Goal: Task Accomplishment & Management: Manage account settings

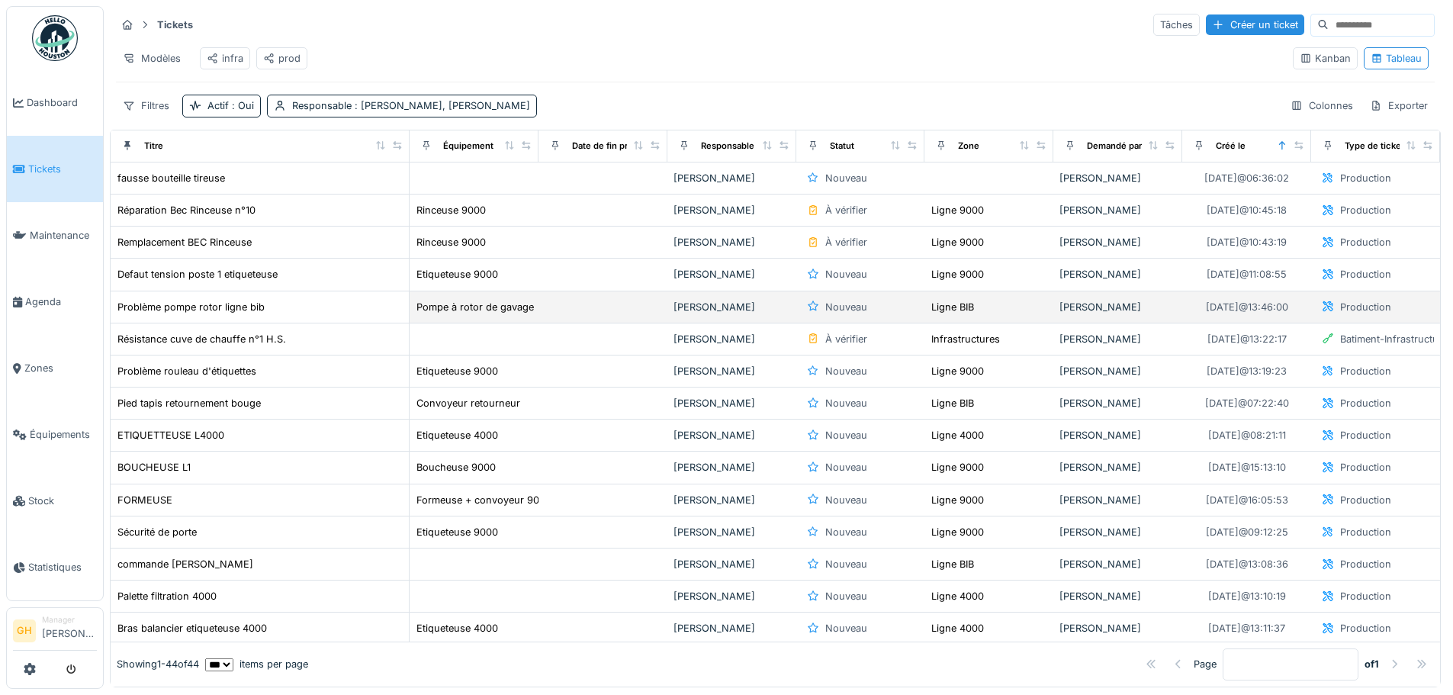
click at [578, 323] on td at bounding box center [602, 307] width 129 height 32
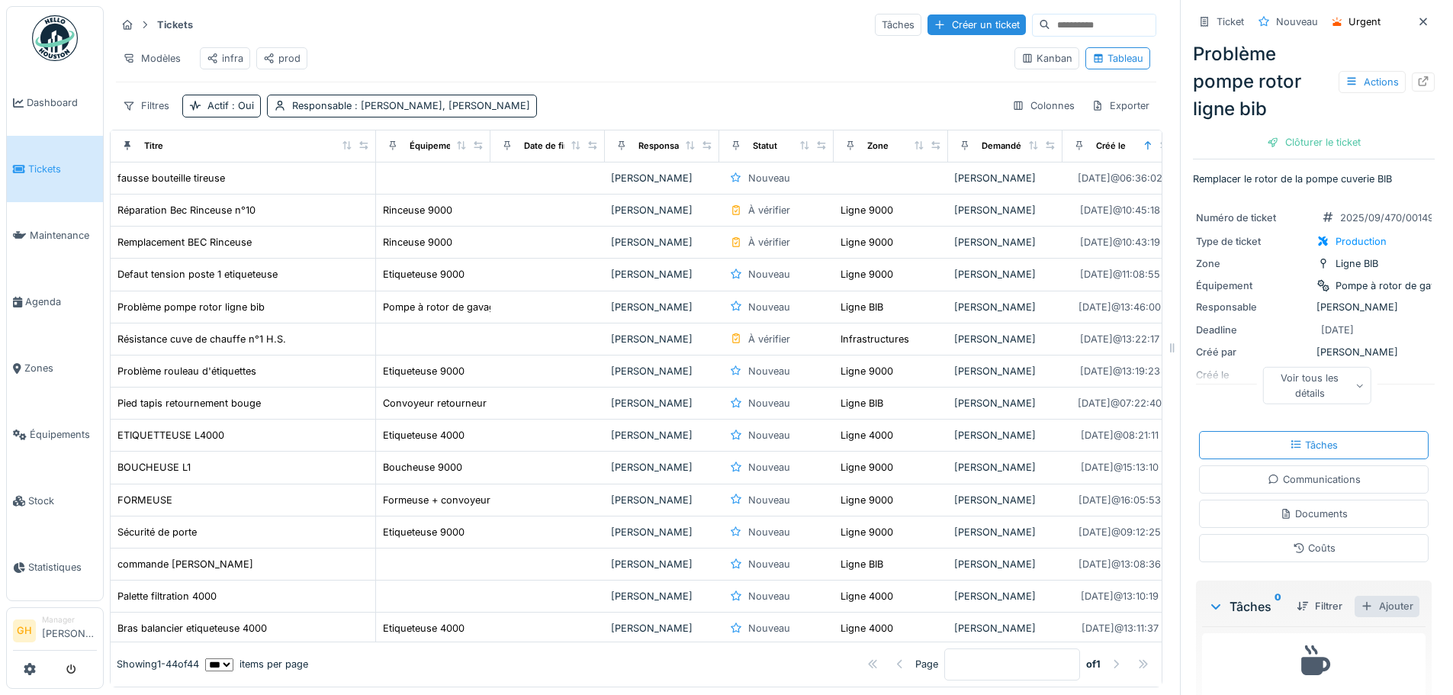
click at [1386, 610] on div "Ajouter" at bounding box center [1386, 606] width 65 height 21
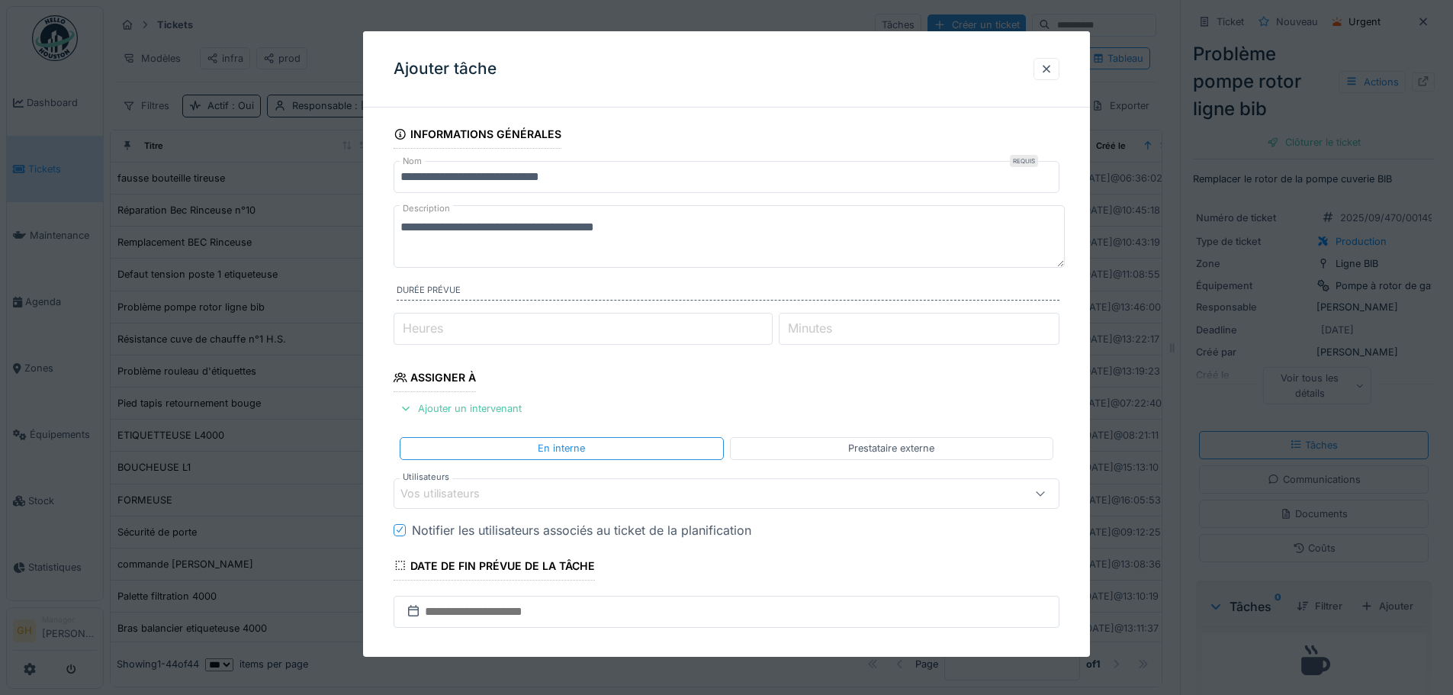
drag, startPoint x: 702, startPoint y: 233, endPoint x: 276, endPoint y: 230, distance: 425.6
click at [276, 230] on div "**********" at bounding box center [778, 347] width 1349 height 695
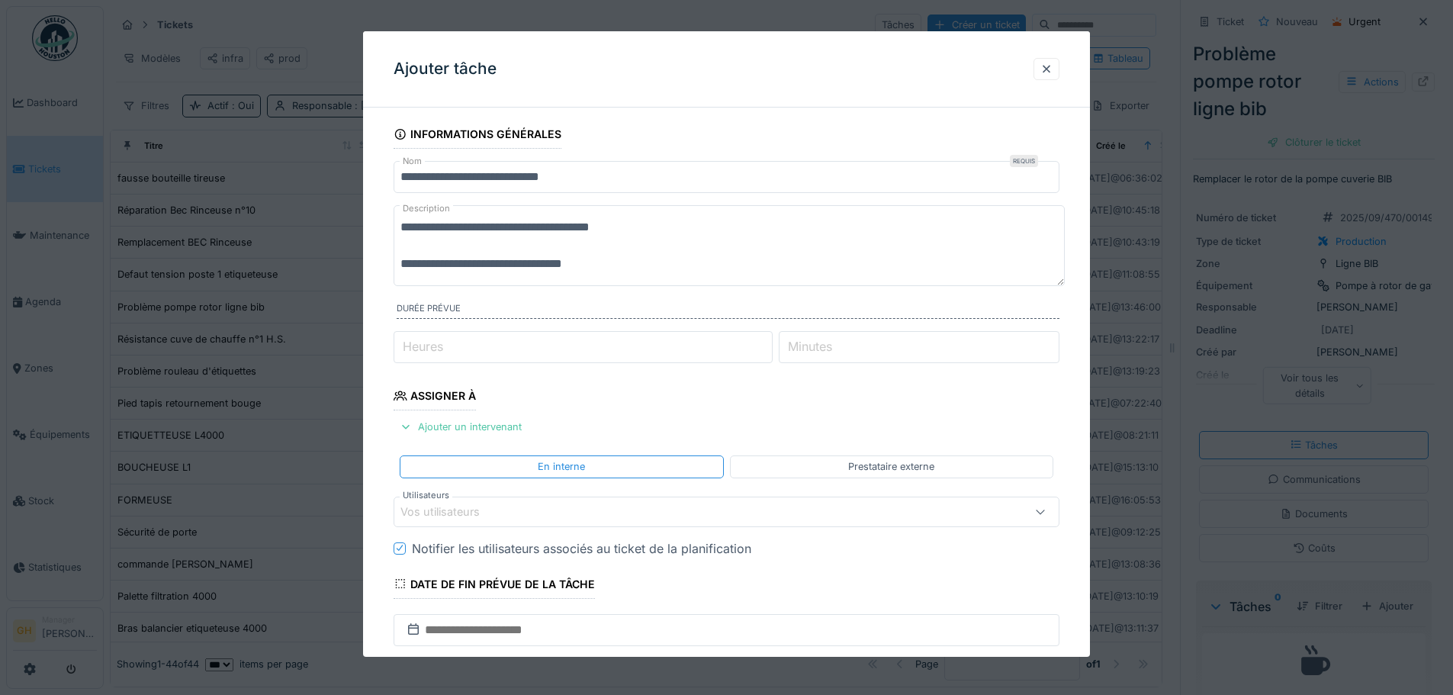
drag, startPoint x: 474, startPoint y: 264, endPoint x: 451, endPoint y: 265, distance: 23.7
click at [451, 265] on textarea "**********" at bounding box center [729, 245] width 671 height 81
click at [644, 265] on textarea "**********" at bounding box center [729, 245] width 671 height 81
click at [692, 267] on textarea "**********" at bounding box center [729, 245] width 671 height 81
click at [689, 265] on textarea "**********" at bounding box center [729, 245] width 671 height 81
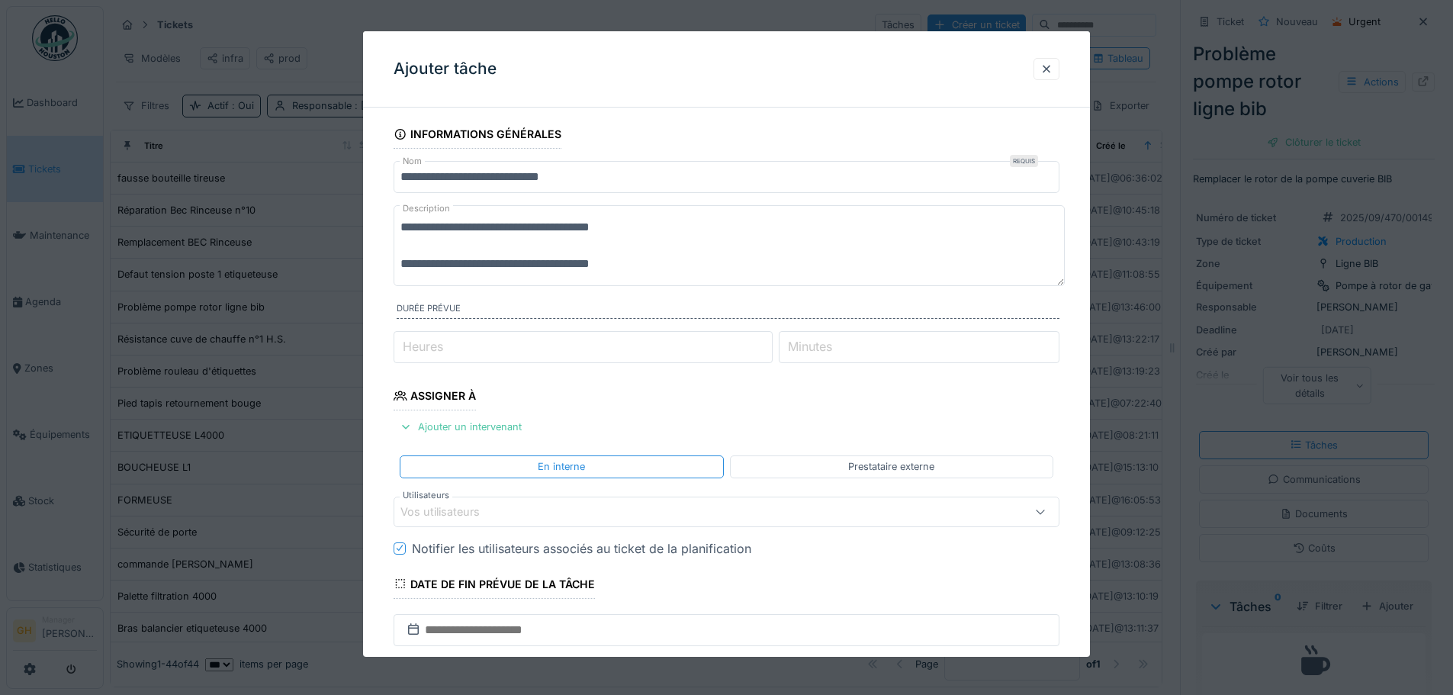
click at [689, 265] on textarea "**********" at bounding box center [729, 245] width 671 height 81
click at [1068, 286] on div "**********" at bounding box center [726, 529] width 727 height 818
click at [766, 257] on textarea "**********" at bounding box center [729, 247] width 671 height 85
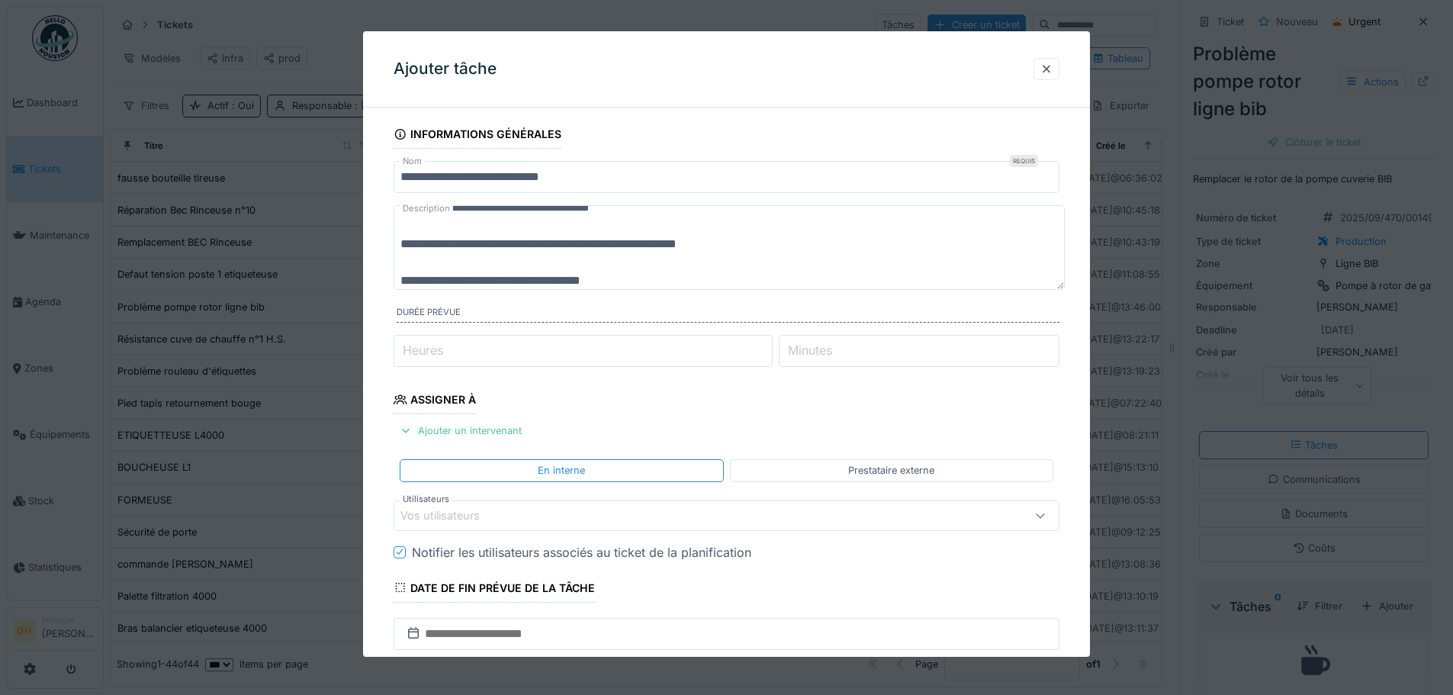
click at [429, 283] on textarea "**********" at bounding box center [729, 247] width 671 height 85
click at [677, 281] on textarea "**********" at bounding box center [729, 247] width 671 height 85
type textarea "**********"
click at [1053, 346] on input "*" at bounding box center [919, 351] width 281 height 32
type input "**"
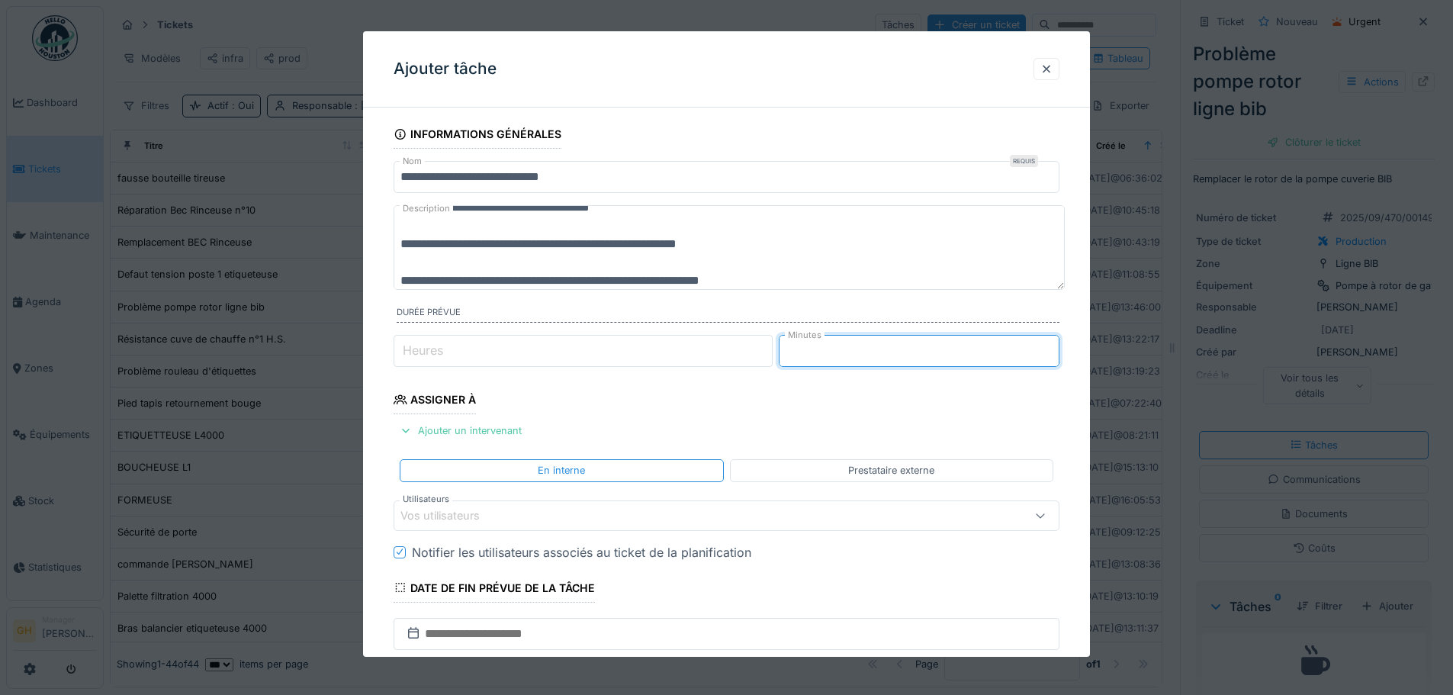
click at [1053, 346] on input "**" at bounding box center [919, 351] width 281 height 32
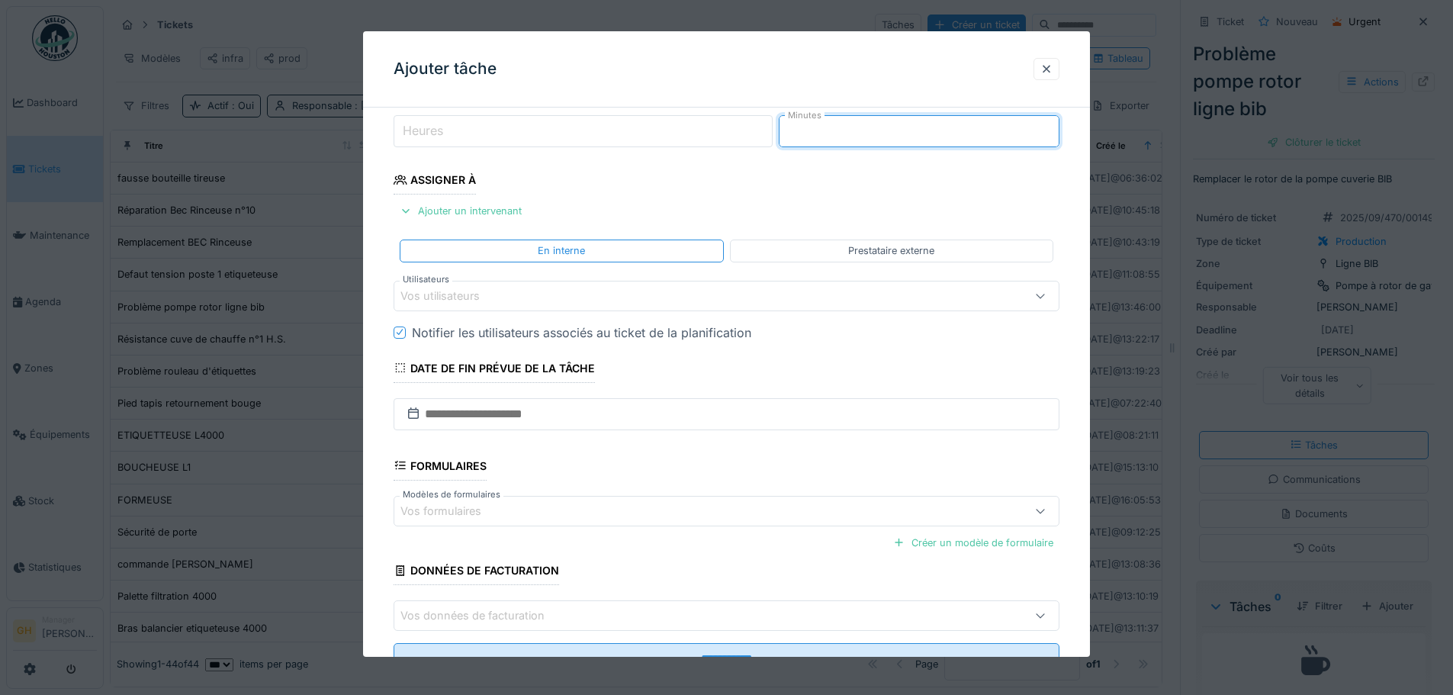
scroll to position [229, 0]
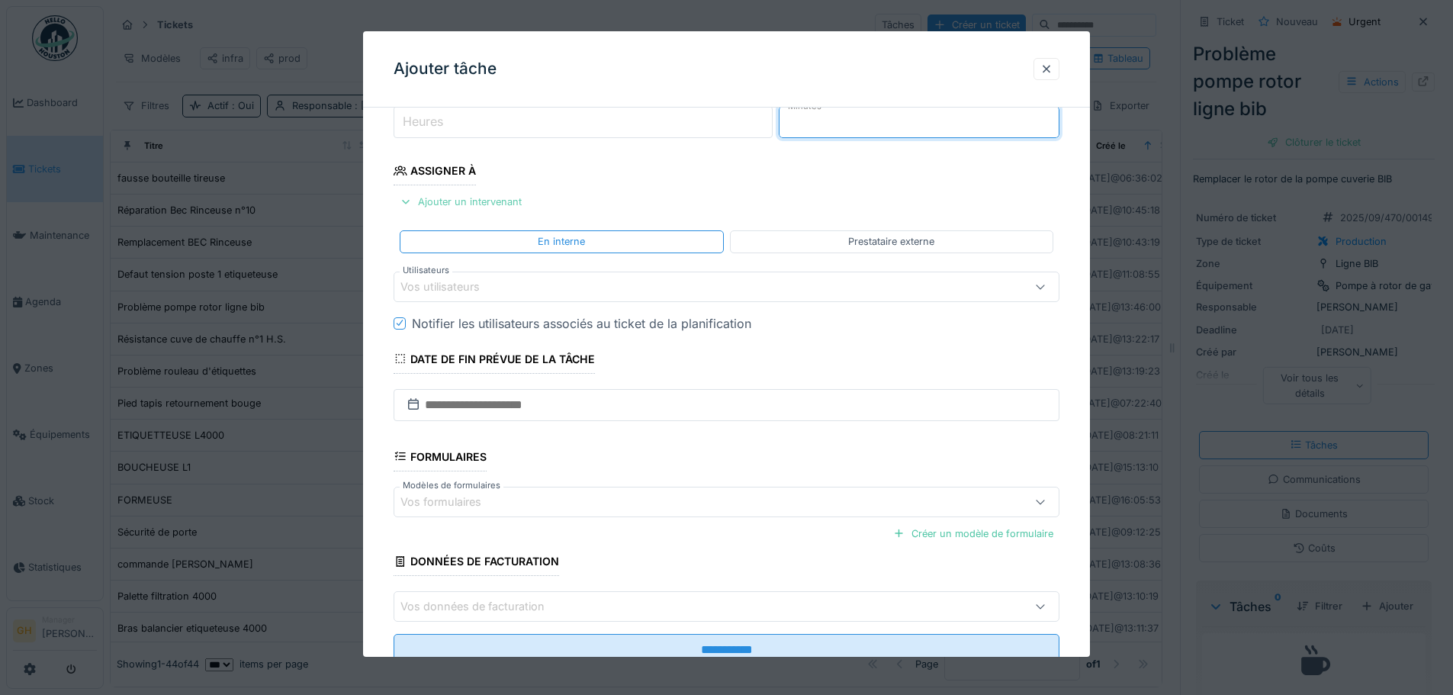
click at [477, 208] on div "Ajouter un intervenant" at bounding box center [461, 201] width 134 height 21
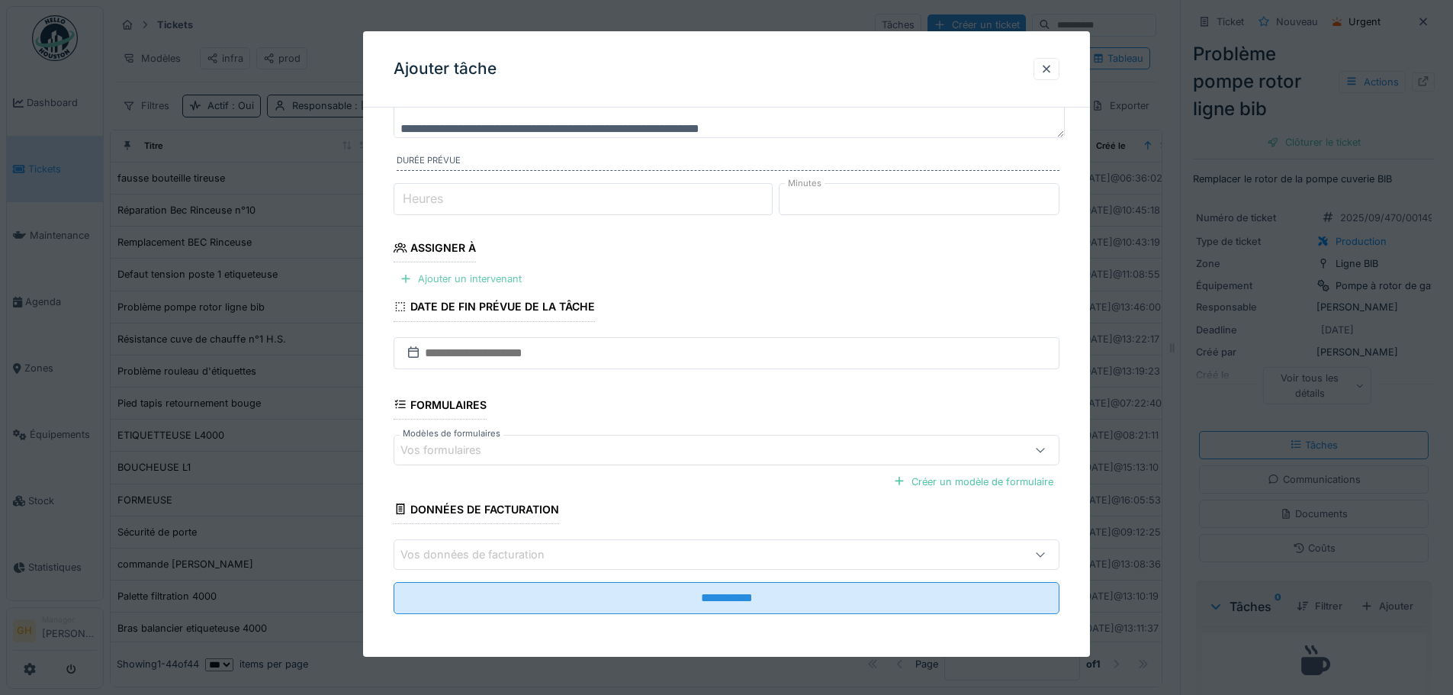
scroll to position [152, 0]
click at [464, 274] on div "Ajouter un intervenant" at bounding box center [461, 278] width 134 height 21
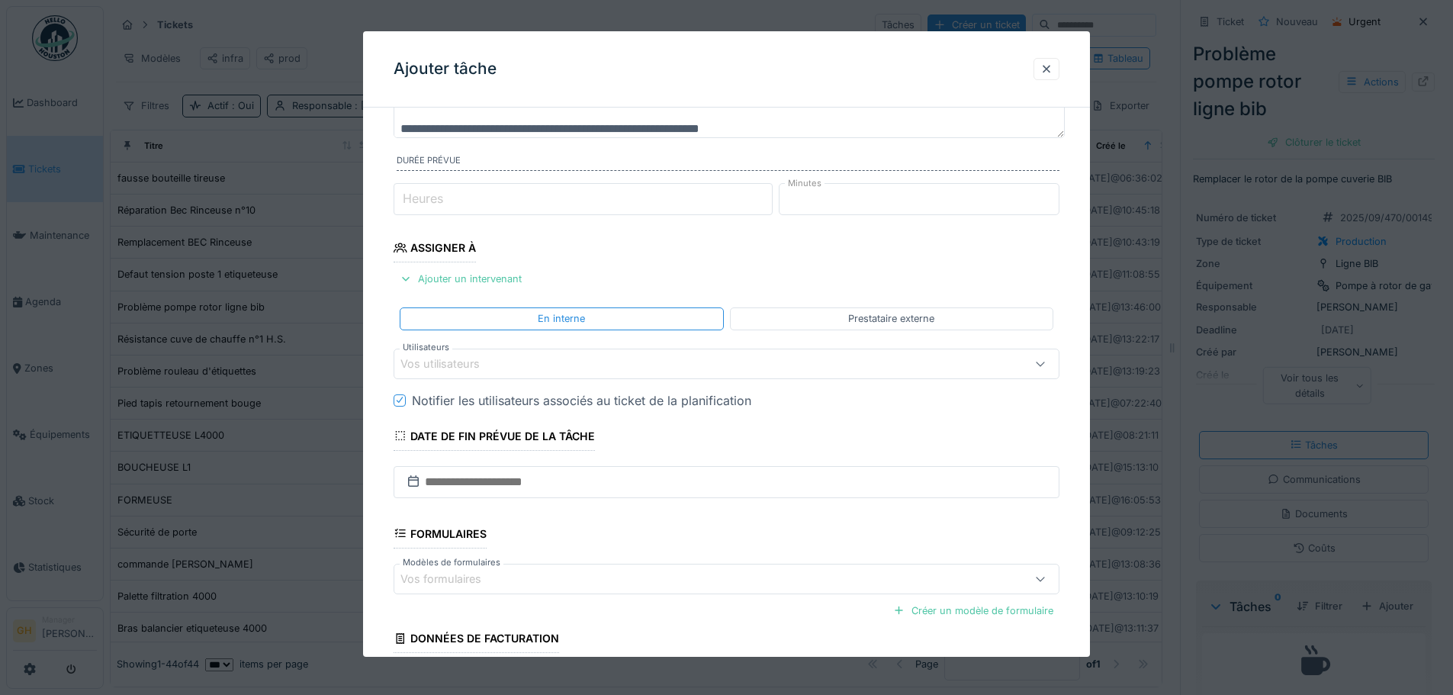
click at [540, 372] on div "Vos utilisateurs" at bounding box center [727, 364] width 666 height 31
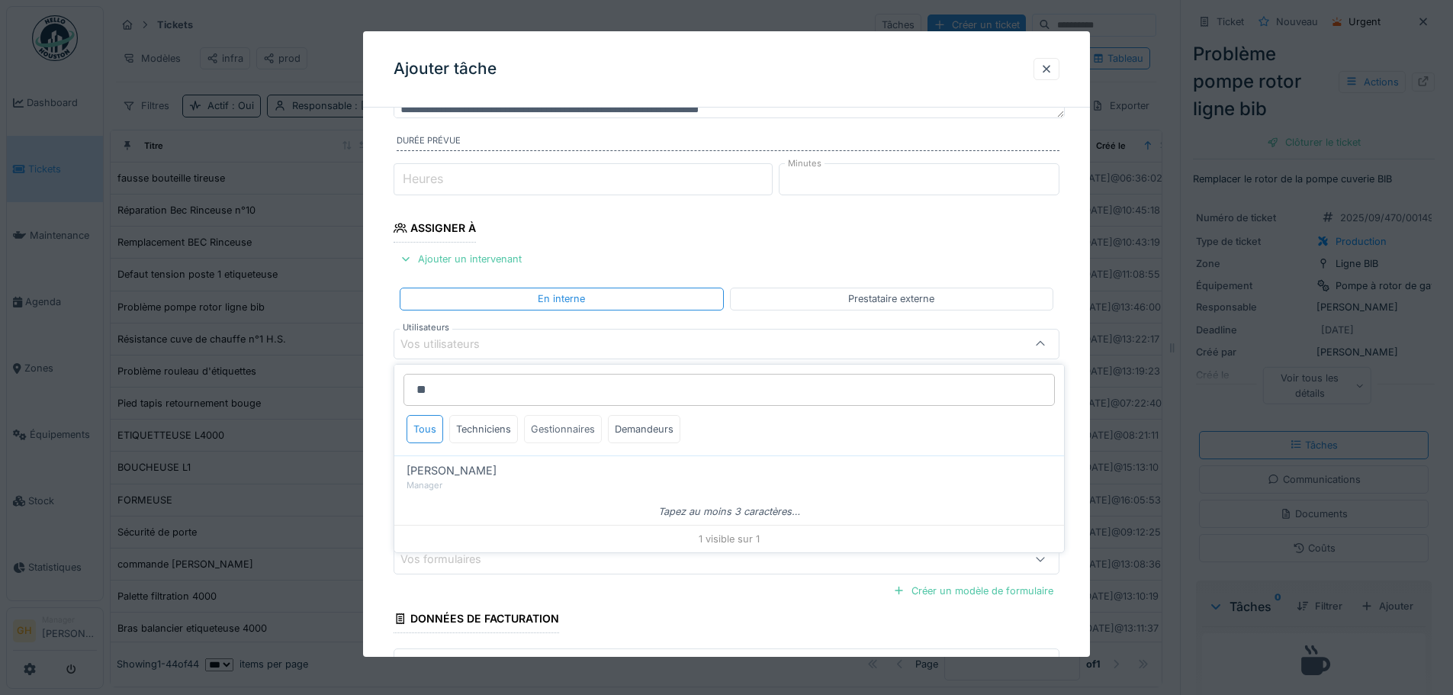
type input "*"
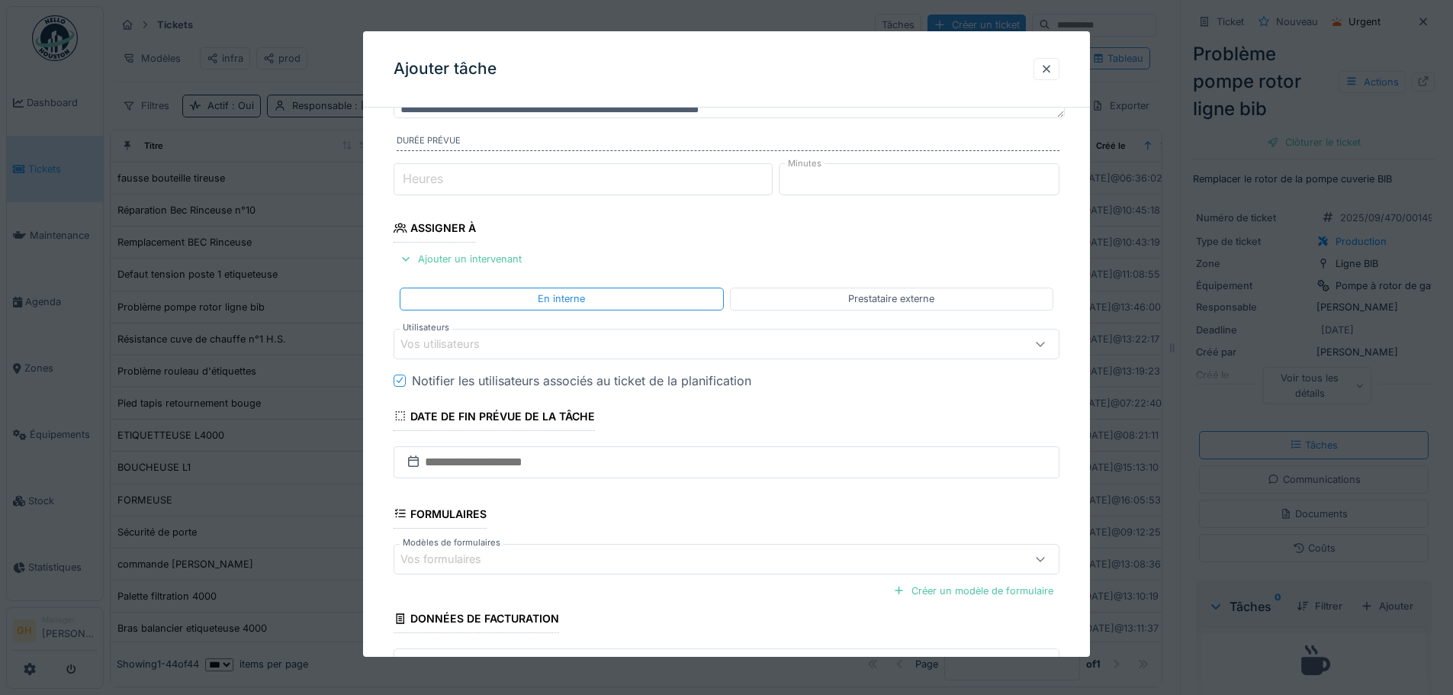
click at [1056, 323] on fieldset "**********" at bounding box center [727, 341] width 666 height 787
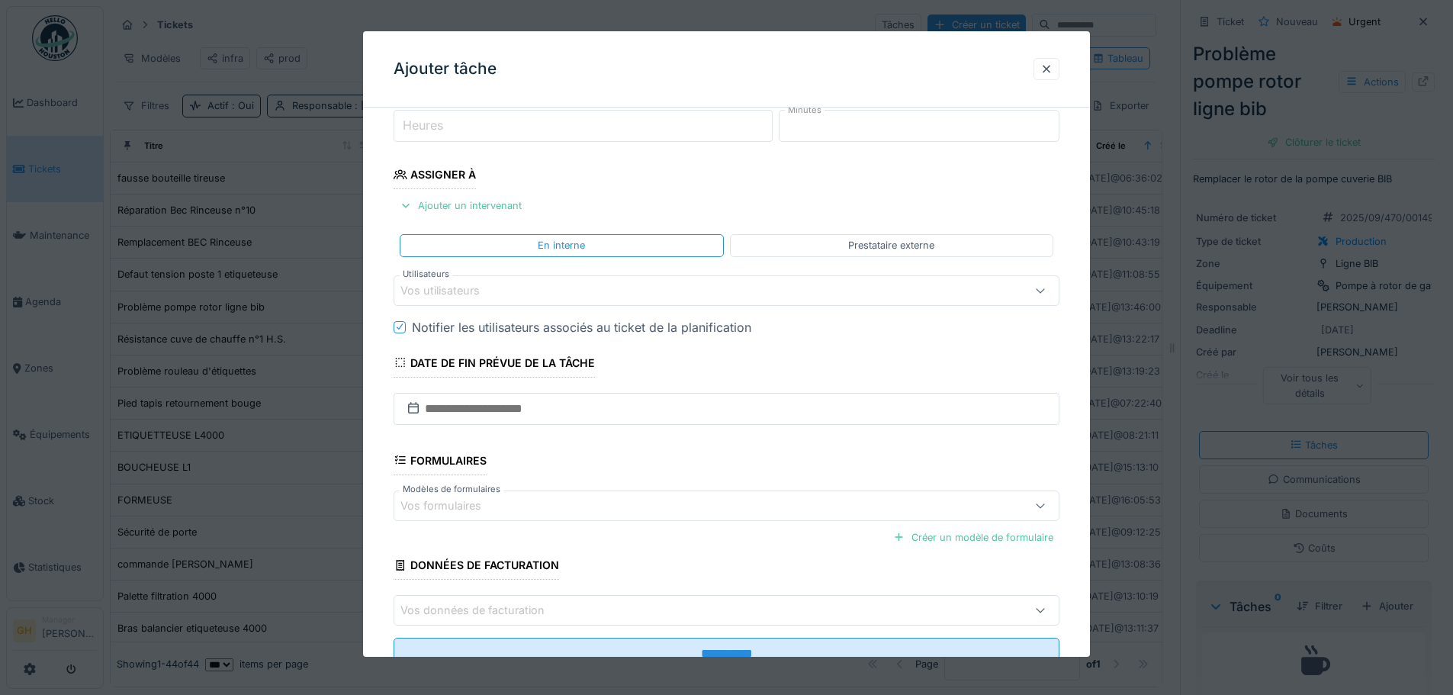
scroll to position [281, 0]
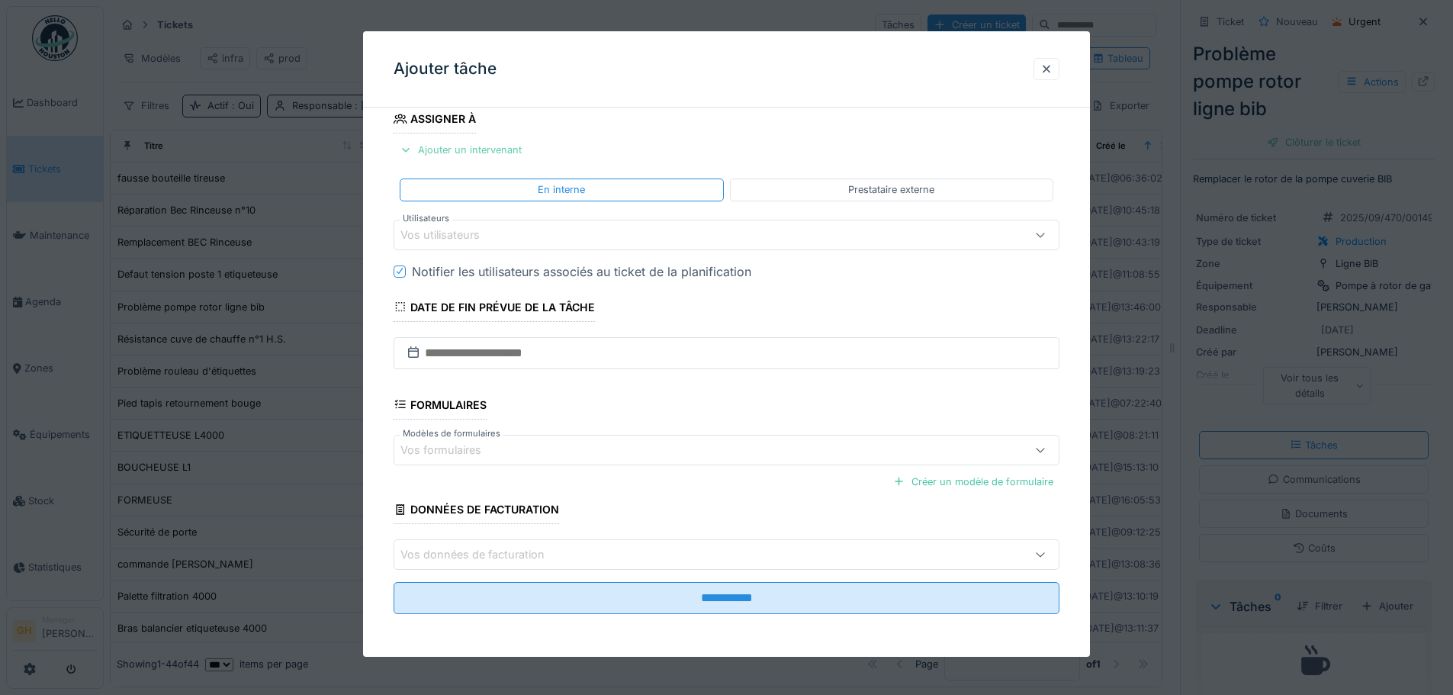
click at [410, 149] on div at bounding box center [406, 150] width 12 height 14
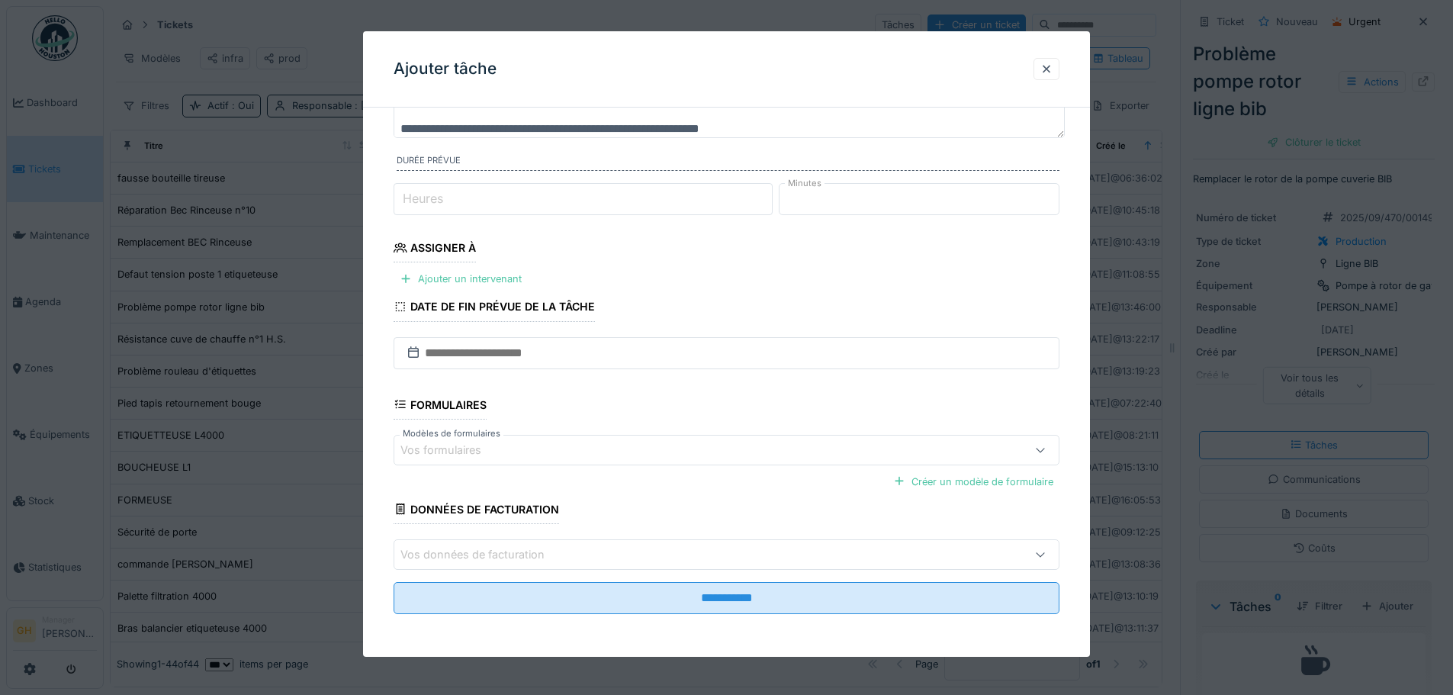
scroll to position [11, 0]
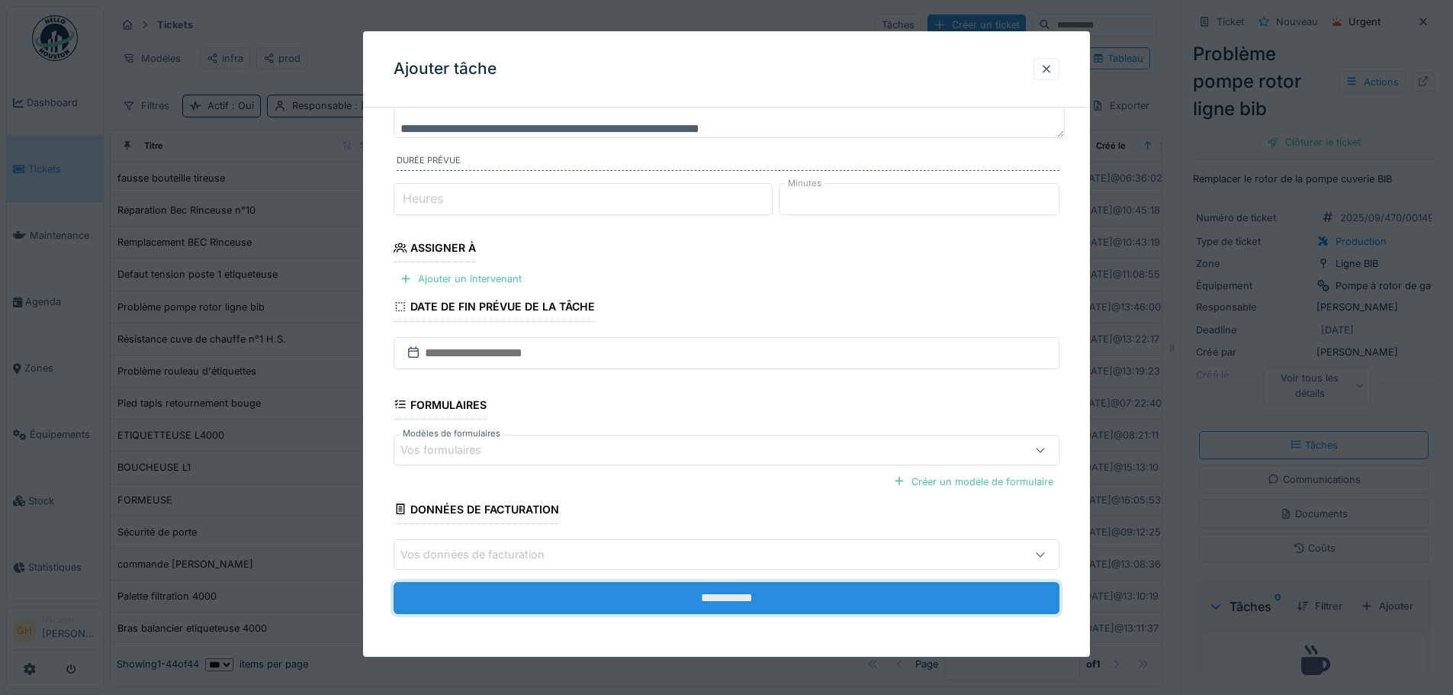
click at [864, 599] on input "**********" at bounding box center [727, 598] width 666 height 32
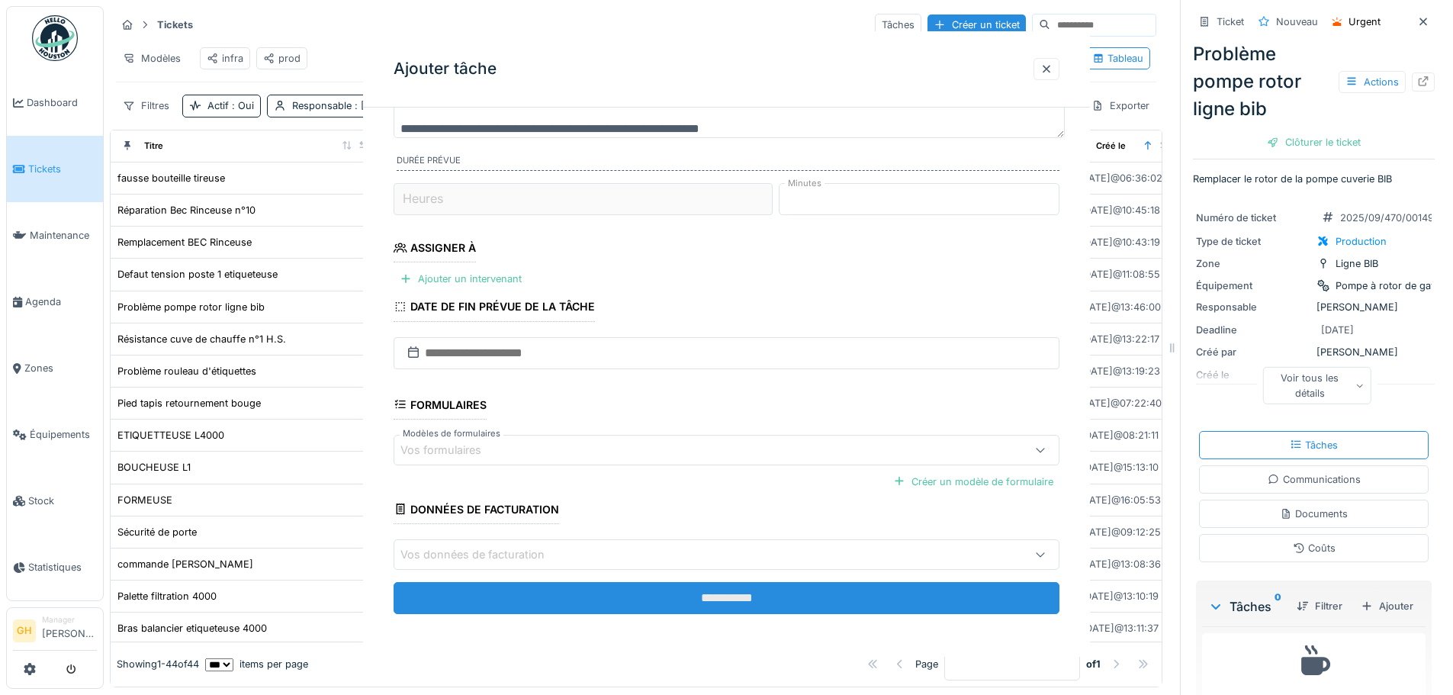
scroll to position [0, 0]
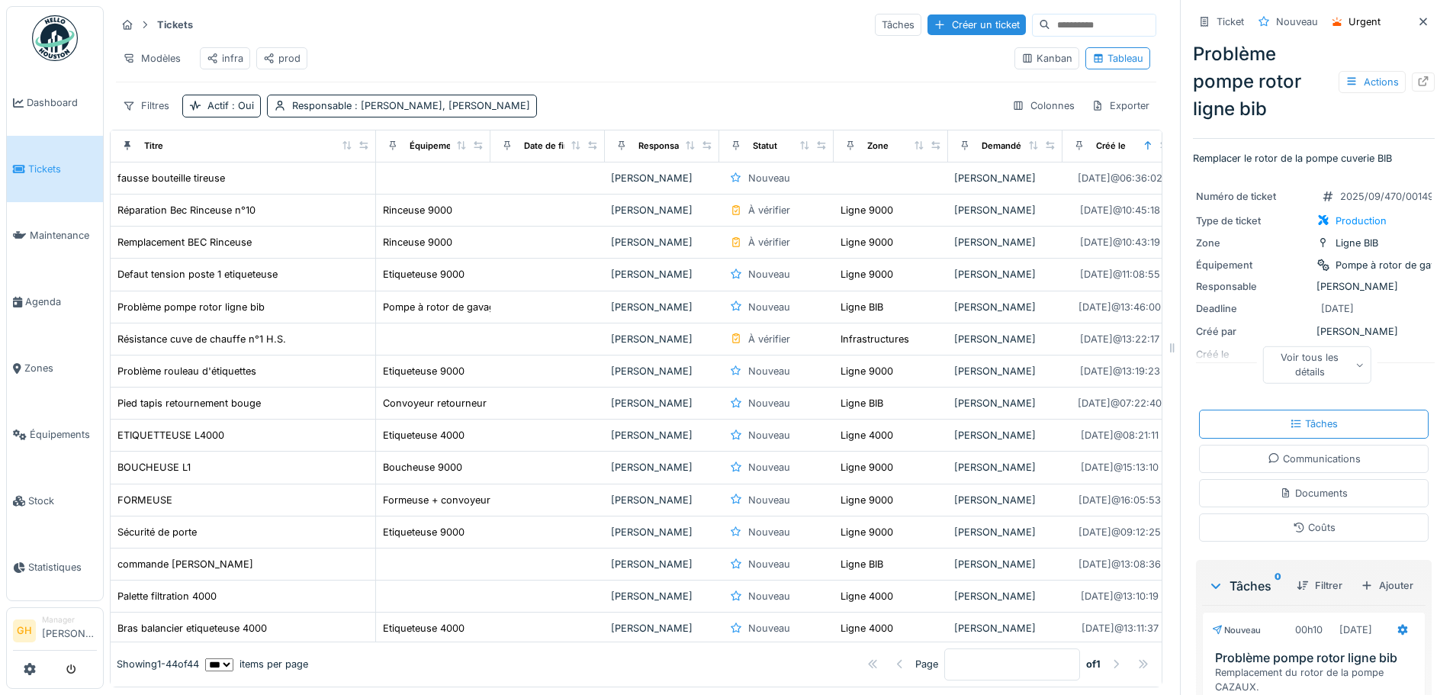
click at [1354, 515] on div "Coûts" at bounding box center [1314, 527] width 230 height 28
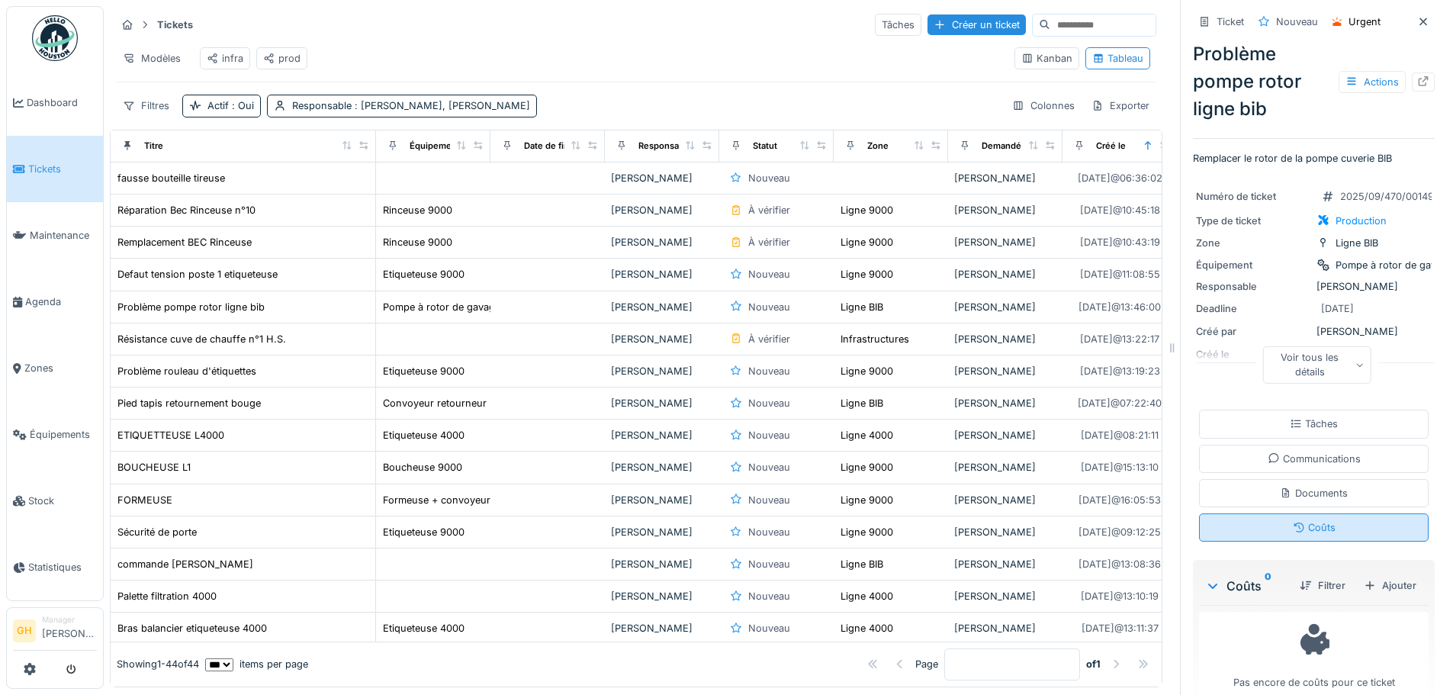
scroll to position [28, 0]
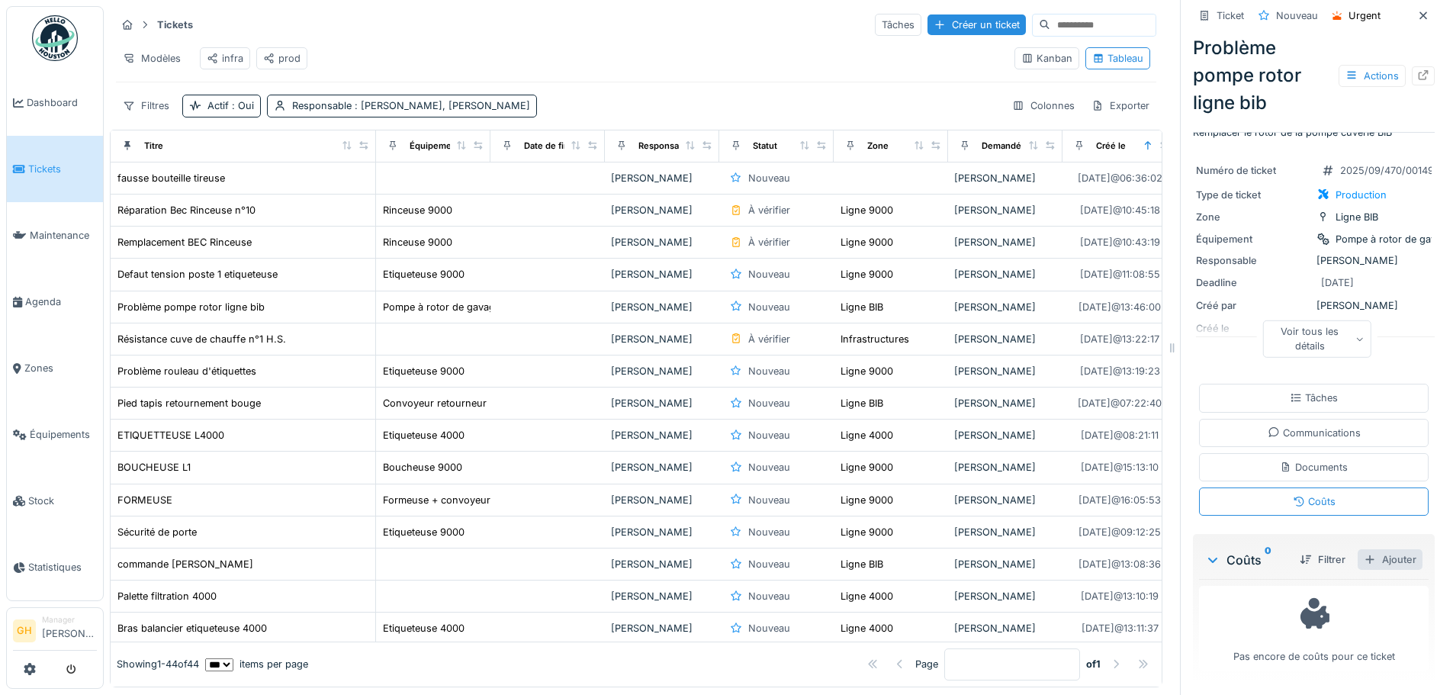
click at [1368, 551] on div "Ajouter" at bounding box center [1389, 559] width 65 height 21
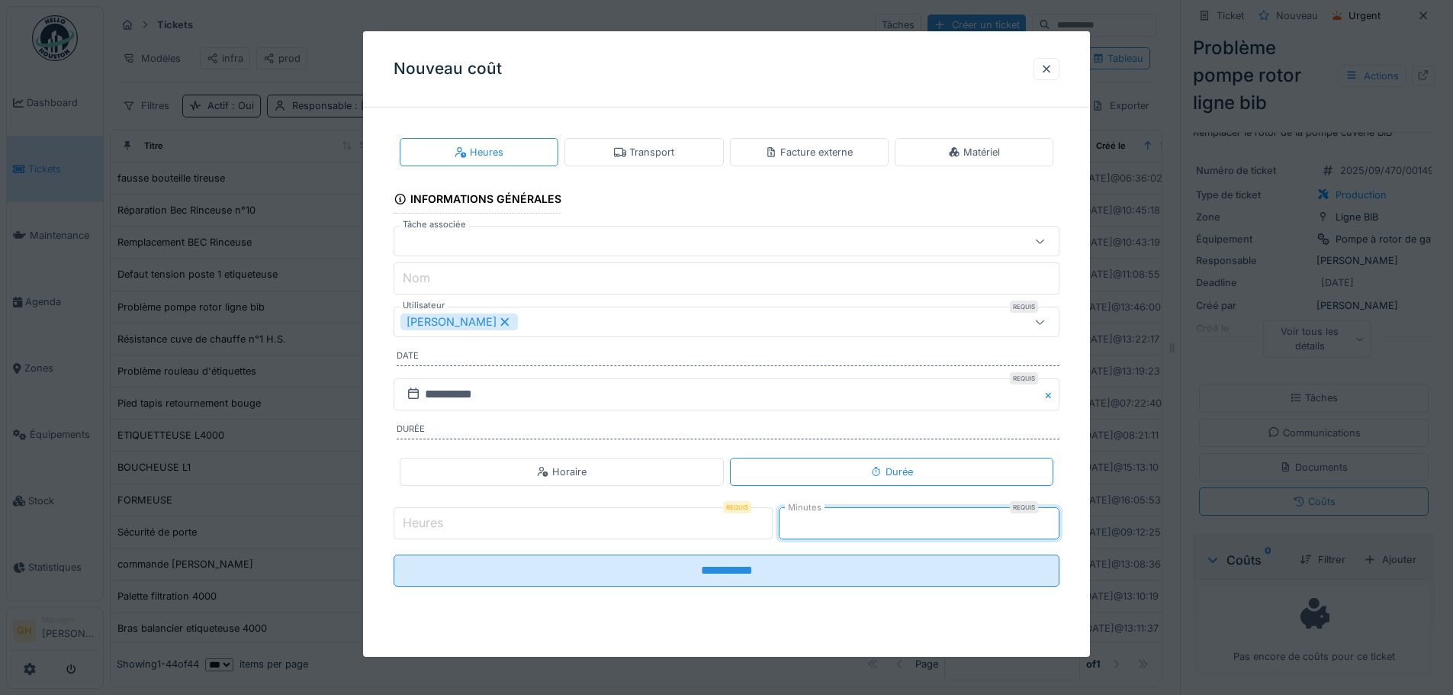
click at [1056, 519] on input "*" at bounding box center [919, 523] width 281 height 32
click at [1055, 519] on input "*" at bounding box center [919, 523] width 281 height 32
type input "**"
click at [1055, 519] on input "**" at bounding box center [919, 523] width 281 height 32
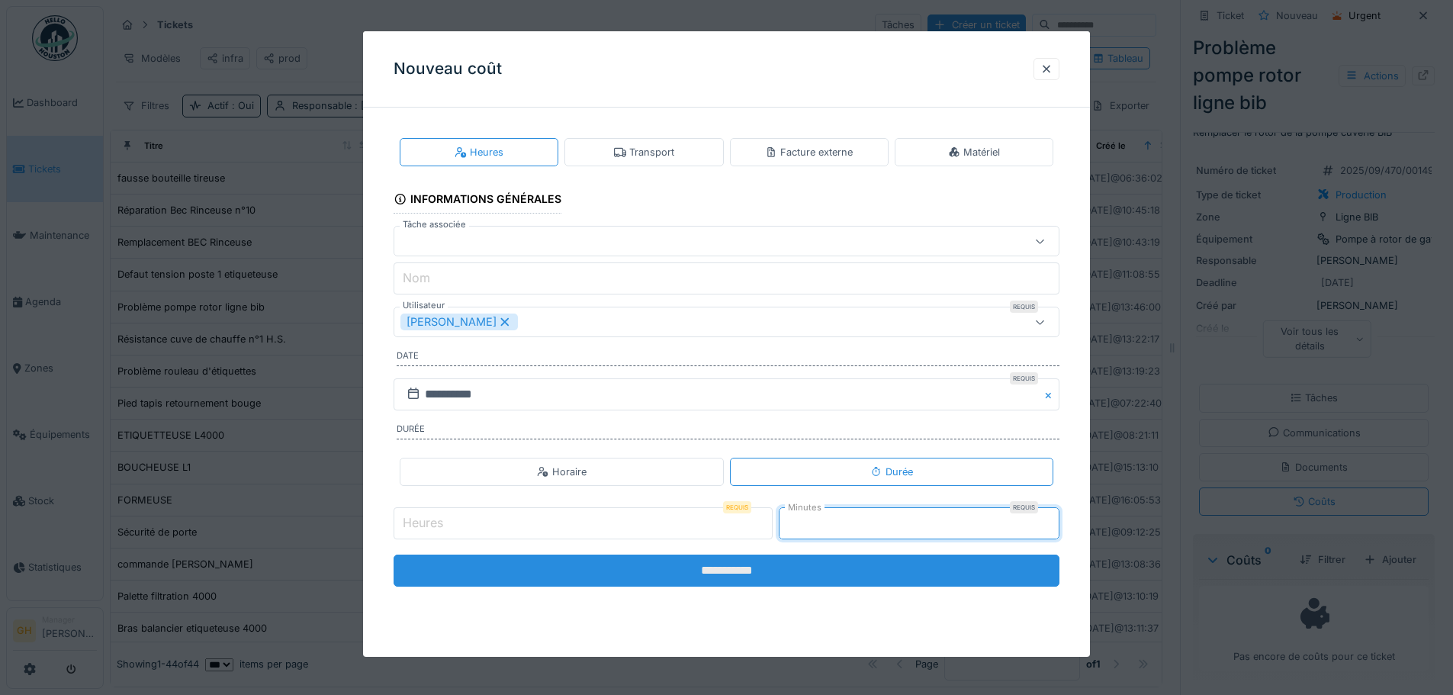
click at [615, 568] on input "**********" at bounding box center [727, 570] width 666 height 32
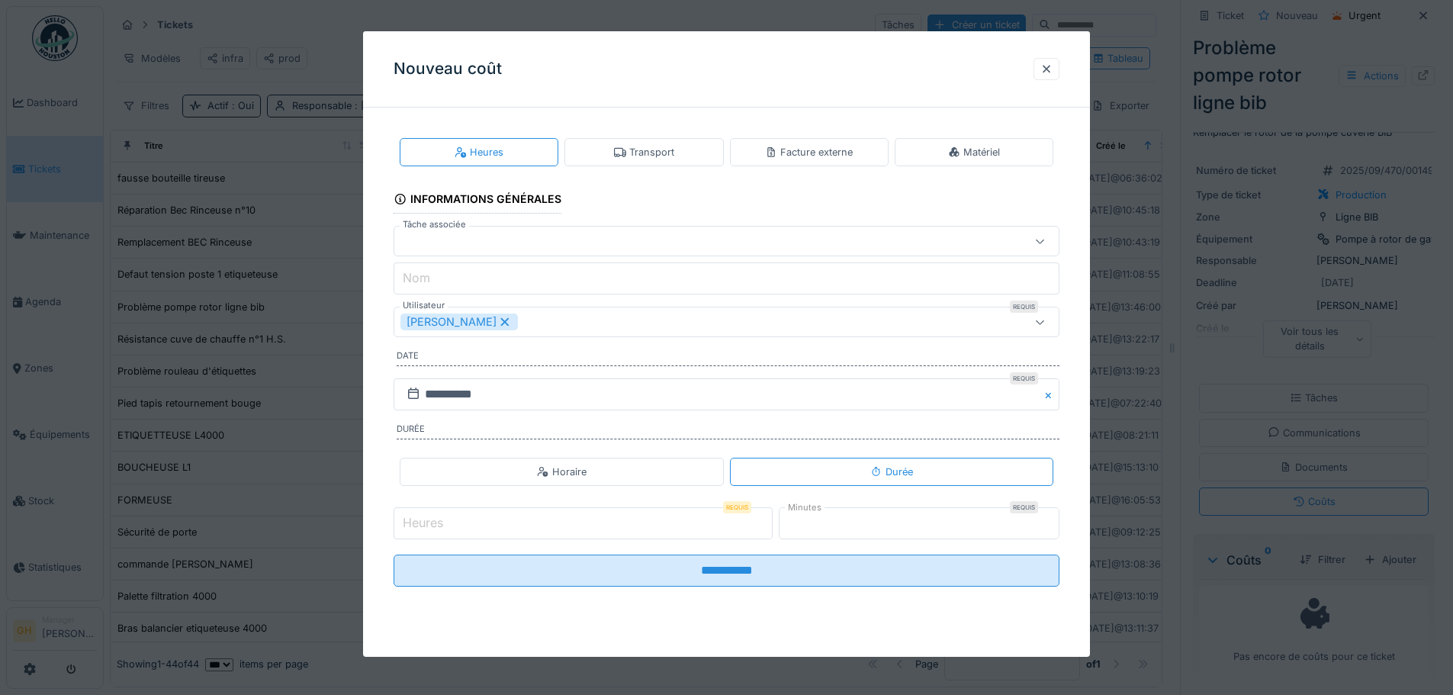
click at [626, 520] on input "Heures" at bounding box center [583, 523] width 379 height 32
click at [766, 529] on input "**" at bounding box center [583, 523] width 379 height 32
type input "*"
click at [769, 516] on input "*" at bounding box center [583, 523] width 379 height 32
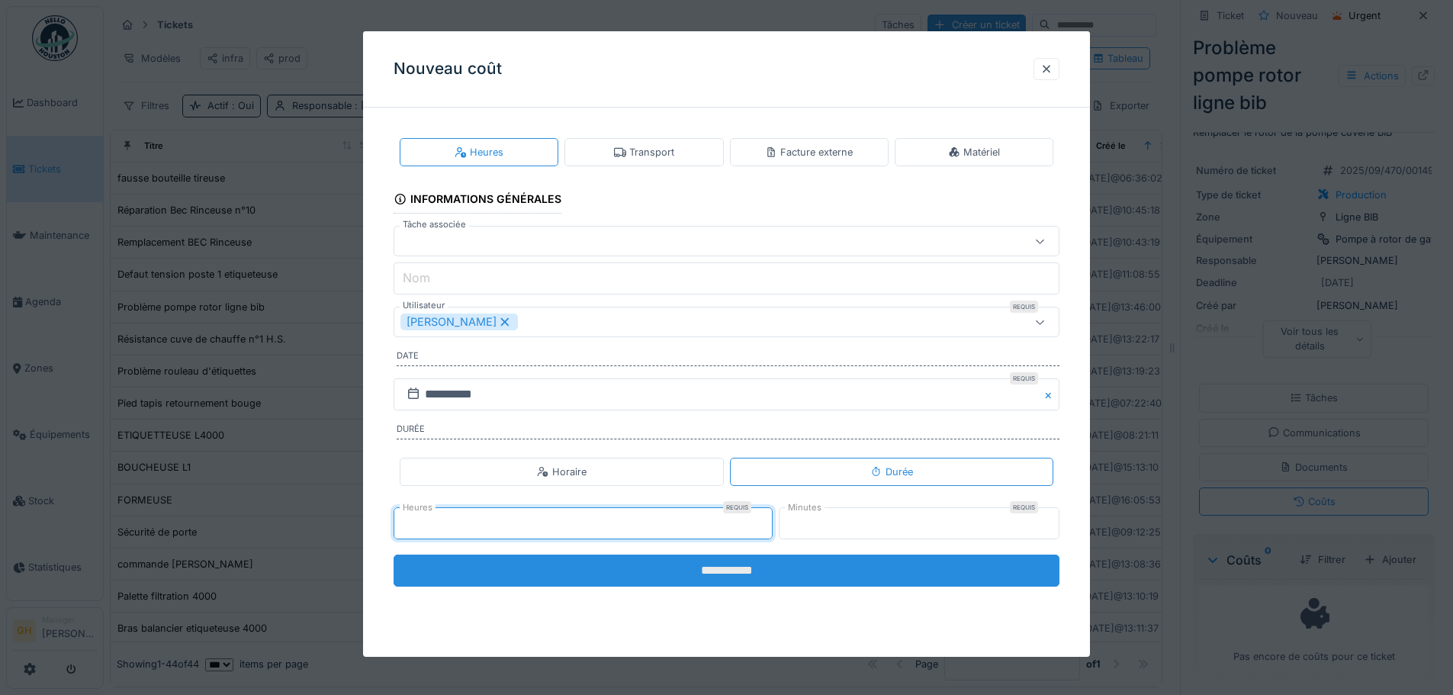
click at [749, 586] on input "**********" at bounding box center [727, 570] width 666 height 32
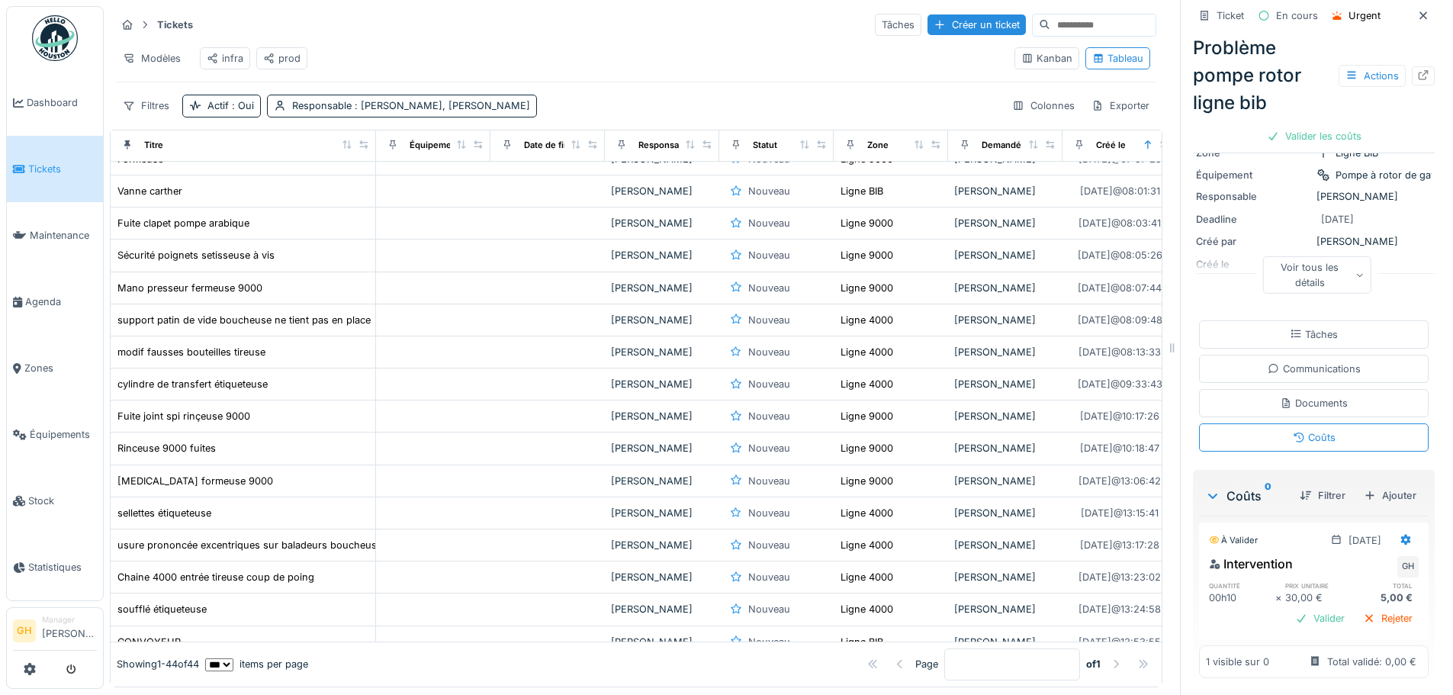
scroll to position [114, 0]
click at [1297, 606] on div "Valider" at bounding box center [1320, 616] width 62 height 21
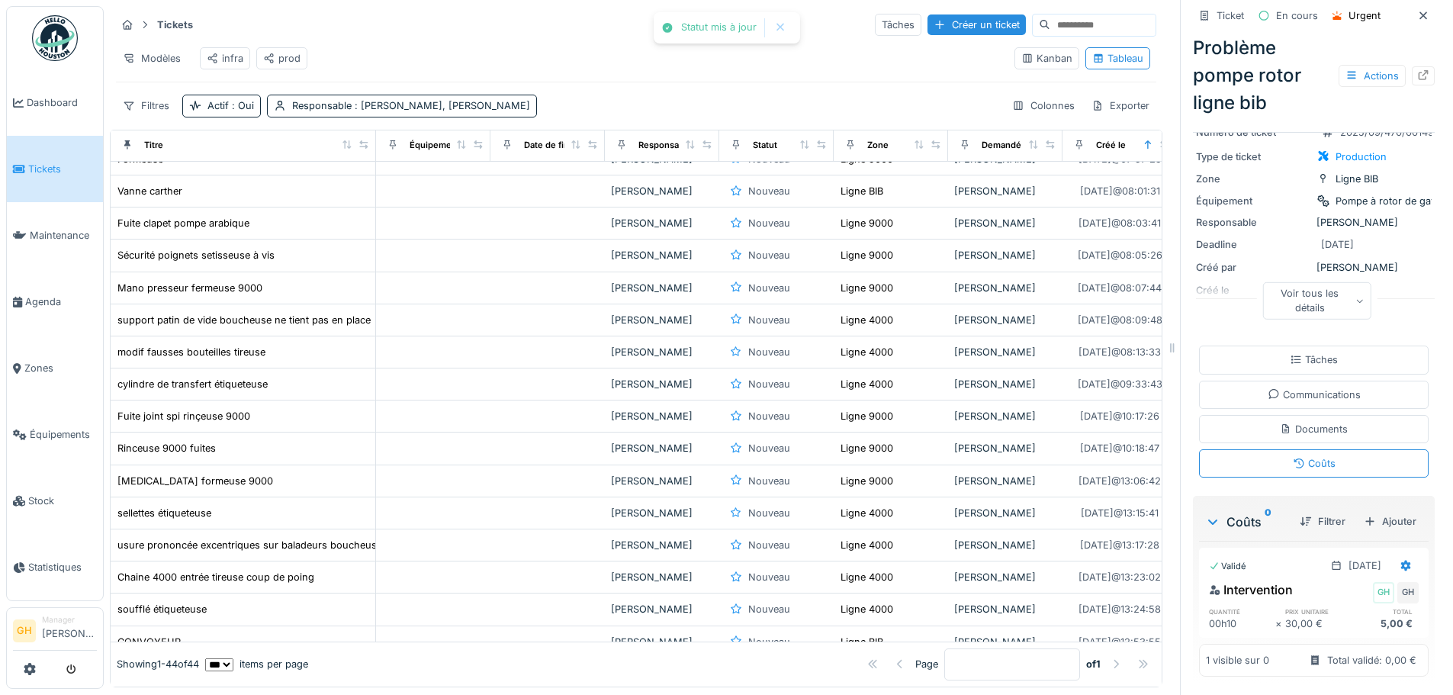
scroll to position [66, 0]
click at [1338, 359] on div "Tâches" at bounding box center [1314, 359] width 230 height 28
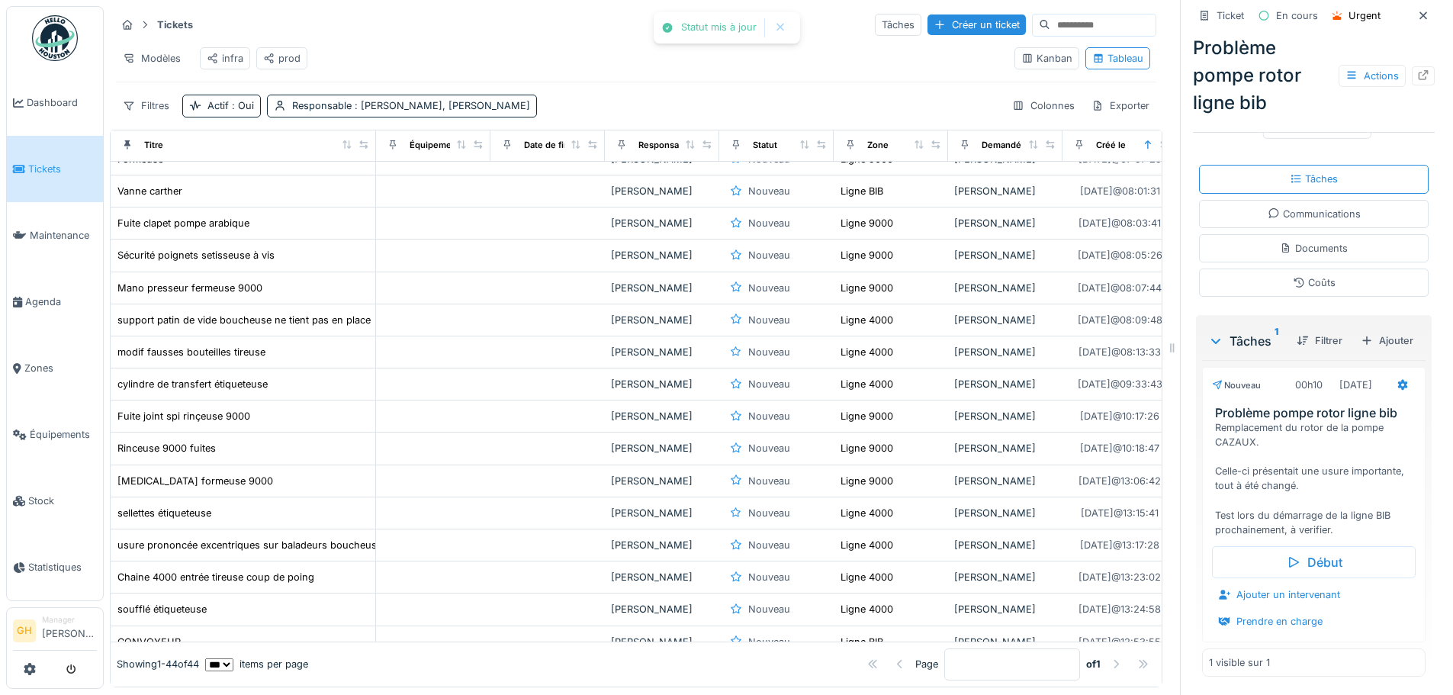
scroll to position [265, 0]
click at [1315, 547] on div "Début" at bounding box center [1314, 562] width 204 height 32
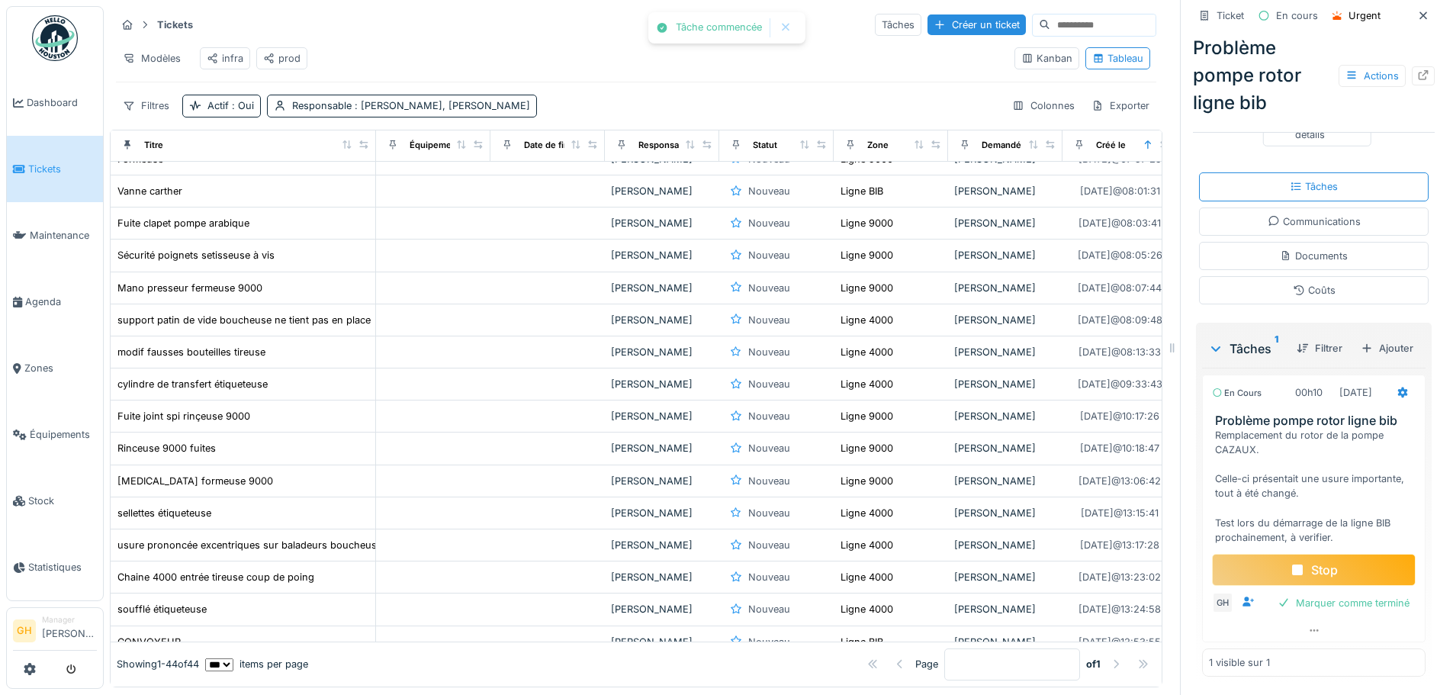
click at [1325, 554] on div "Stop" at bounding box center [1314, 570] width 204 height 32
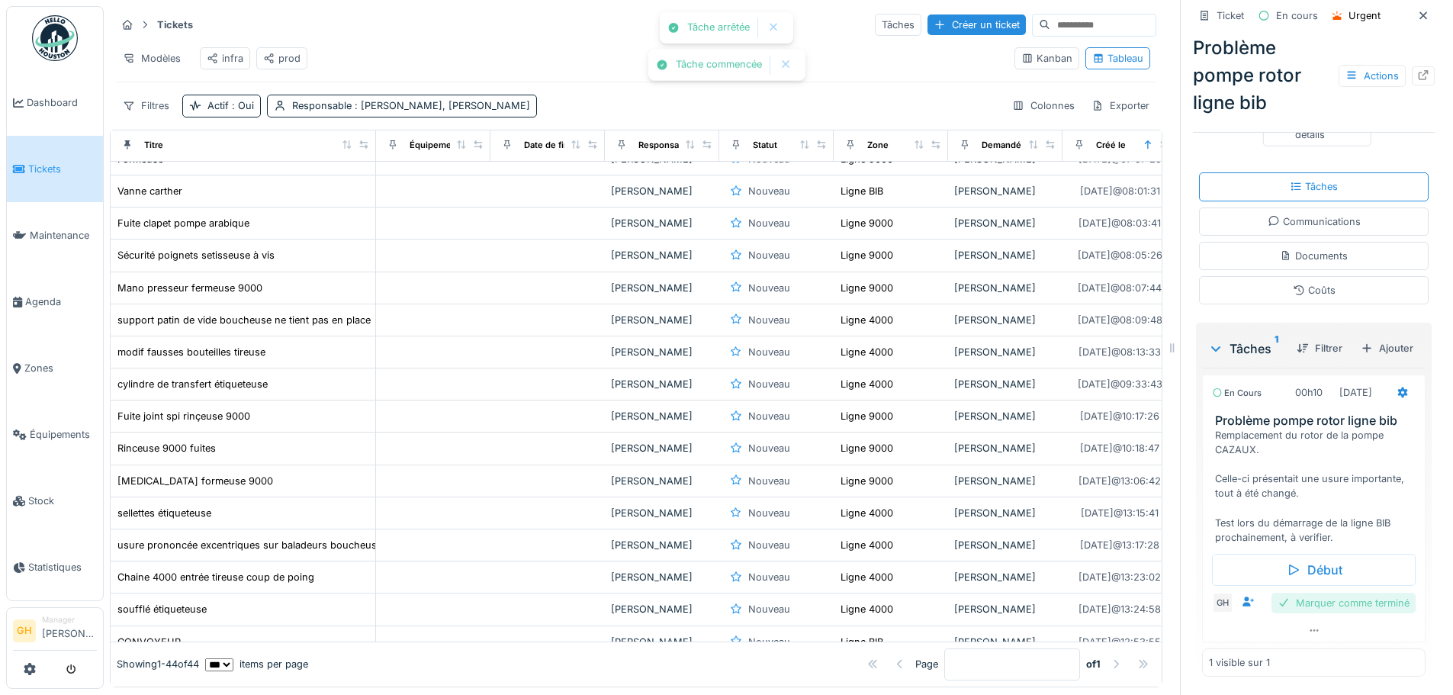
scroll to position [286, 0]
click at [1308, 613] on div "Marquer comme terminé" at bounding box center [1343, 603] width 144 height 21
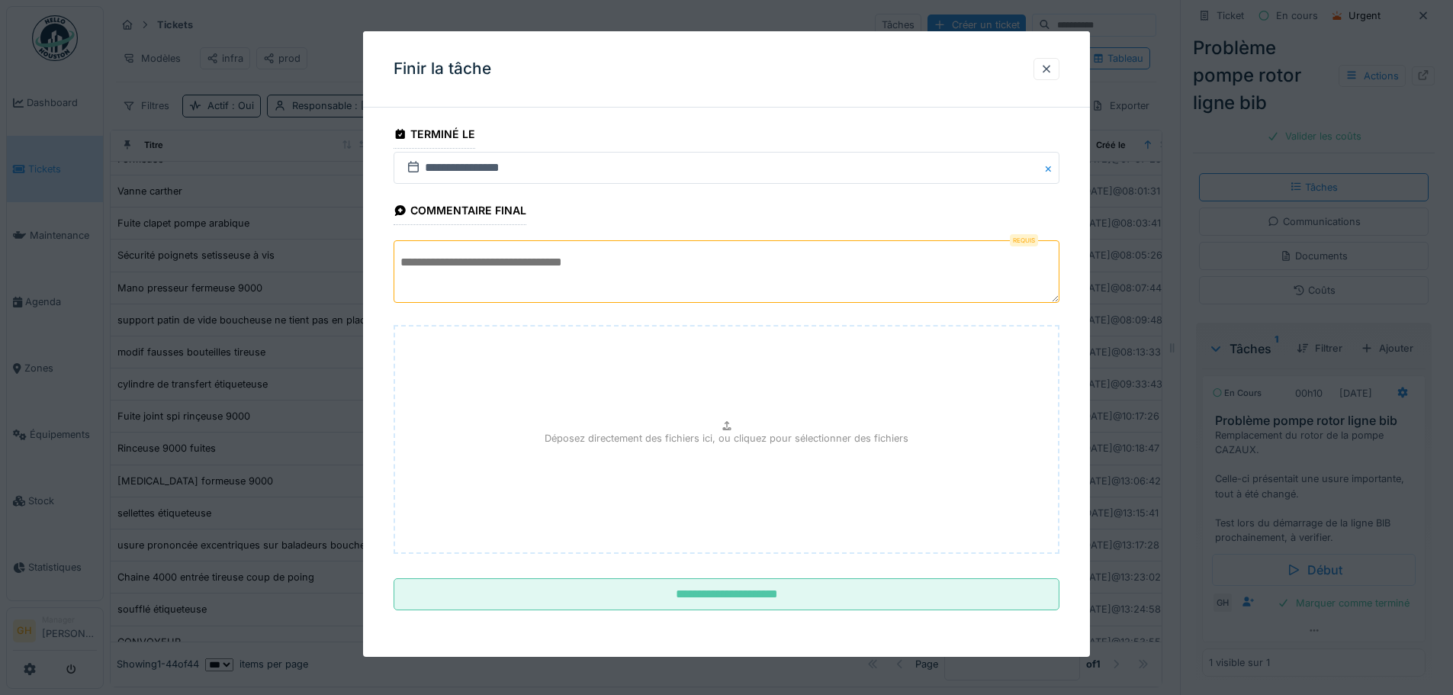
click at [538, 273] on textarea at bounding box center [727, 271] width 666 height 63
click at [560, 275] on textarea at bounding box center [727, 271] width 666 height 63
click at [1052, 70] on div at bounding box center [1046, 69] width 12 height 14
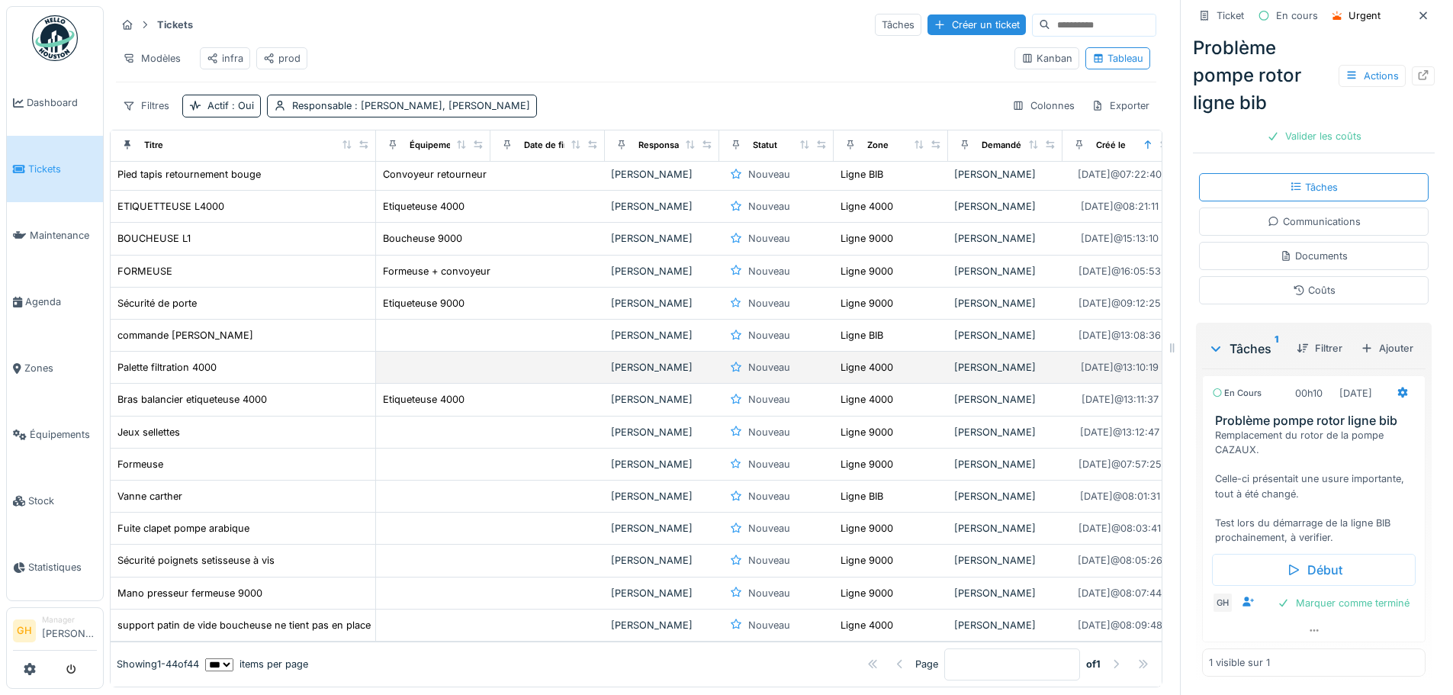
scroll to position [0, 0]
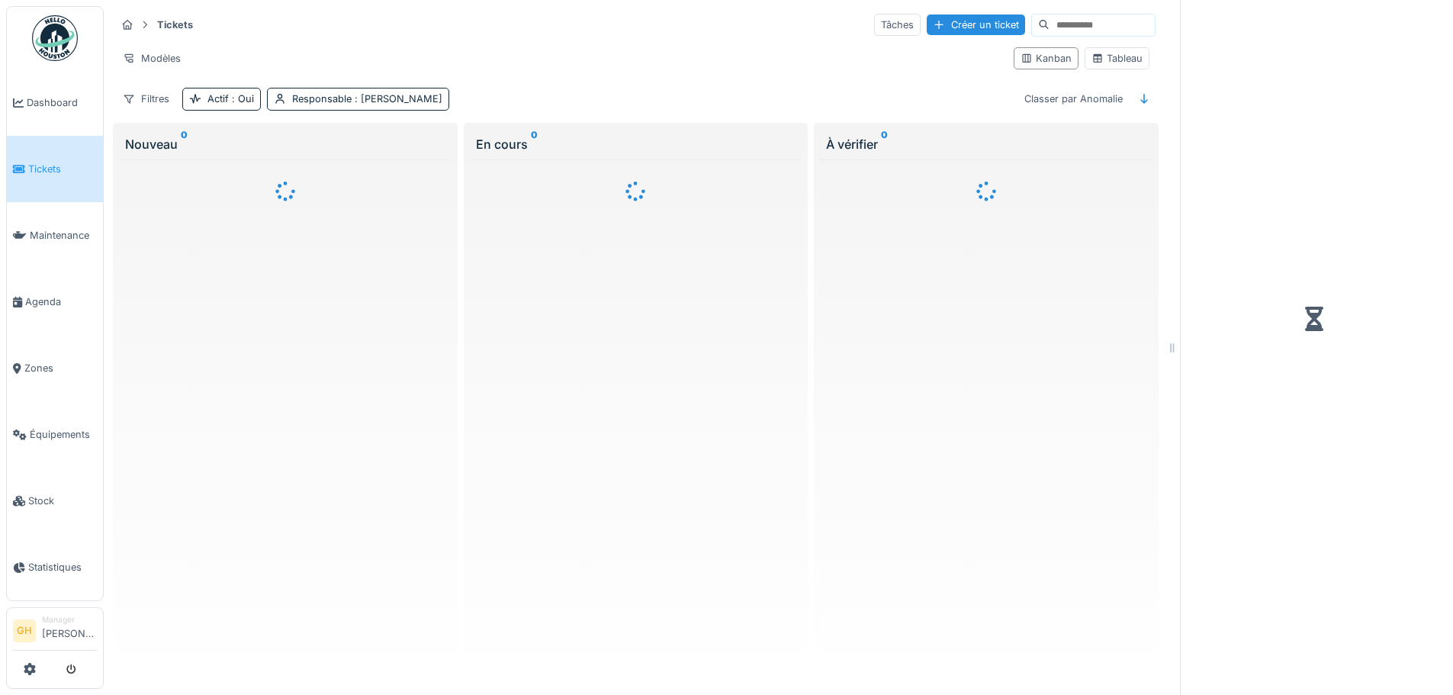
scroll to position [11, 0]
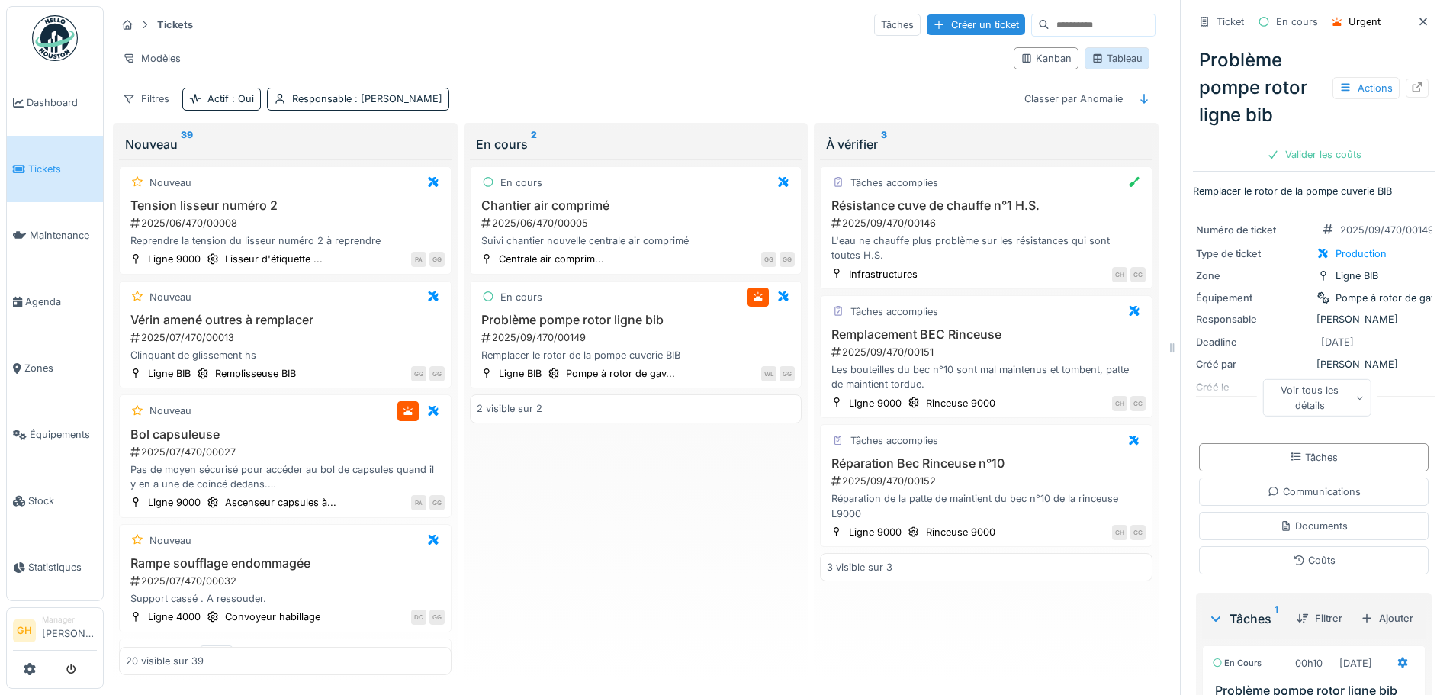
click at [1100, 51] on div "Tableau" at bounding box center [1116, 58] width 51 height 14
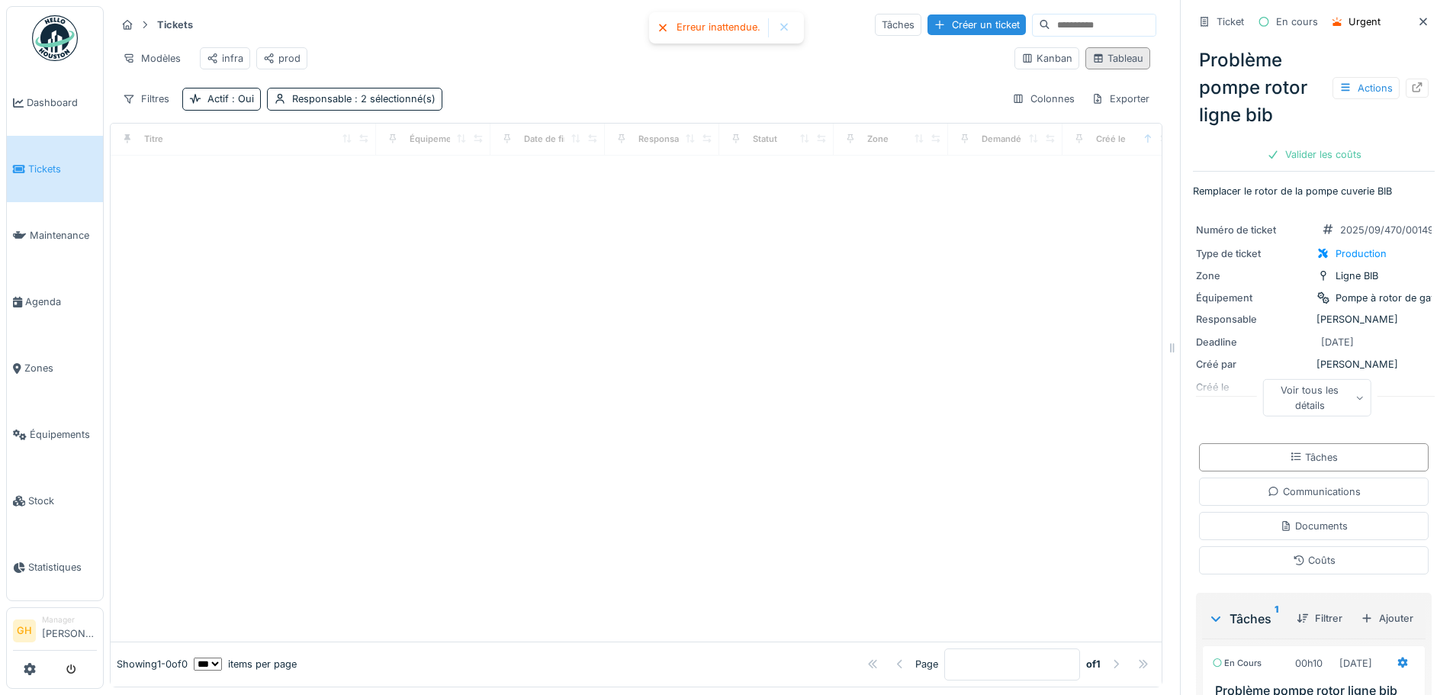
click at [1104, 59] on div "Tableau" at bounding box center [1117, 58] width 51 height 14
click at [290, 51] on div "prod" at bounding box center [281, 58] width 37 height 14
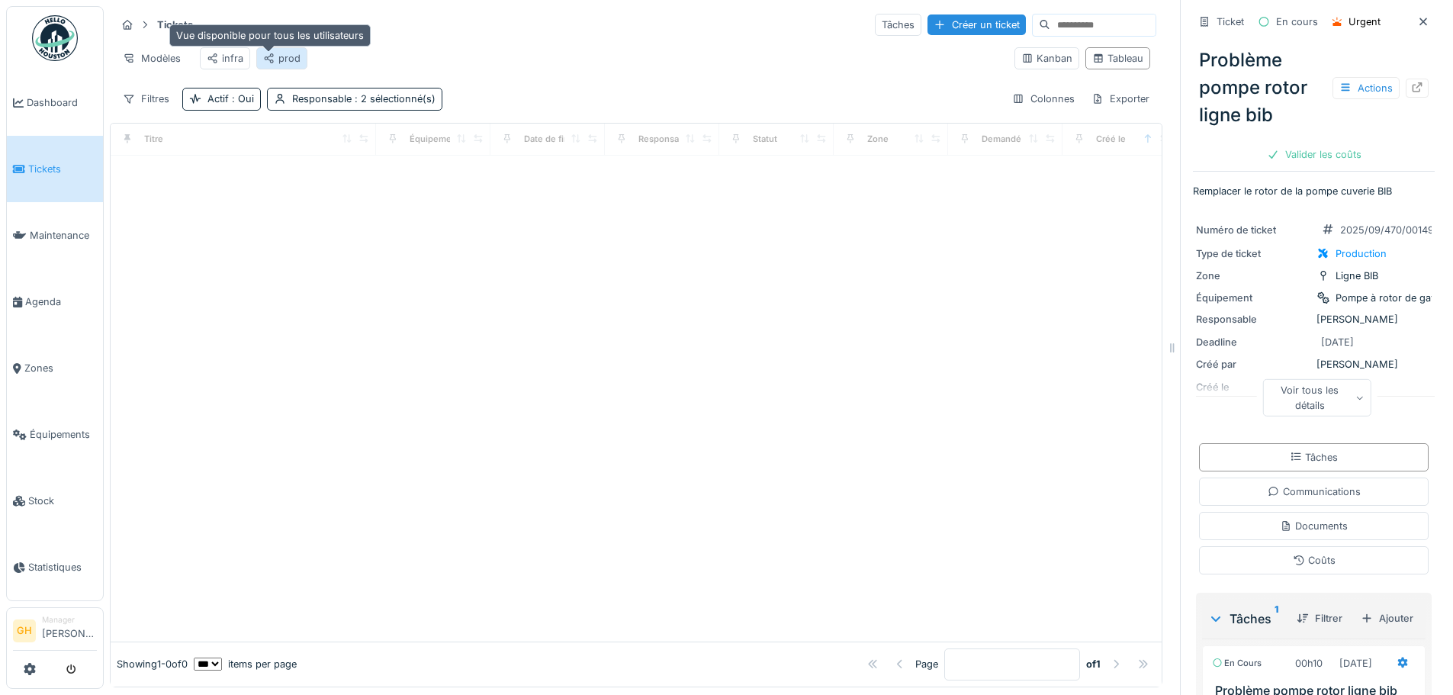
click at [268, 53] on icon at bounding box center [269, 58] width 12 height 10
click at [226, 51] on div "infra" at bounding box center [225, 58] width 37 height 14
click at [287, 57] on div "prod" at bounding box center [281, 58] width 51 height 22
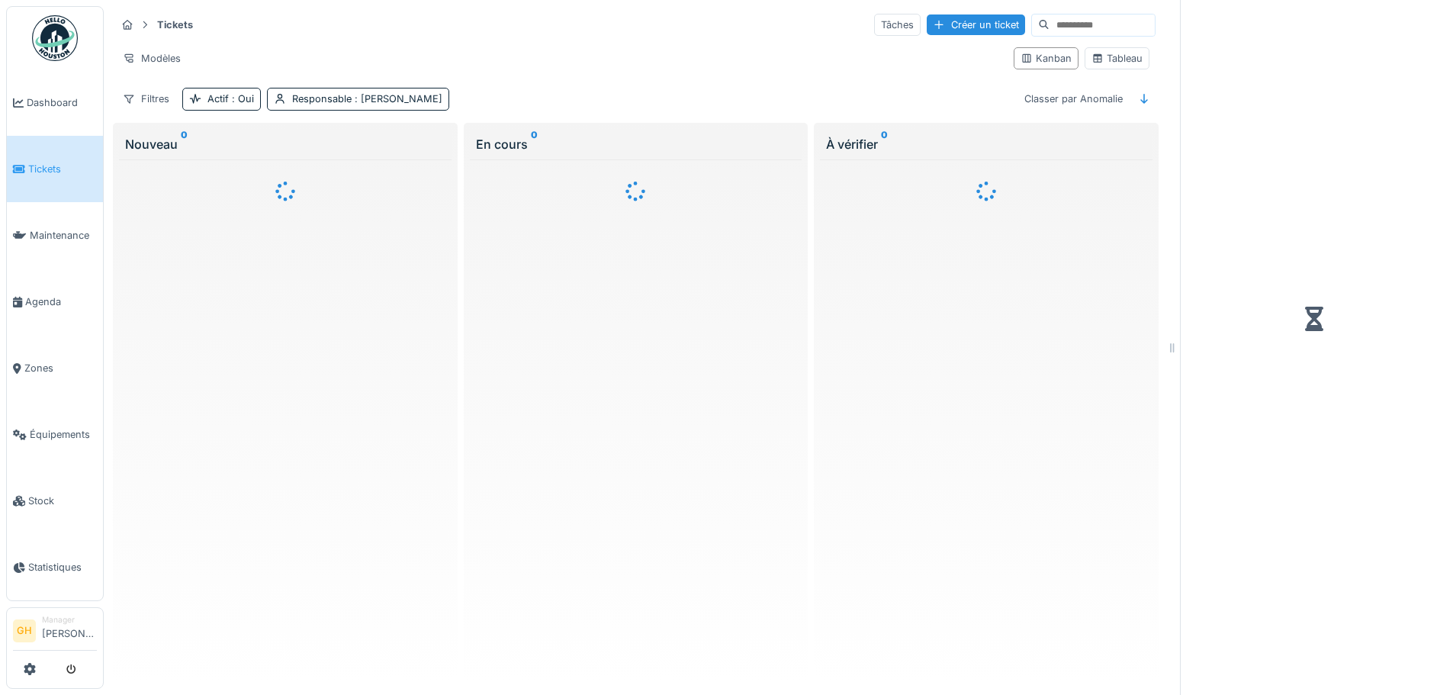
scroll to position [10, 0]
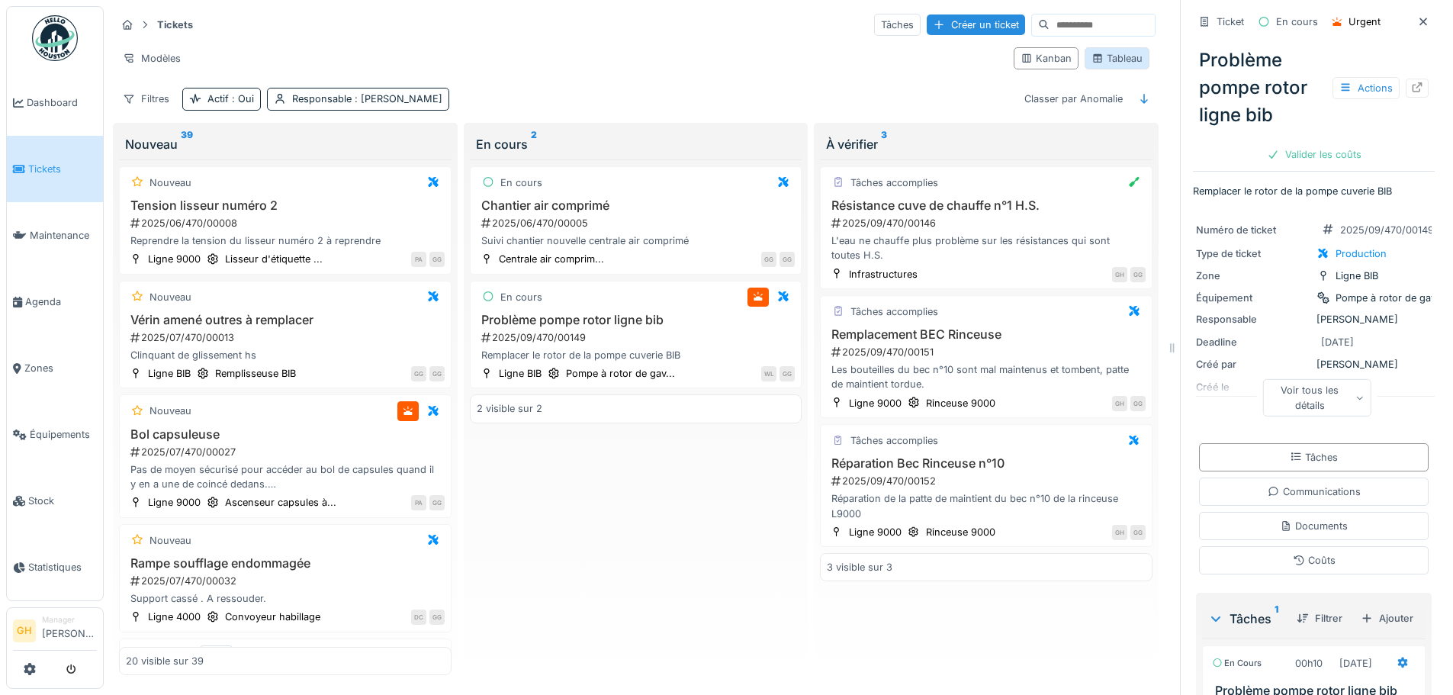
click at [1117, 52] on div "Tableau" at bounding box center [1116, 58] width 51 height 14
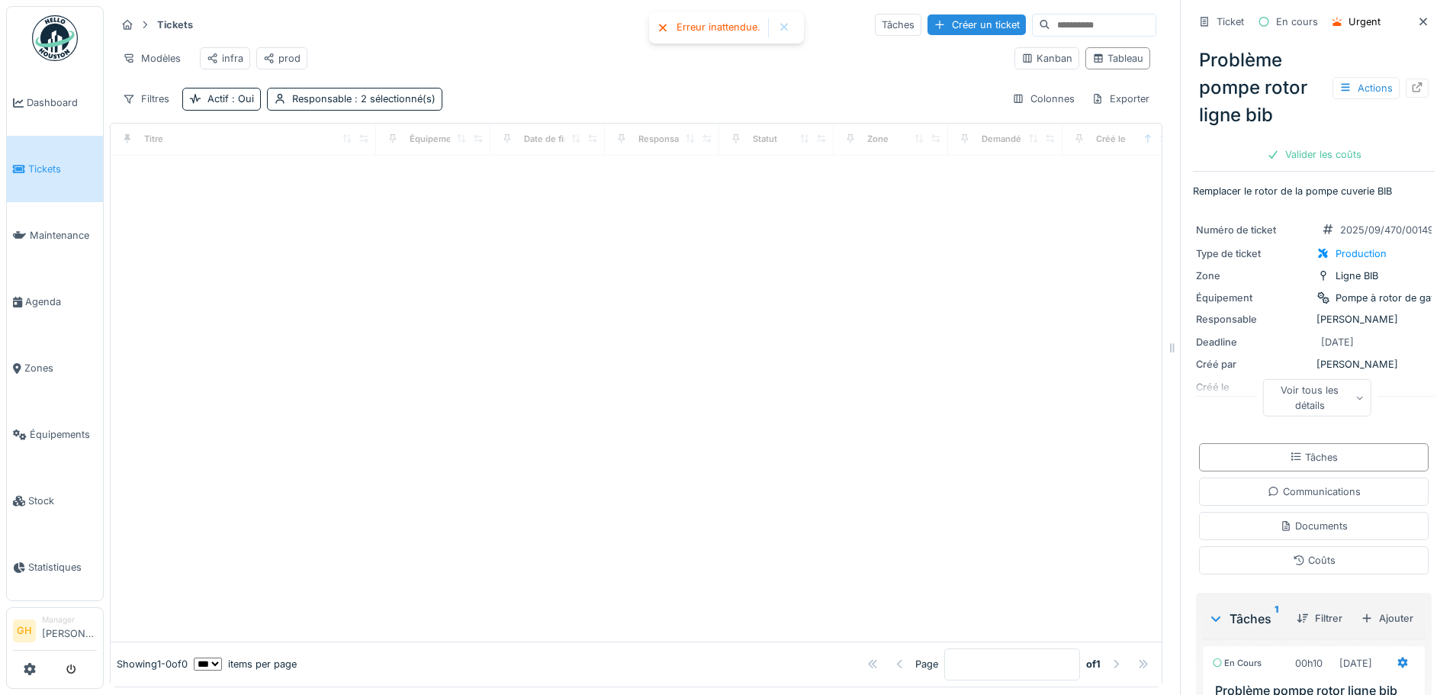
click at [779, 21] on div at bounding box center [784, 27] width 12 height 13
click at [1021, 54] on icon at bounding box center [1027, 58] width 12 height 10
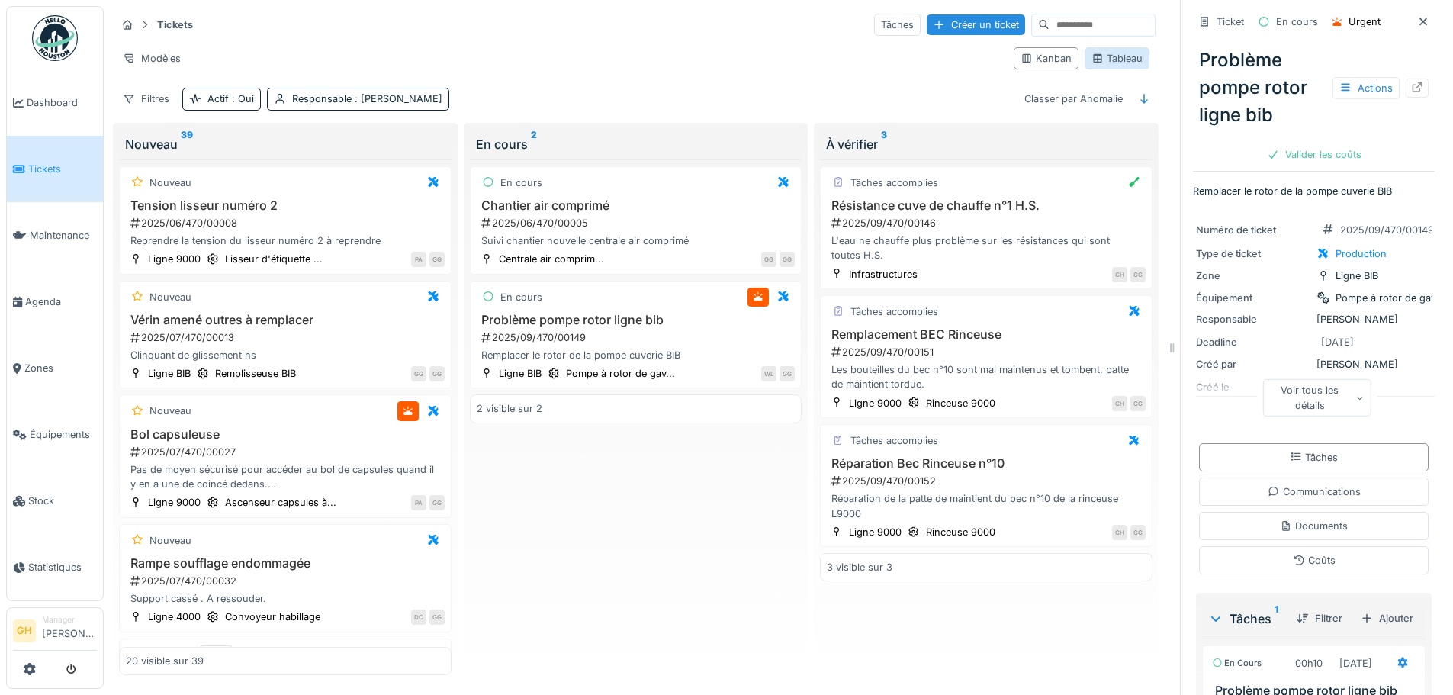
click at [1117, 56] on div "Tableau" at bounding box center [1116, 58] width 65 height 22
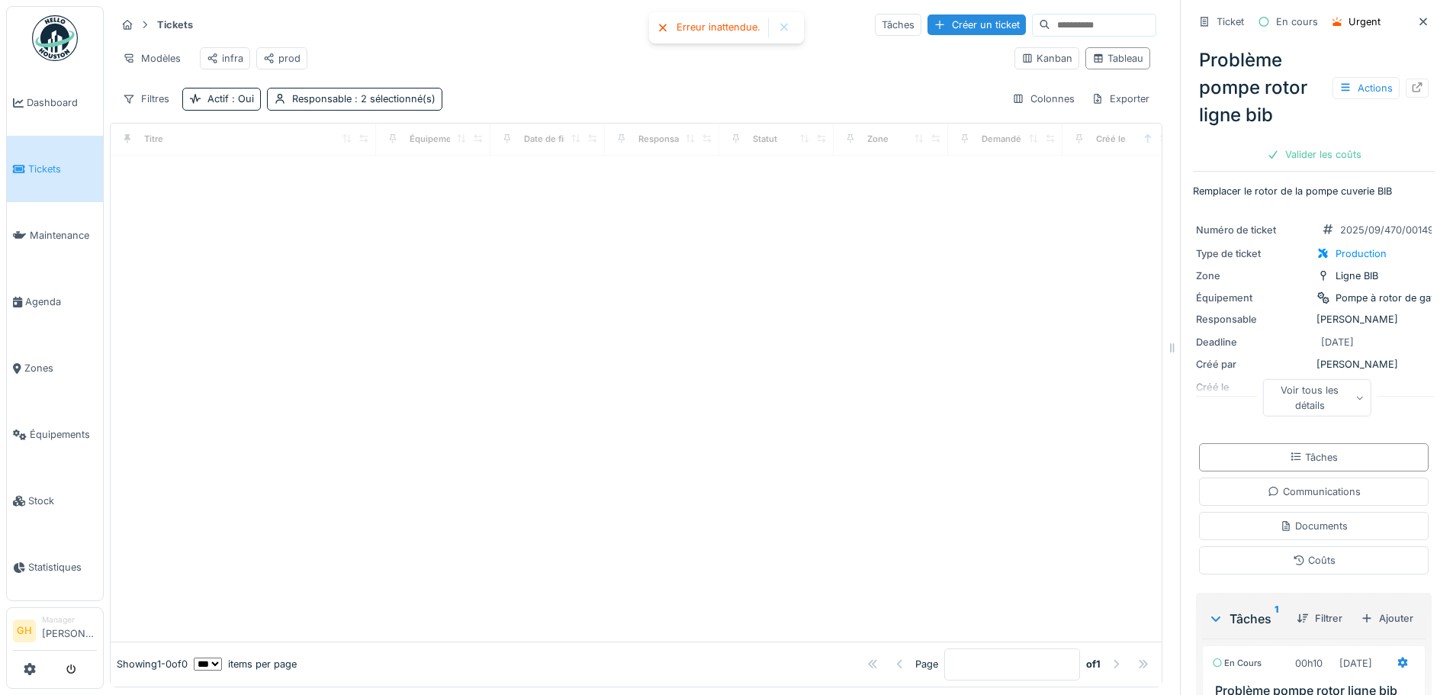
click at [794, 26] on div at bounding box center [784, 27] width 24 height 19
click at [1023, 58] on div "Kanban" at bounding box center [1046, 58] width 51 height 14
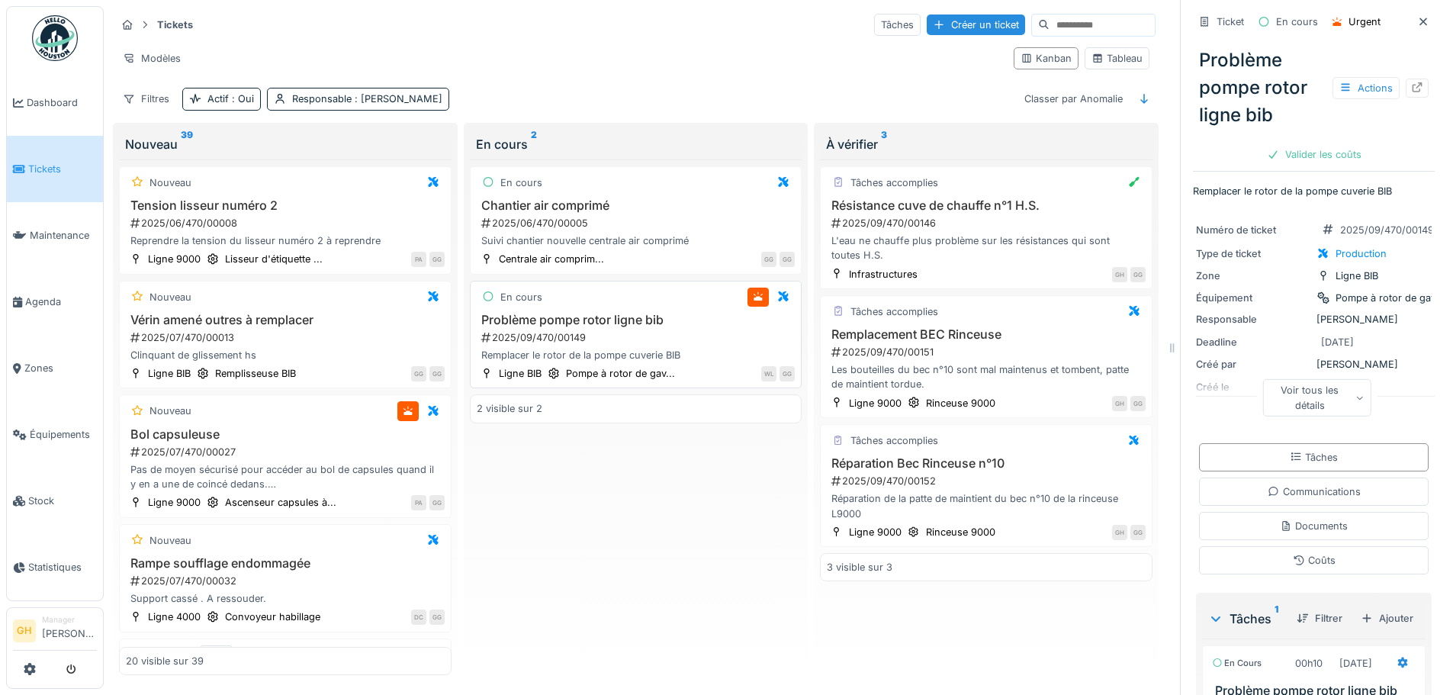
click at [712, 313] on h3 "Problème pompe rotor ligne bib" at bounding box center [636, 320] width 319 height 14
click at [1312, 156] on div "Valider les coûts" at bounding box center [1314, 154] width 107 height 21
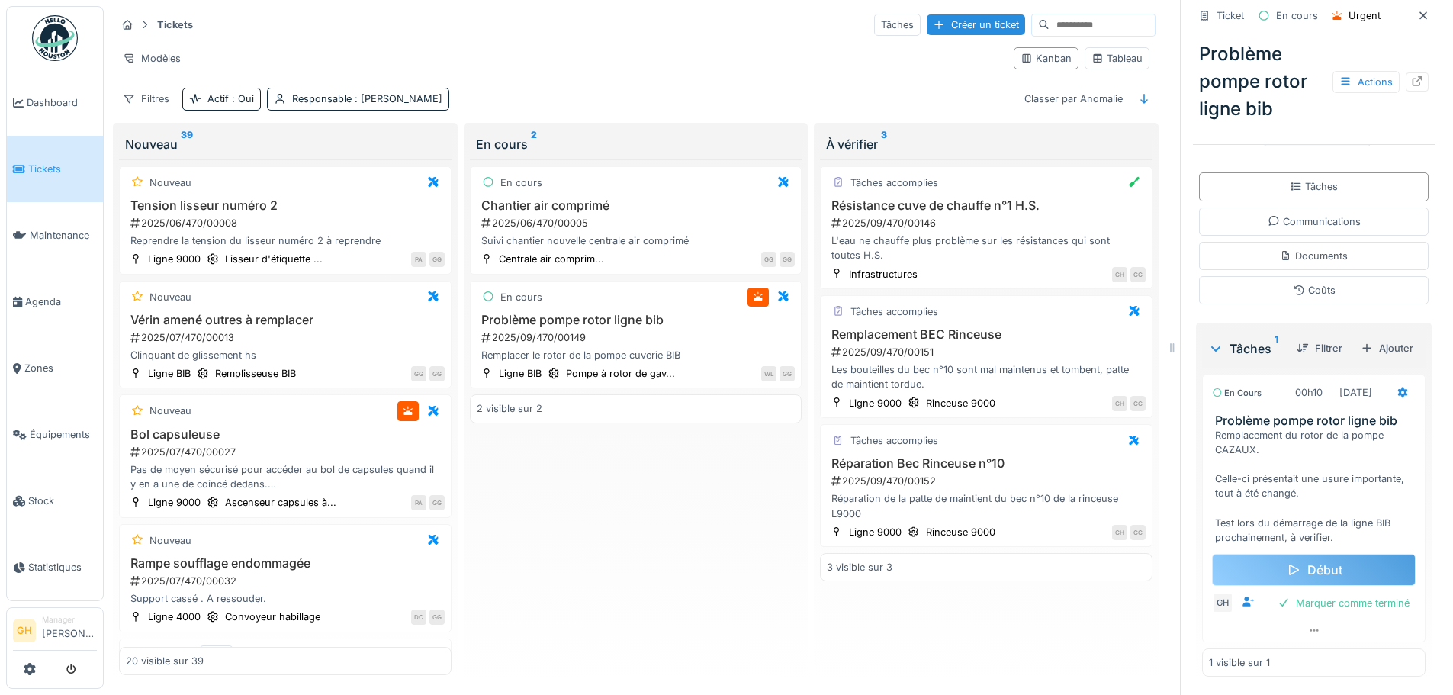
scroll to position [11, 0]
click at [63, 233] on span "Maintenance" at bounding box center [63, 235] width 67 height 14
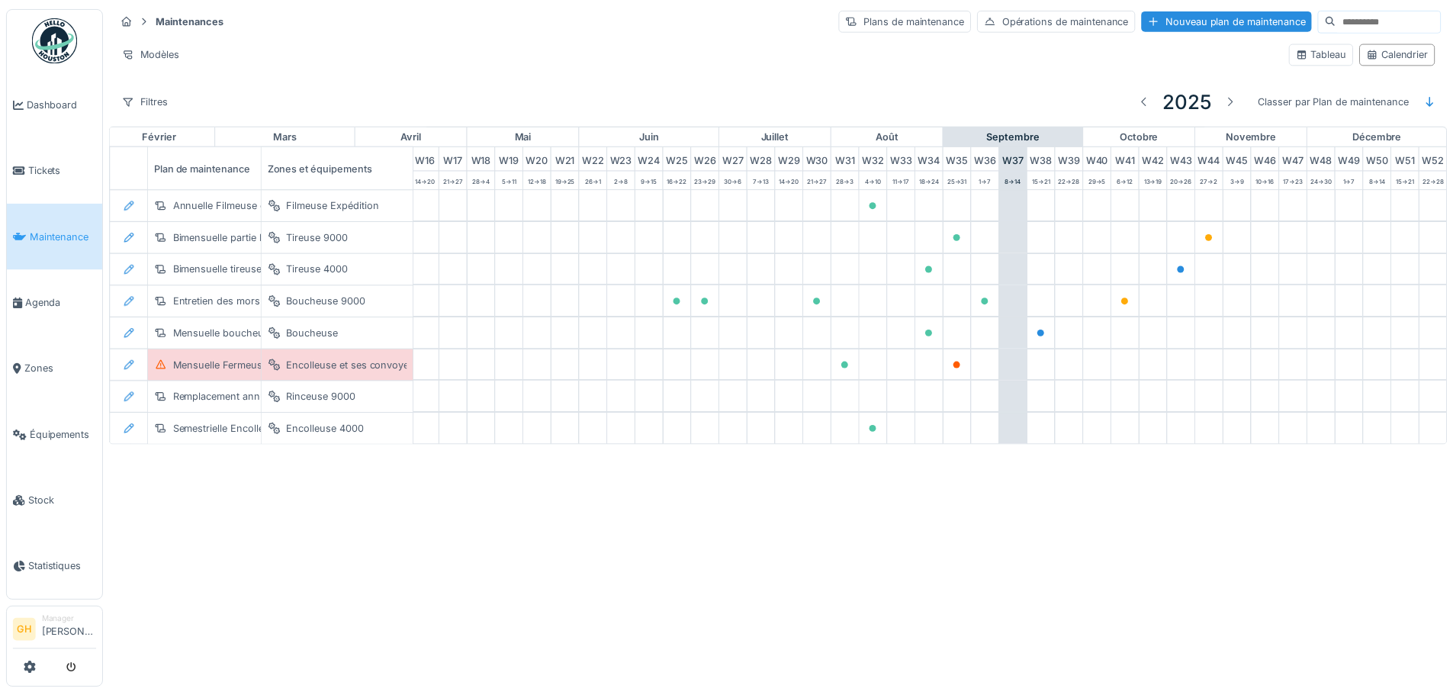
scroll to position [0, 500]
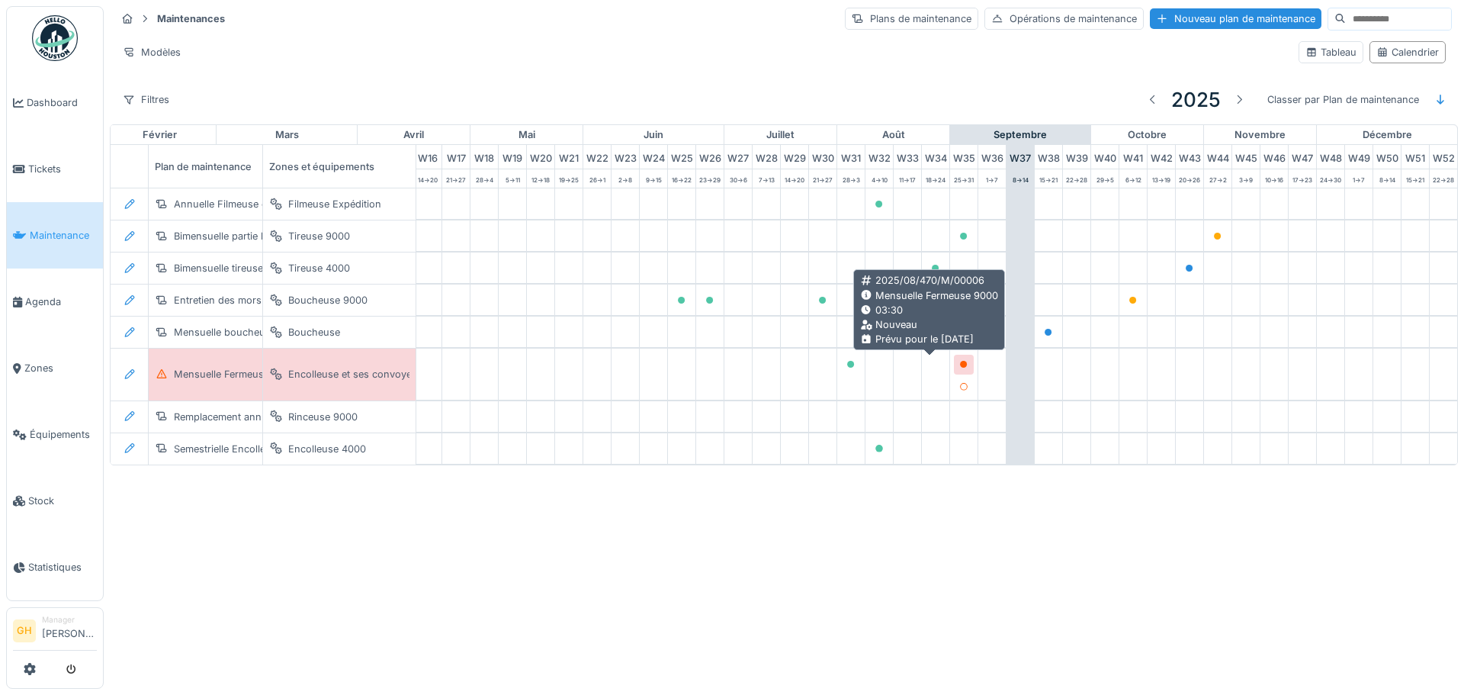
click at [959, 368] on icon at bounding box center [963, 365] width 9 height 8
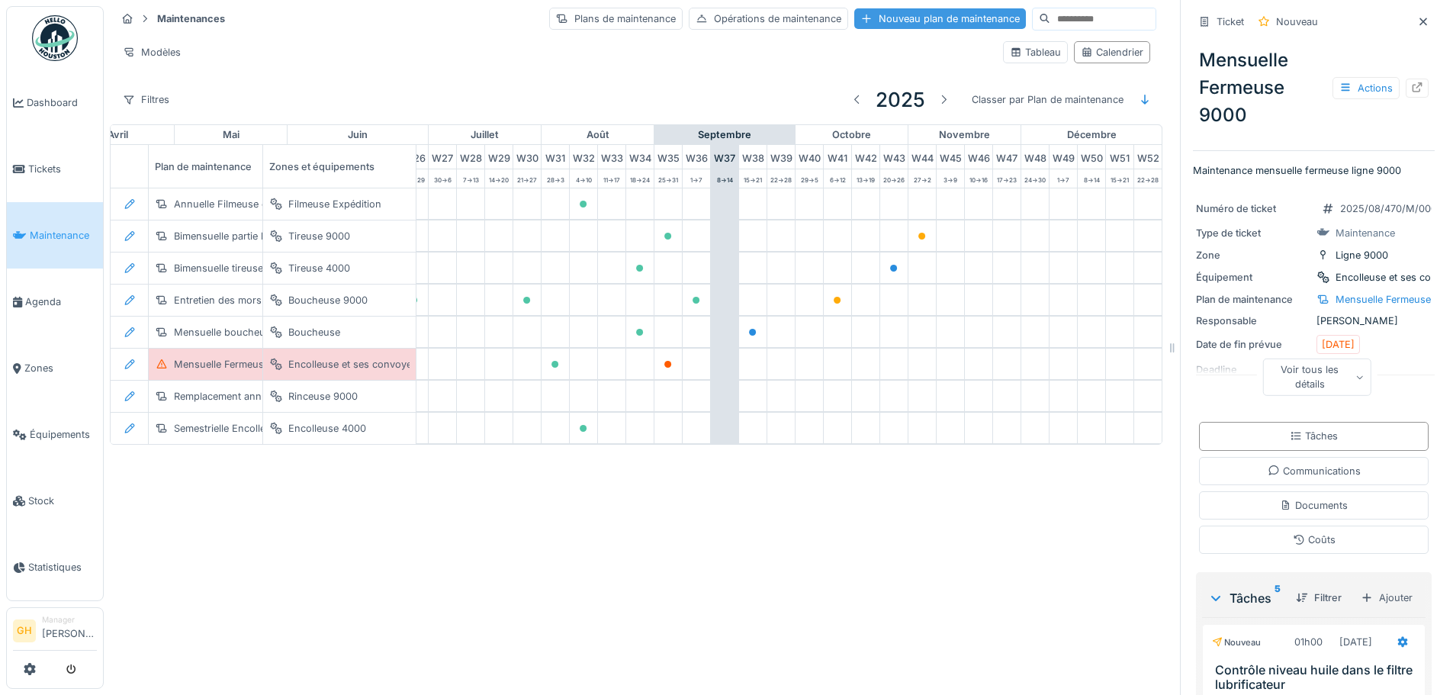
scroll to position [11, 0]
click at [900, 8] on div "Nouveau plan de maintenance" at bounding box center [940, 18] width 172 height 21
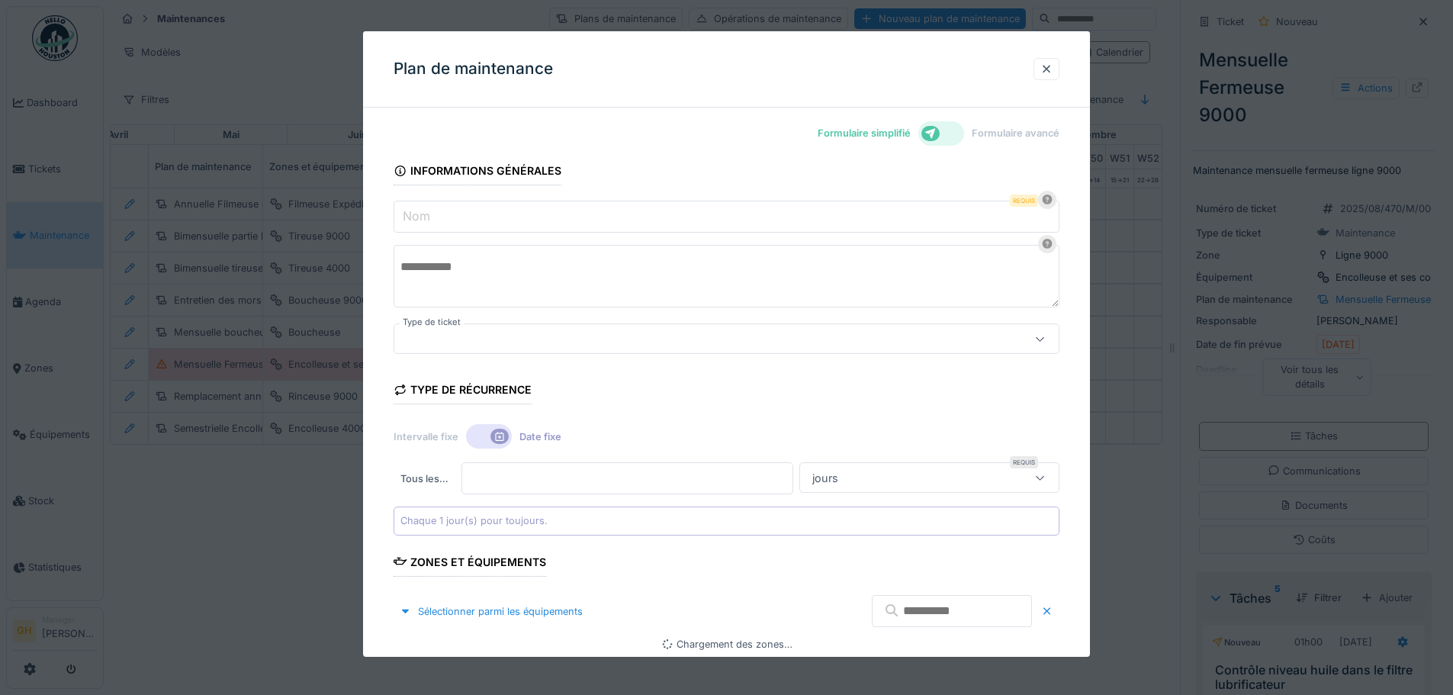
type input "****"
click at [562, 213] on input "Nom" at bounding box center [727, 217] width 666 height 32
click at [1052, 69] on div at bounding box center [1046, 69] width 12 height 14
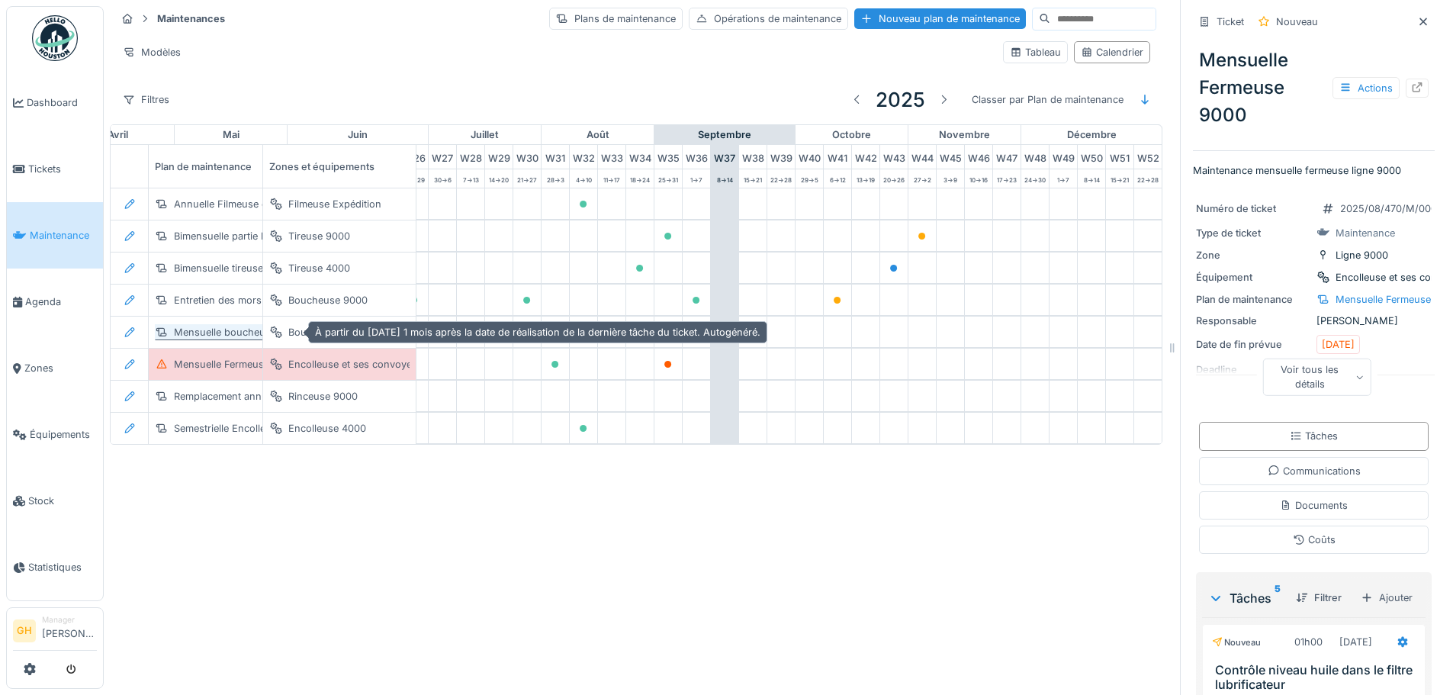
click at [218, 325] on div "Mensuelle boucheuse 4000" at bounding box center [239, 332] width 130 height 14
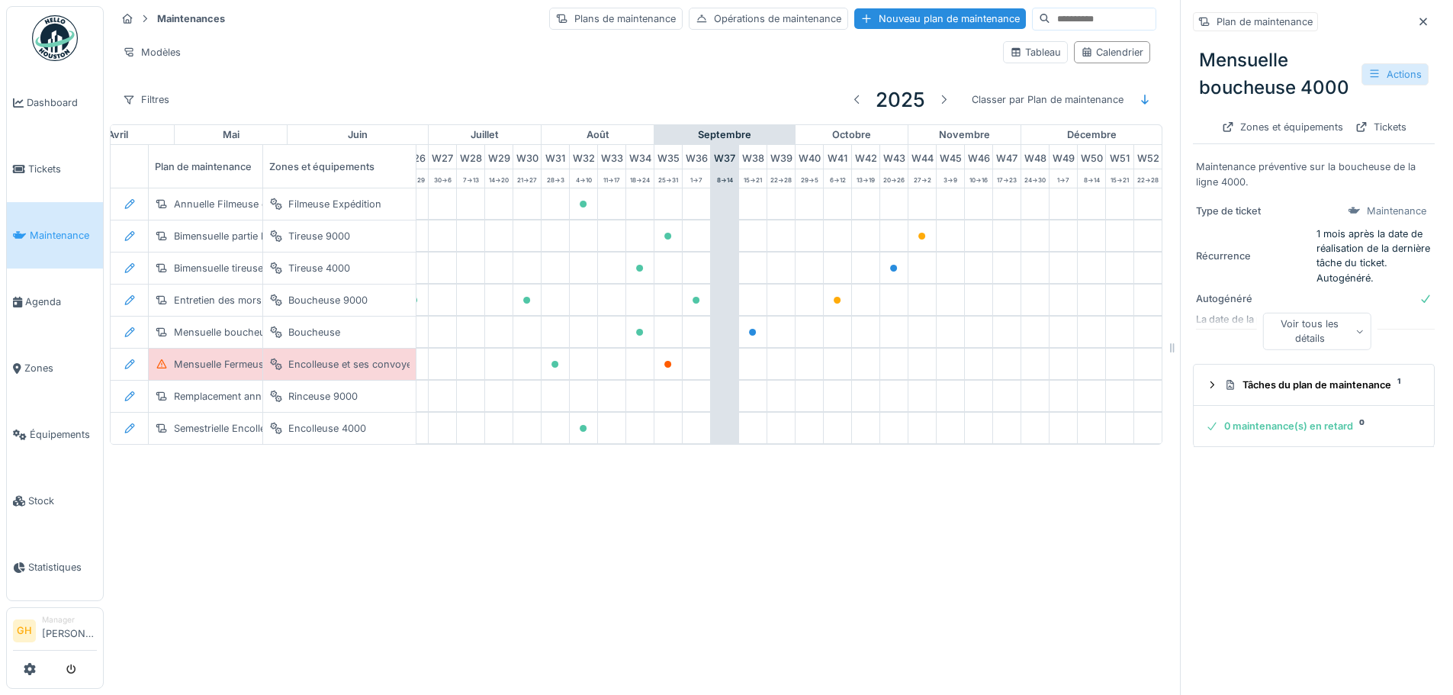
click at [1361, 69] on div "Actions" at bounding box center [1394, 74] width 67 height 22
click at [1364, 111] on div "Modifier" at bounding box center [1320, 122] width 137 height 23
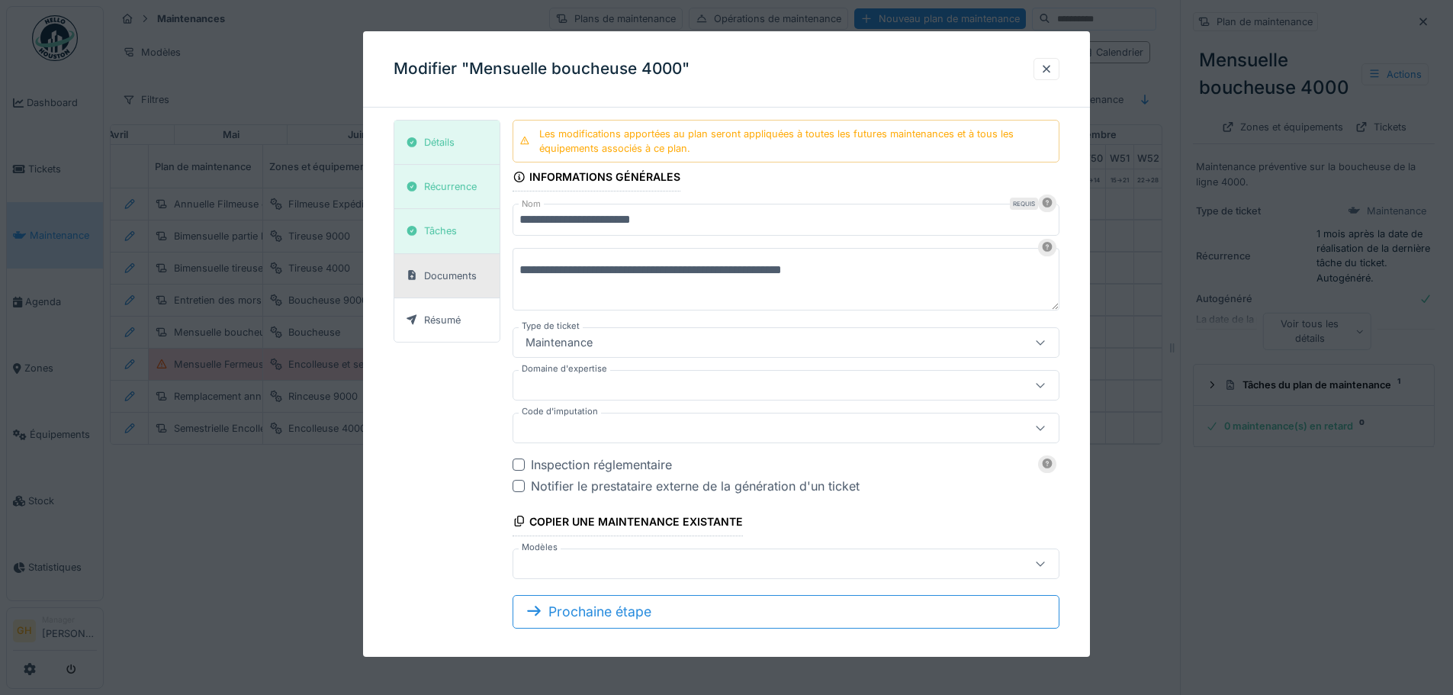
scroll to position [14, 0]
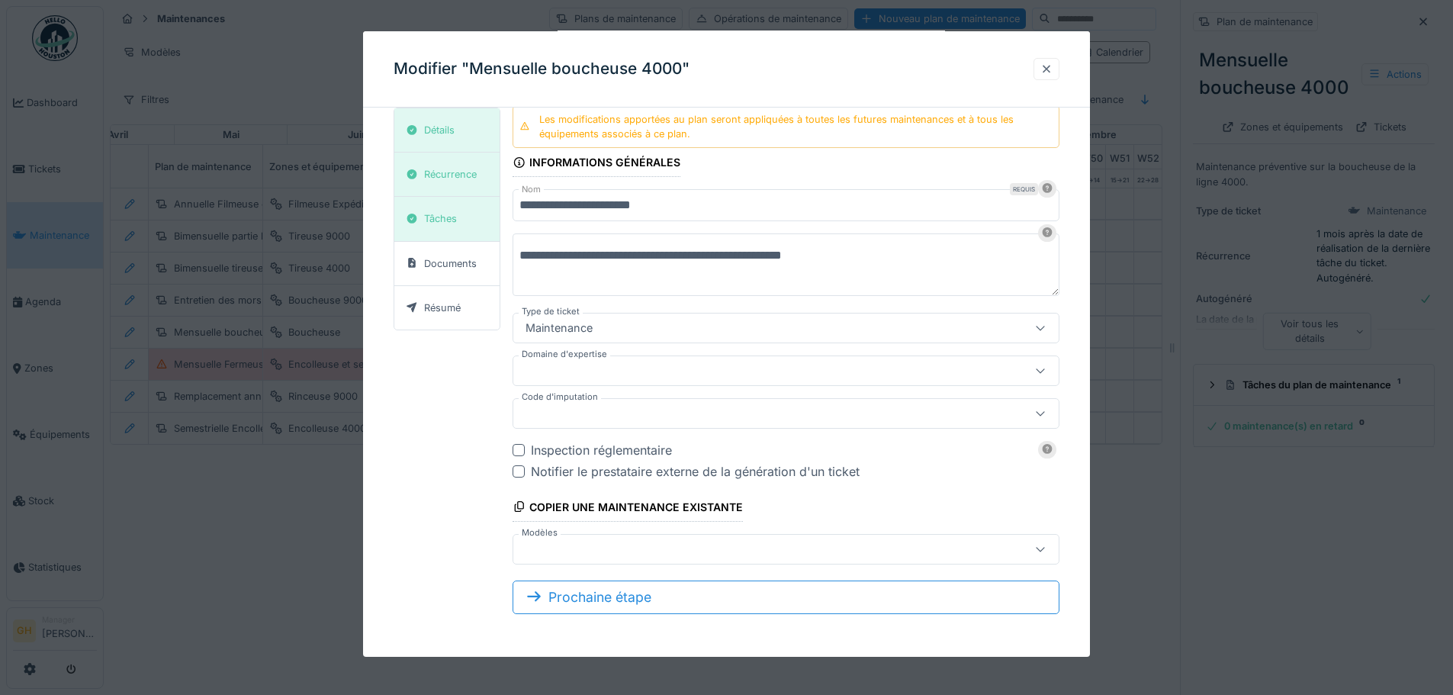
click at [1052, 76] on div at bounding box center [1046, 69] width 12 height 14
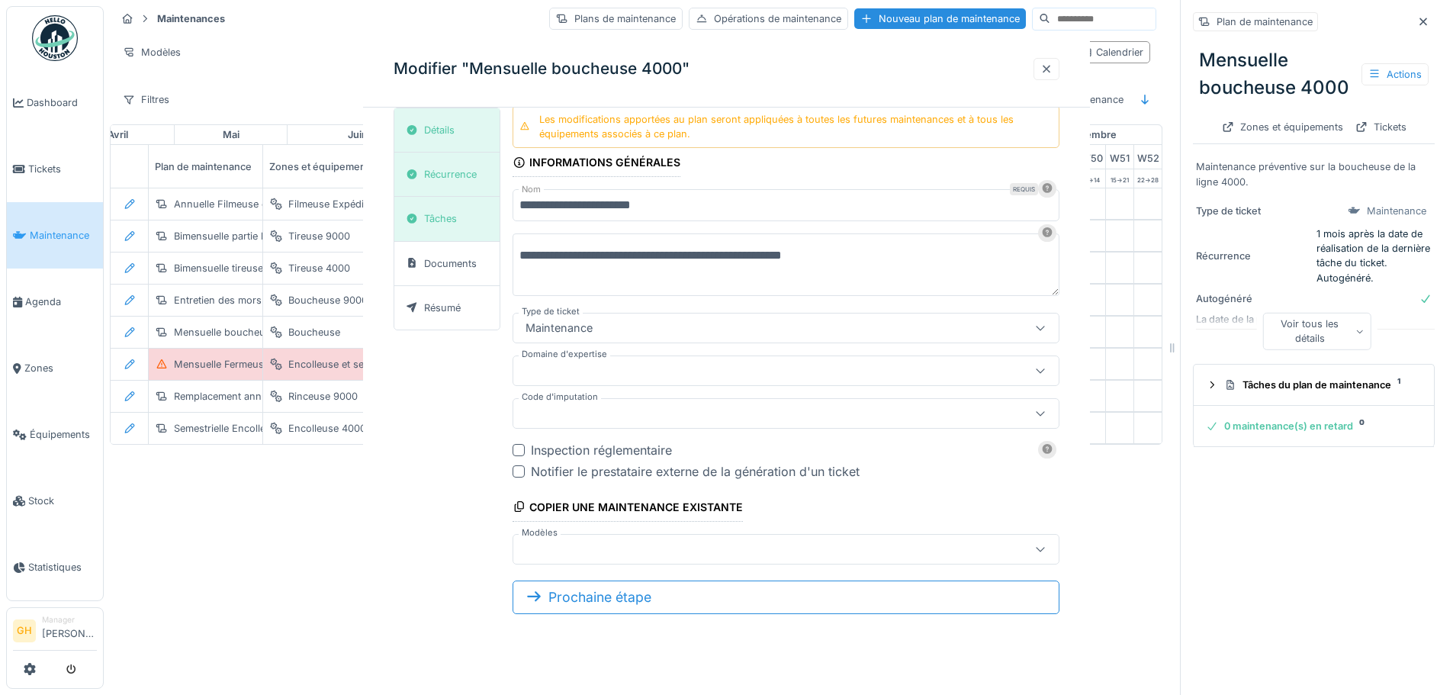
scroll to position [0, 0]
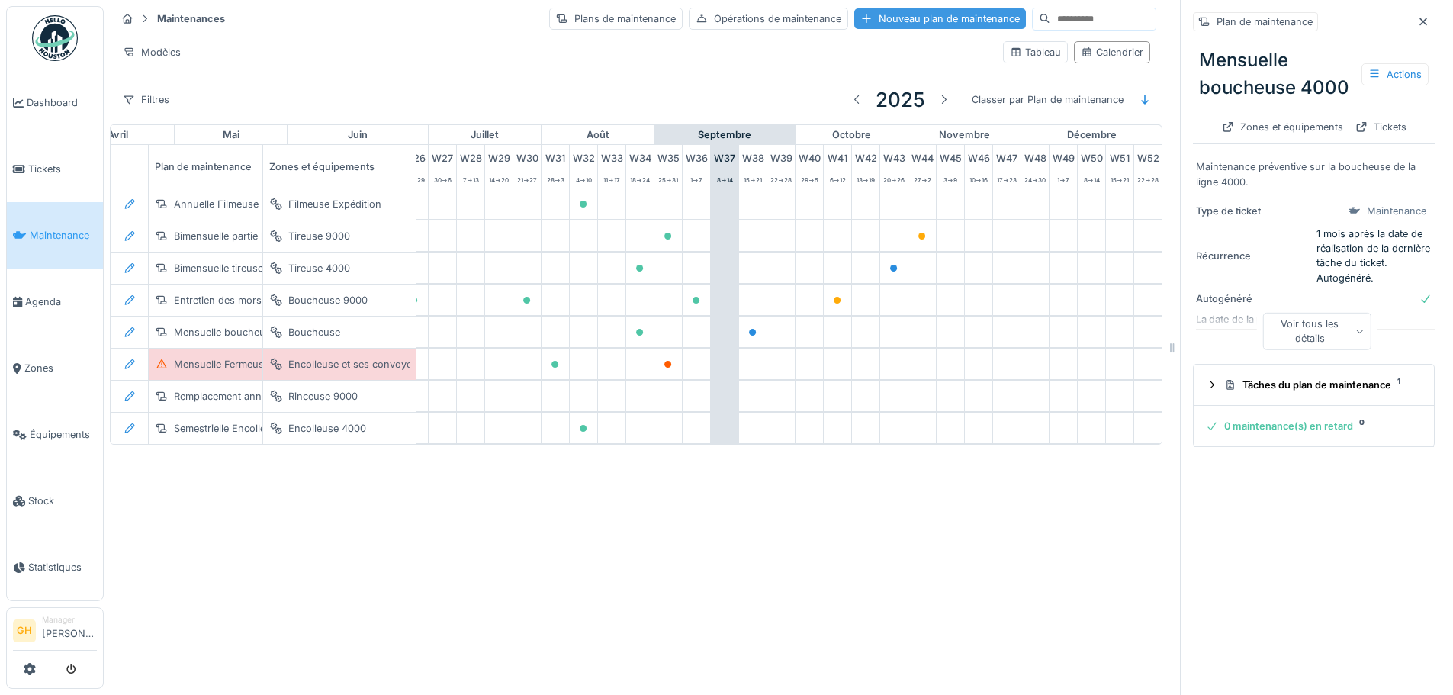
click at [854, 8] on div "Nouveau plan de maintenance" at bounding box center [940, 18] width 172 height 21
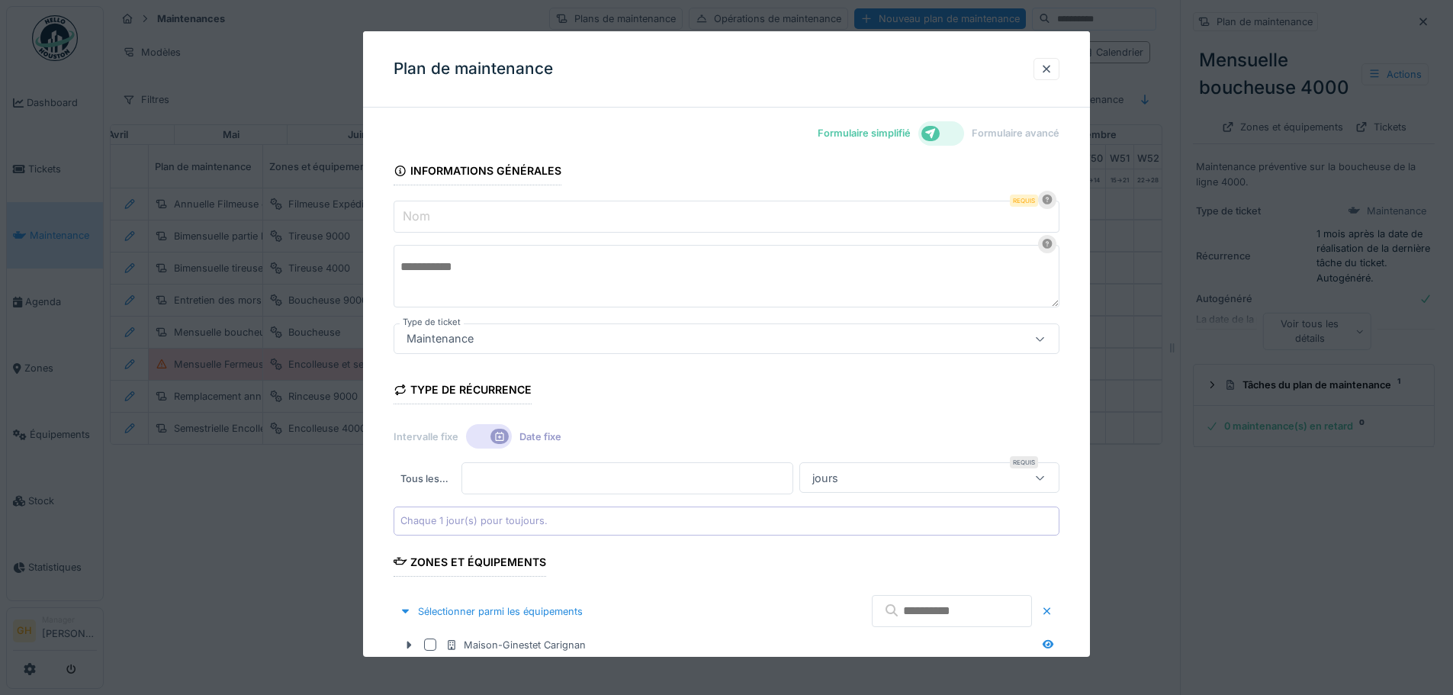
click at [462, 216] on input "Nom" at bounding box center [727, 217] width 666 height 32
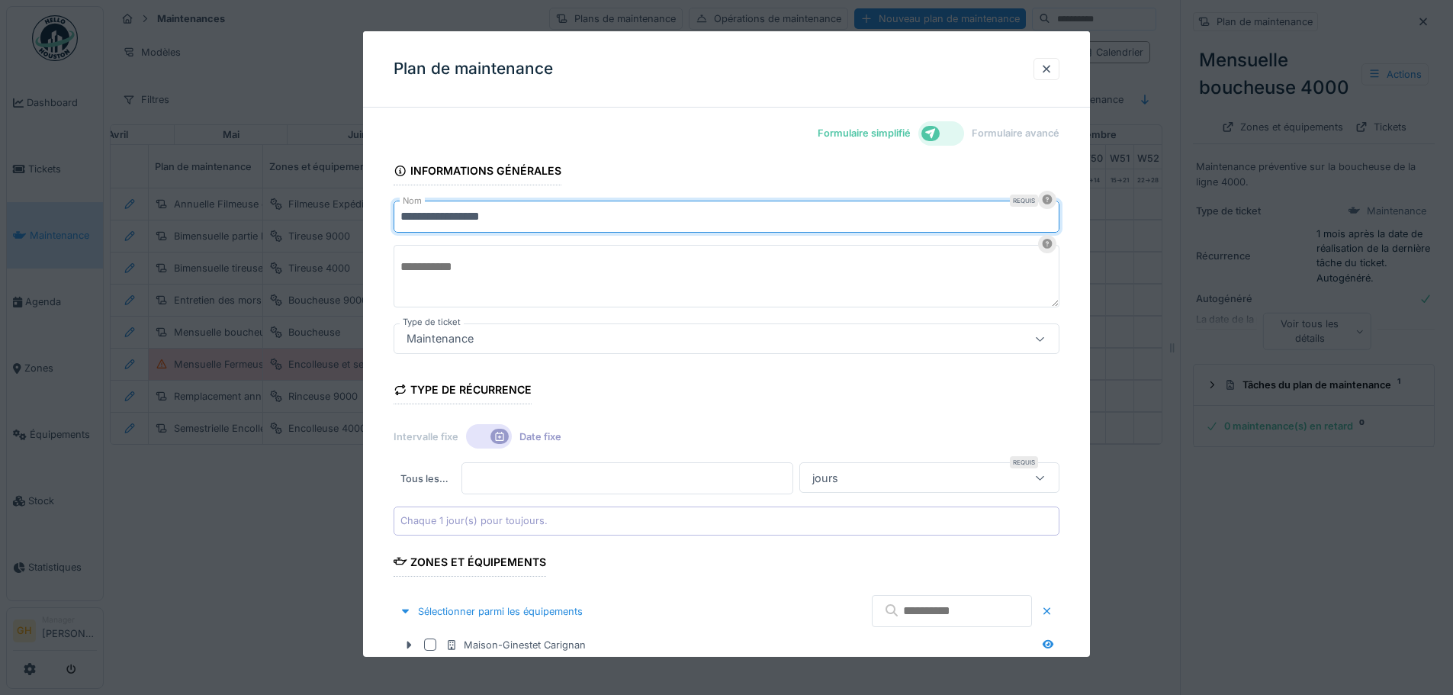
type input "**********"
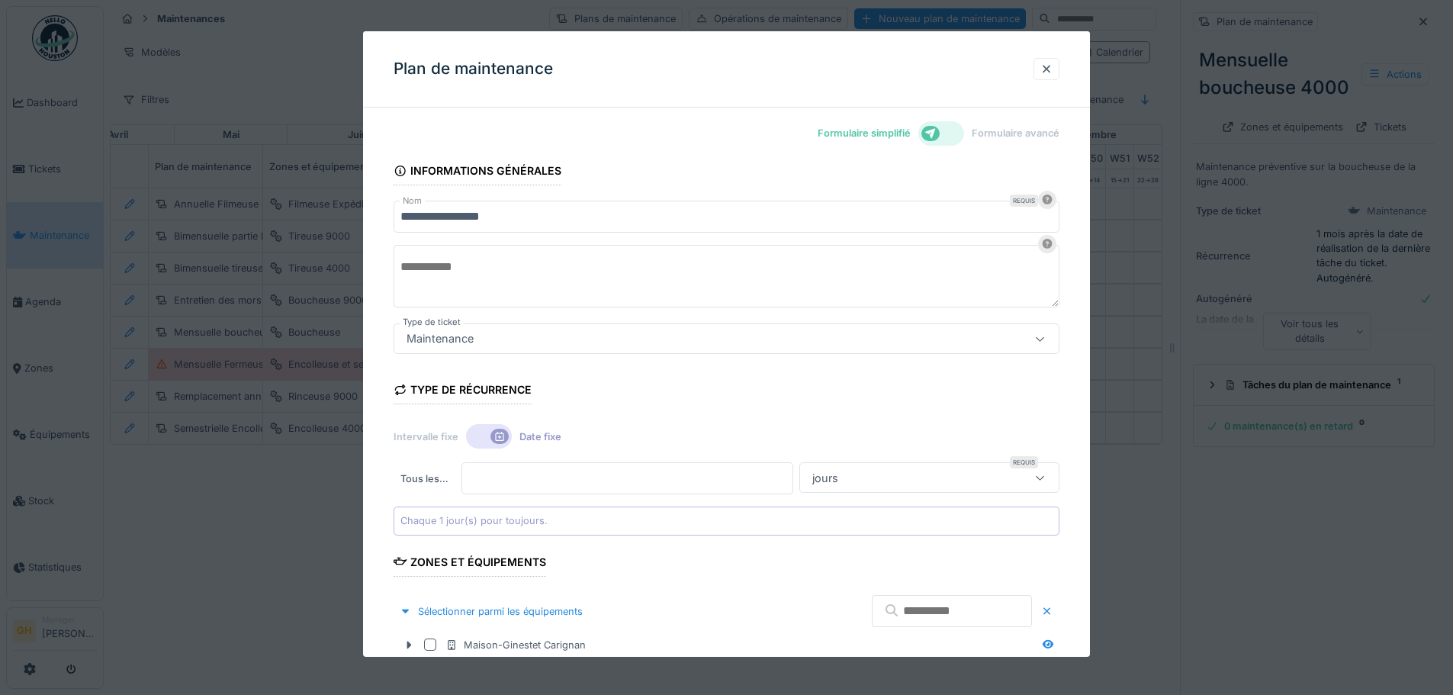
click at [495, 279] on textarea at bounding box center [727, 276] width 666 height 63
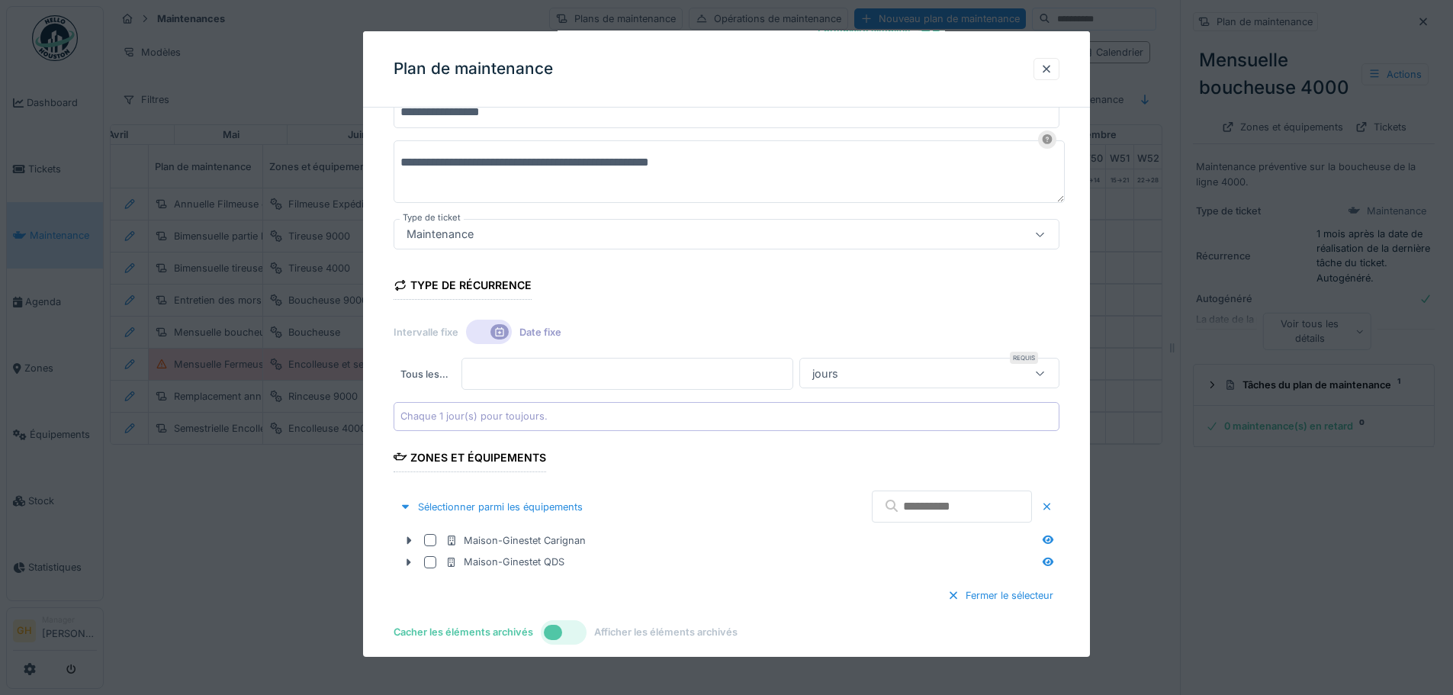
scroll to position [181, 0]
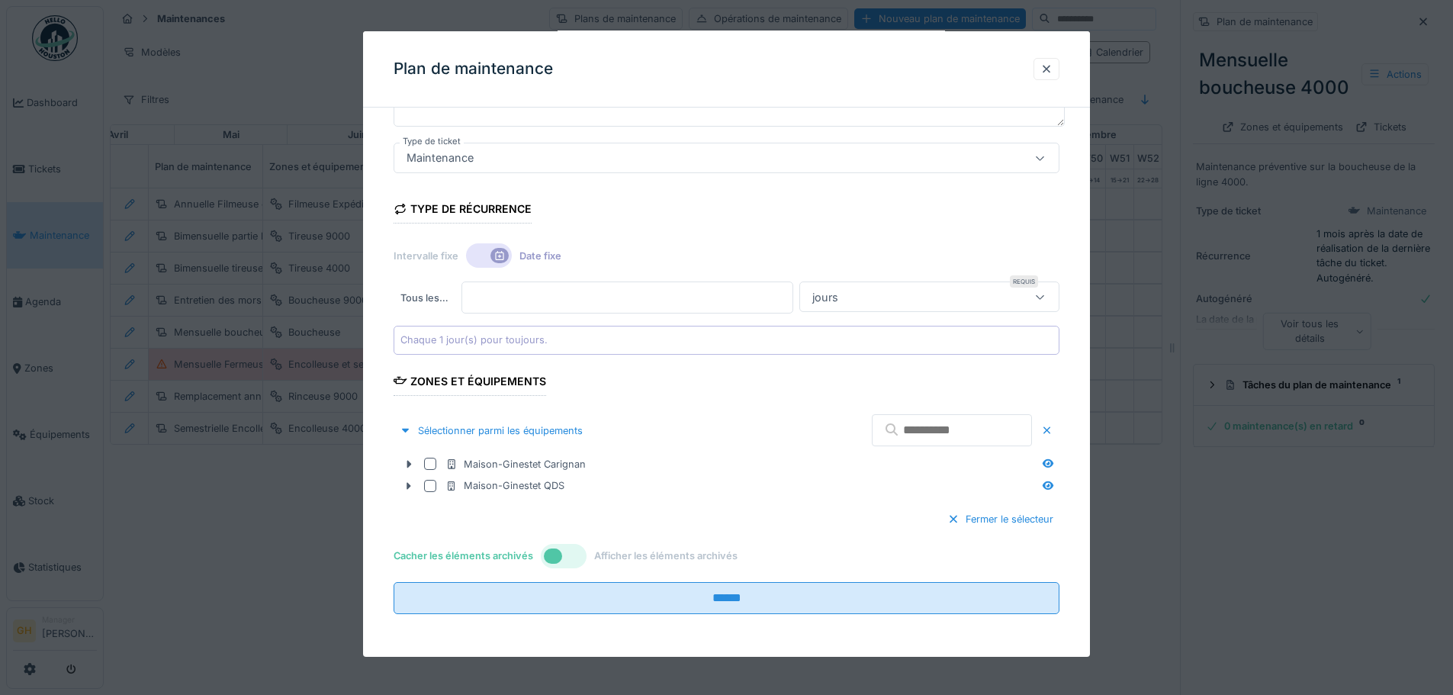
type textarea "**********"
click at [488, 255] on div at bounding box center [489, 255] width 46 height 24
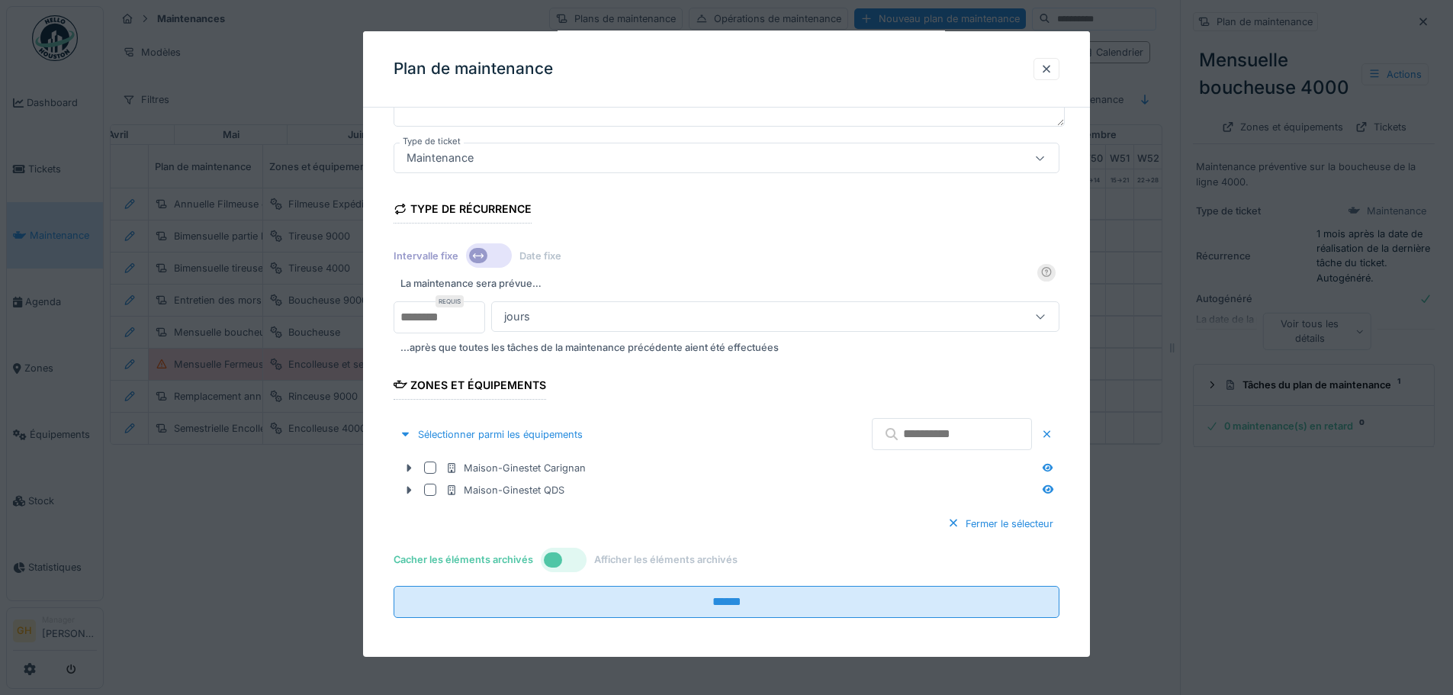
click at [575, 313] on div "jours" at bounding box center [741, 316] width 487 height 17
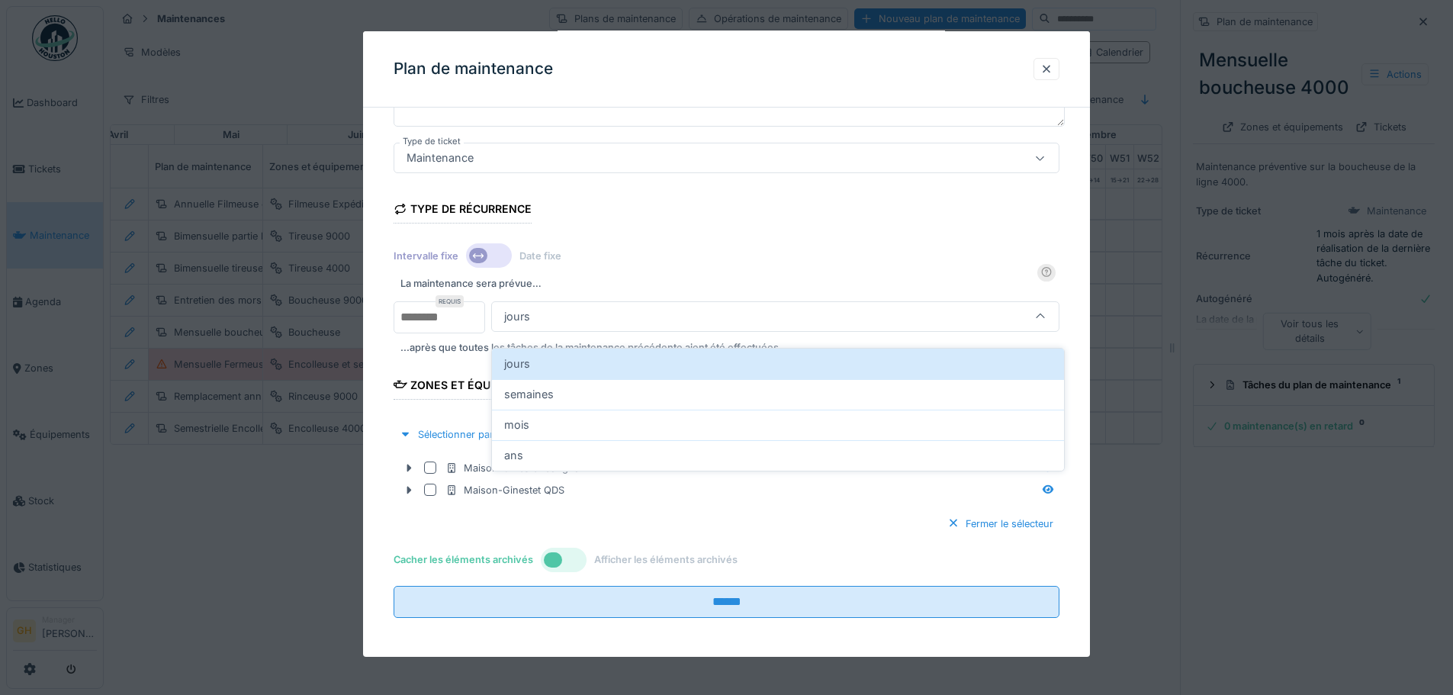
scroll to position [154, 0]
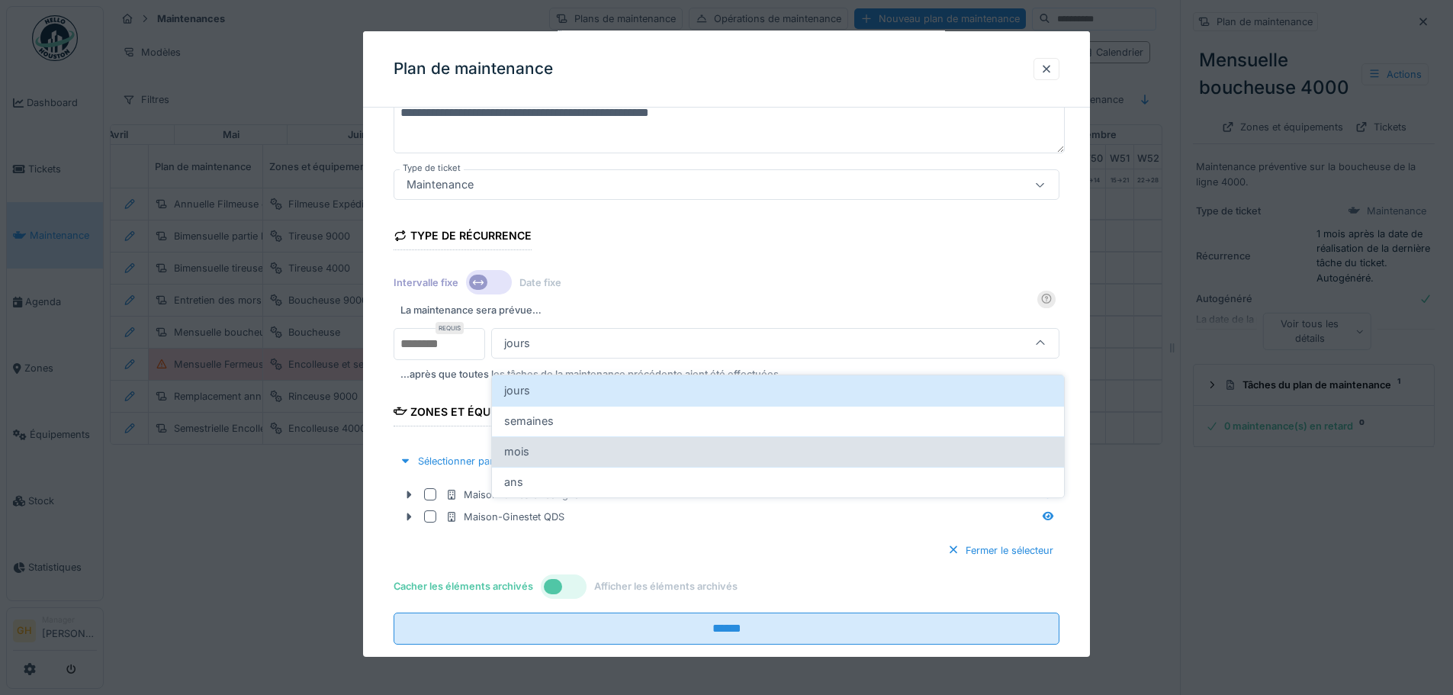
click at [577, 443] on div "mois" at bounding box center [778, 451] width 548 height 17
type input "*******"
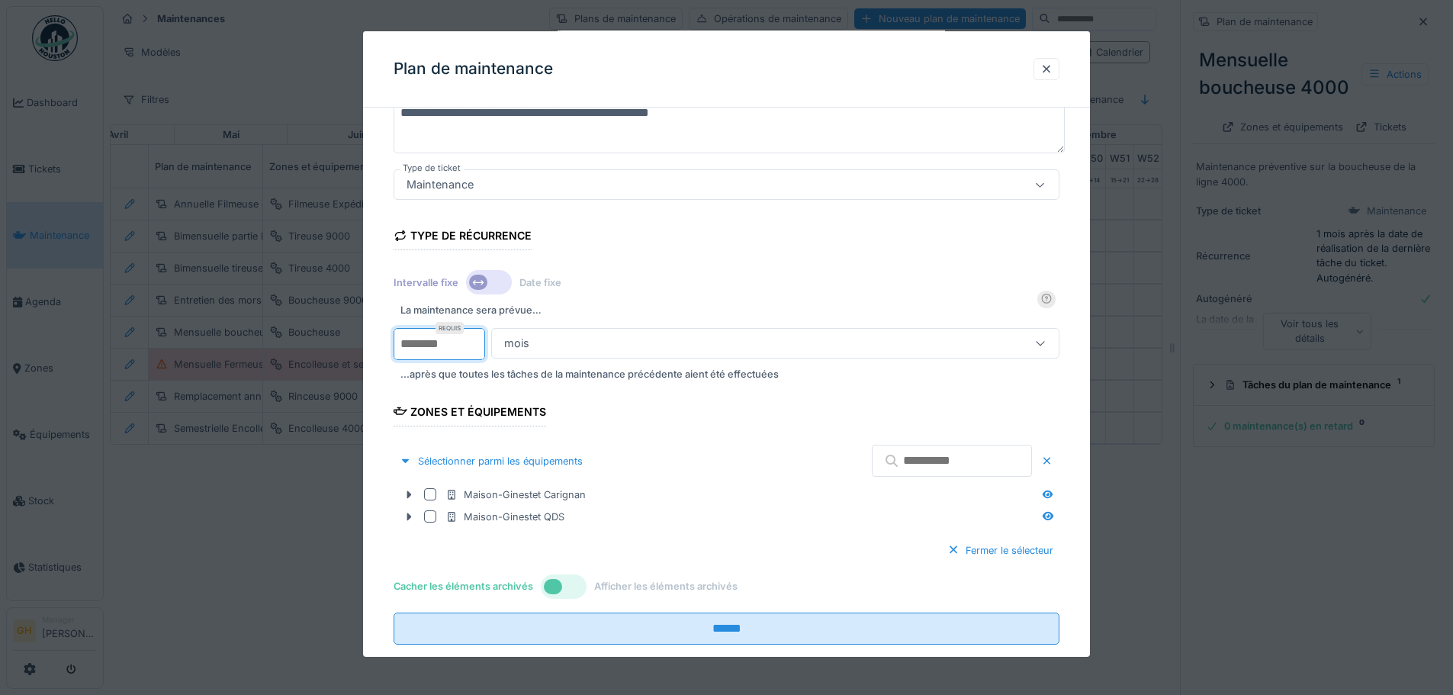
click at [433, 355] on input "*" at bounding box center [440, 344] width 92 height 32
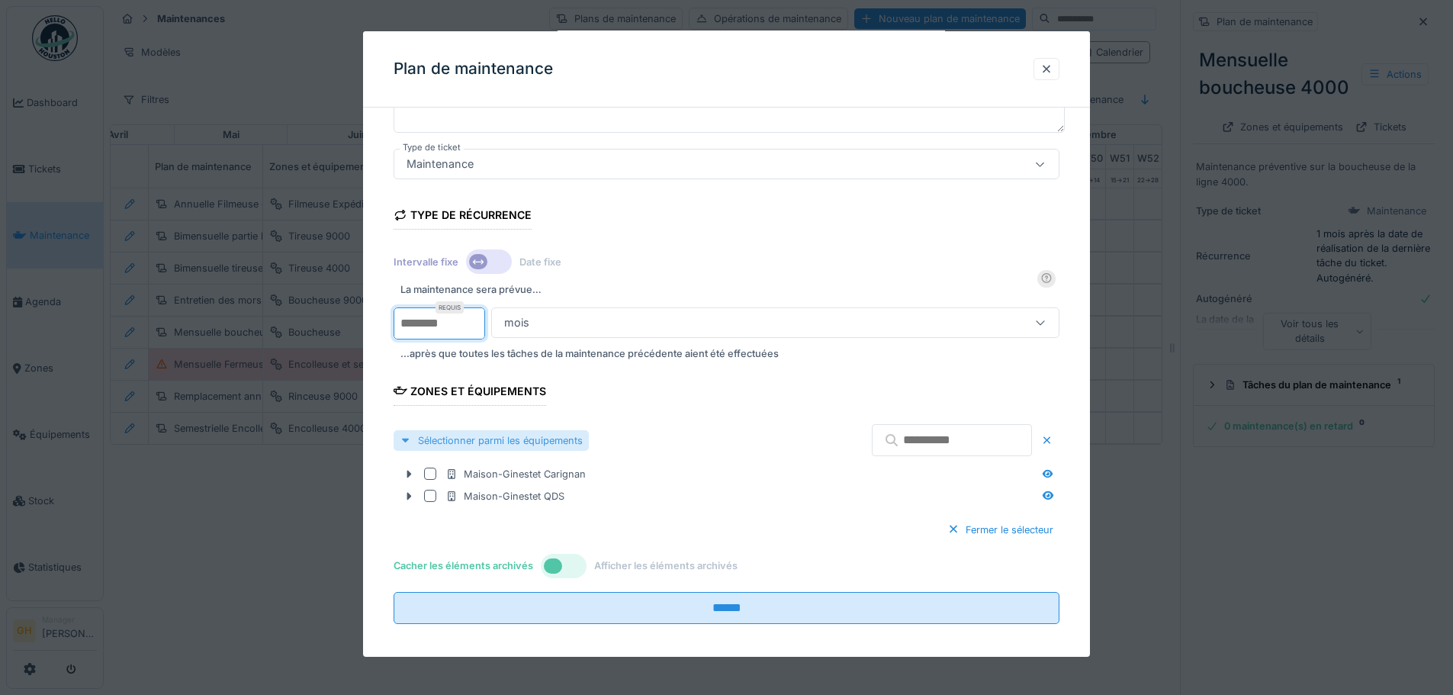
scroll to position [185, 0]
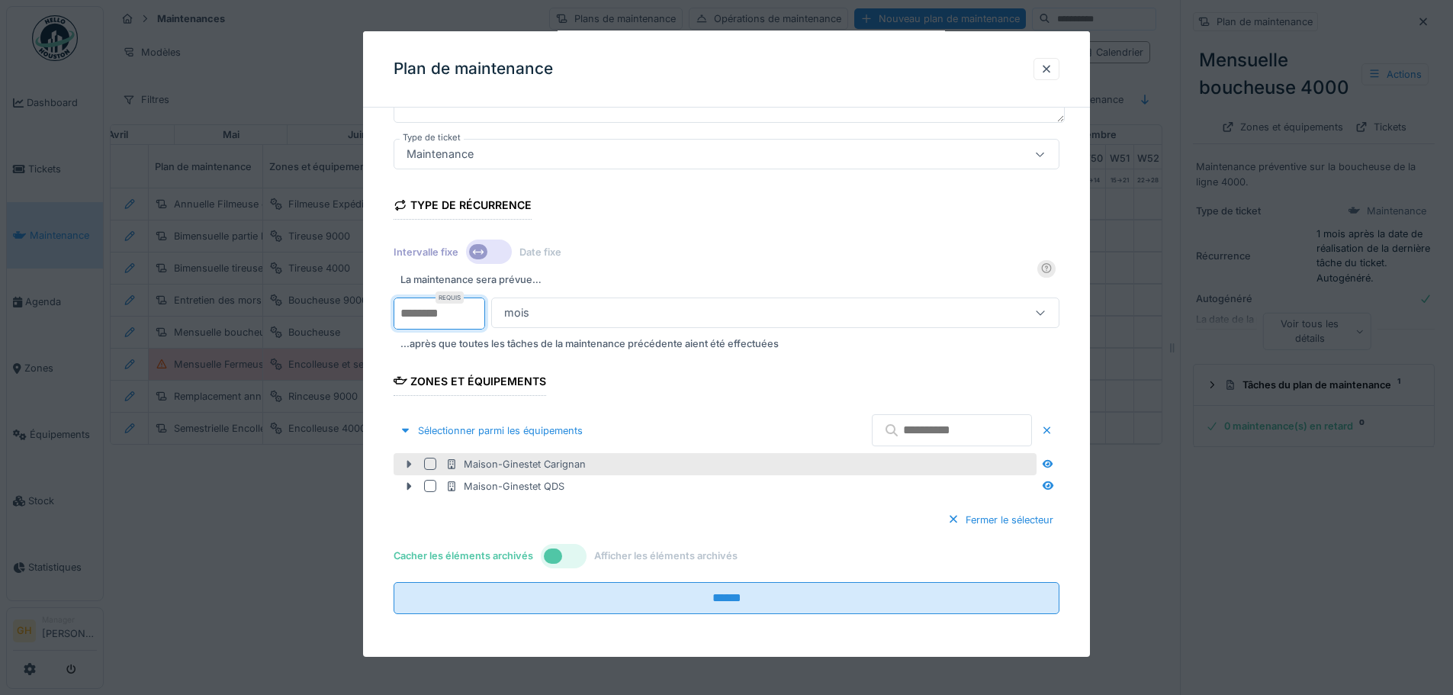
type input "*"
click at [412, 465] on icon at bounding box center [409, 464] width 12 height 10
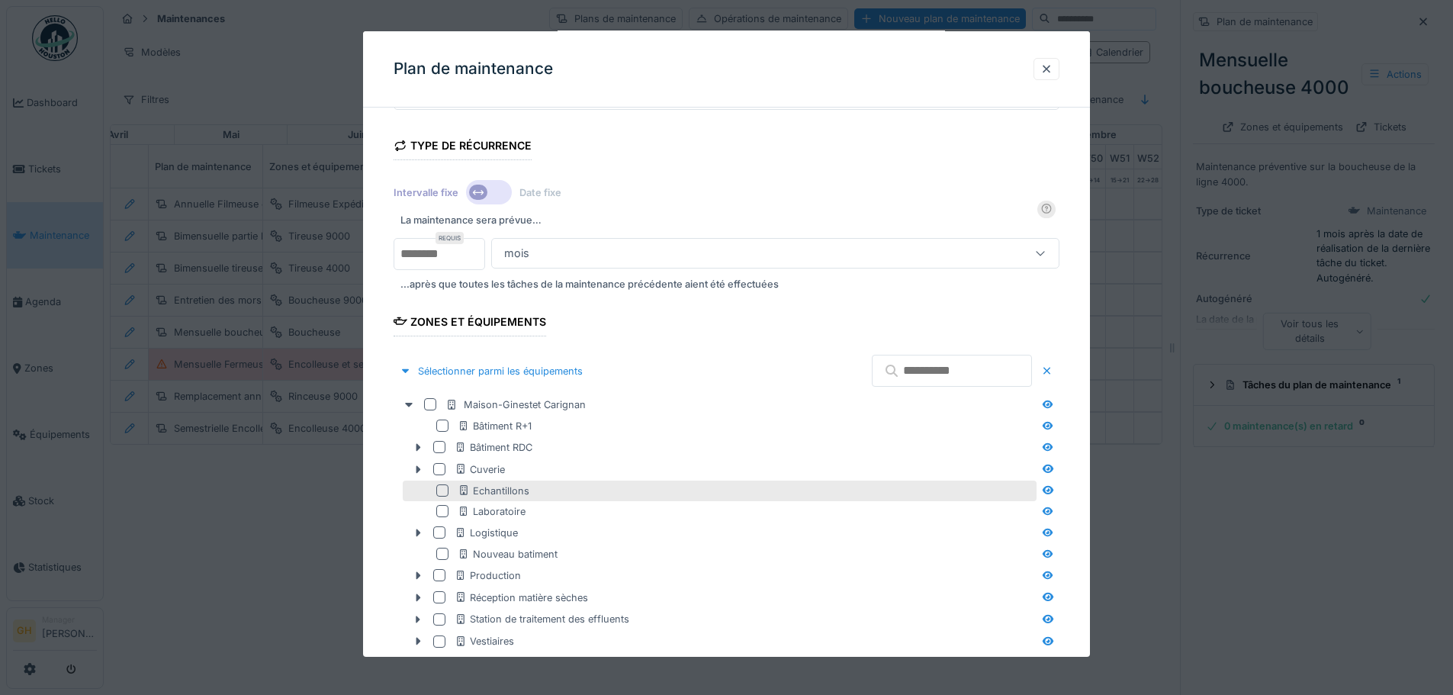
scroll to position [413, 0]
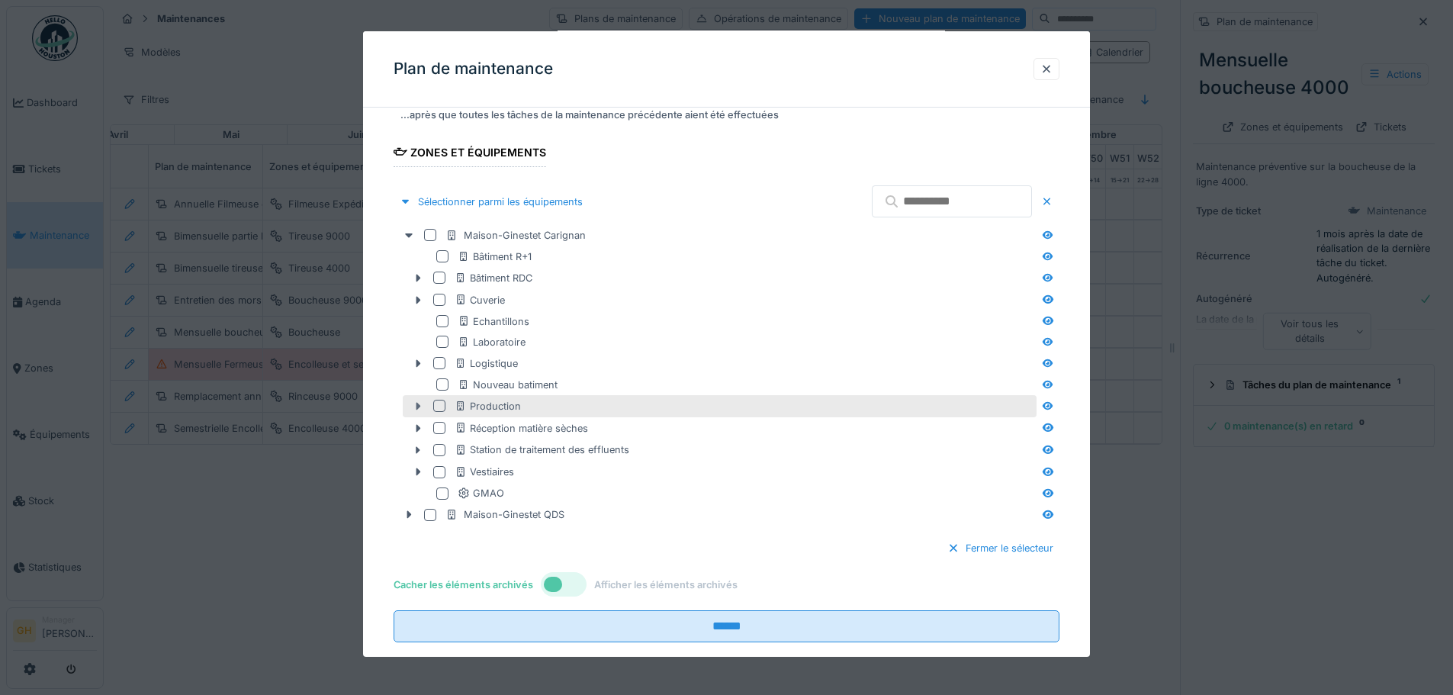
click at [416, 406] on icon at bounding box center [418, 406] width 12 height 10
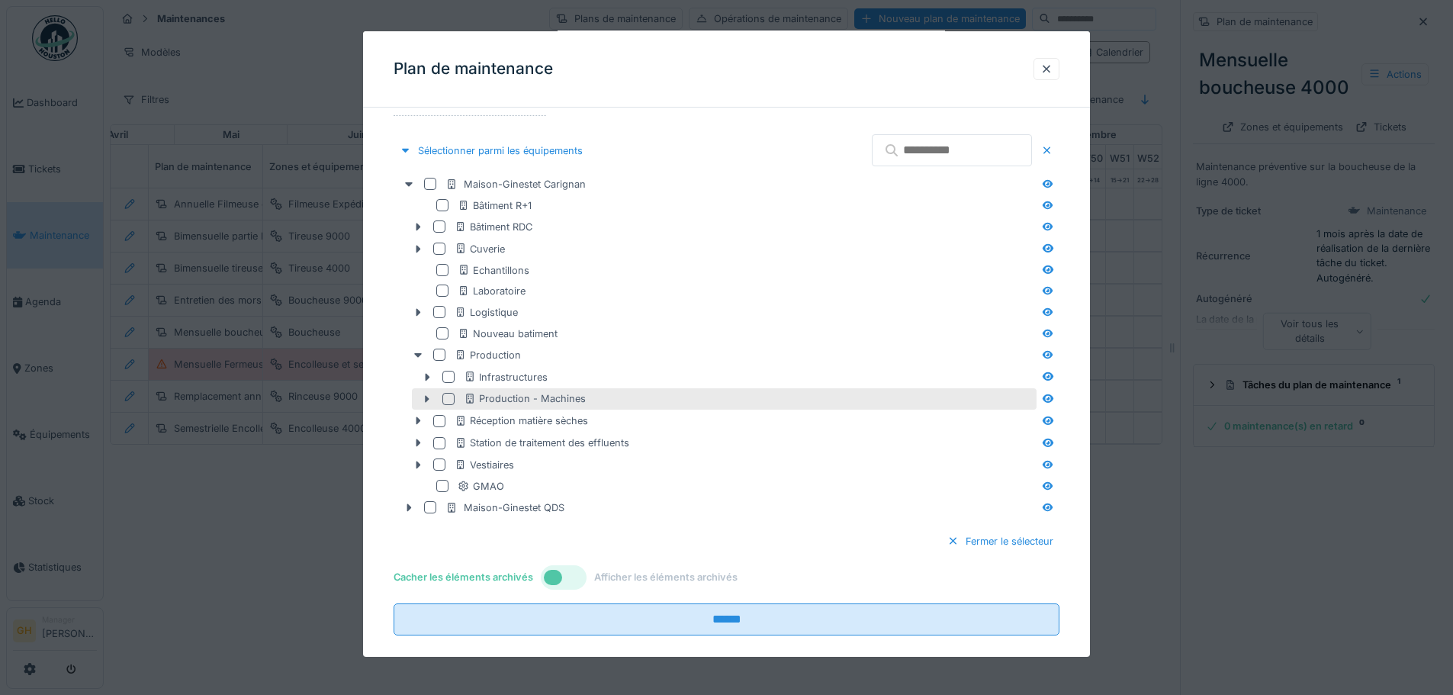
scroll to position [486, 0]
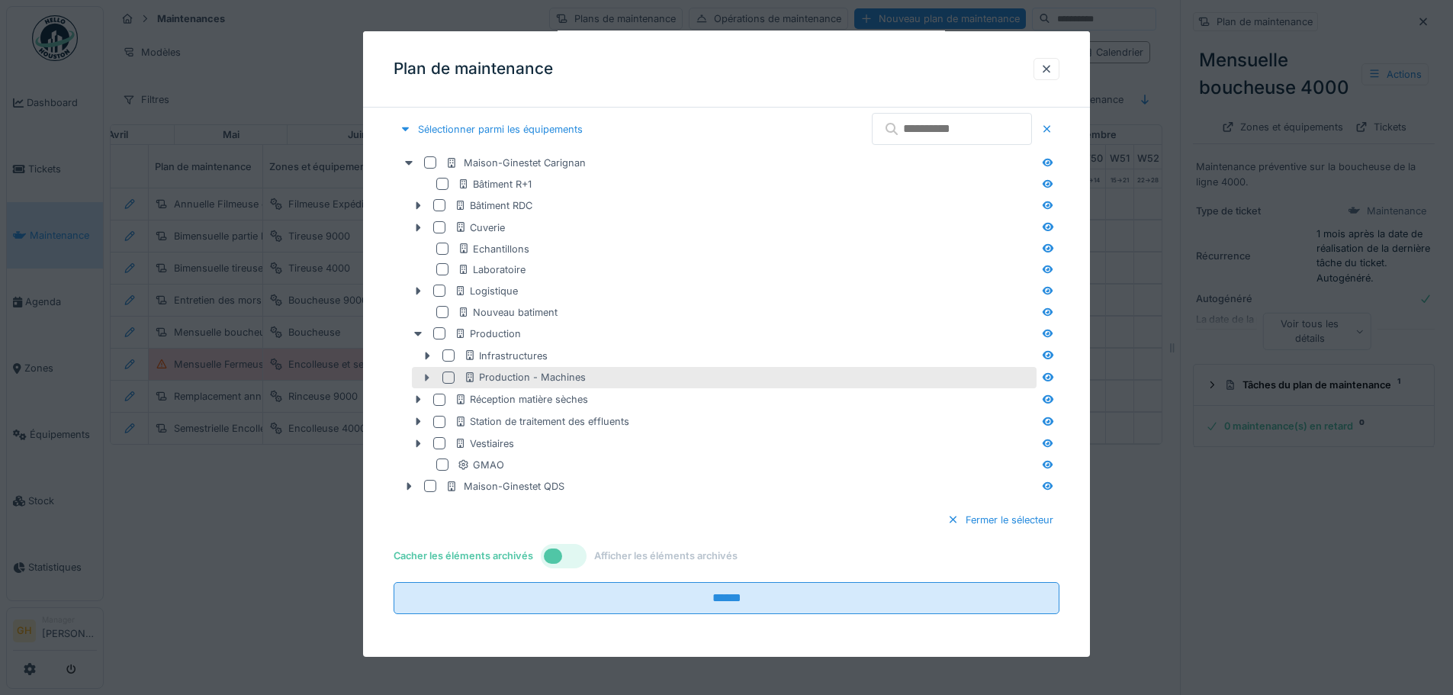
click at [431, 379] on icon at bounding box center [427, 378] width 12 height 10
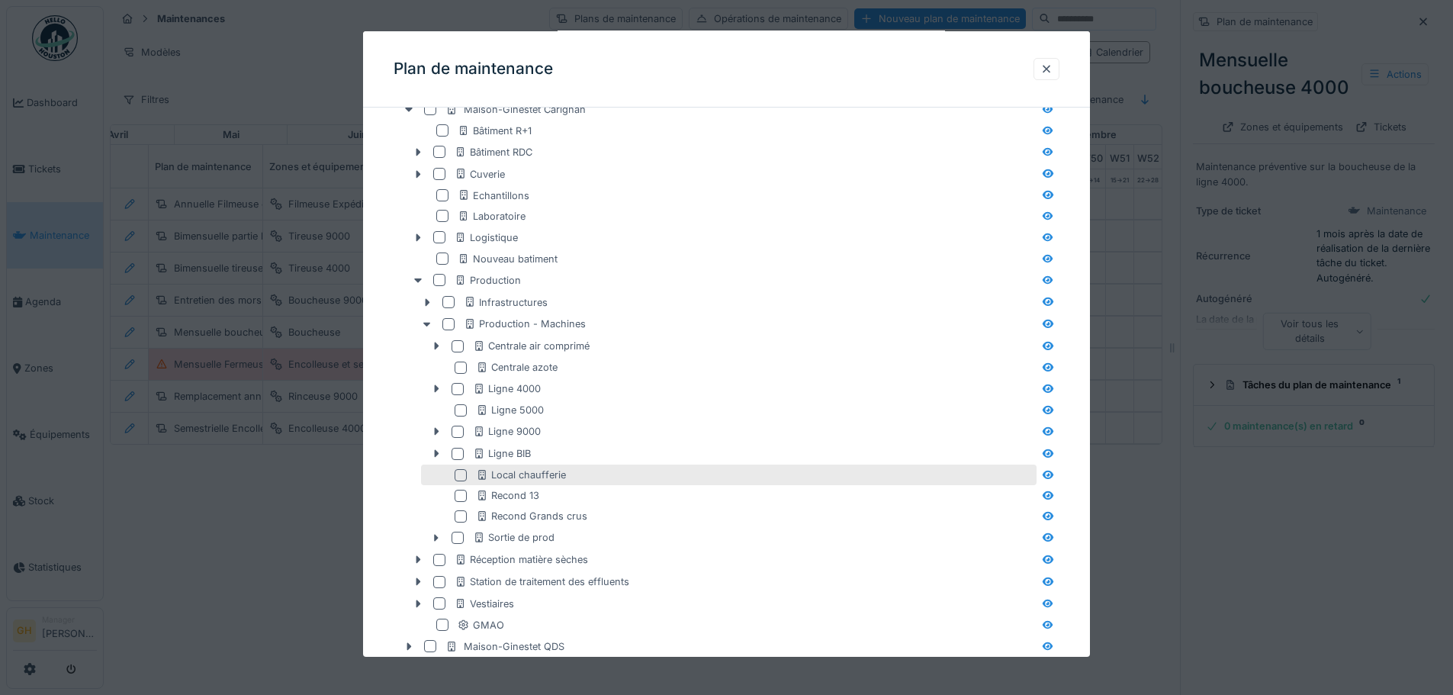
scroll to position [562, 0]
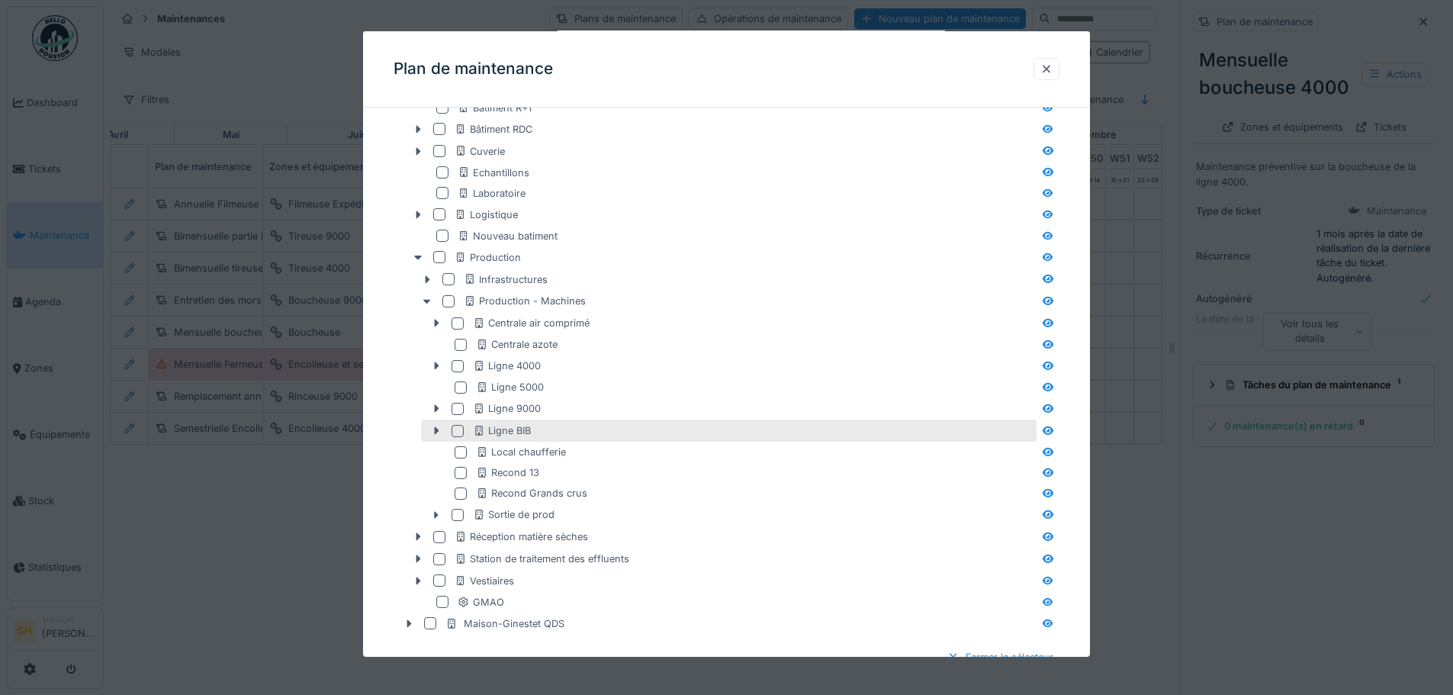
click at [454, 431] on div at bounding box center [457, 431] width 12 height 12
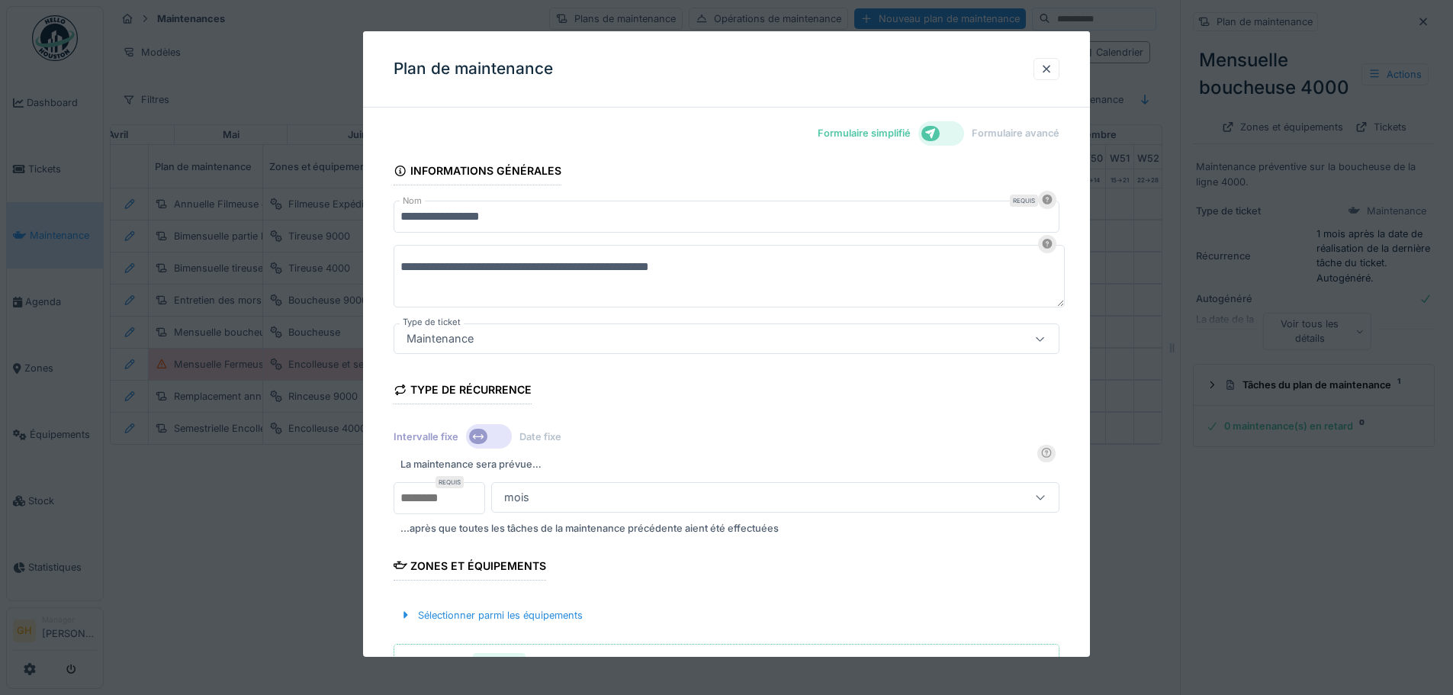
scroll to position [0, 0]
click at [933, 136] on icon at bounding box center [930, 134] width 12 height 10
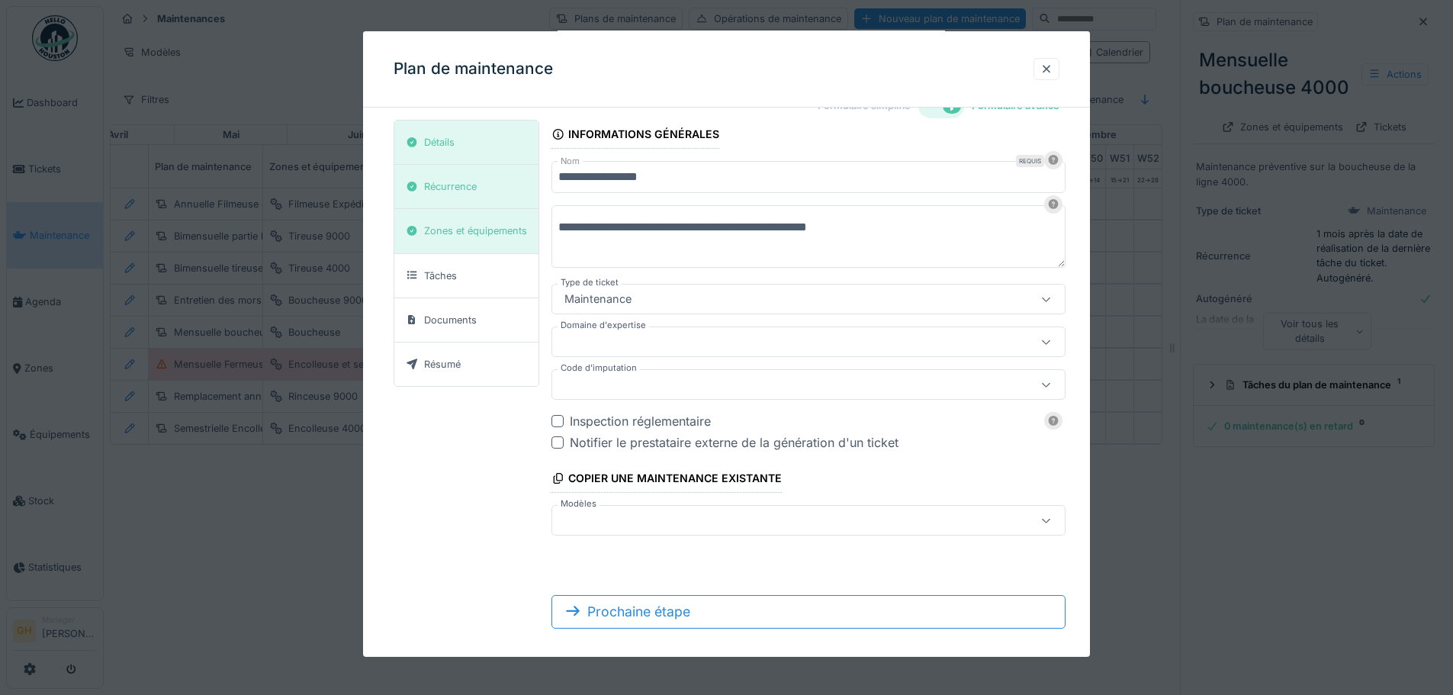
scroll to position [42, 0]
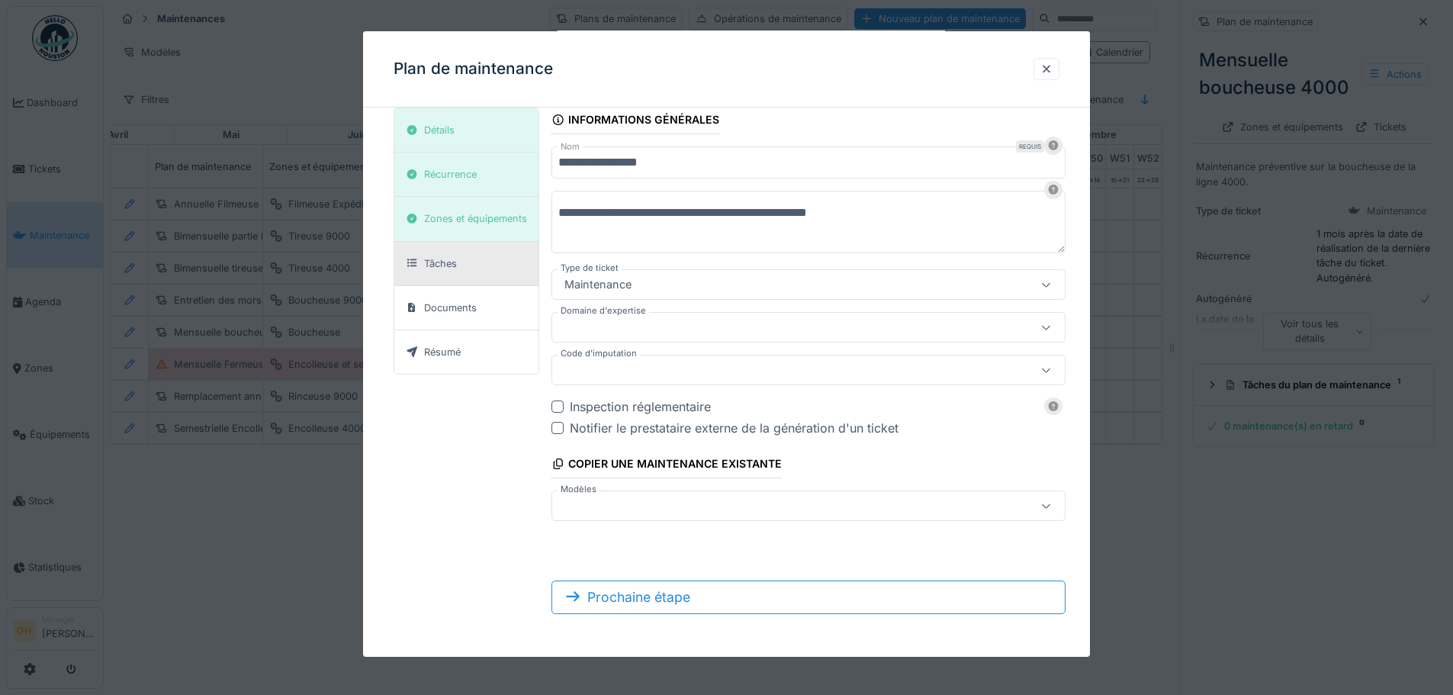
click at [502, 275] on div "Tâches" at bounding box center [466, 264] width 144 height 44
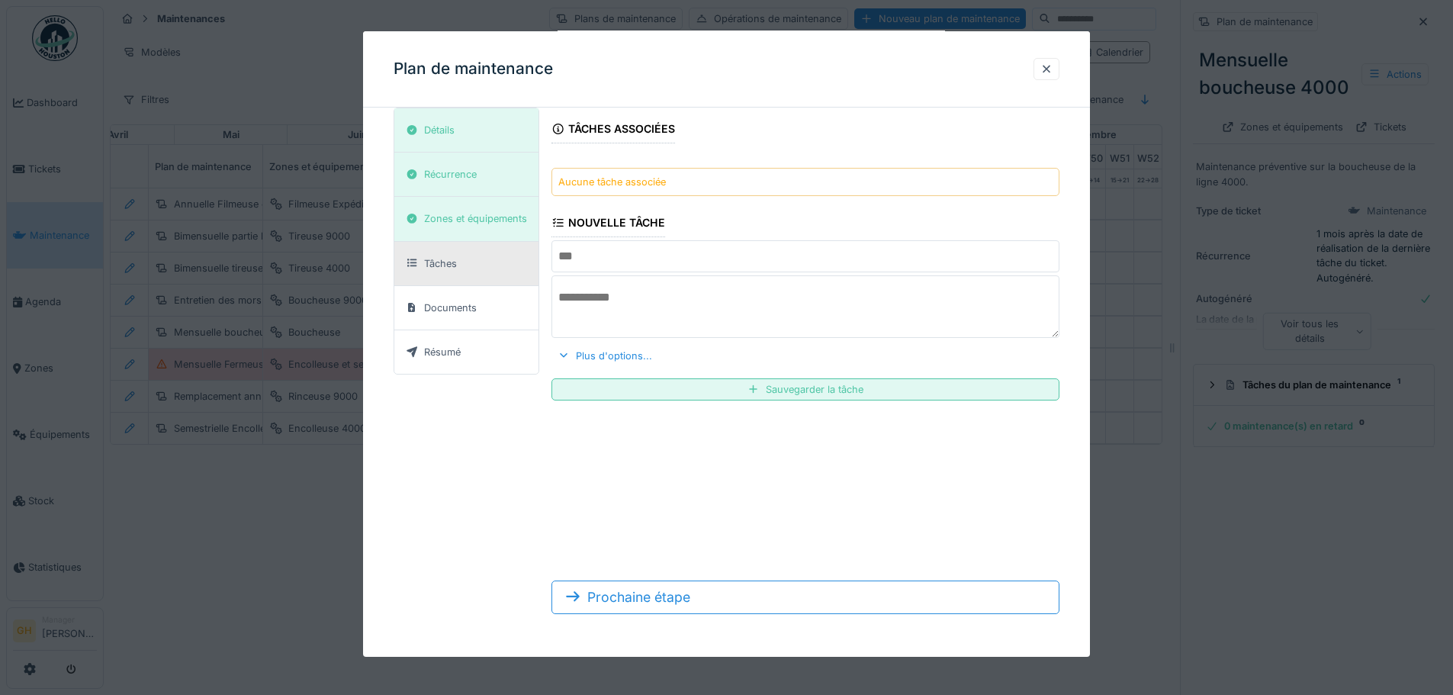
click at [646, 255] on input "text" at bounding box center [805, 256] width 508 height 32
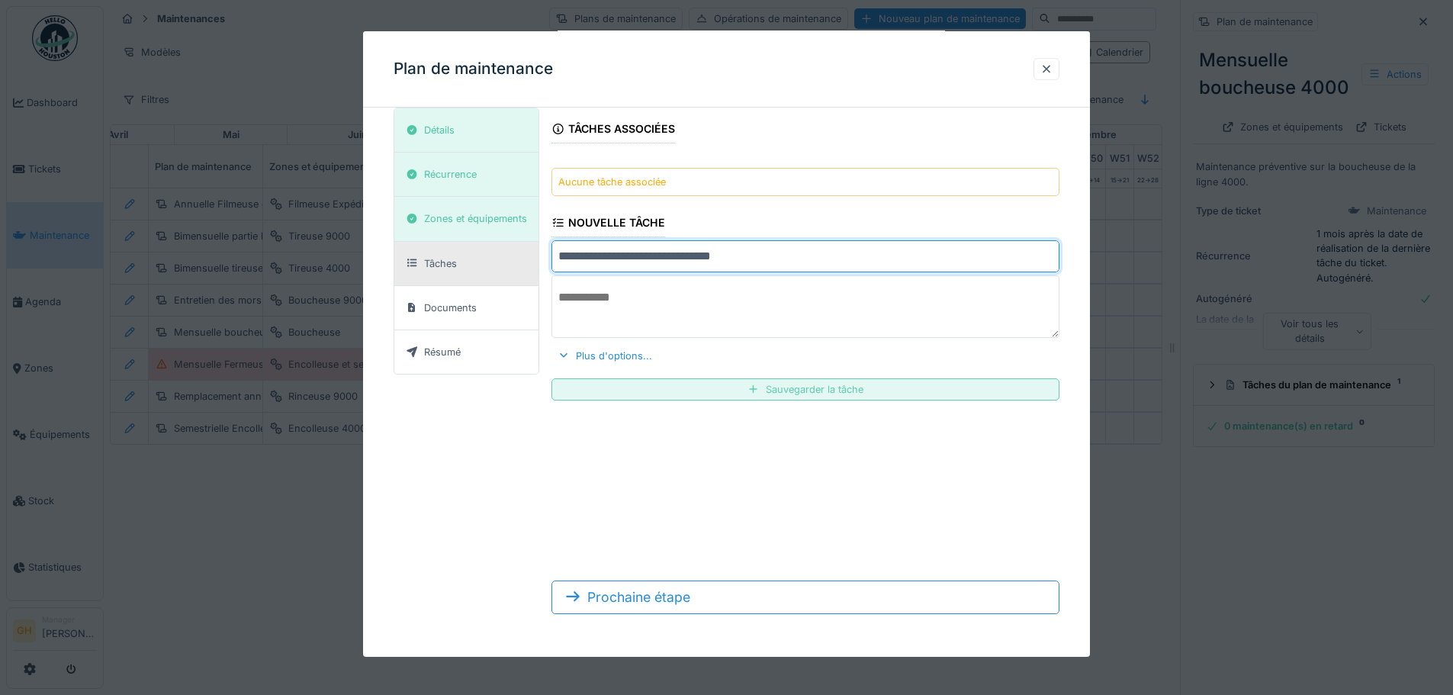
type input "**********"
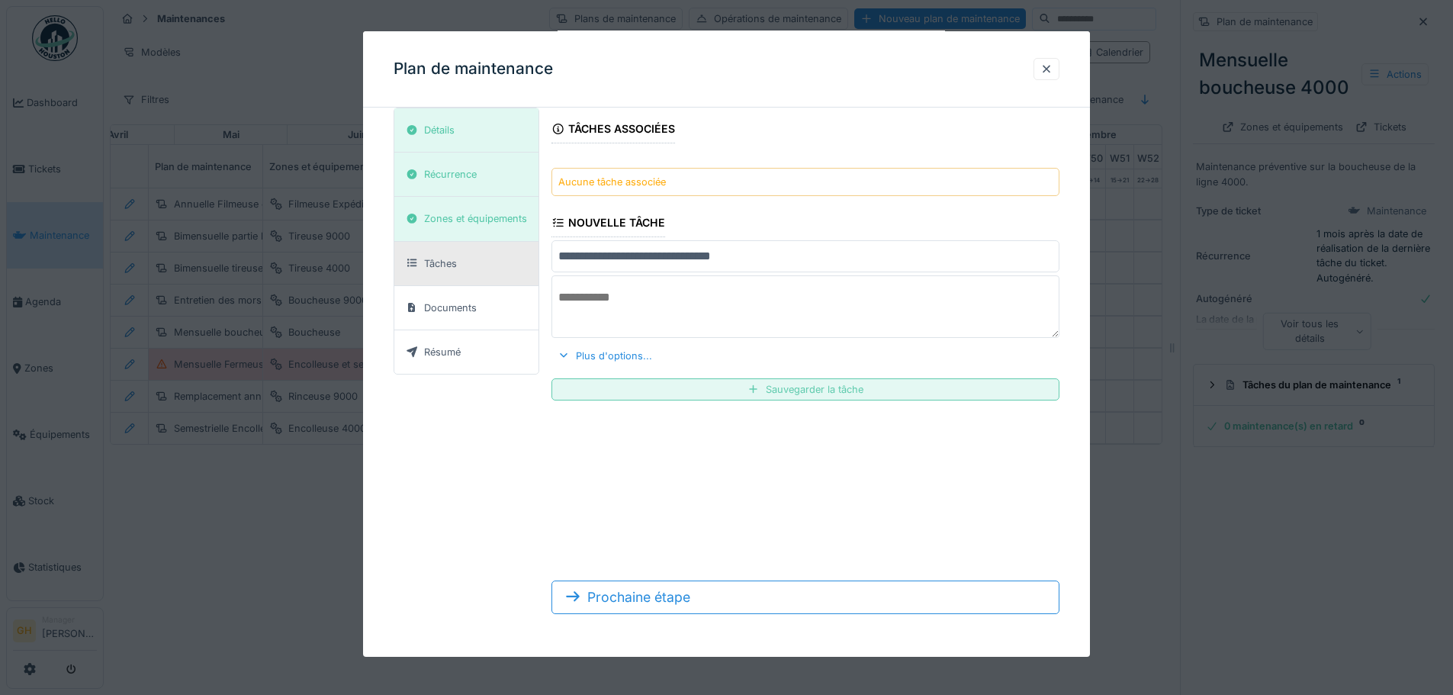
click at [779, 392] on div "Sauvegarder la tâche" at bounding box center [805, 389] width 508 height 22
click at [479, 249] on div "Tâches" at bounding box center [466, 264] width 144 height 44
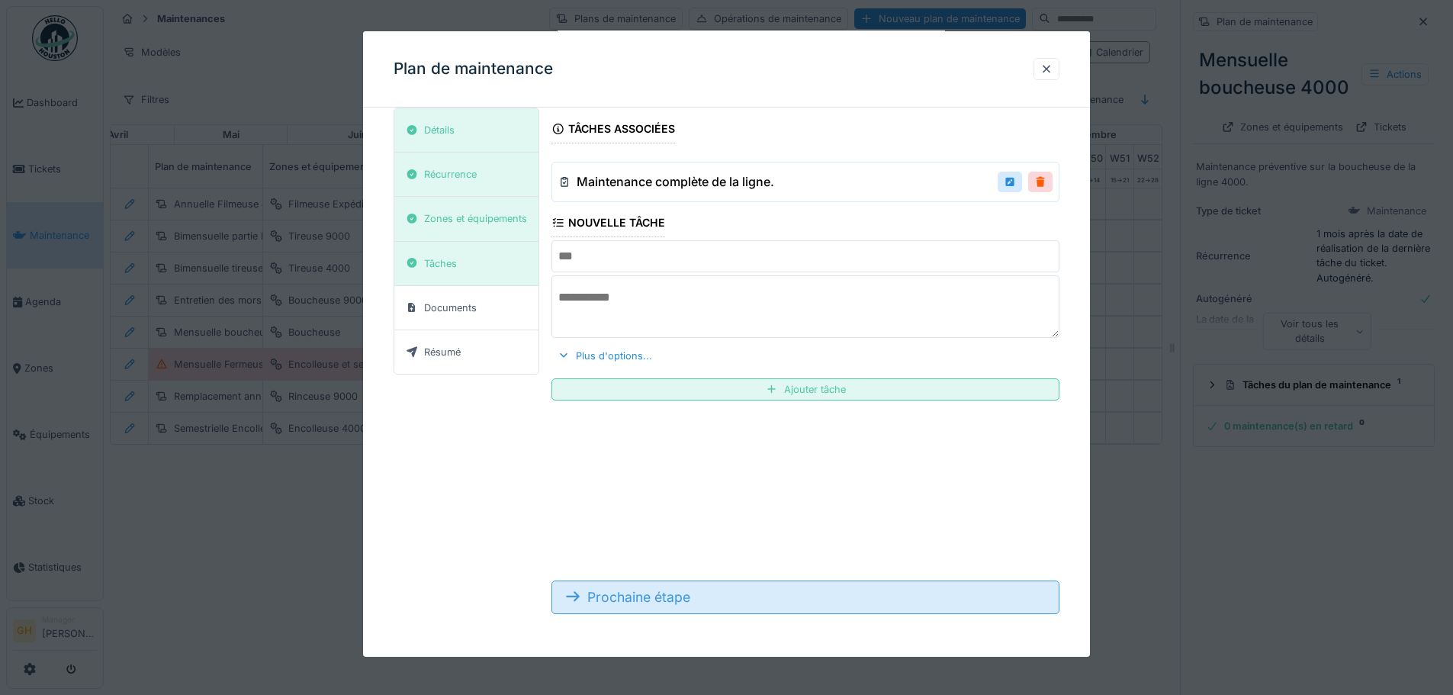
click at [696, 593] on div "Prochaine étape" at bounding box center [805, 597] width 508 height 34
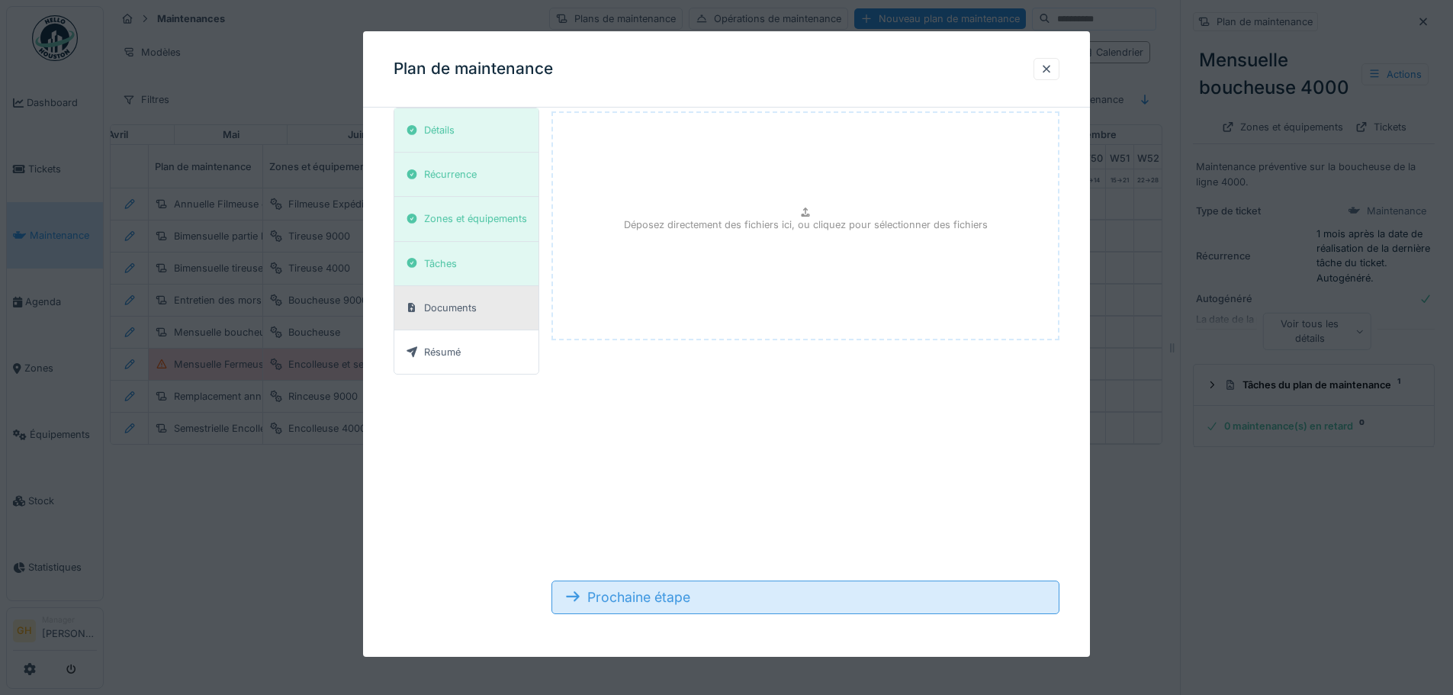
click at [699, 603] on div "Prochaine étape" at bounding box center [805, 597] width 508 height 34
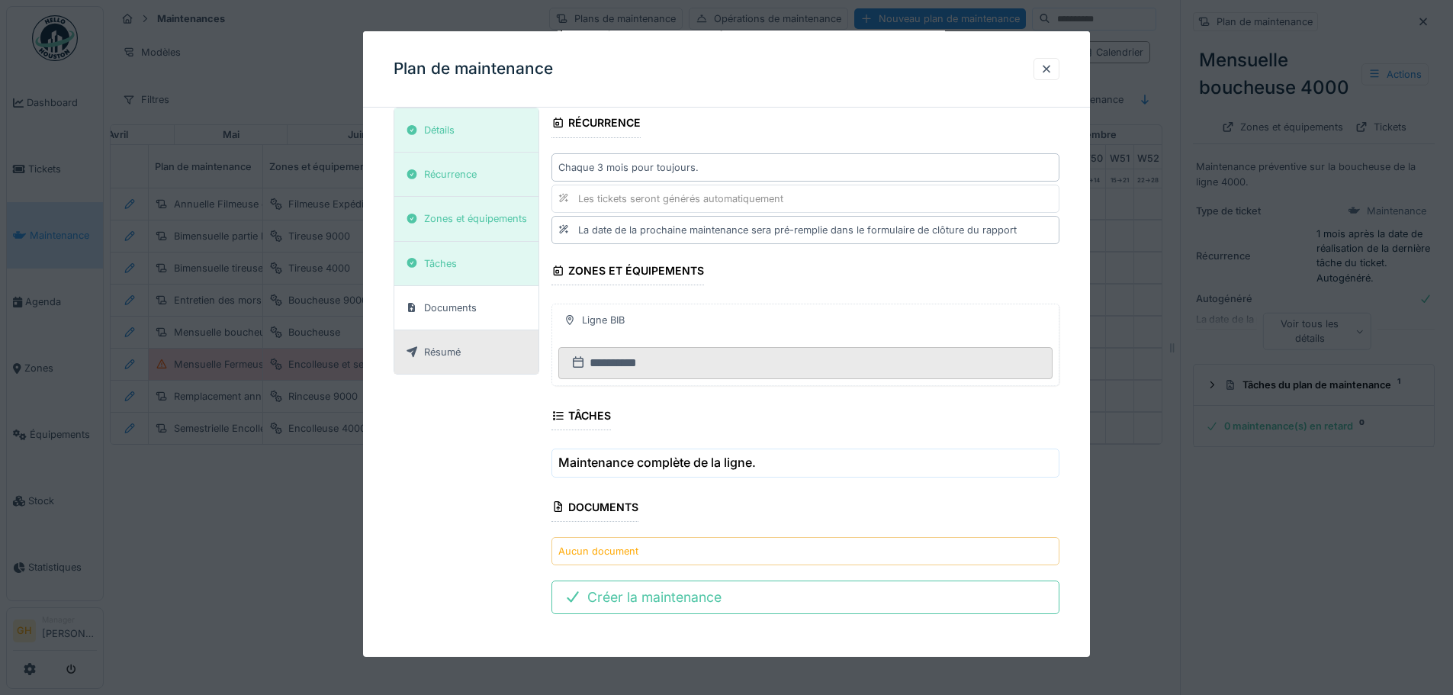
scroll to position [11, 0]
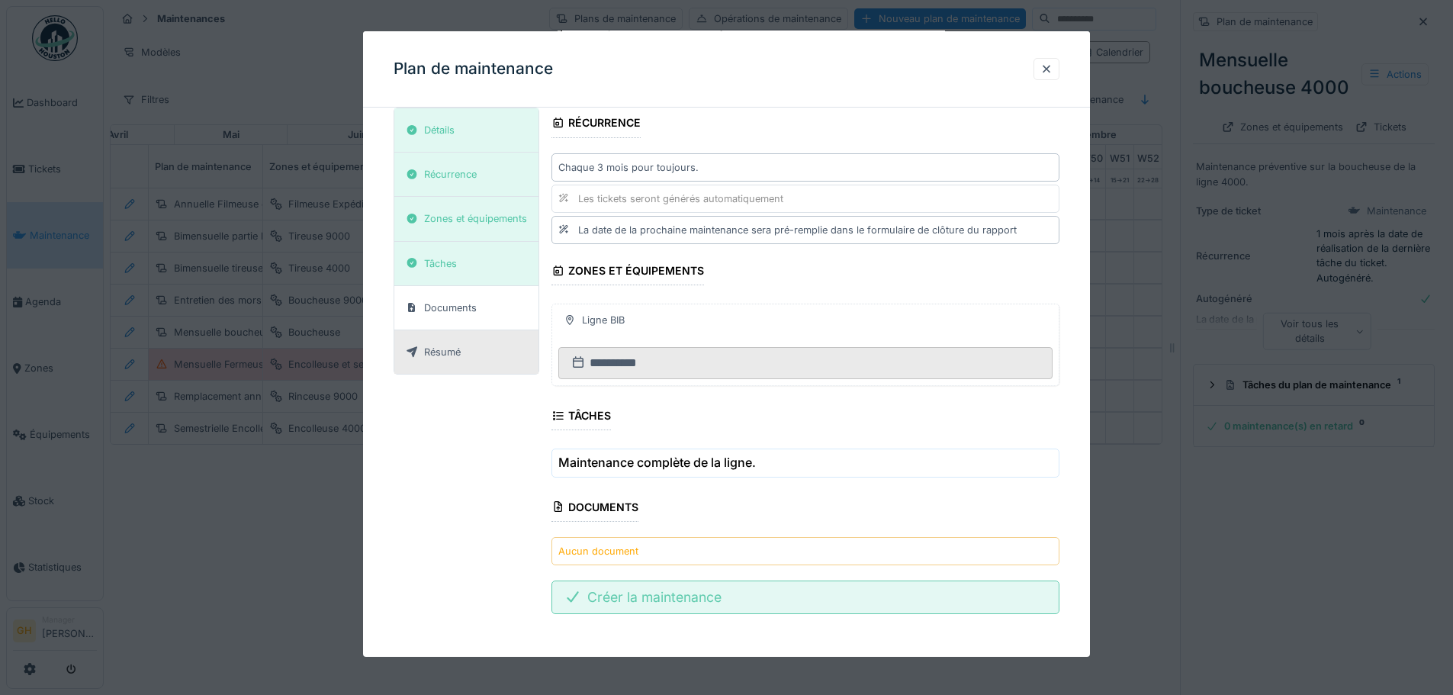
click at [686, 606] on div "Créer la maintenance" at bounding box center [805, 597] width 508 height 34
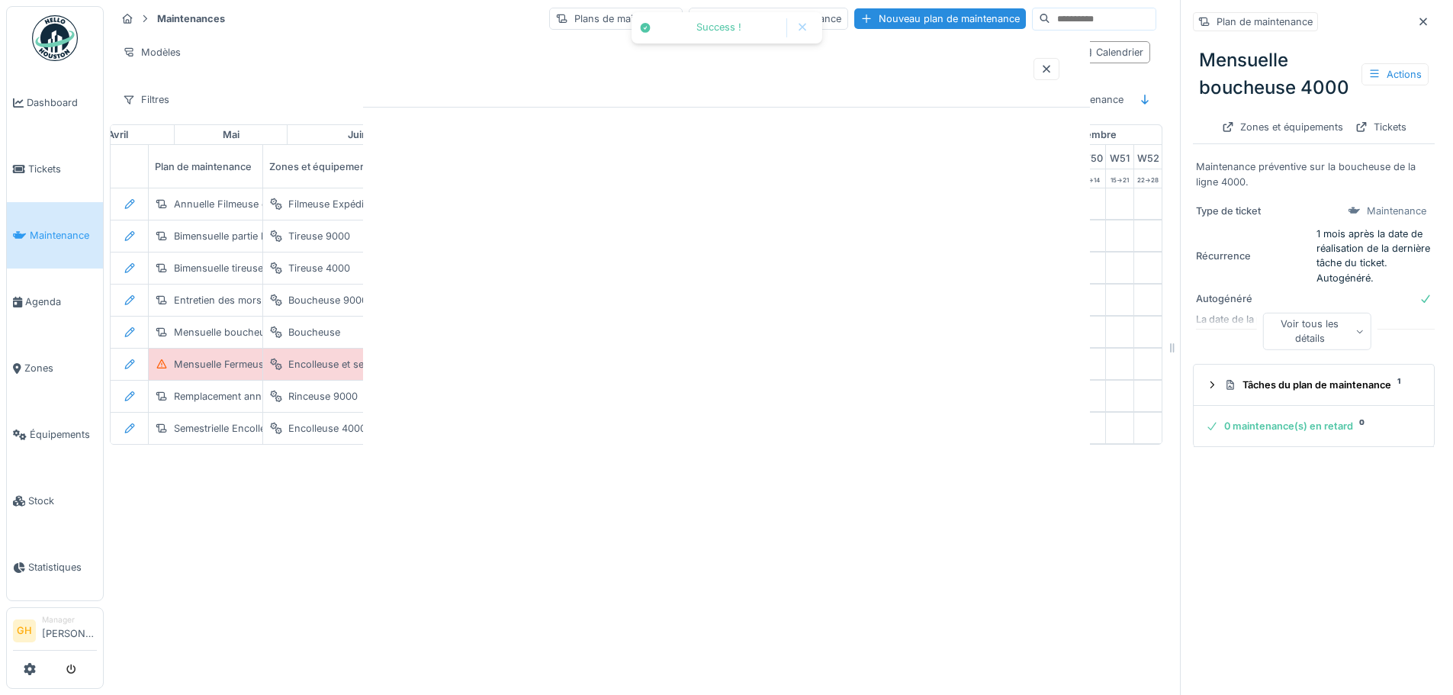
scroll to position [0, 0]
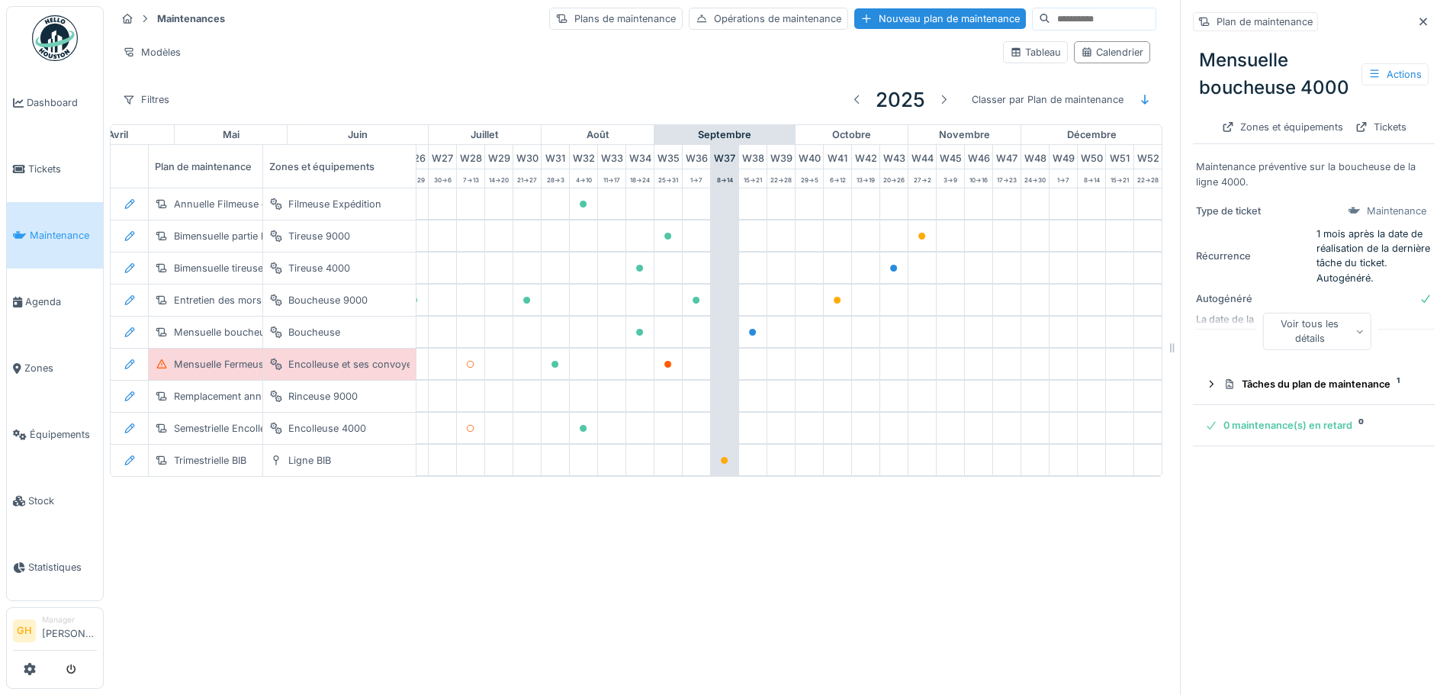
scroll to position [0, 795]
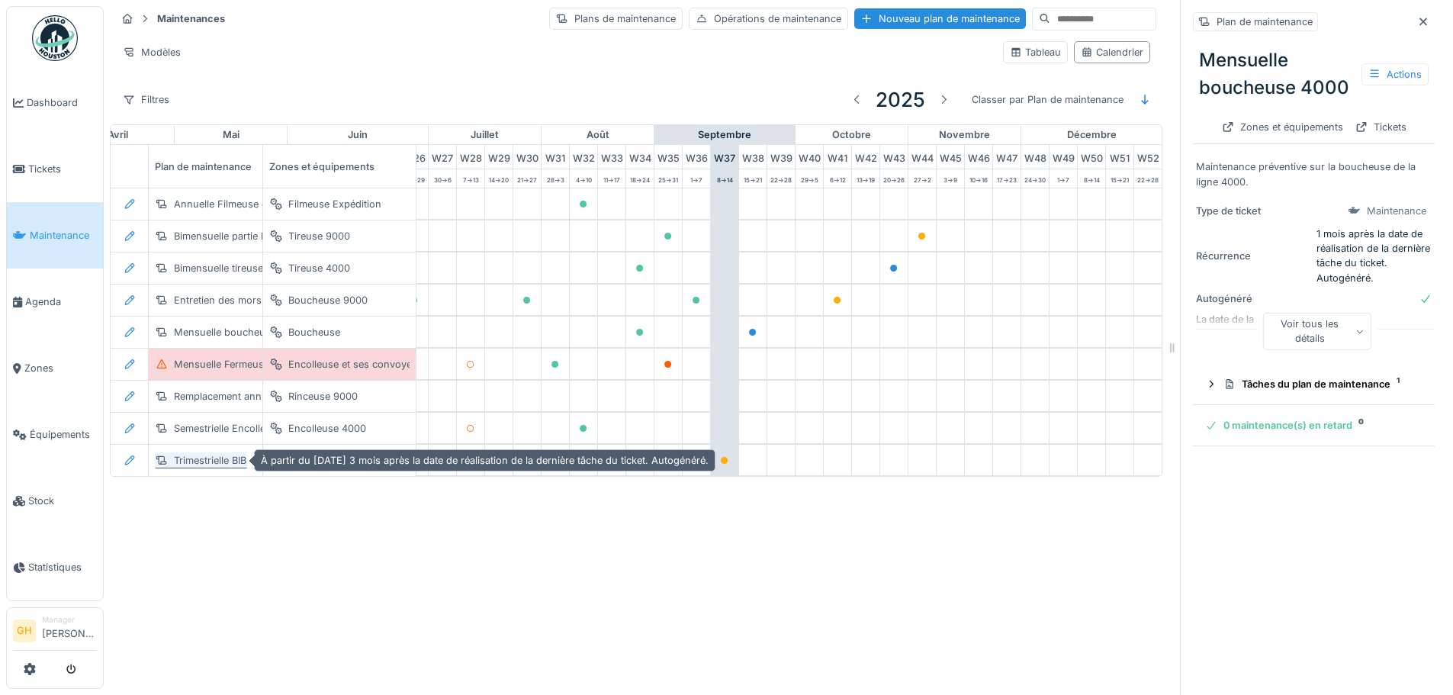
click at [235, 453] on div "Trimestrielle BIB" at bounding box center [210, 460] width 72 height 14
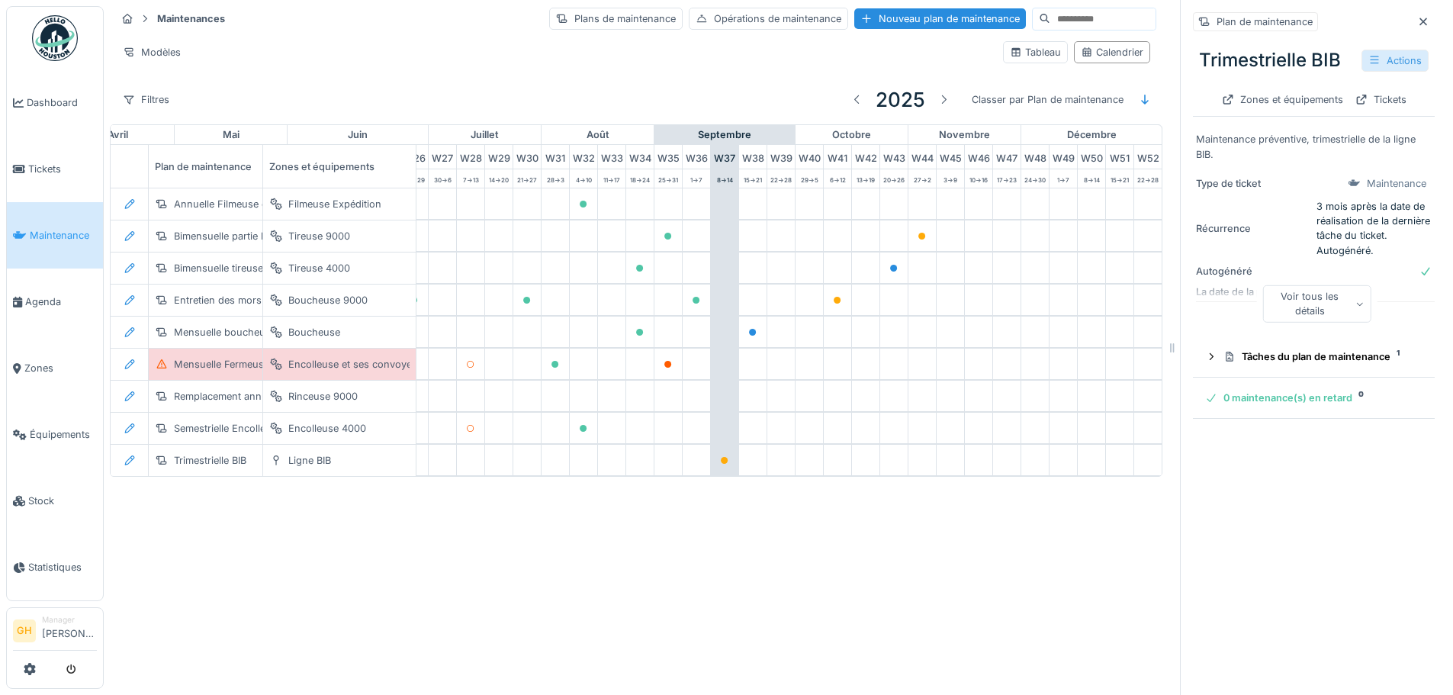
click at [1369, 50] on div "Actions" at bounding box center [1394, 61] width 67 height 22
click at [1336, 83] on div "Modifier" at bounding box center [1320, 94] width 137 height 23
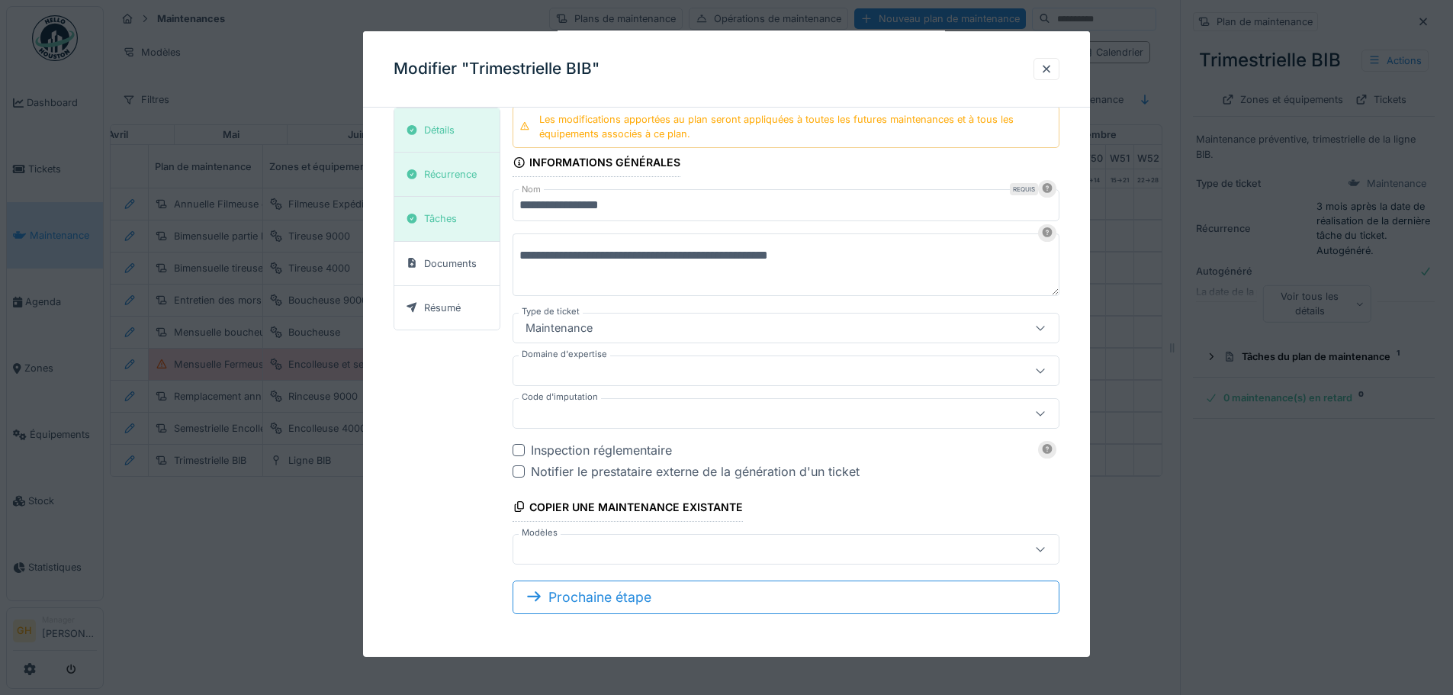
scroll to position [0, 0]
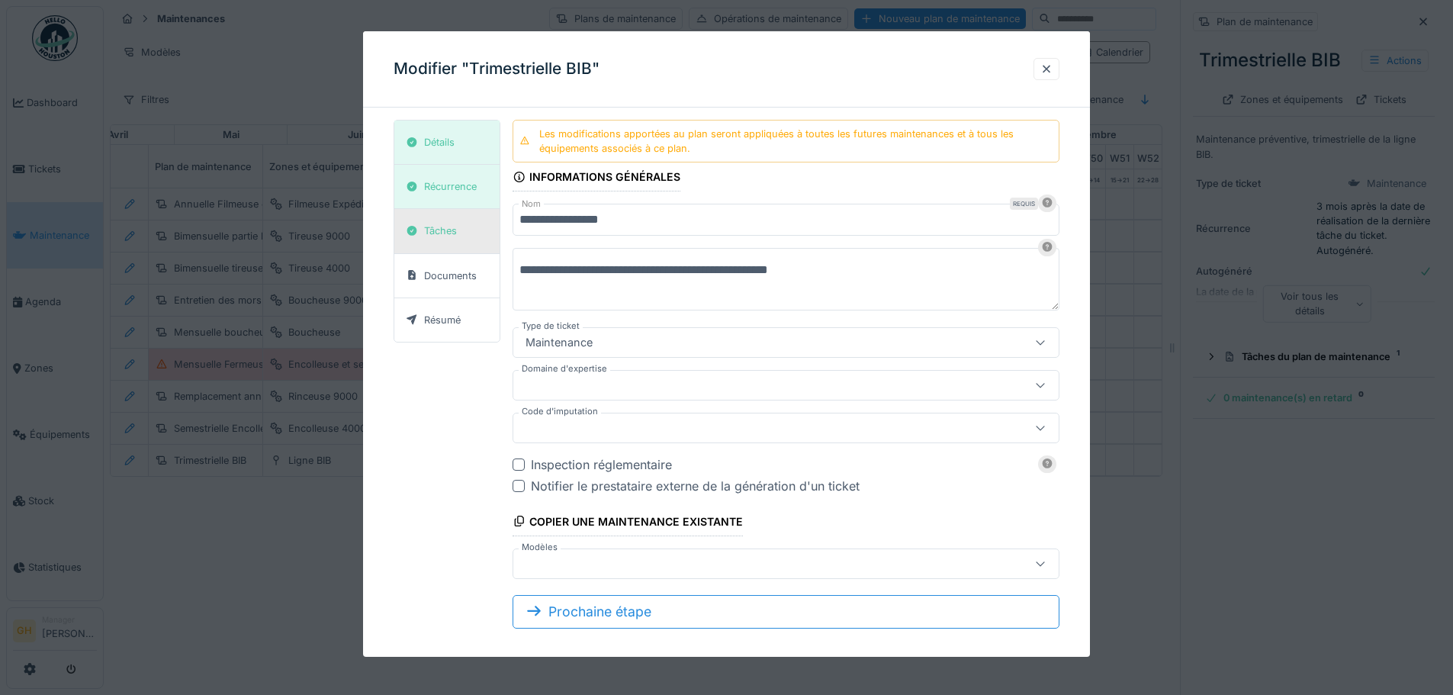
click at [497, 228] on div "Tâches" at bounding box center [446, 231] width 105 height 44
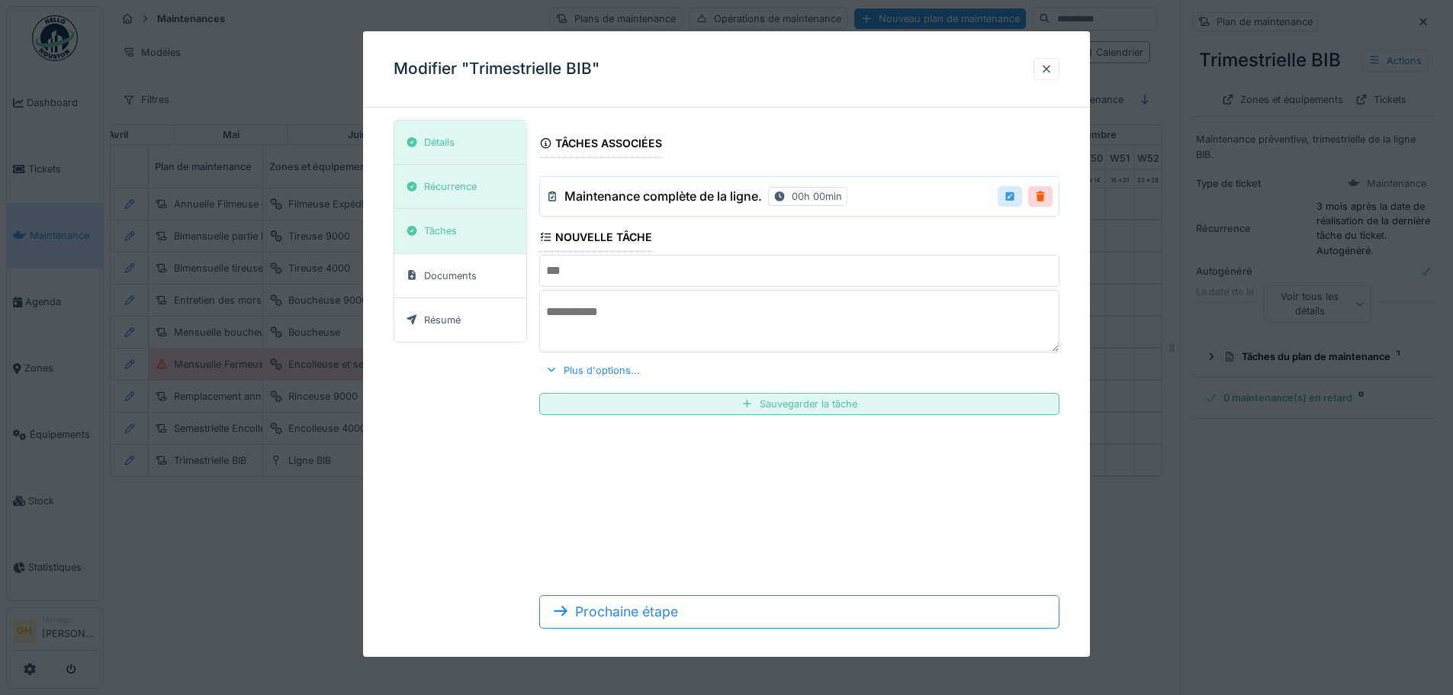
click at [1012, 195] on div at bounding box center [1010, 196] width 12 height 14
type input "**********"
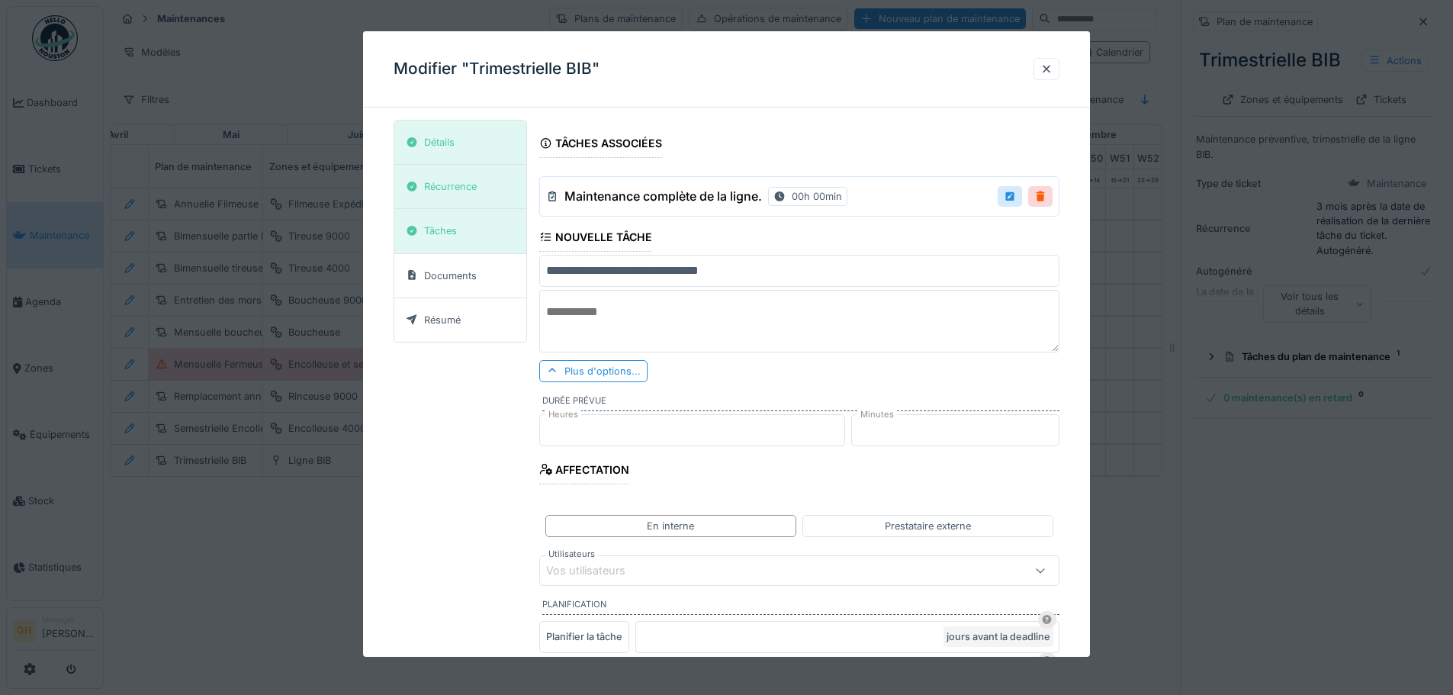
click at [672, 326] on textarea at bounding box center [799, 321] width 520 height 63
paste textarea "**********"
drag, startPoint x: 843, startPoint y: 317, endPoint x: 1026, endPoint y: 317, distance: 183.8
click at [1026, 317] on textarea "**********" at bounding box center [797, 321] width 525 height 63
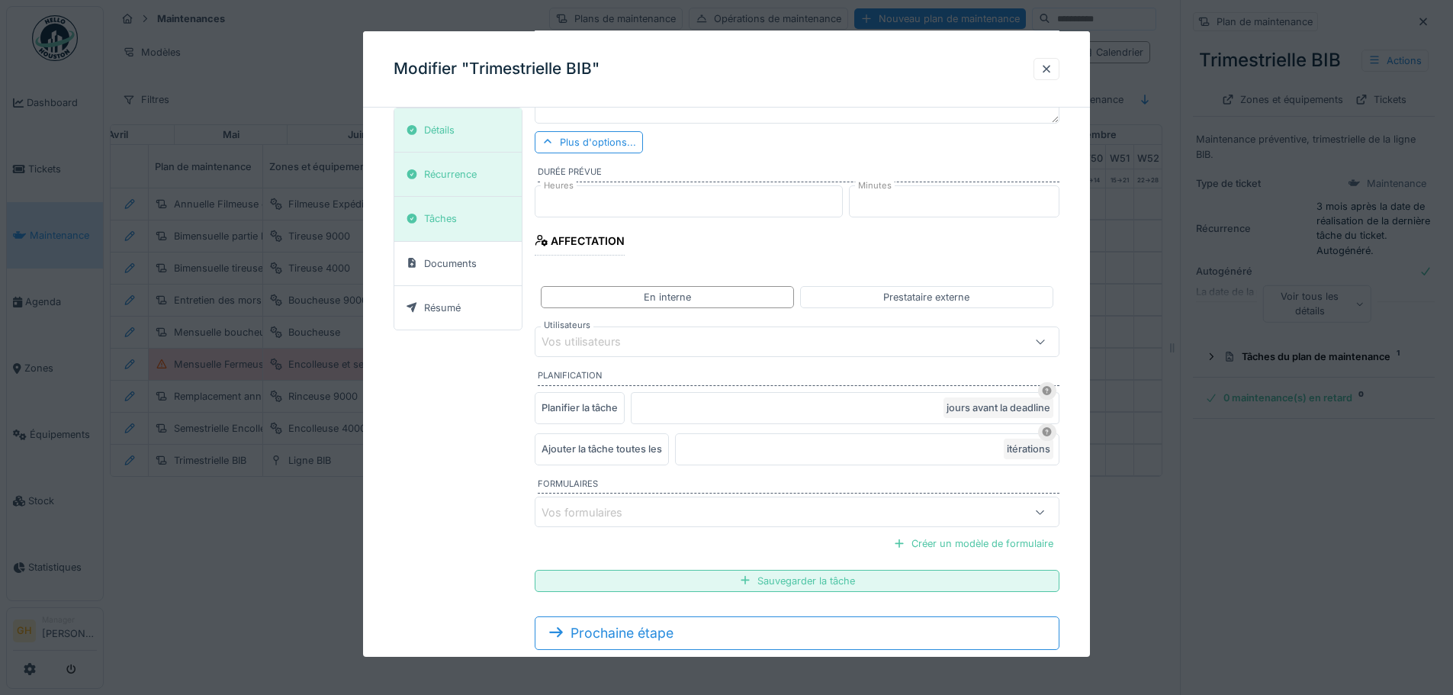
scroll to position [265, 0]
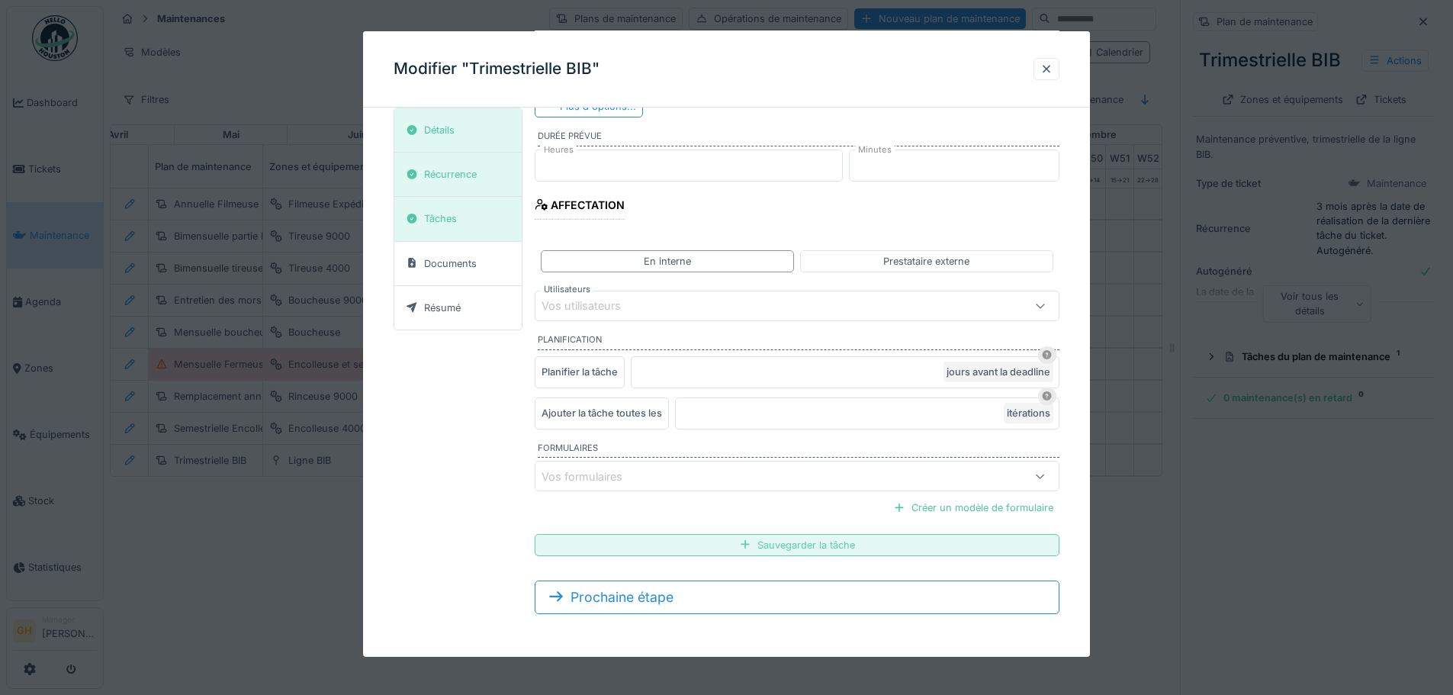
type textarea "**********"
click at [796, 550] on div "Sauvegarder la tâche" at bounding box center [797, 545] width 525 height 22
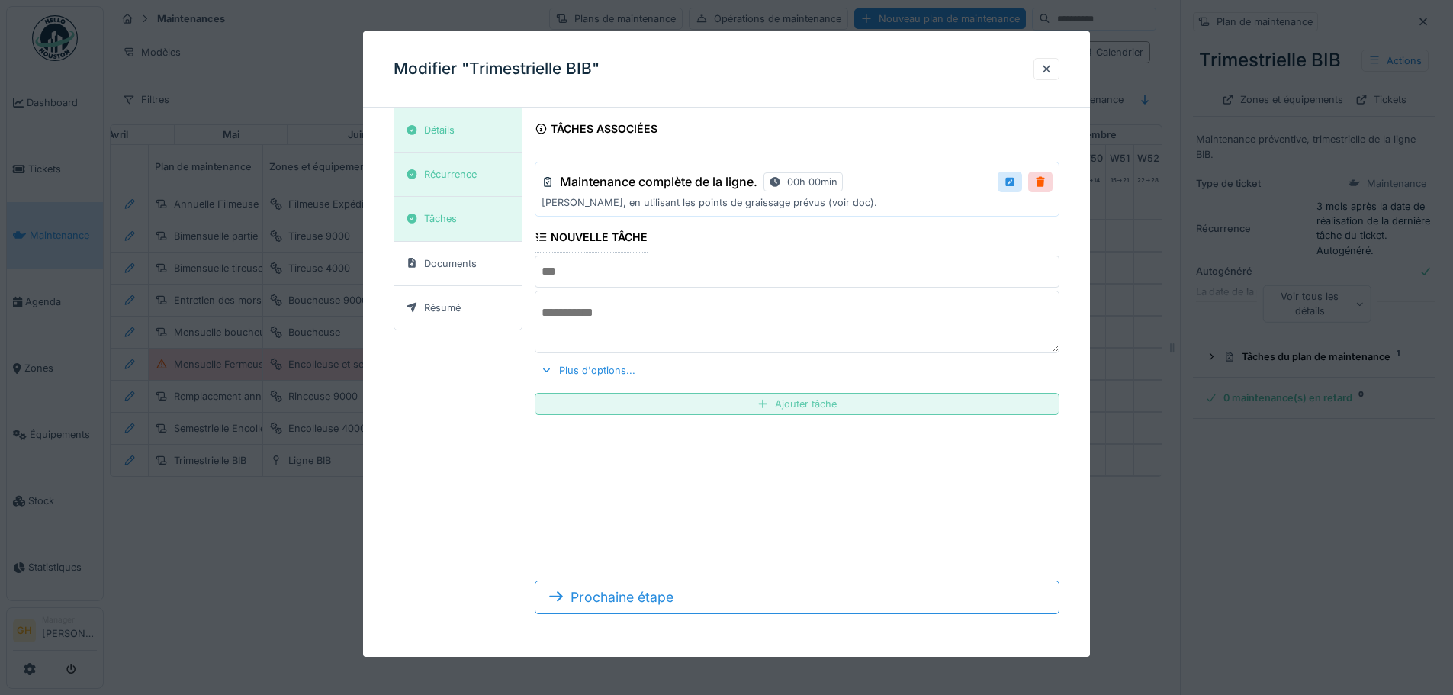
scroll to position [14, 0]
click at [683, 288] on div "Tâches associées Maintenance complète de la ligne. 00h 00min Graisser, en utili…" at bounding box center [797, 266] width 525 height 322
click at [1010, 180] on div at bounding box center [1010, 182] width 12 height 14
type input "**********"
type textarea "**********"
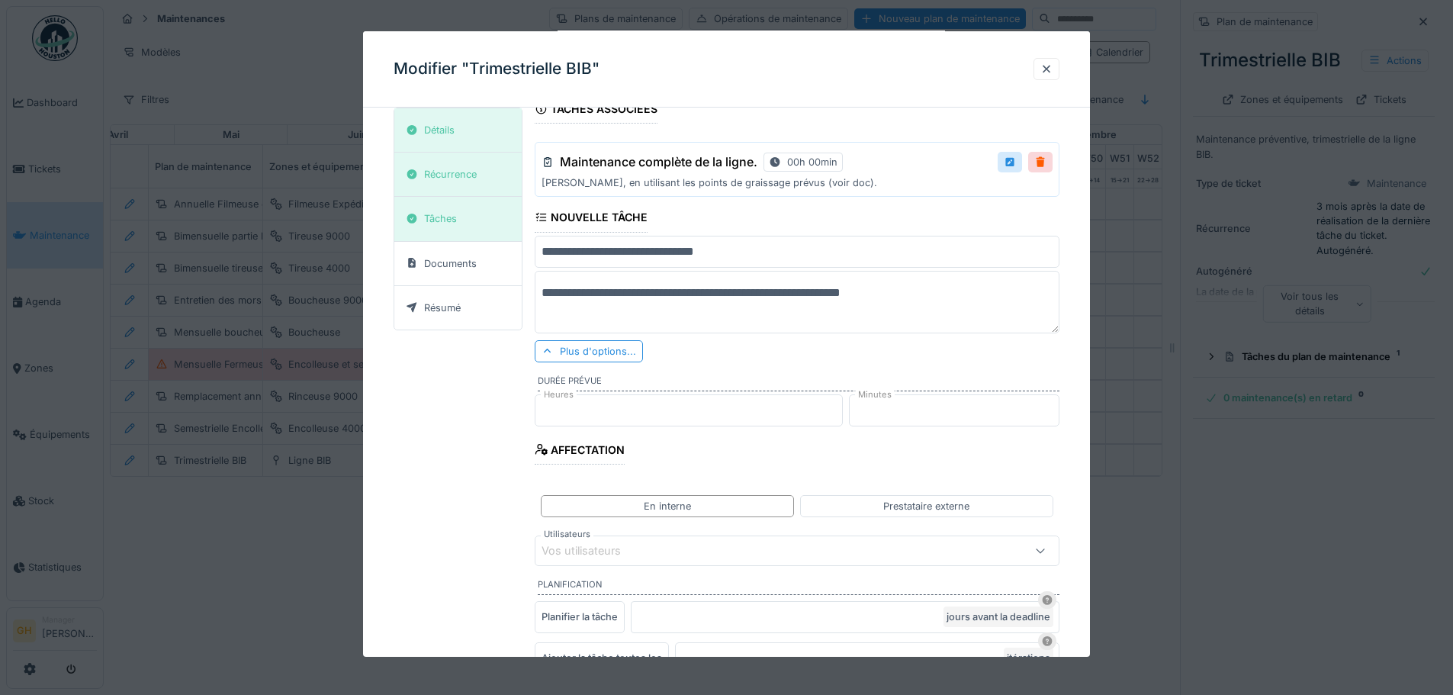
scroll to position [91, 0]
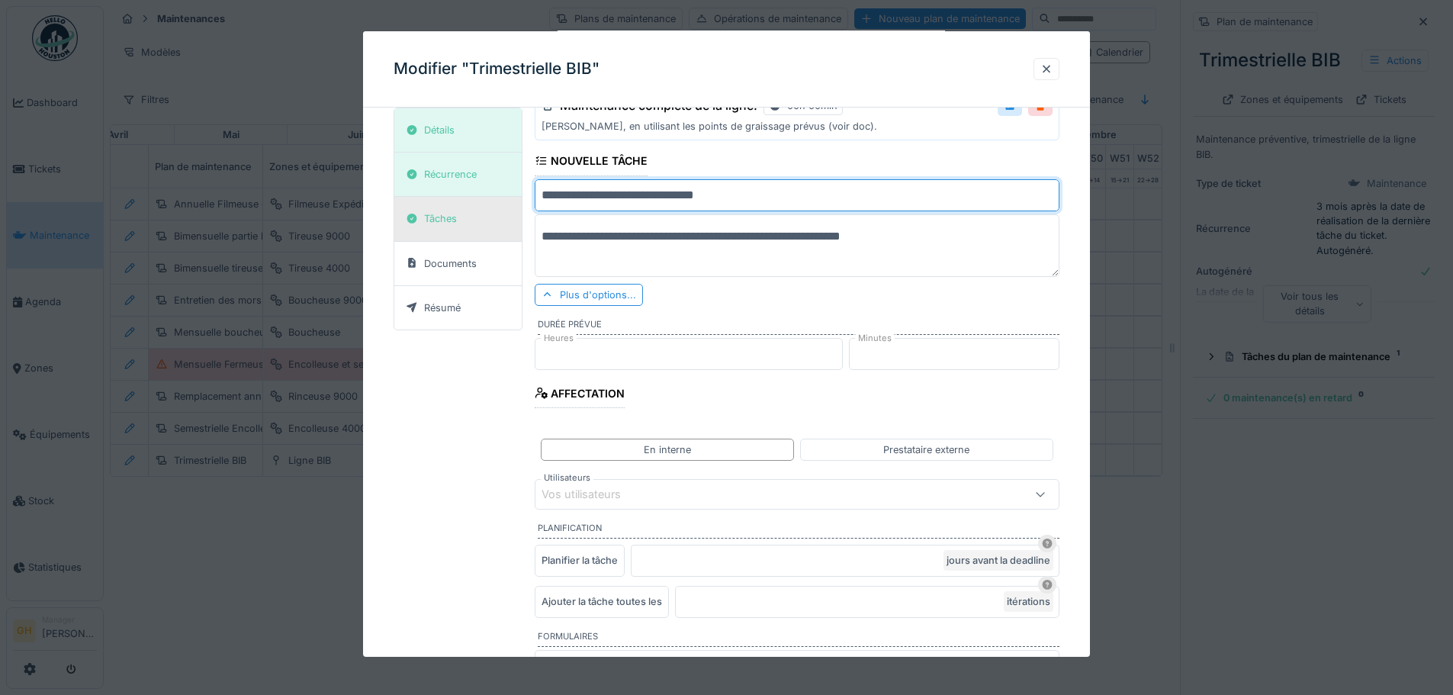
drag, startPoint x: 738, startPoint y: 198, endPoint x: 486, endPoint y: 236, distance: 255.3
click at [486, 236] on div "**********" at bounding box center [727, 422] width 666 height 786
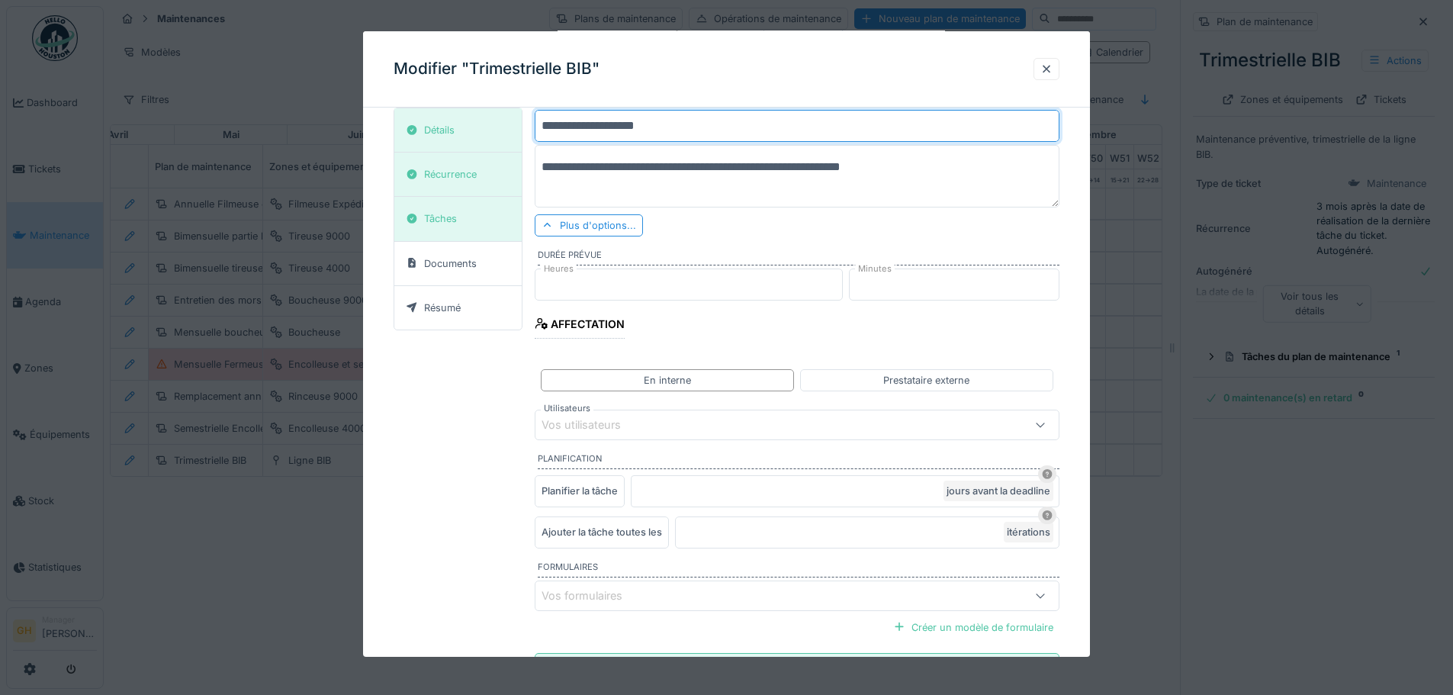
scroll to position [279, 0]
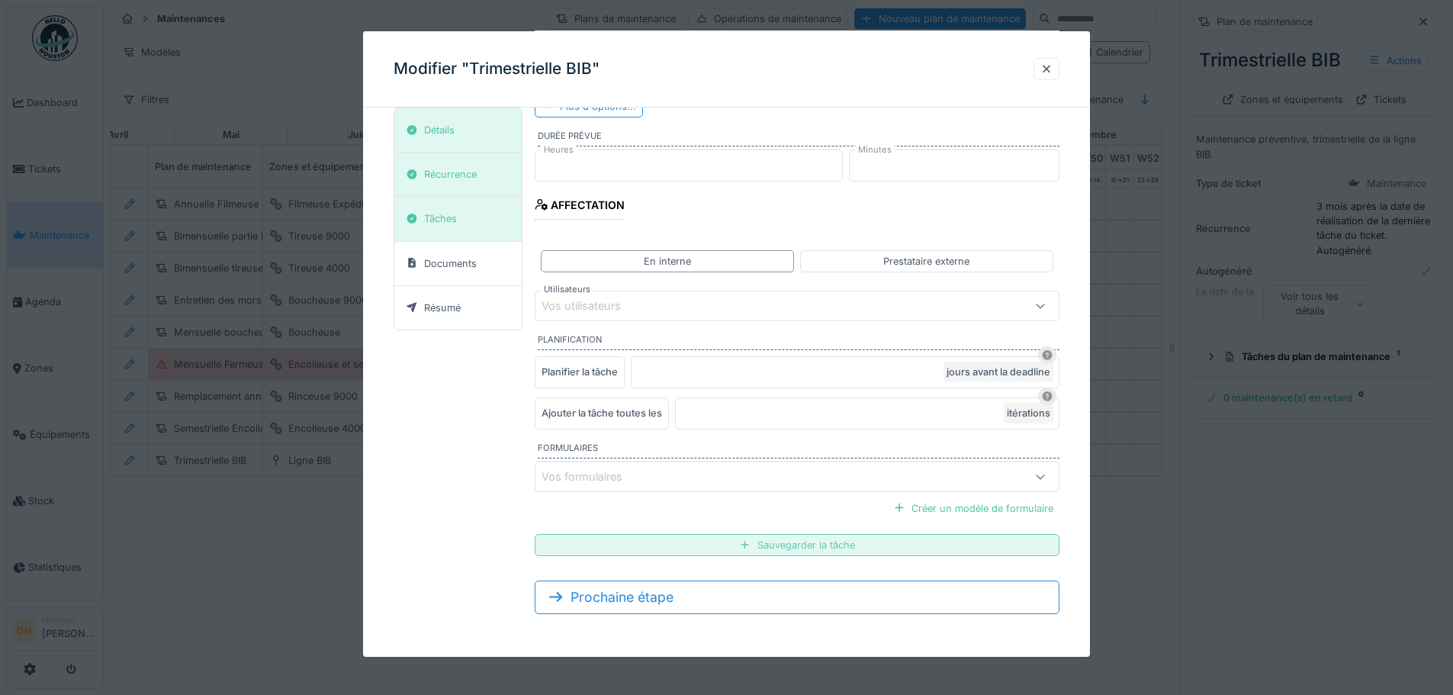
type input "**********"
click at [725, 538] on div "Sauvegarder la tâche" at bounding box center [797, 545] width 525 height 22
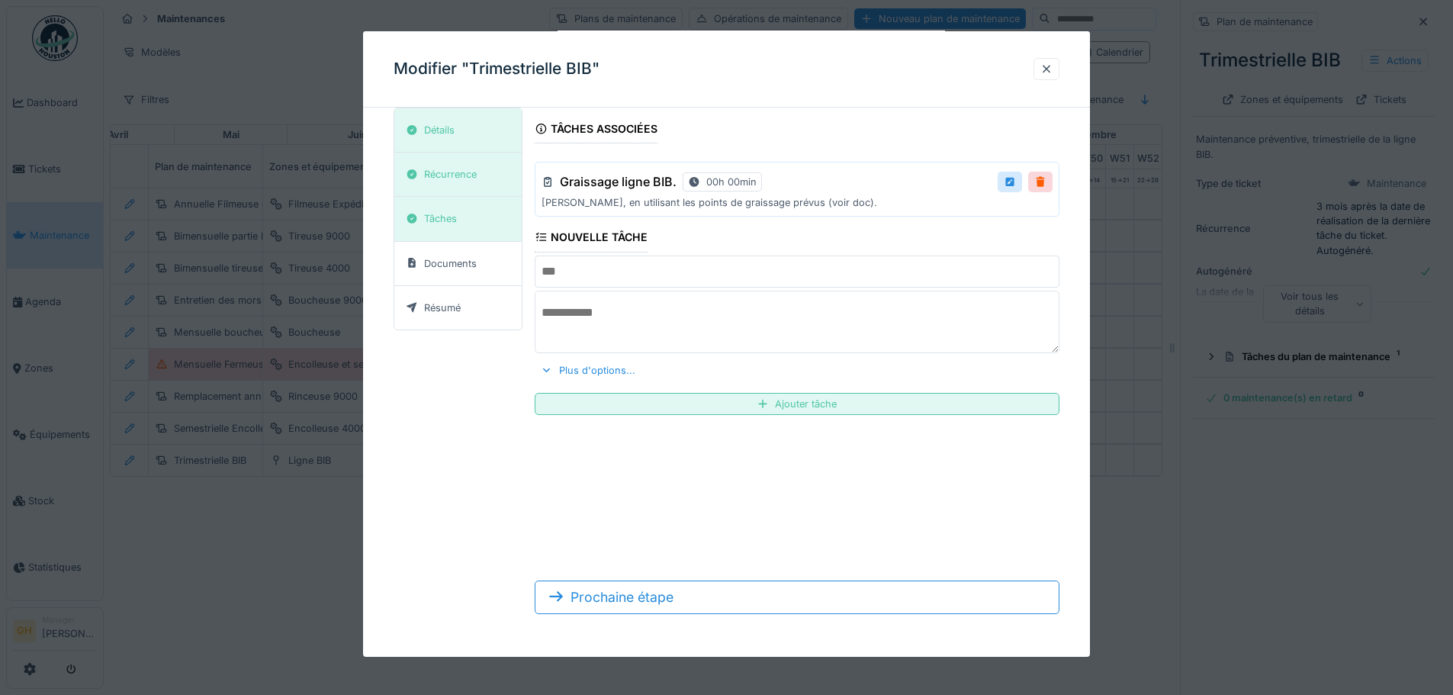
click at [742, 270] on input "text" at bounding box center [797, 271] width 525 height 32
click at [847, 401] on div "Ajouter tâche" at bounding box center [797, 404] width 525 height 22
click at [683, 400] on div "Ajouter tâche" at bounding box center [797, 404] width 525 height 22
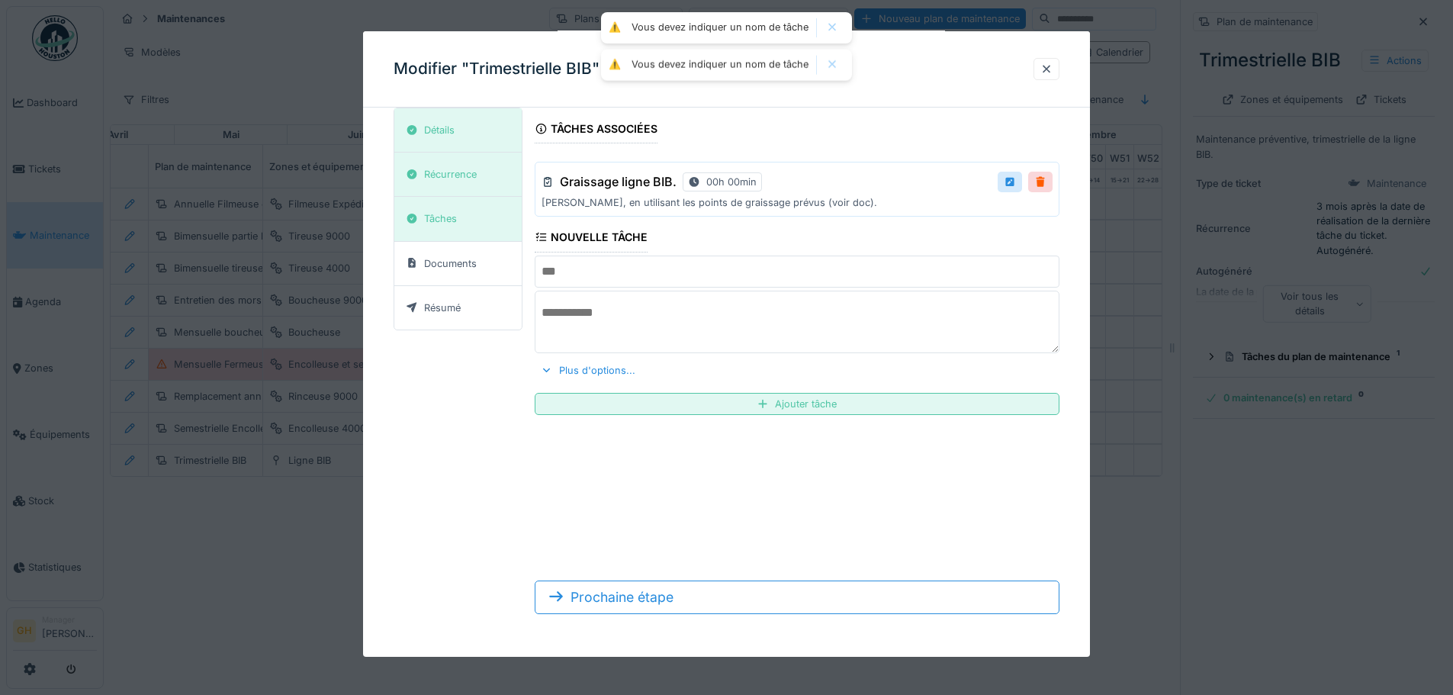
click at [651, 274] on input "text" at bounding box center [797, 271] width 525 height 32
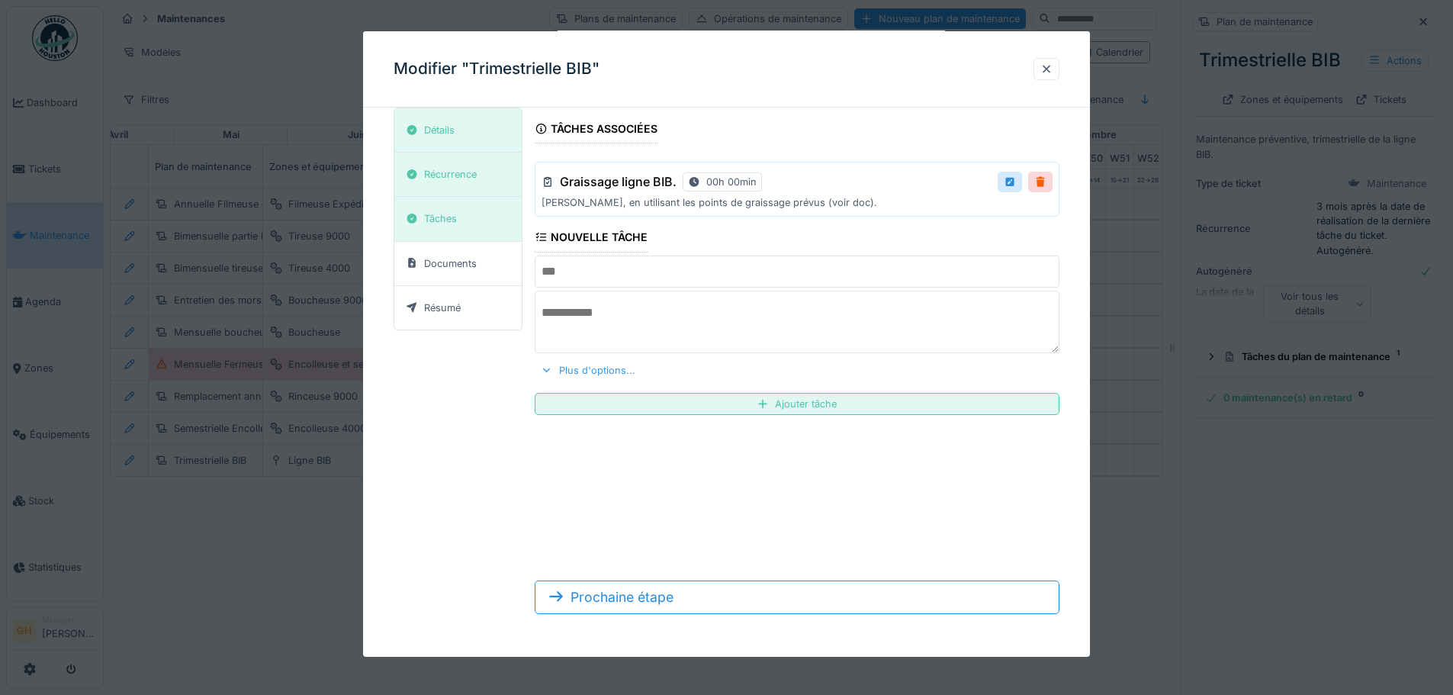
click at [568, 371] on div "Plus d'options..." at bounding box center [588, 370] width 107 height 21
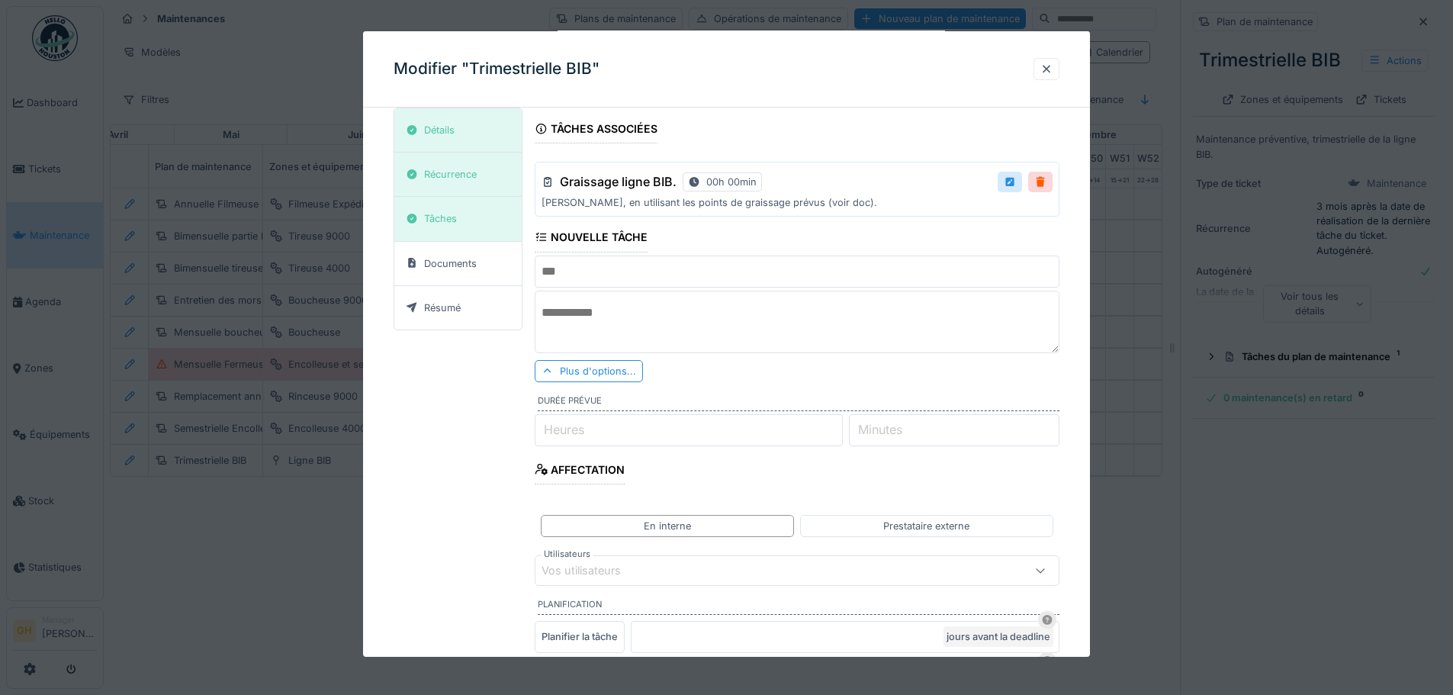
click at [606, 275] on input "text" at bounding box center [797, 271] width 525 height 32
click at [617, 330] on textarea at bounding box center [797, 322] width 525 height 63
paste textarea "**********"
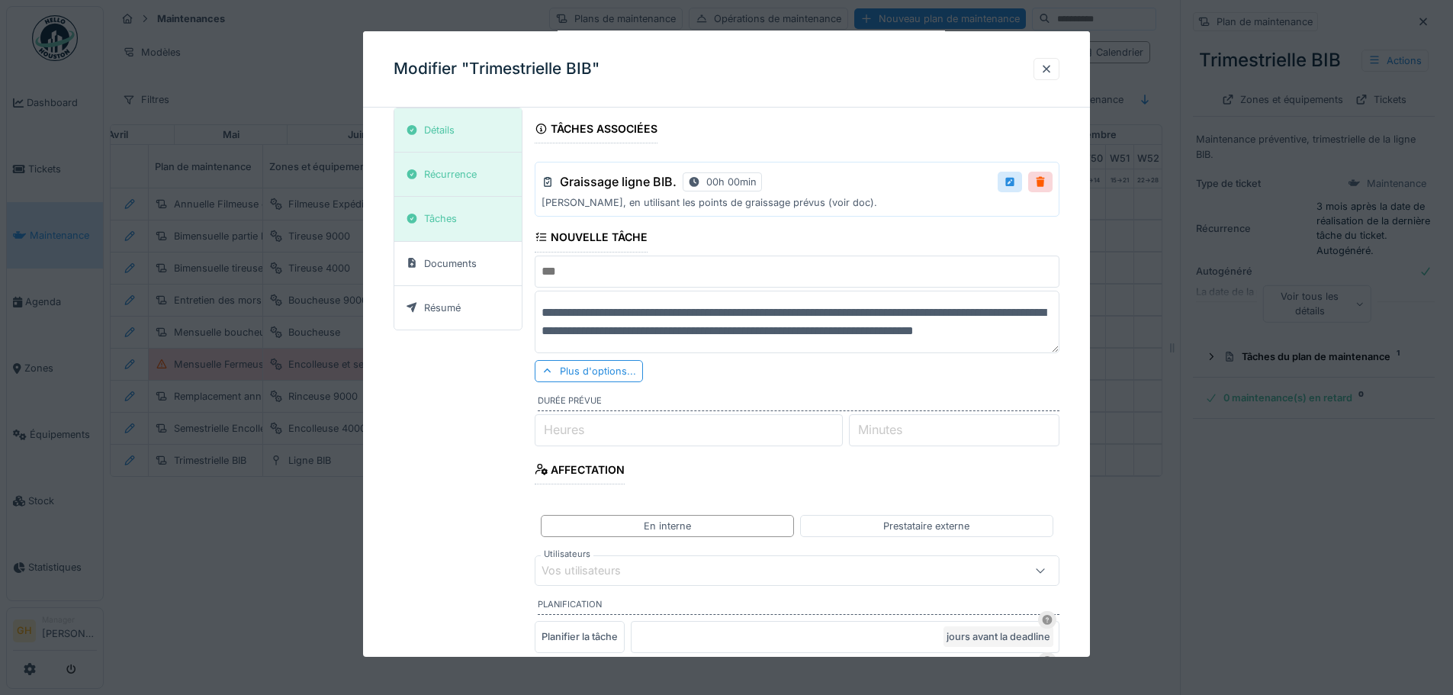
scroll to position [5, 0]
type textarea "**********"
click at [620, 275] on input "text" at bounding box center [797, 271] width 525 height 32
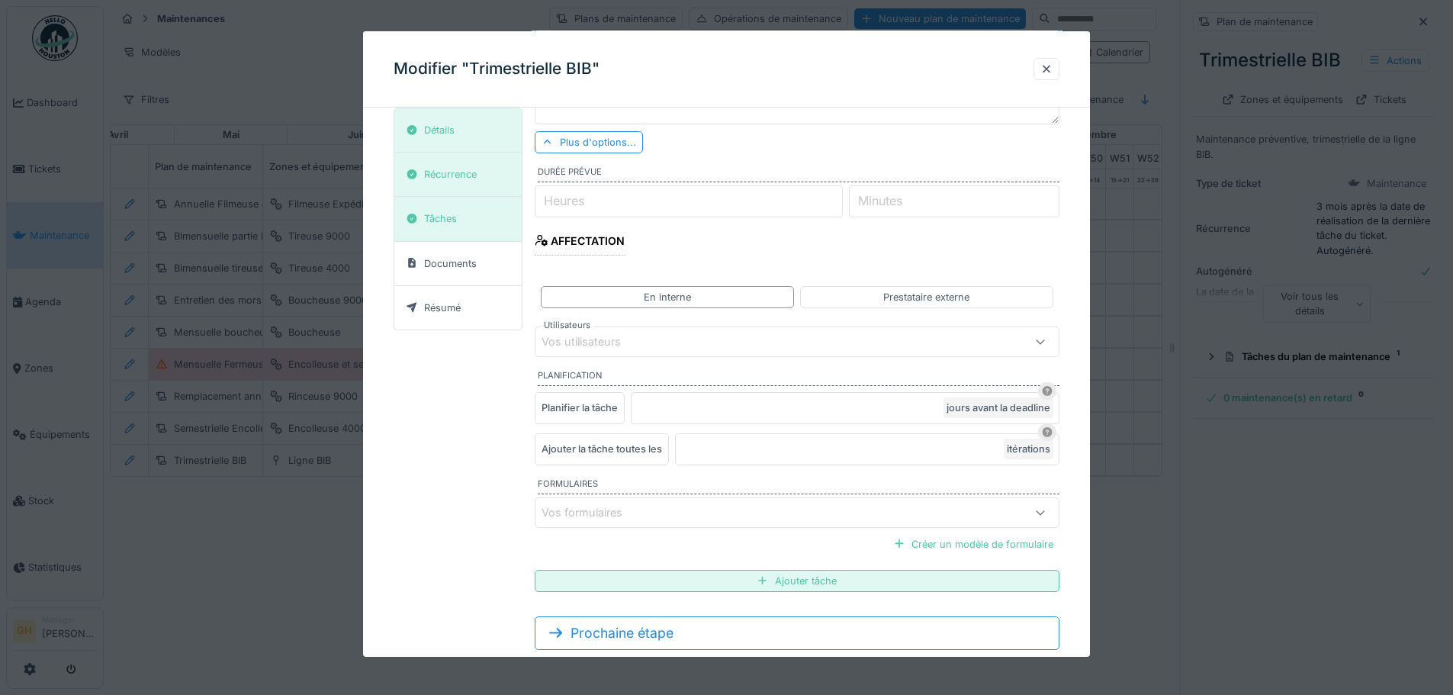
scroll to position [279, 0]
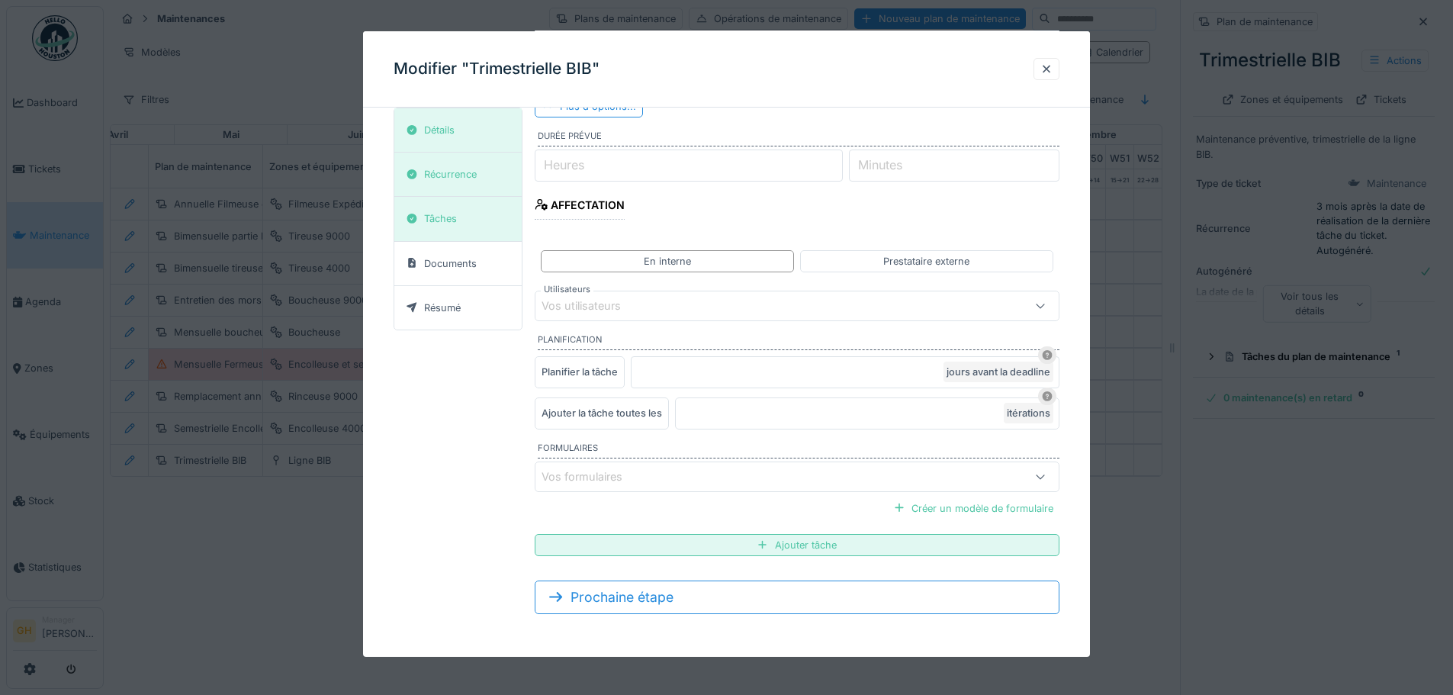
type input "**********"
click at [869, 416] on input "*" at bounding box center [867, 413] width 384 height 32
click at [559, 415] on div "Ajouter la tâche toutes les" at bounding box center [602, 413] width 134 height 32
click at [724, 417] on input "*" at bounding box center [867, 413] width 384 height 32
type input "*"
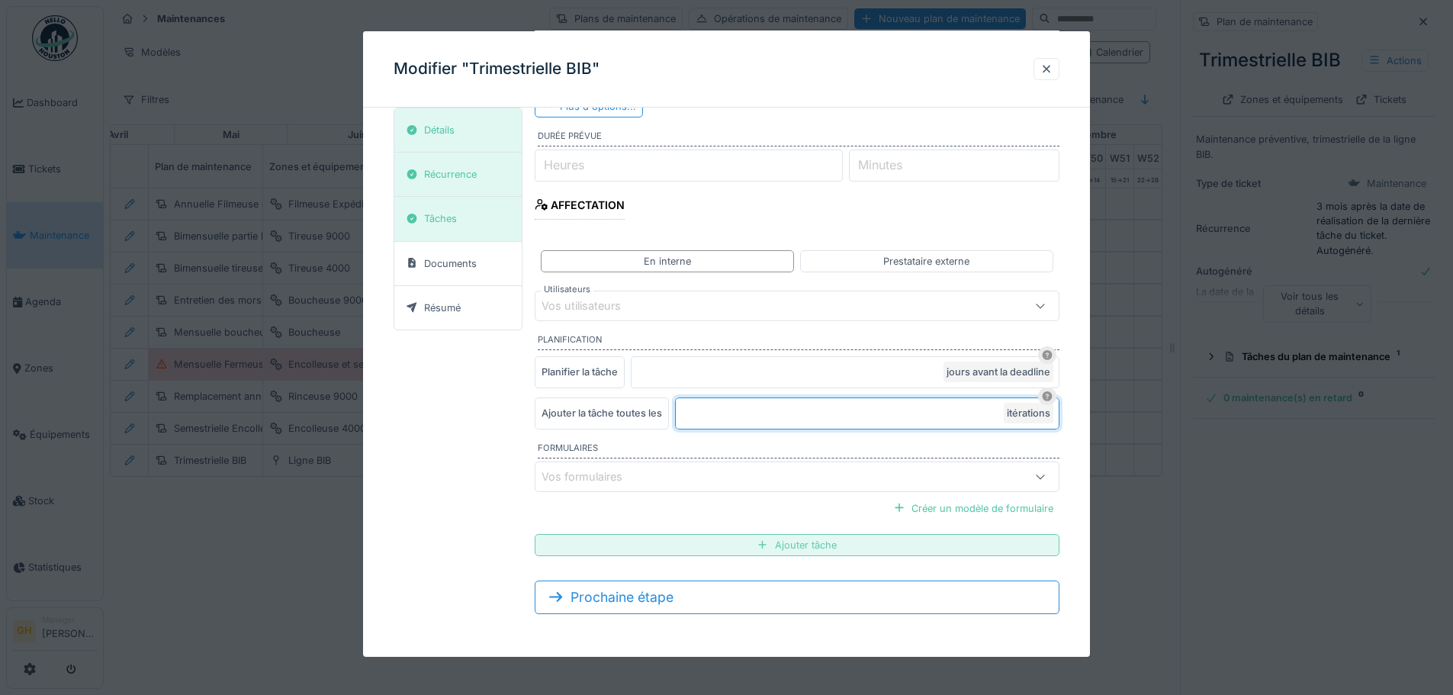
click at [821, 545] on div "Ajouter tâche" at bounding box center [797, 545] width 525 height 22
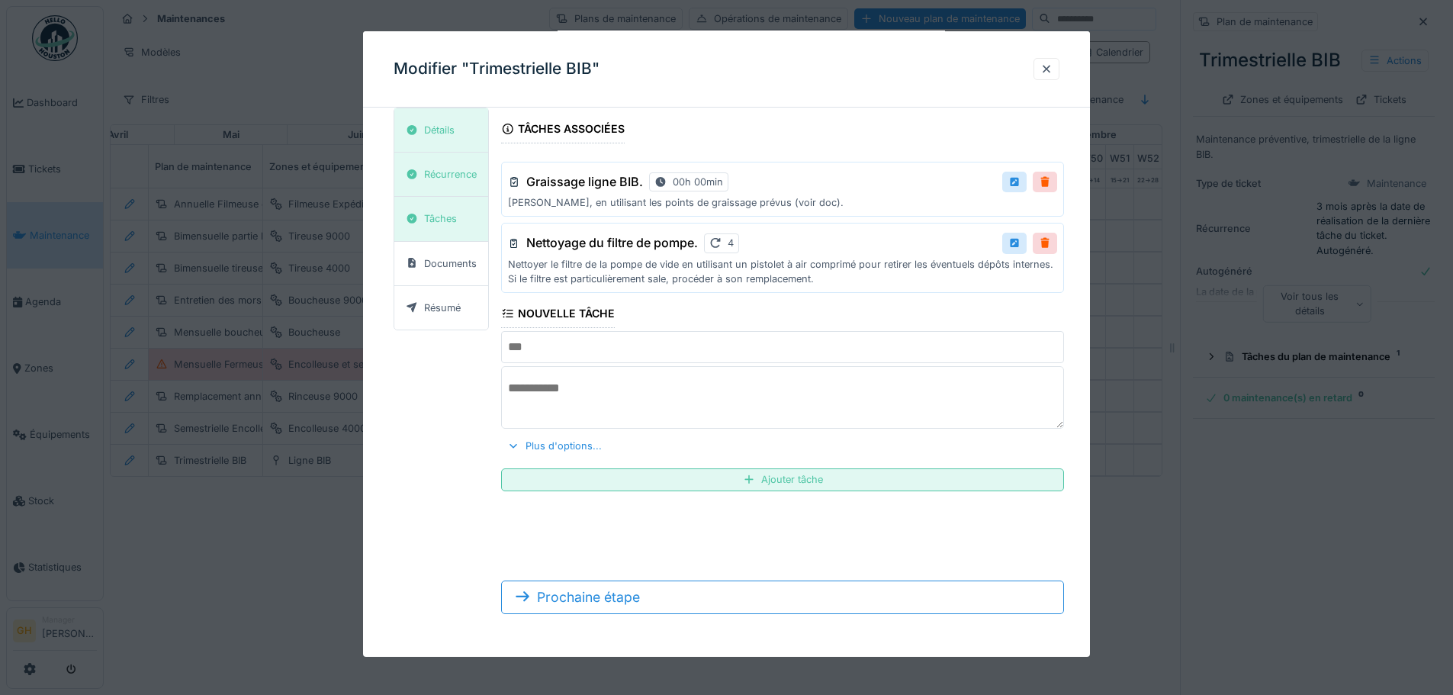
scroll to position [14, 0]
click at [730, 245] on div "4" at bounding box center [721, 242] width 35 height 19
click at [1052, 76] on div at bounding box center [1046, 69] width 12 height 14
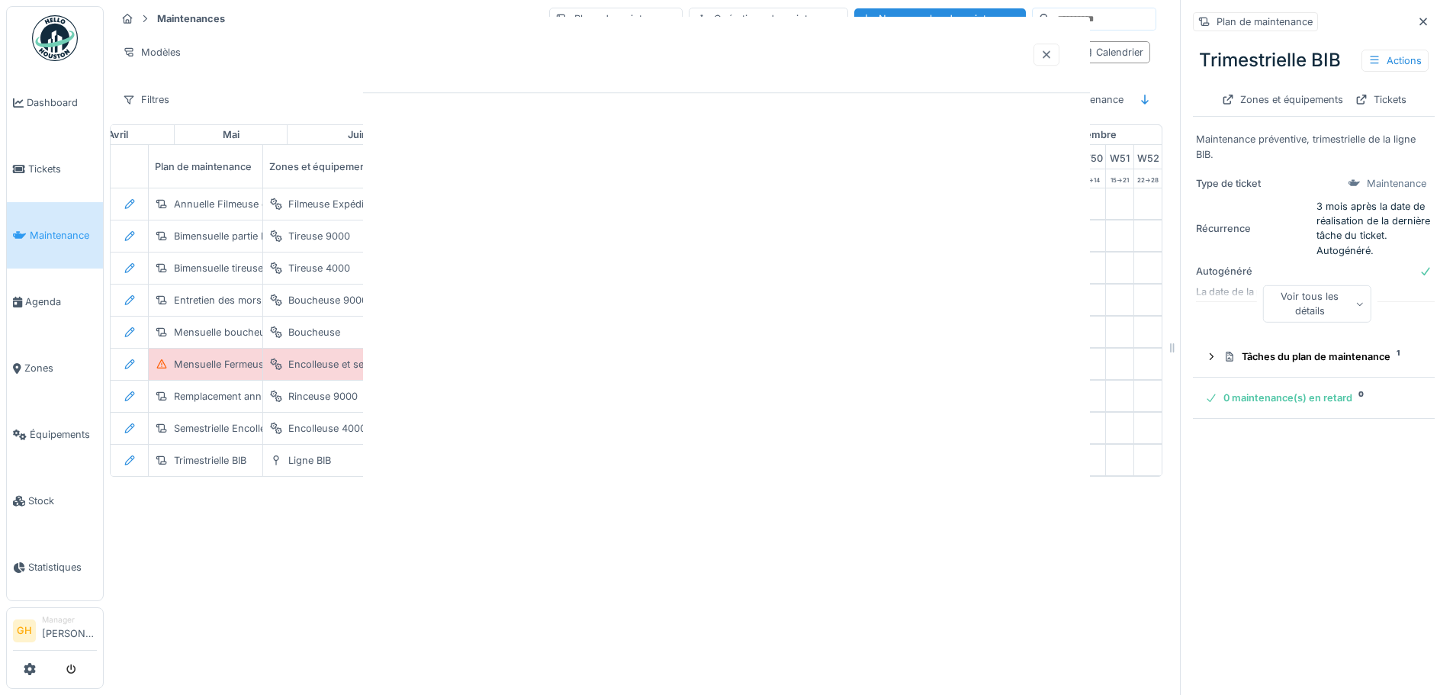
scroll to position [0, 0]
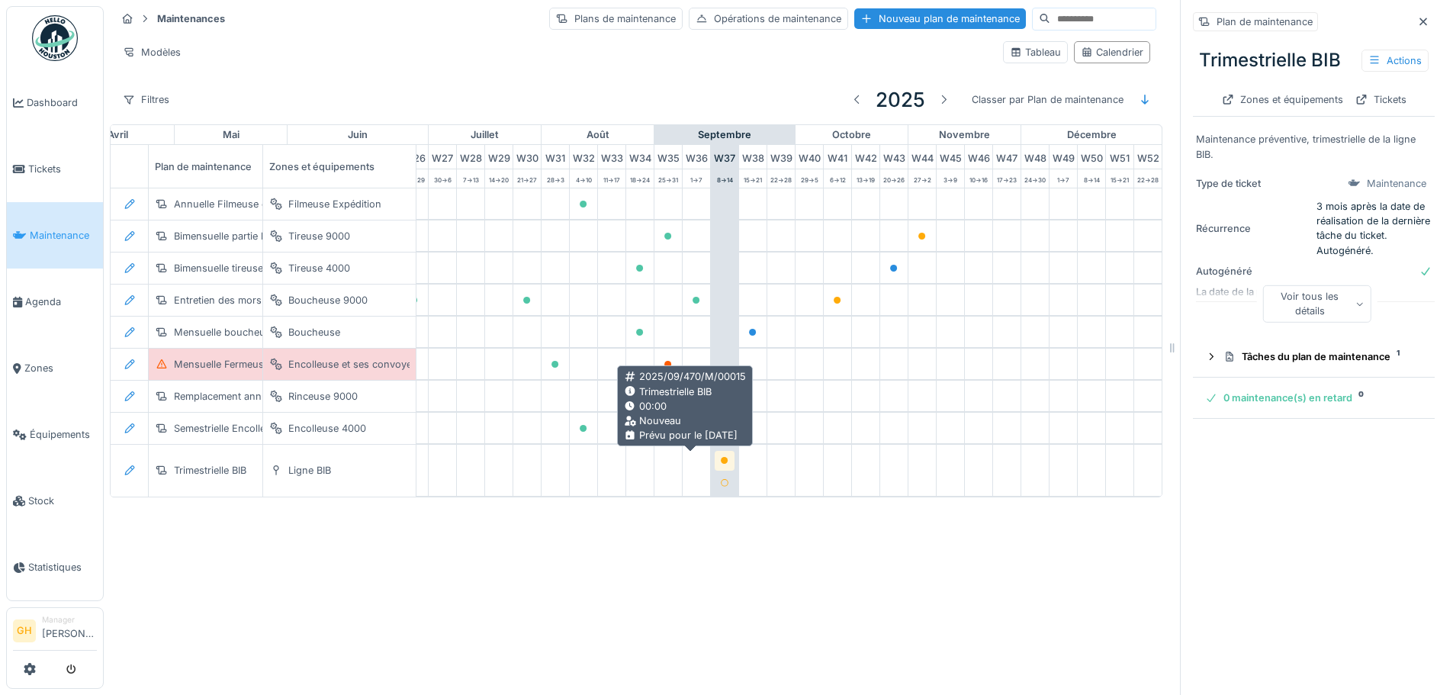
click at [720, 453] on div at bounding box center [724, 460] width 9 height 14
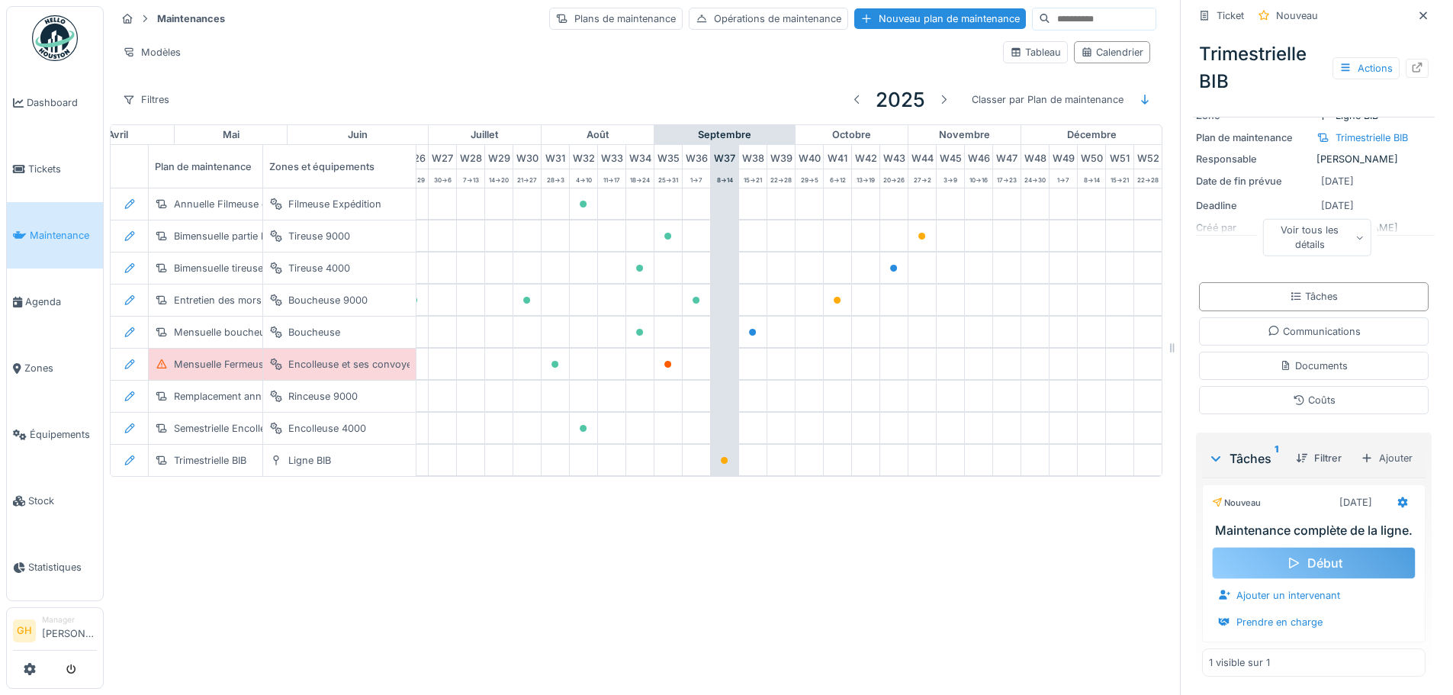
scroll to position [143, 0]
click at [937, 92] on div at bounding box center [943, 99] width 12 height 14
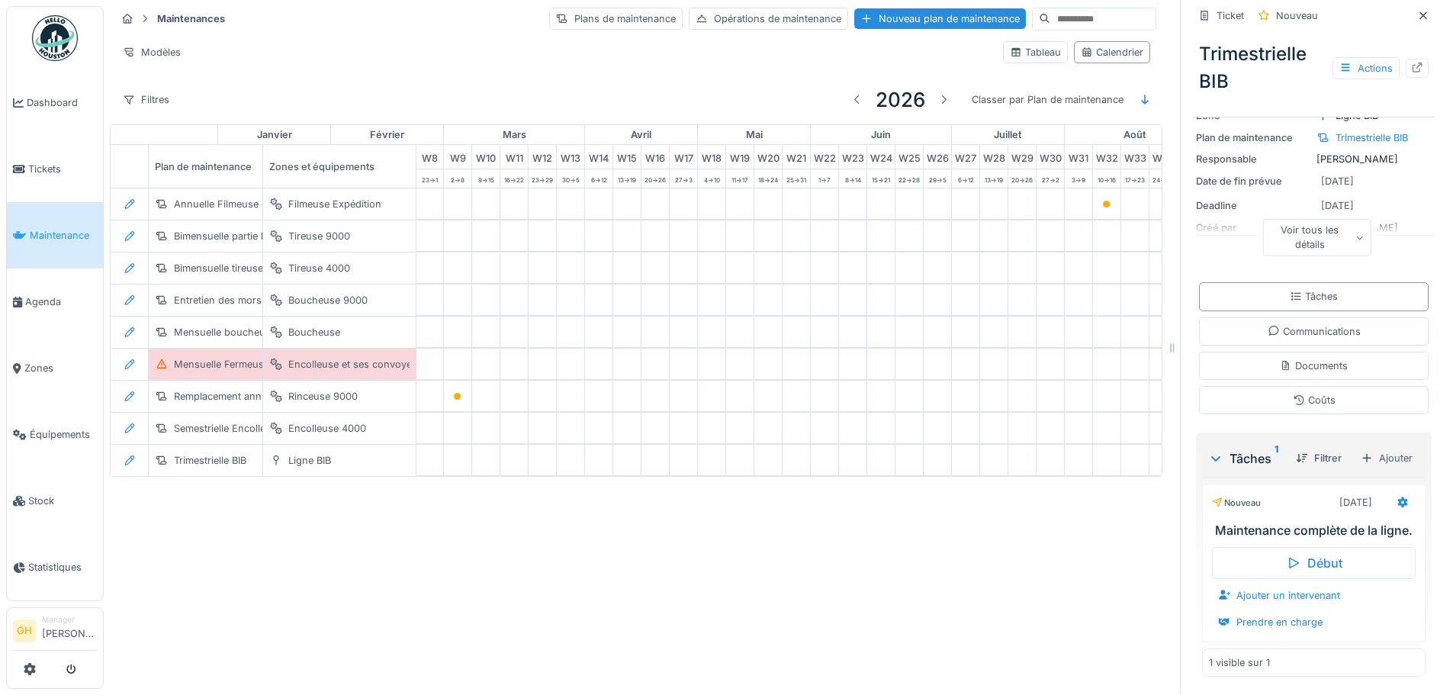
scroll to position [0, 0]
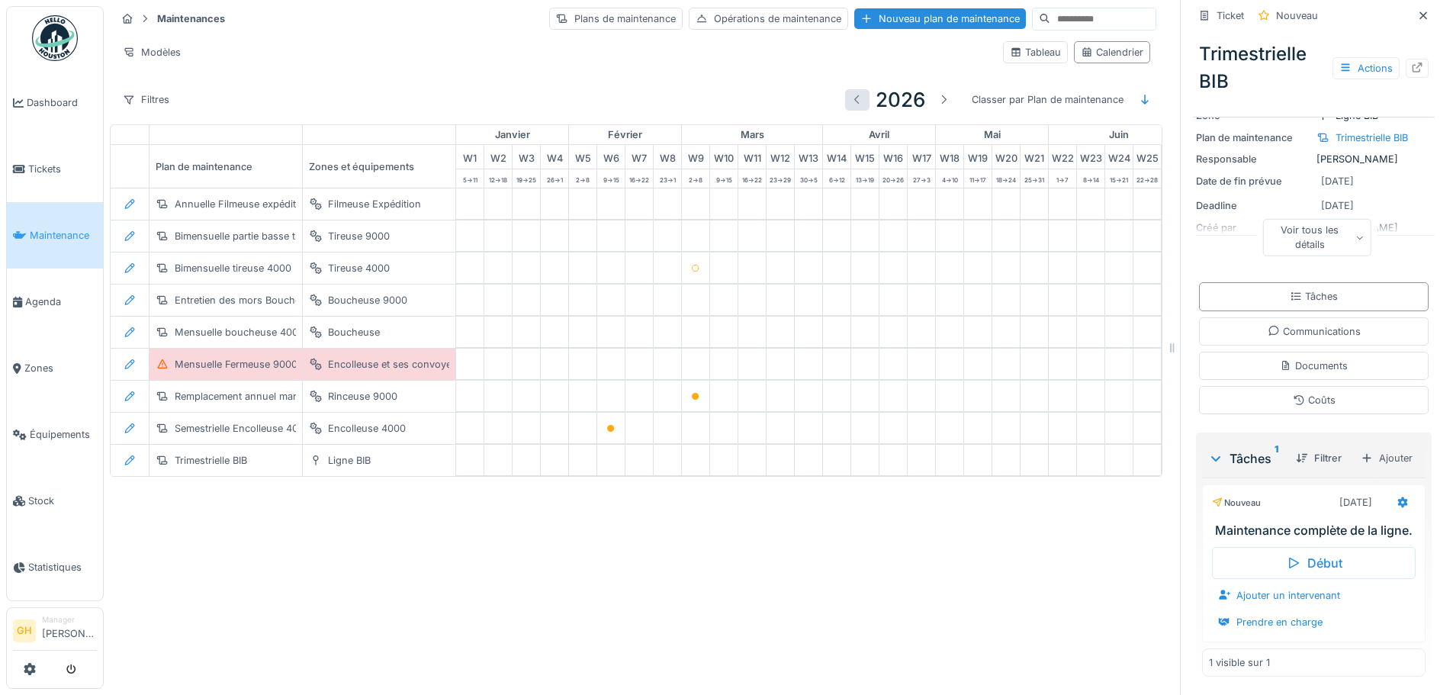
click at [851, 92] on div at bounding box center [857, 99] width 12 height 14
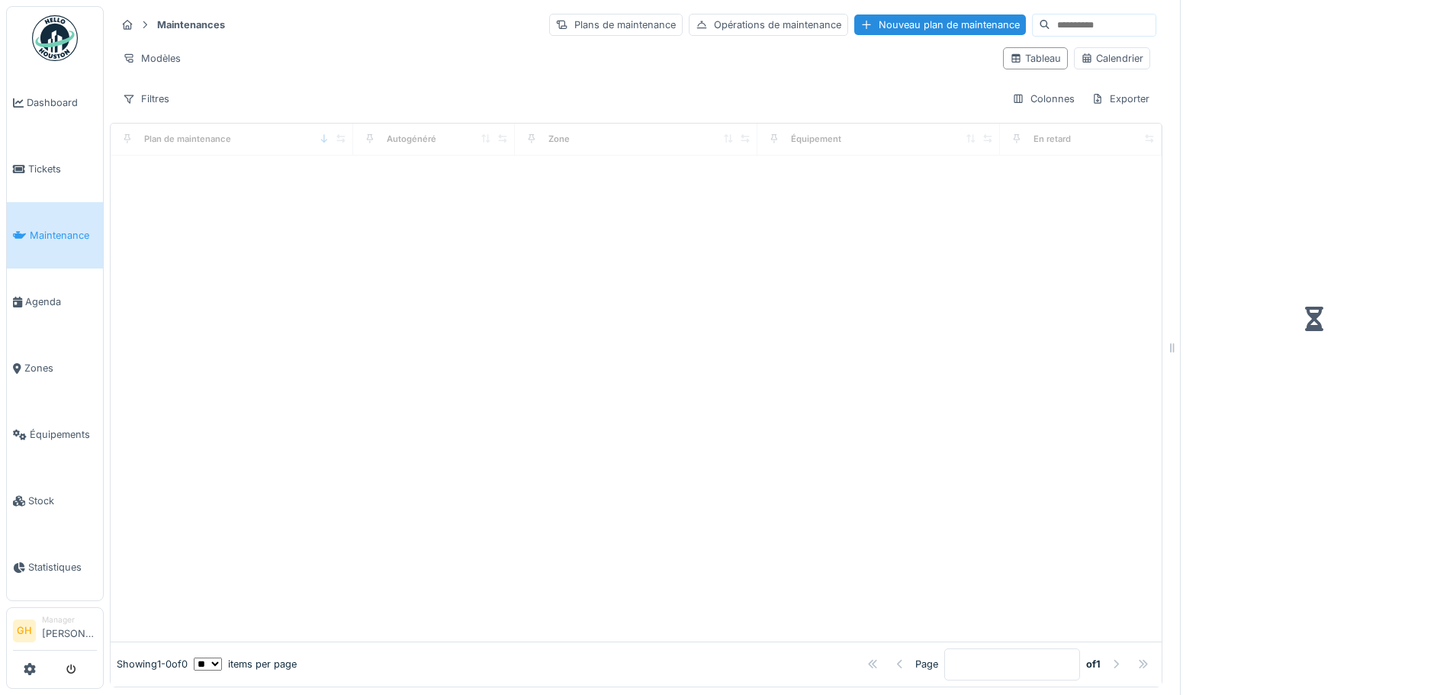
scroll to position [11, 0]
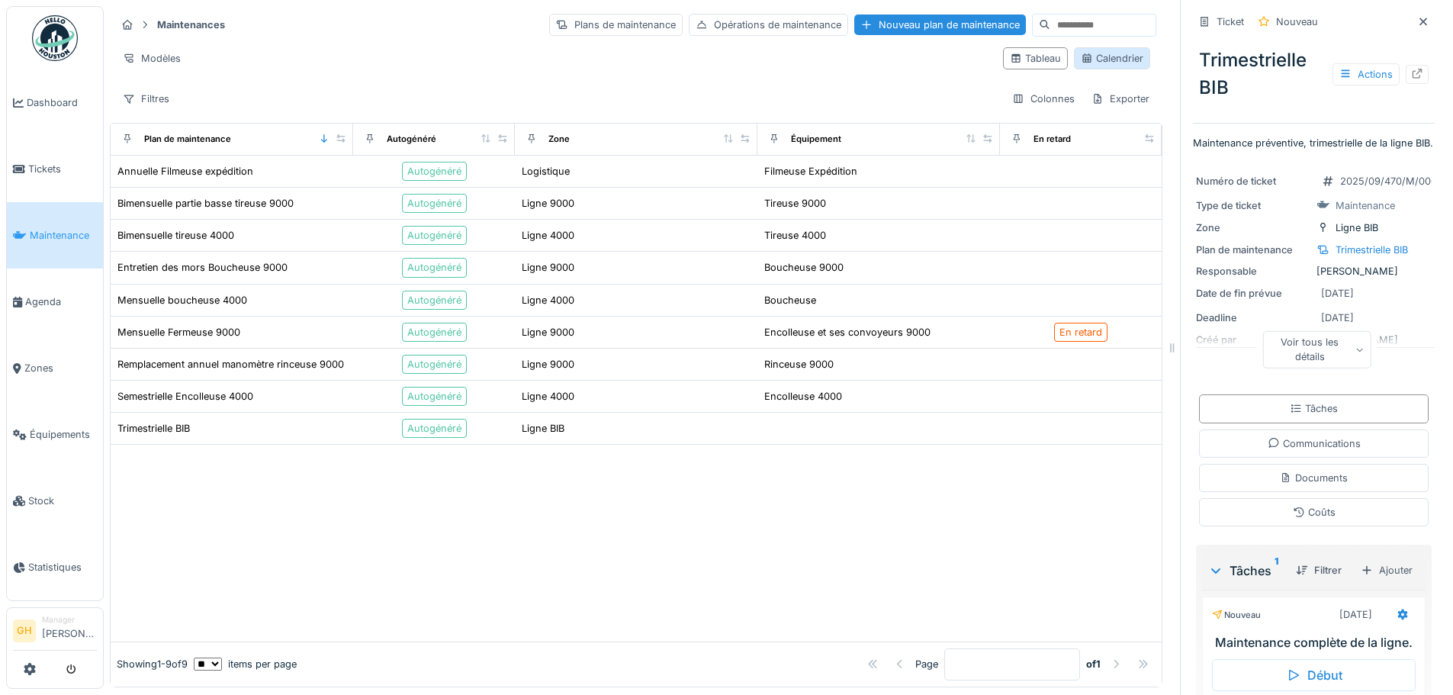
click at [1103, 51] on div "Calendrier" at bounding box center [1112, 58] width 63 height 14
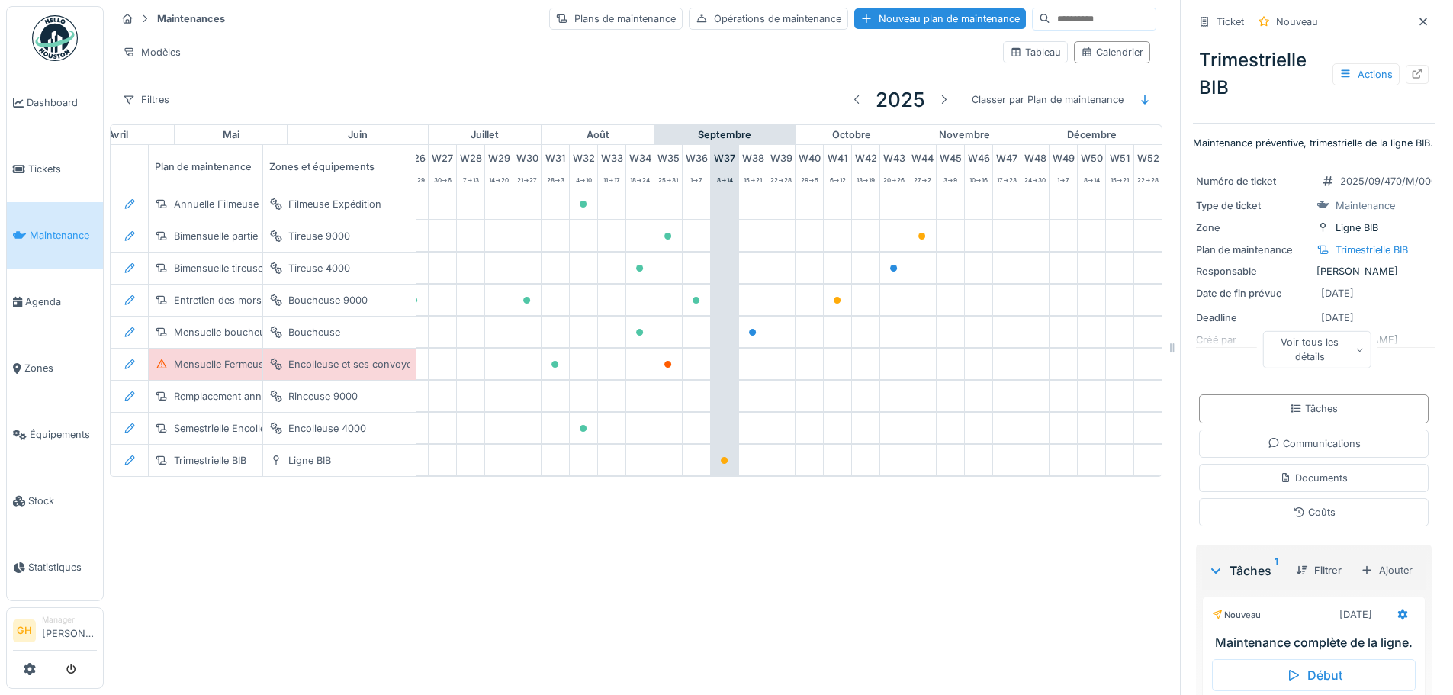
scroll to position [0, 795]
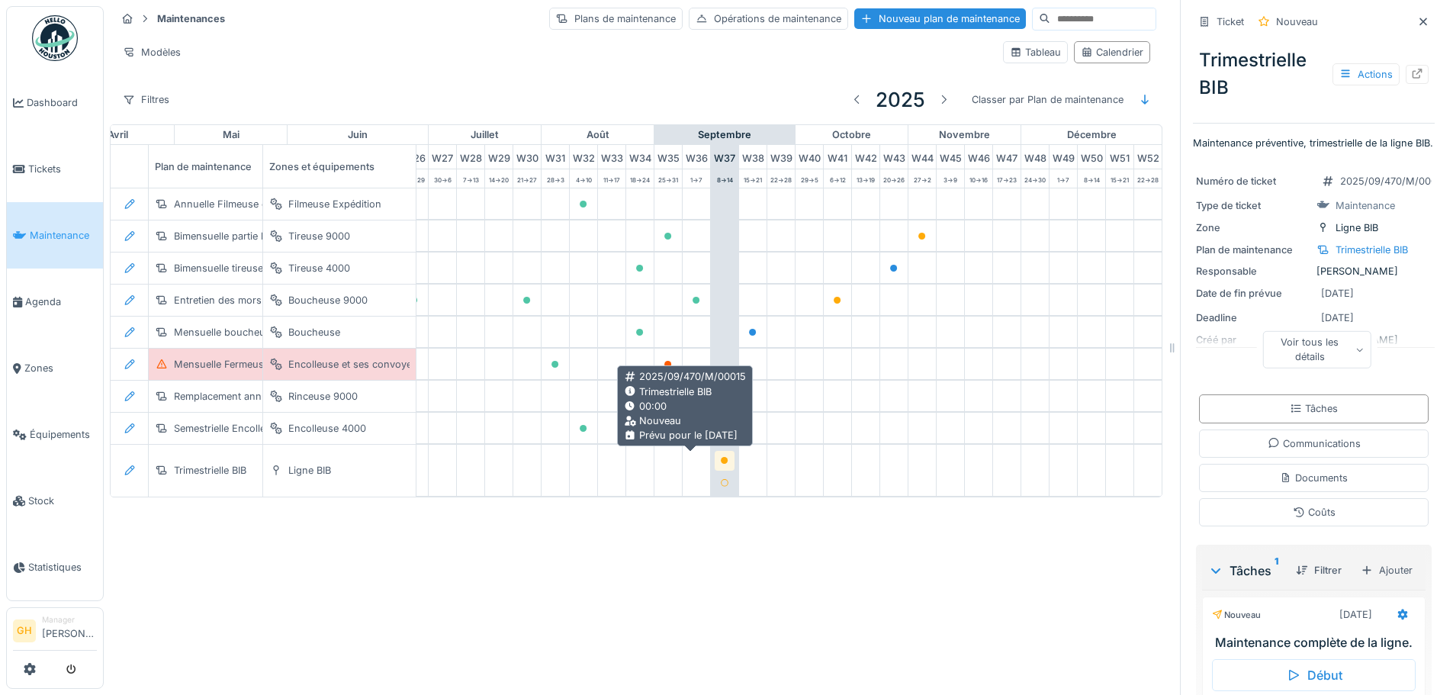
click at [721, 457] on icon at bounding box center [725, 461] width 8 height 8
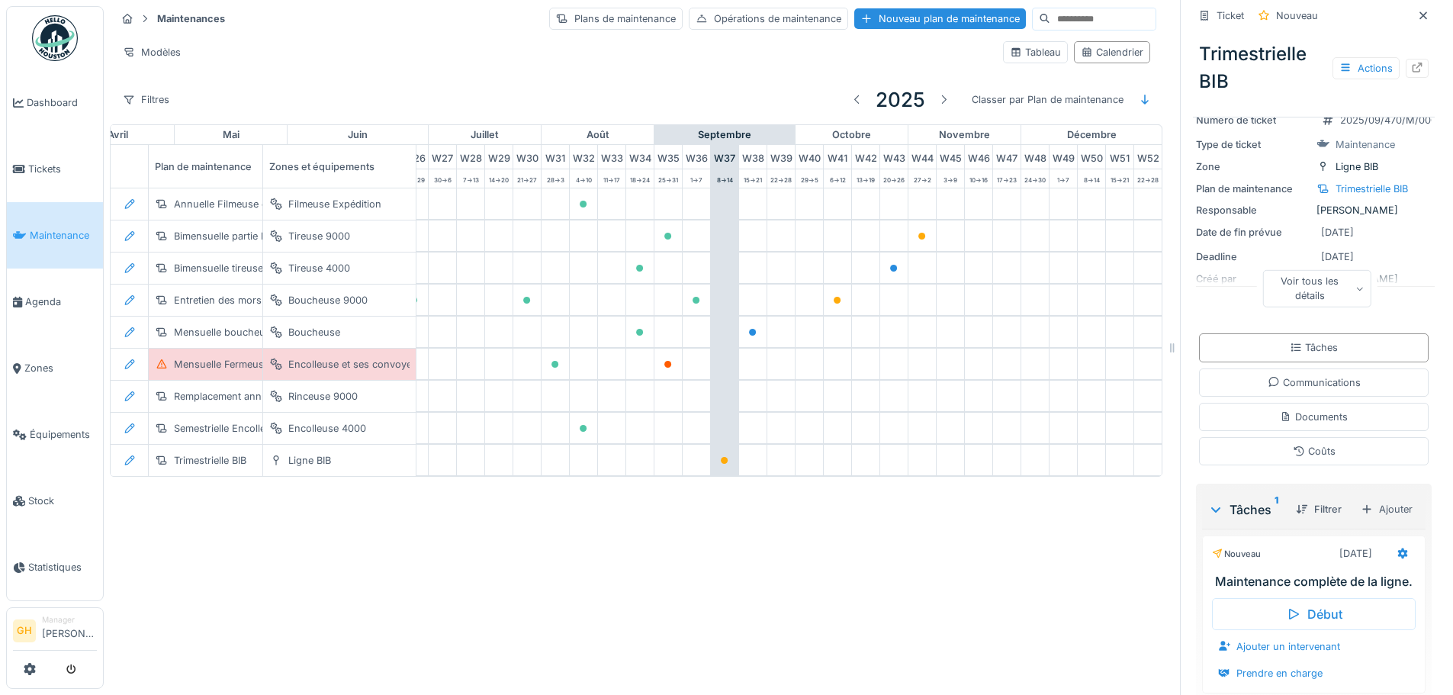
scroll to position [143, 0]
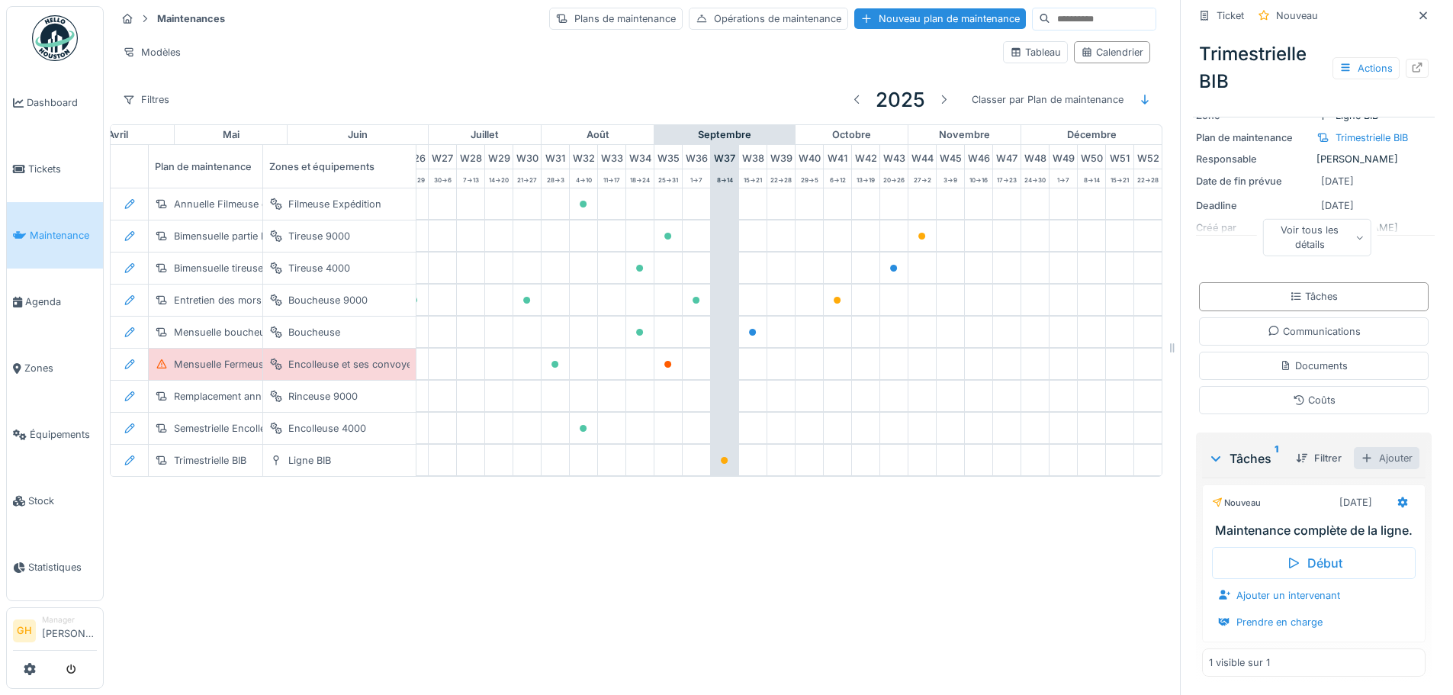
click at [1372, 447] on div "Ajouter" at bounding box center [1387, 458] width 66 height 22
click at [1287, 489] on div "Tâches du plan de maintenance" at bounding box center [1295, 500] width 186 height 23
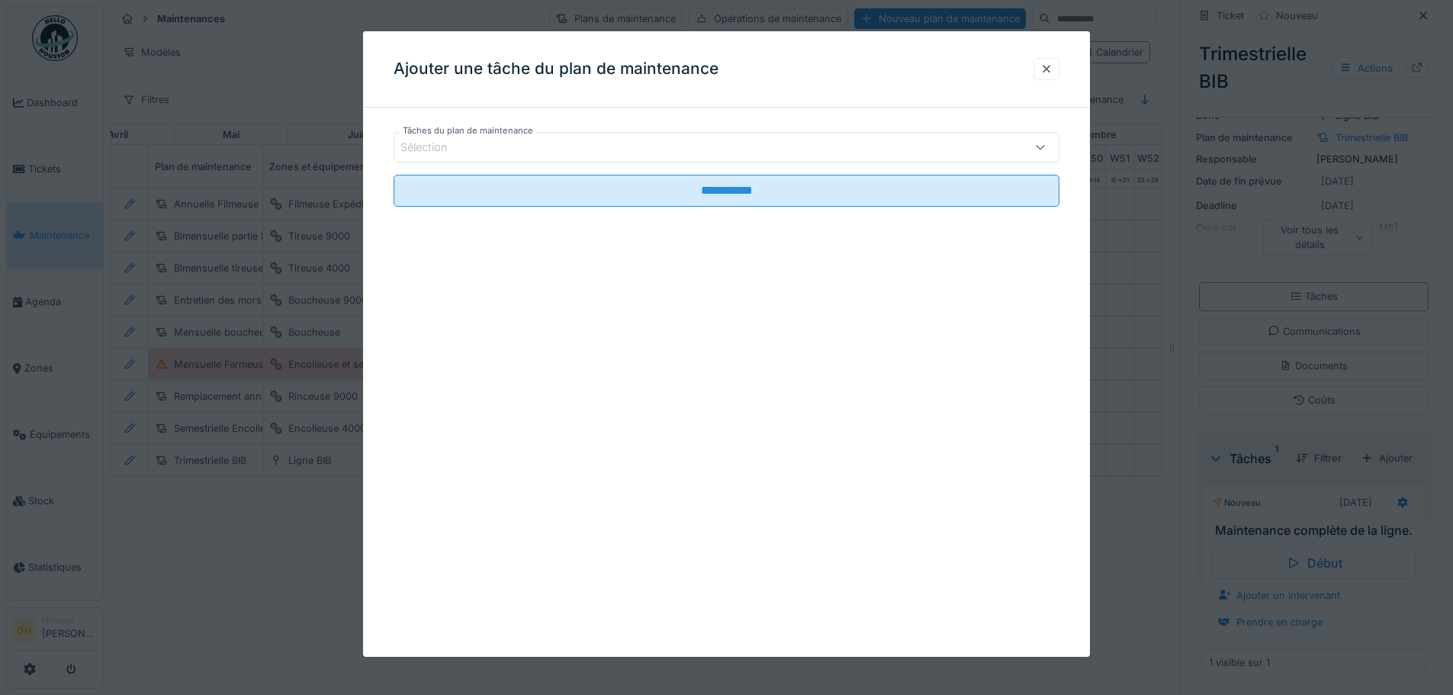
click at [538, 150] on div "Sélection" at bounding box center [687, 147] width 574 height 17
click at [628, 320] on div "**********" at bounding box center [726, 343] width 727 height 625
click at [753, 321] on div "**********" at bounding box center [726, 343] width 727 height 625
click at [1052, 72] on div at bounding box center [1046, 69] width 12 height 14
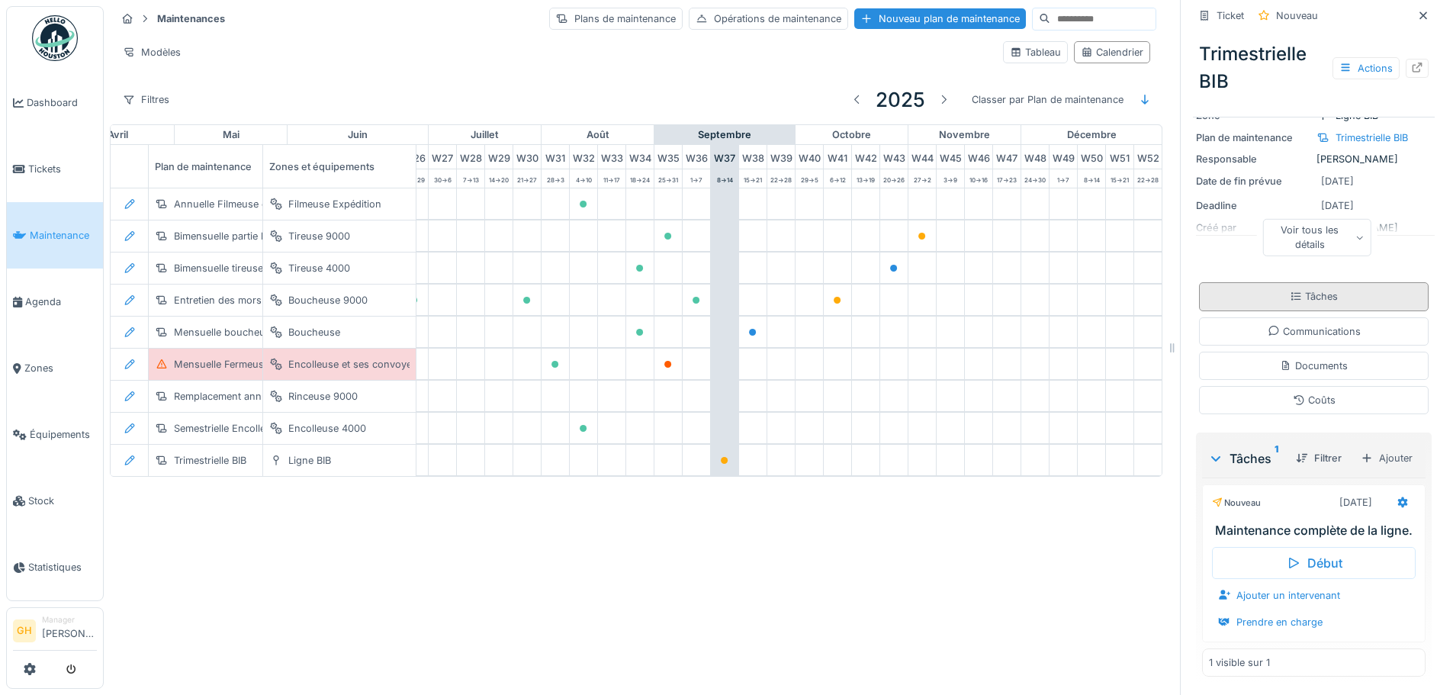
click at [1316, 282] on div "Tâches" at bounding box center [1314, 296] width 230 height 28
click at [1296, 451] on div at bounding box center [1302, 458] width 12 height 14
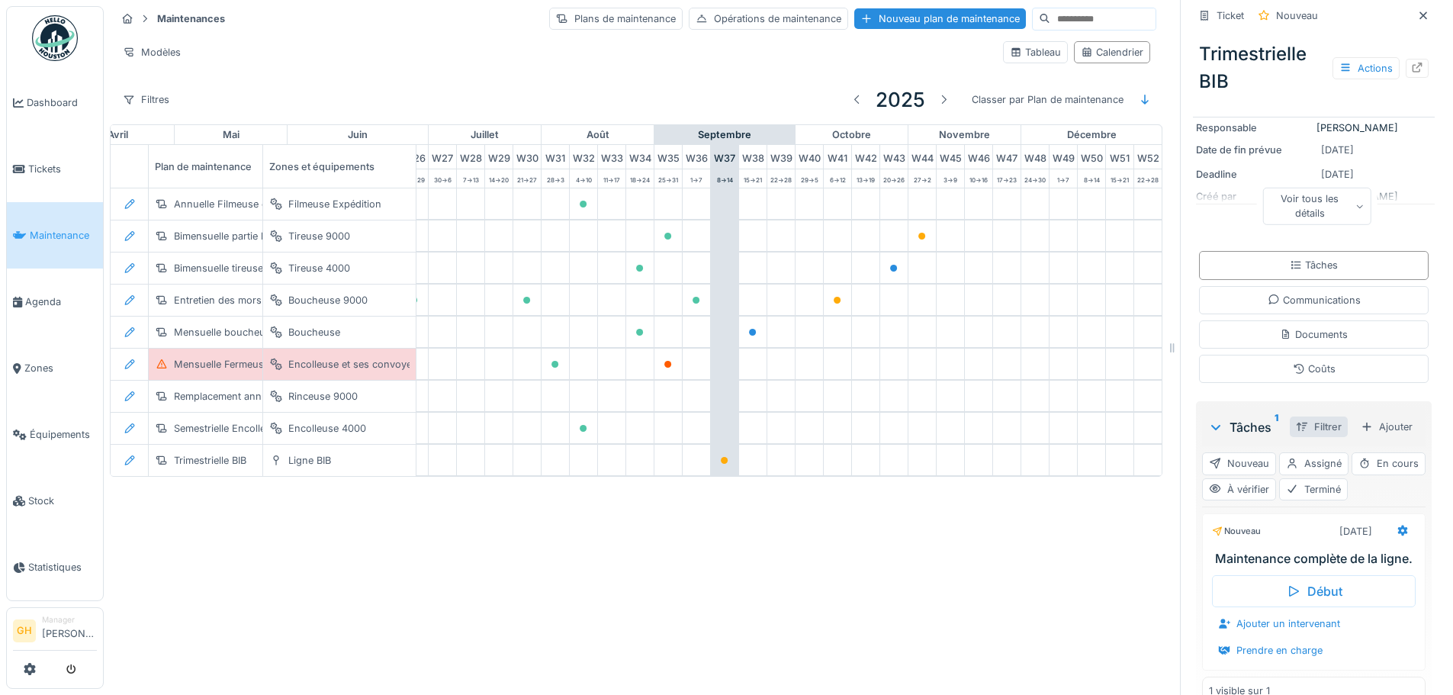
click at [1296, 427] on div at bounding box center [1302, 426] width 12 height 14
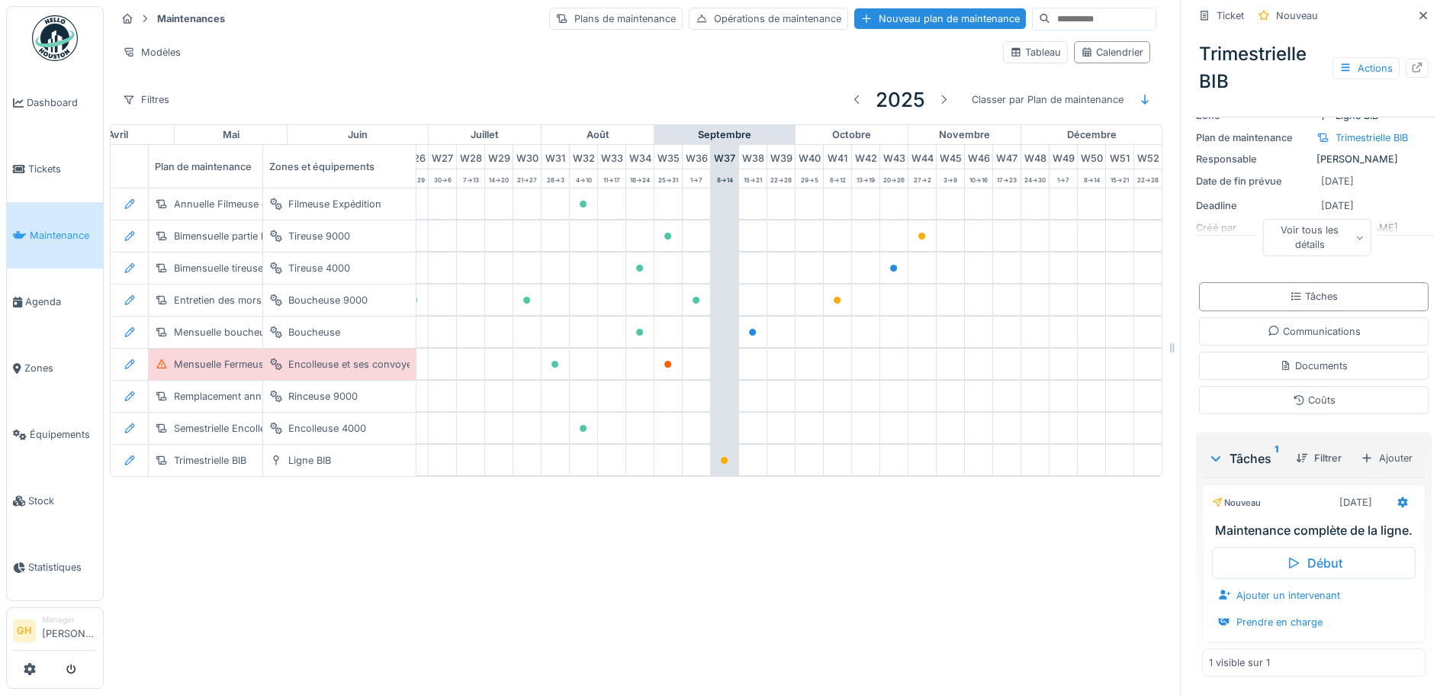
click at [1266, 523] on h3 "Maintenance complète de la ligne." at bounding box center [1317, 530] width 204 height 14
click at [1210, 451] on icon at bounding box center [1216, 458] width 12 height 15
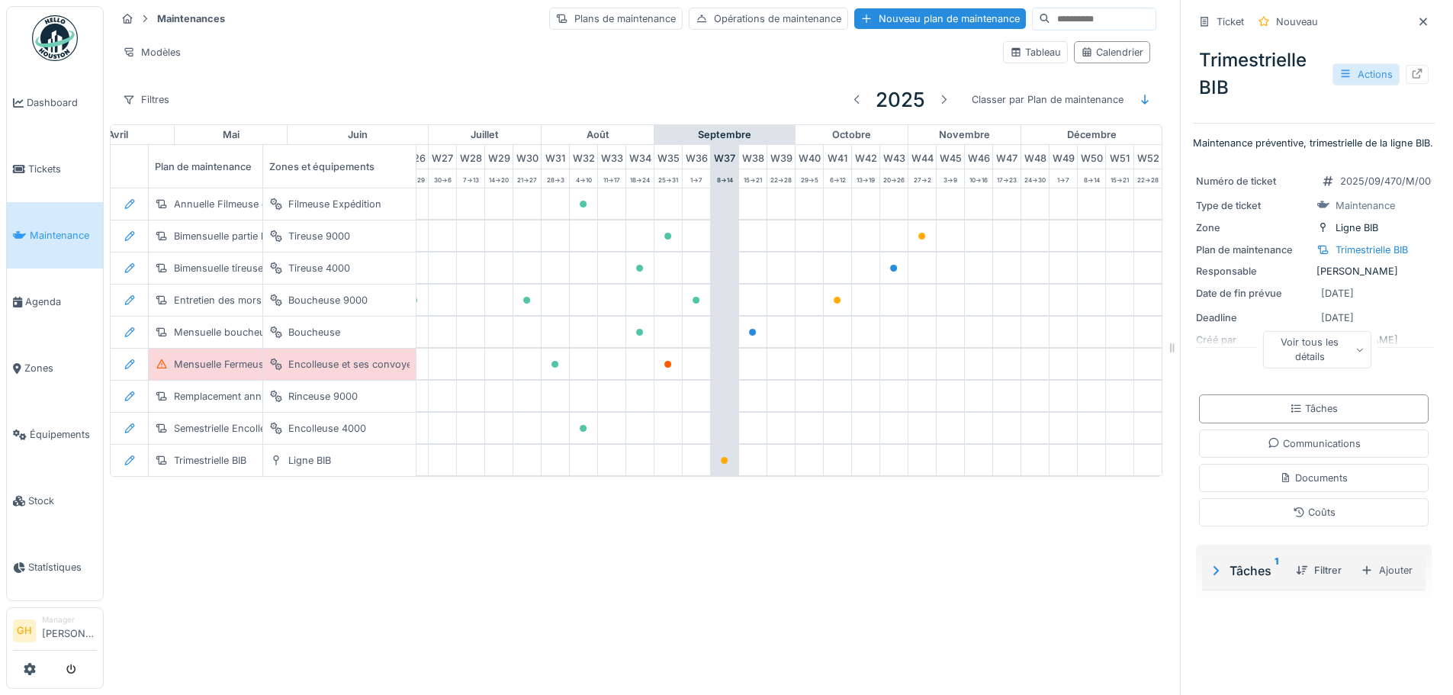
click at [1345, 63] on div "Actions" at bounding box center [1365, 74] width 67 height 22
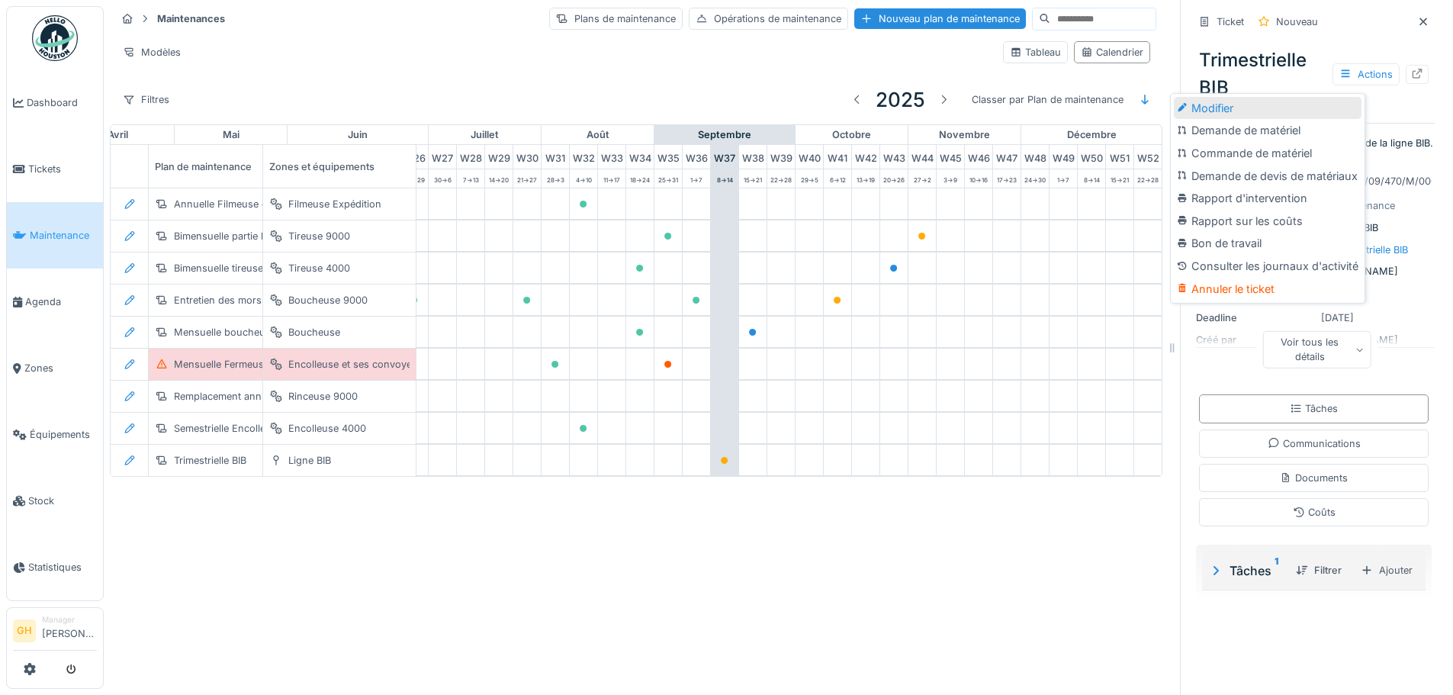
click at [1261, 97] on div "Modifier" at bounding box center [1268, 108] width 188 height 23
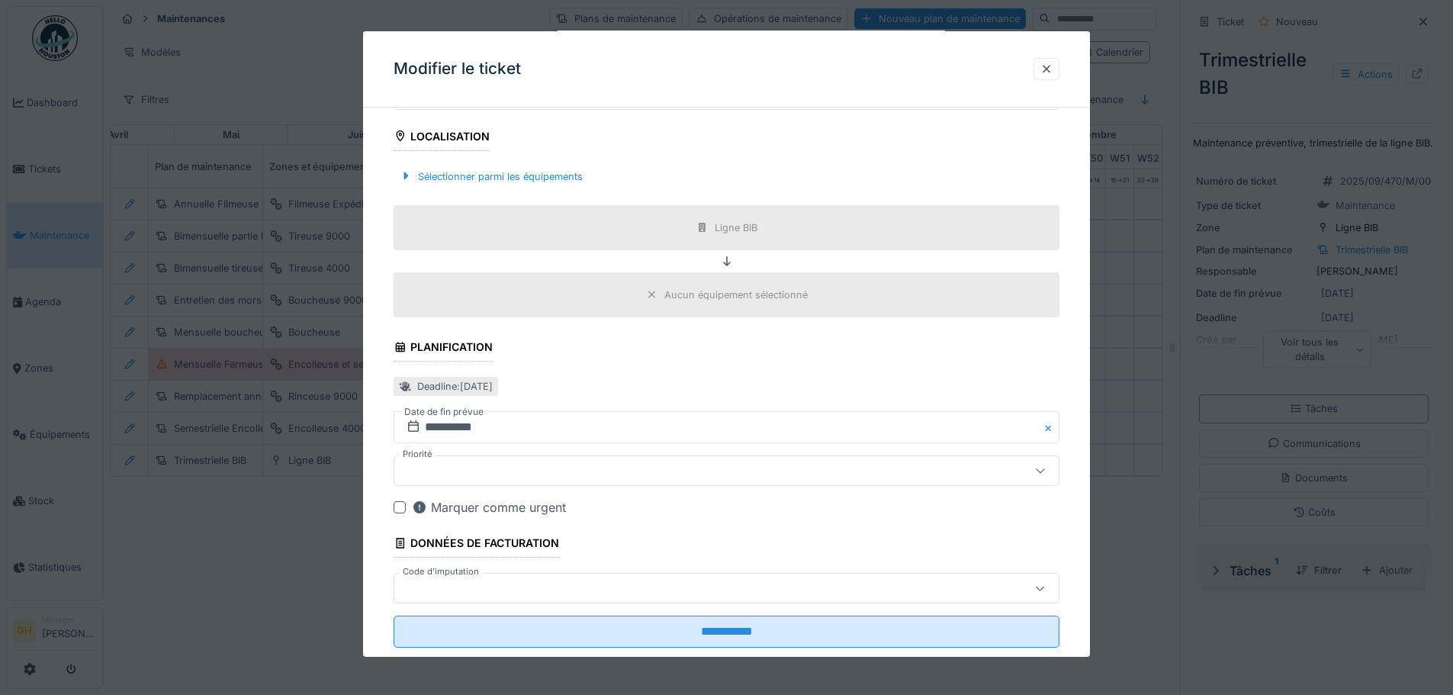
scroll to position [498, 0]
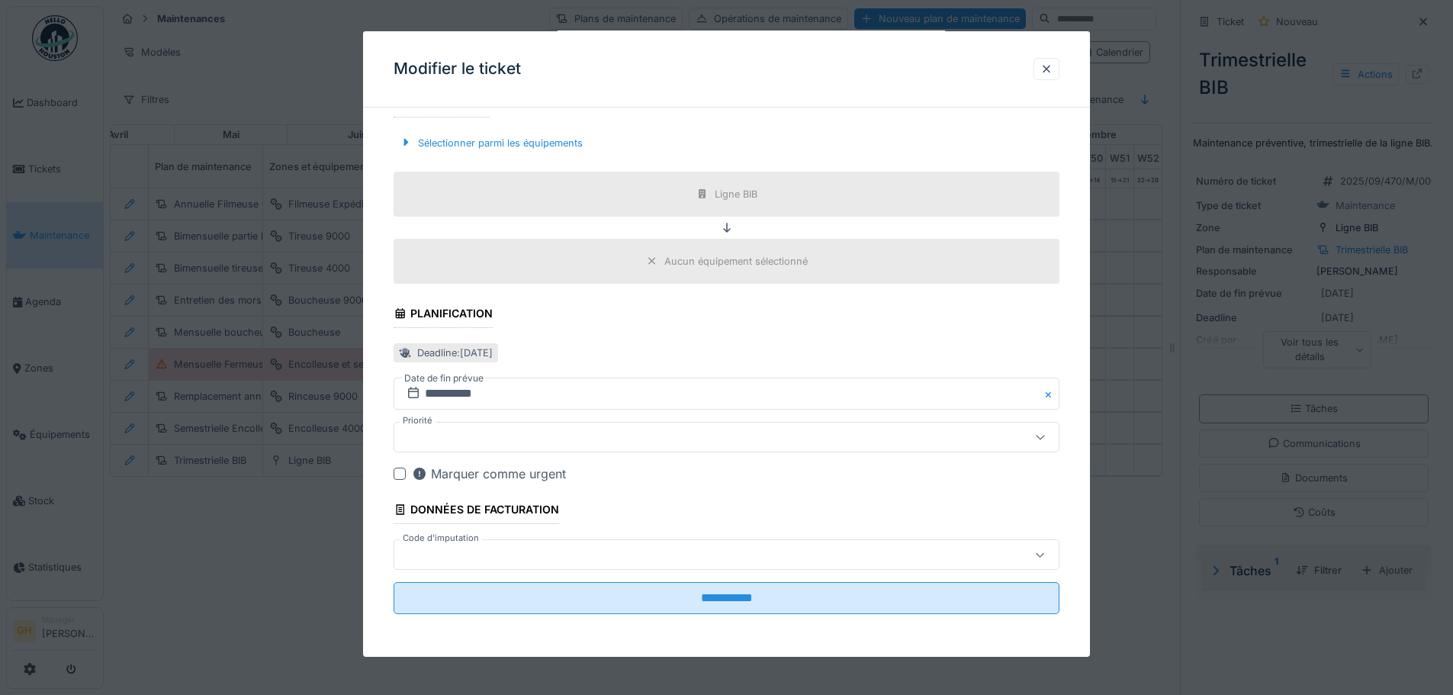
click at [290, 604] on div at bounding box center [726, 347] width 1453 height 695
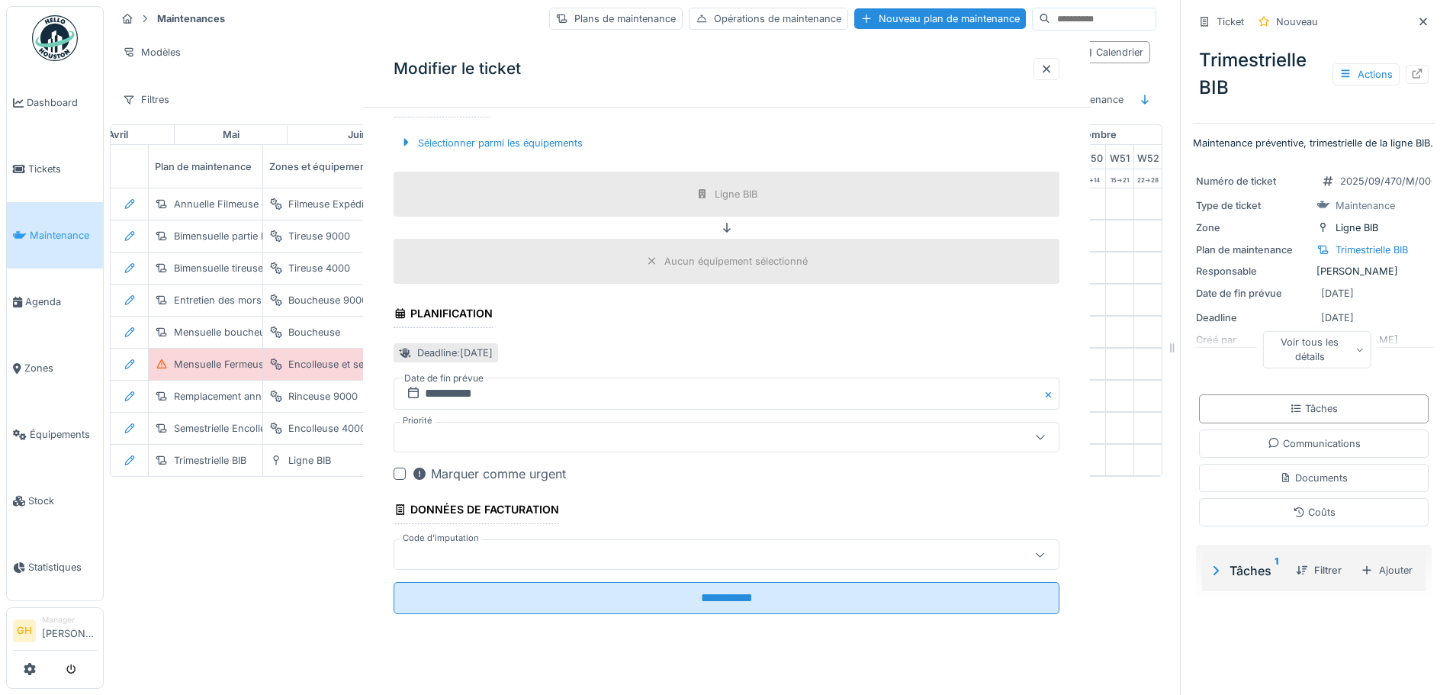
scroll to position [0, 0]
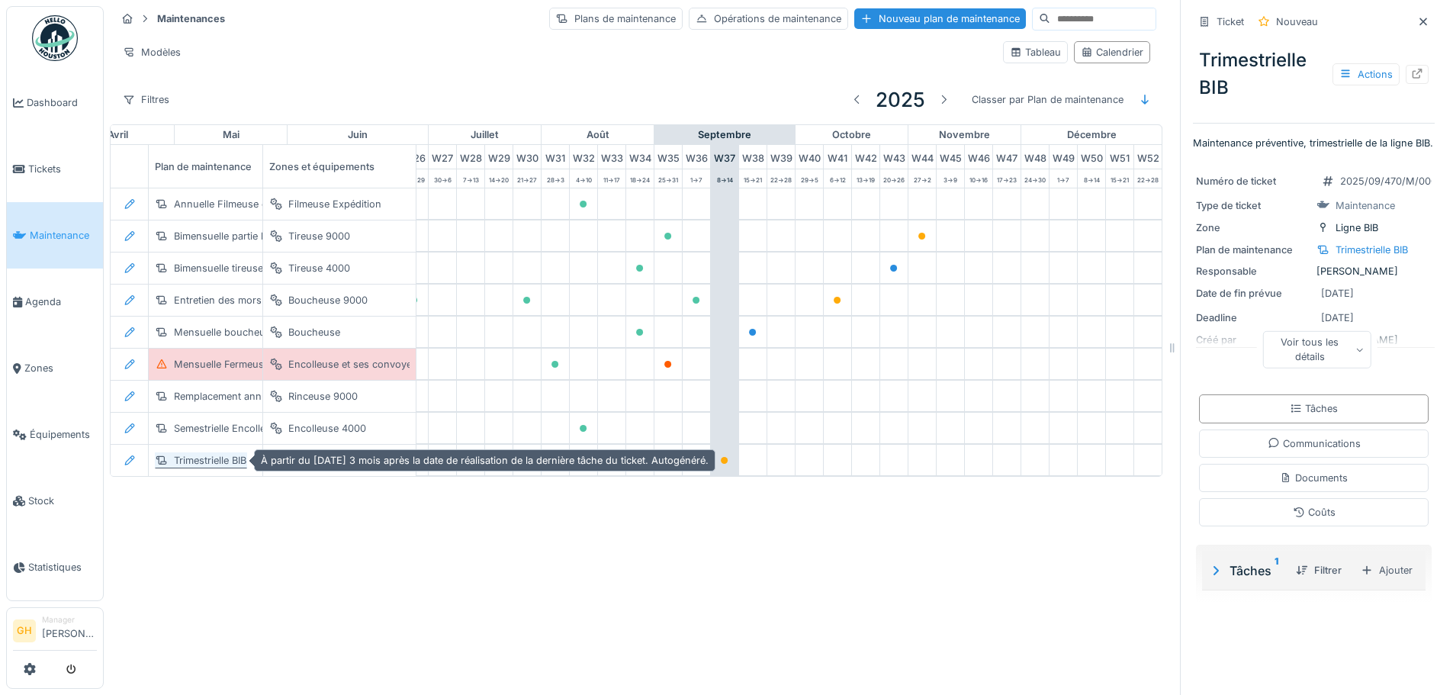
click at [227, 454] on div "Trimestrielle BIB" at bounding box center [210, 460] width 72 height 14
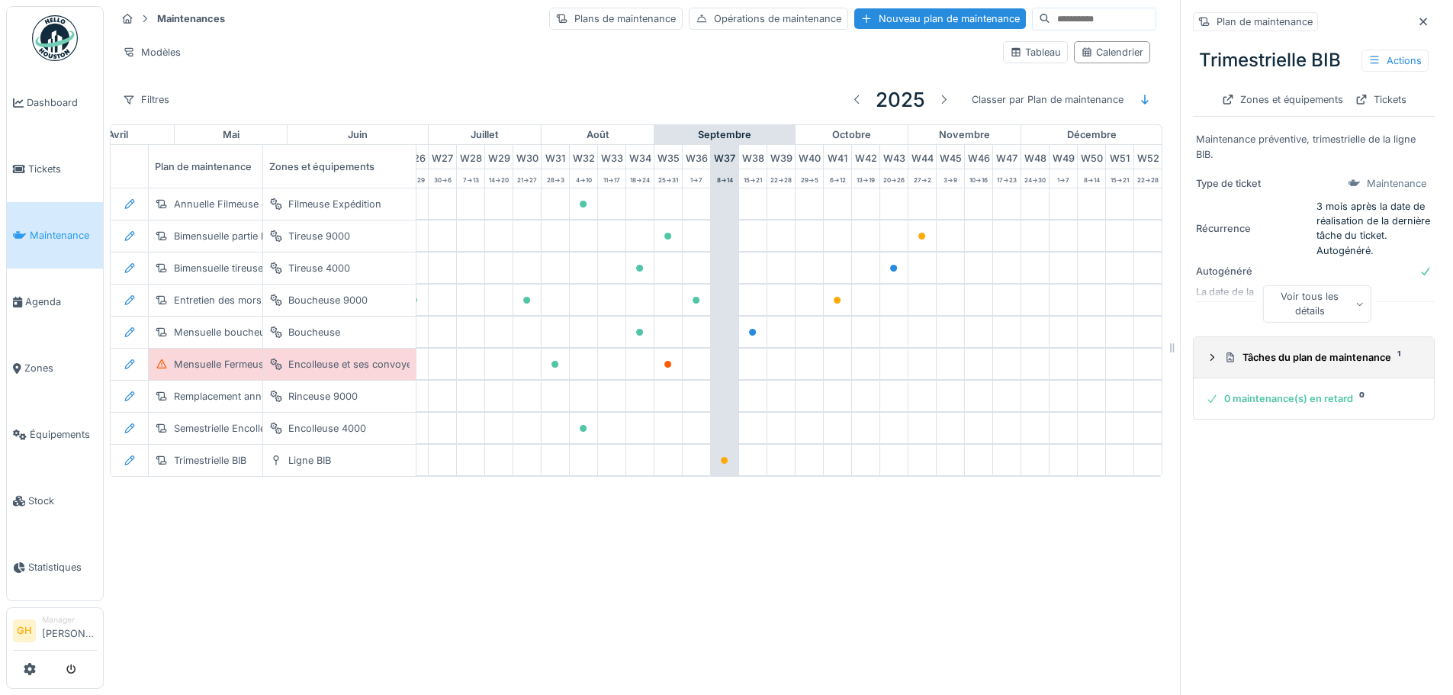
click at [1206, 352] on icon at bounding box center [1212, 357] width 12 height 10
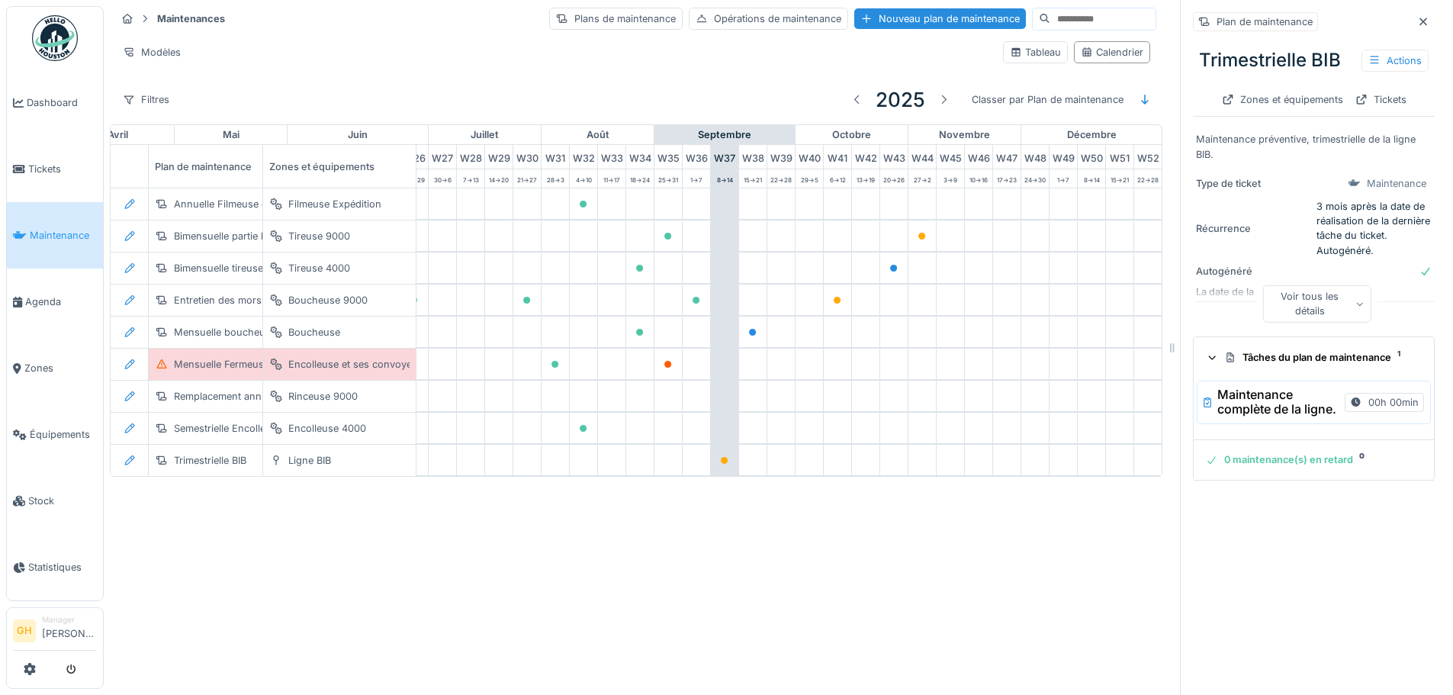
click at [1303, 412] on h3 "Maintenance complète de la ligne." at bounding box center [1277, 401] width 121 height 29
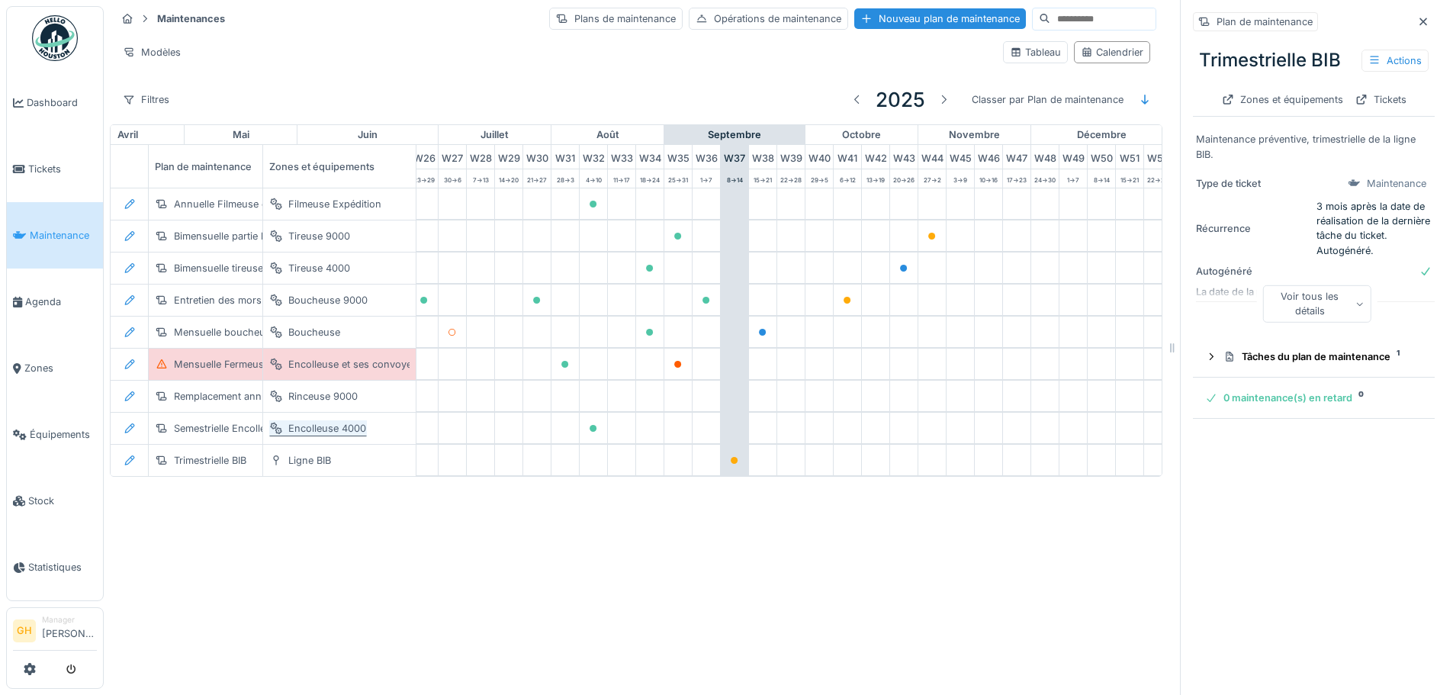
scroll to position [0, 795]
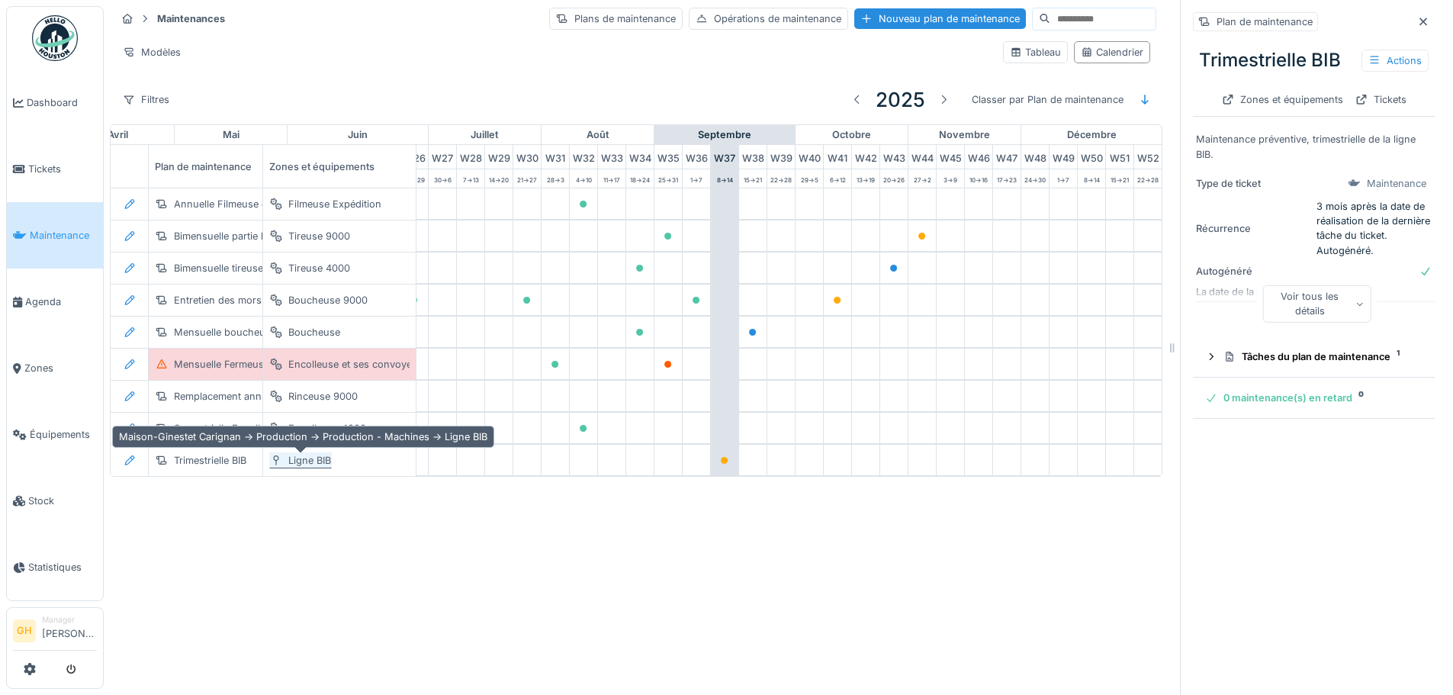
click at [313, 456] on div "Ligne BIB" at bounding box center [309, 460] width 43 height 14
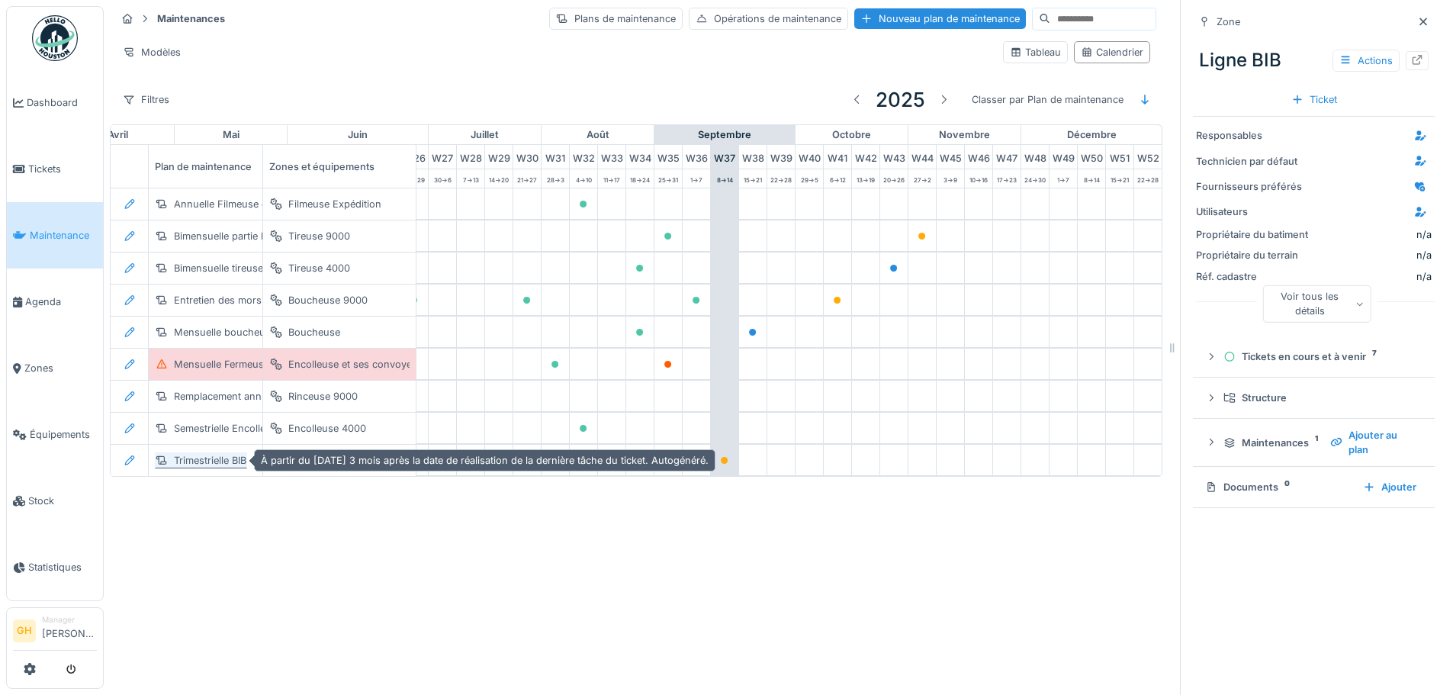
click at [216, 455] on div "Trimestrielle BIB" at bounding box center [210, 460] width 72 height 14
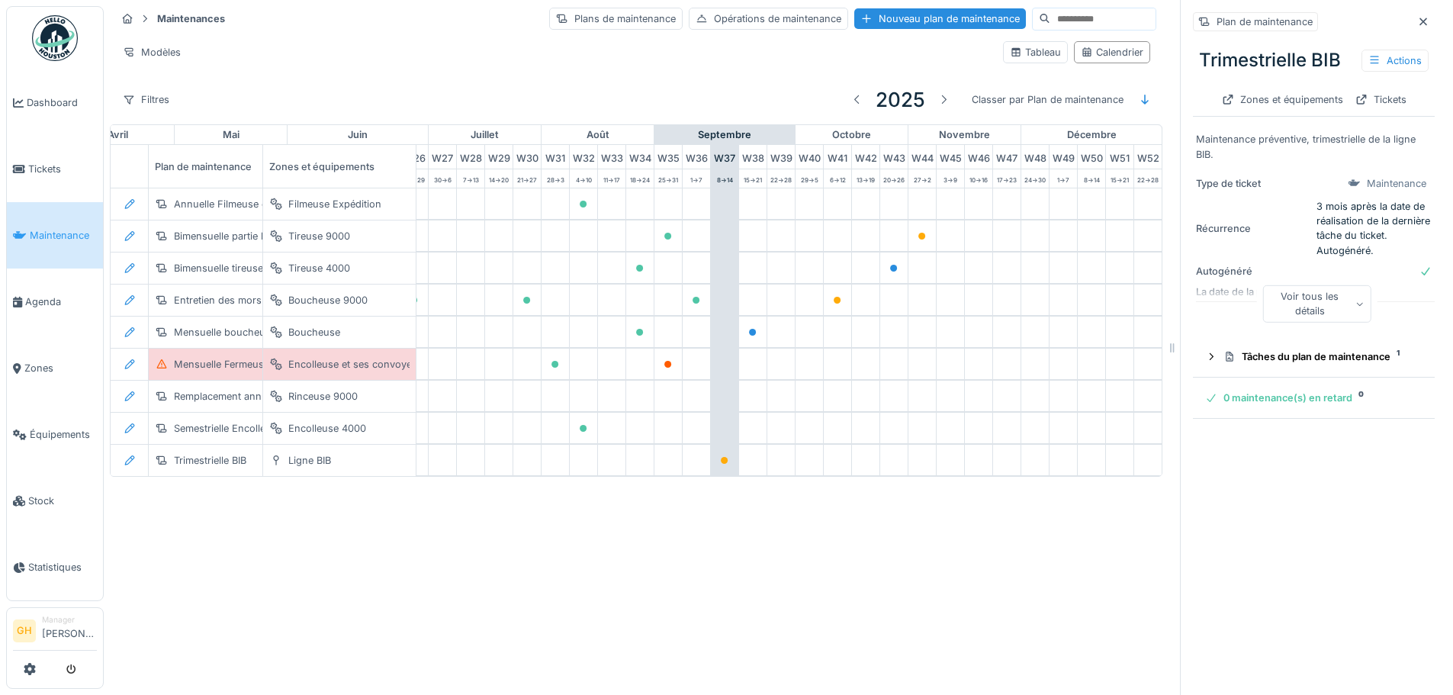
click at [1300, 296] on div "Voir tous les détails" at bounding box center [1316, 303] width 109 height 37
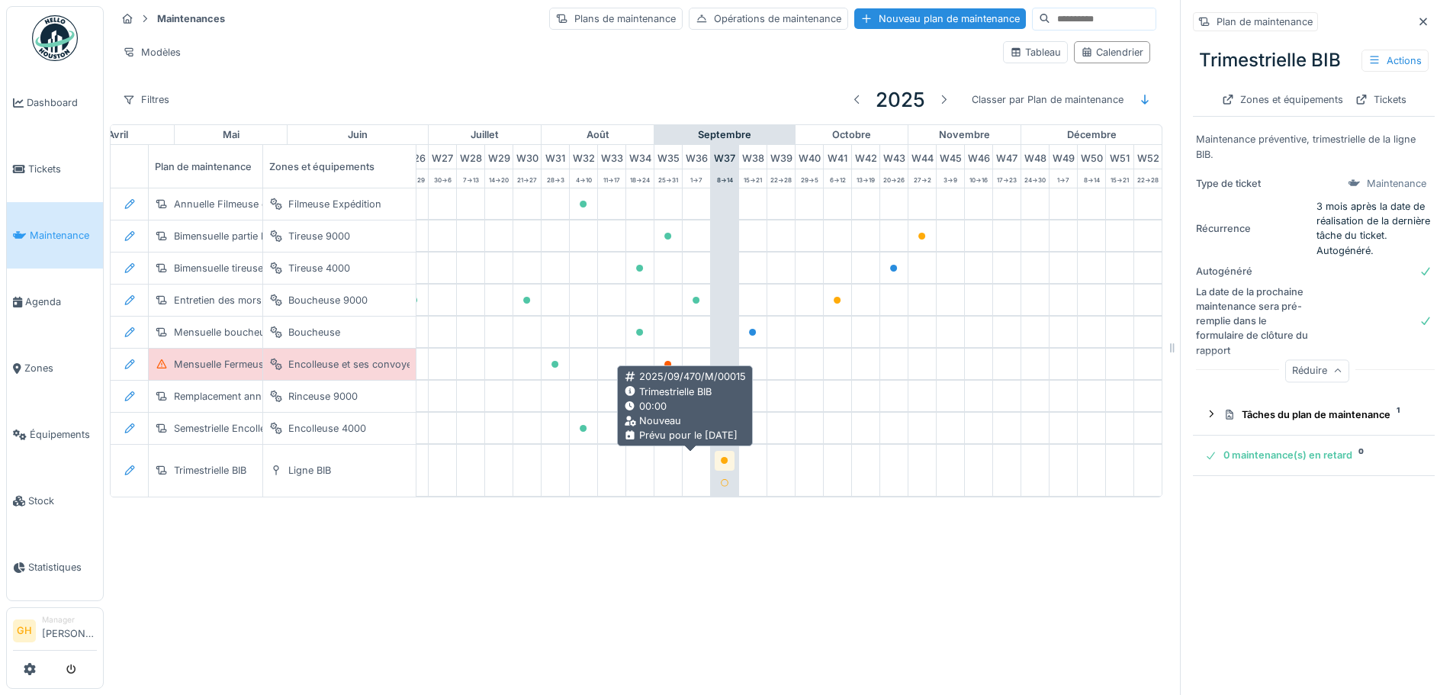
click at [720, 457] on icon at bounding box center [724, 461] width 9 height 8
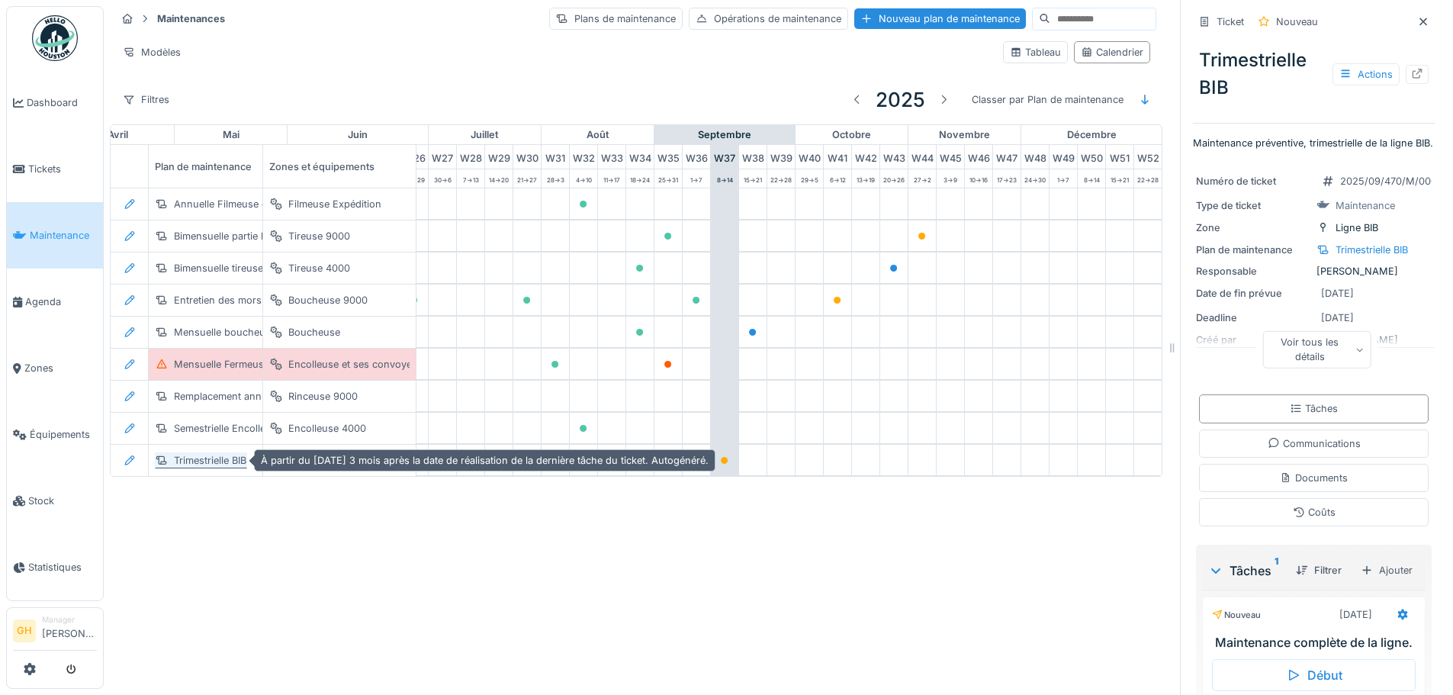
click at [184, 453] on div "Trimestrielle BIB" at bounding box center [210, 460] width 72 height 14
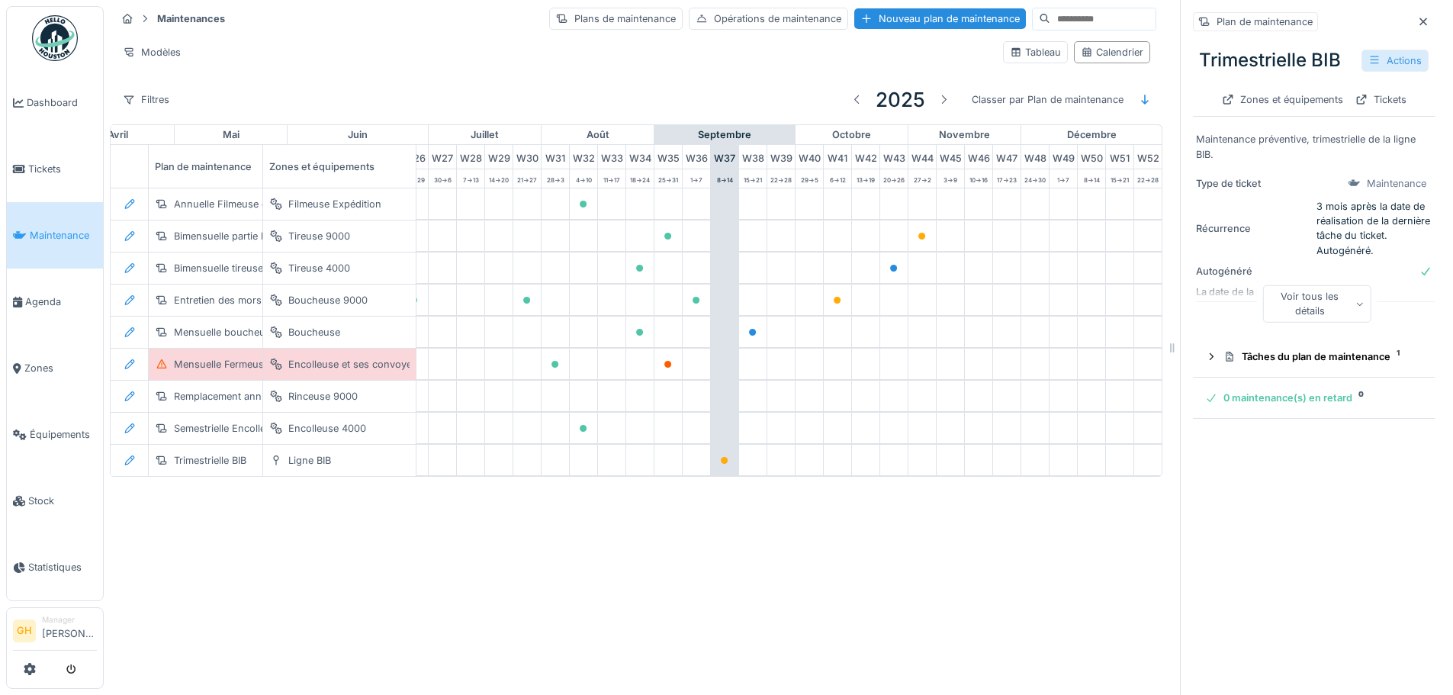
click at [1370, 50] on div "Actions" at bounding box center [1394, 61] width 67 height 22
click at [1293, 84] on div "Modifier" at bounding box center [1320, 94] width 137 height 23
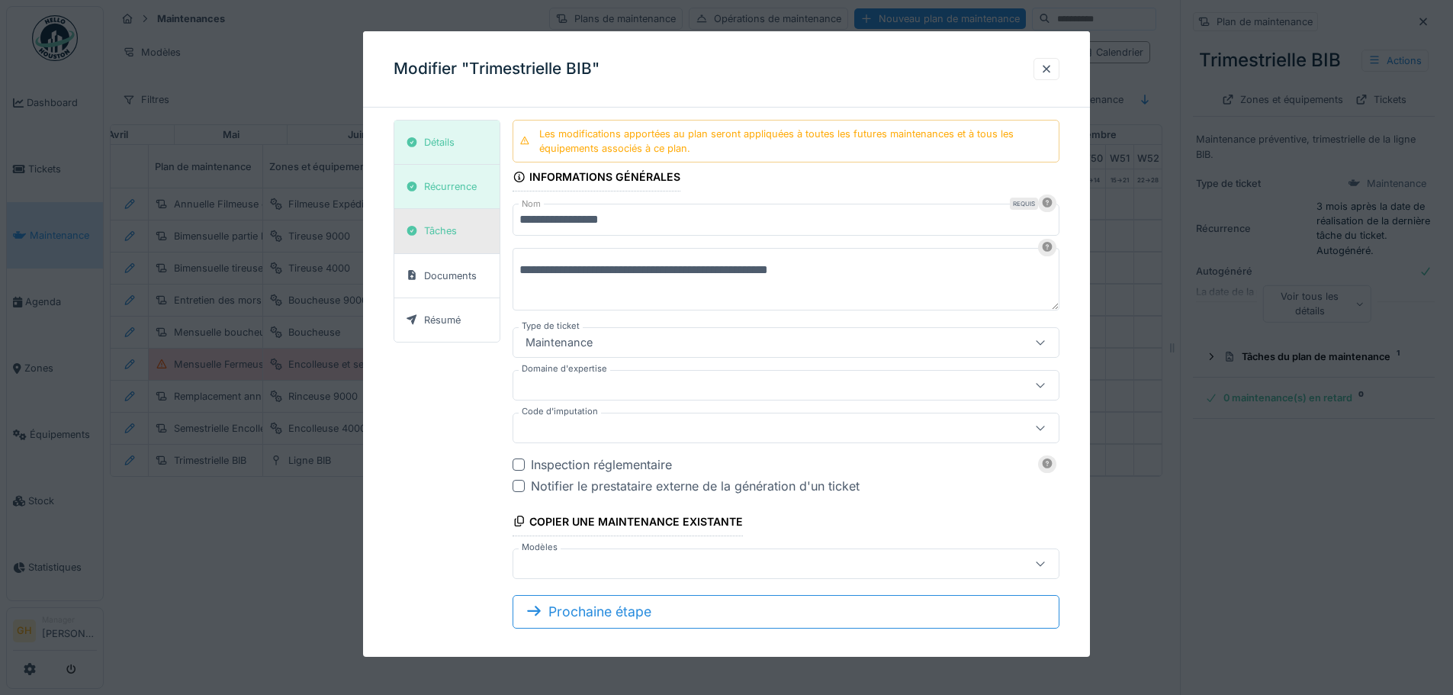
click at [462, 232] on div "Tâches" at bounding box center [431, 230] width 62 height 19
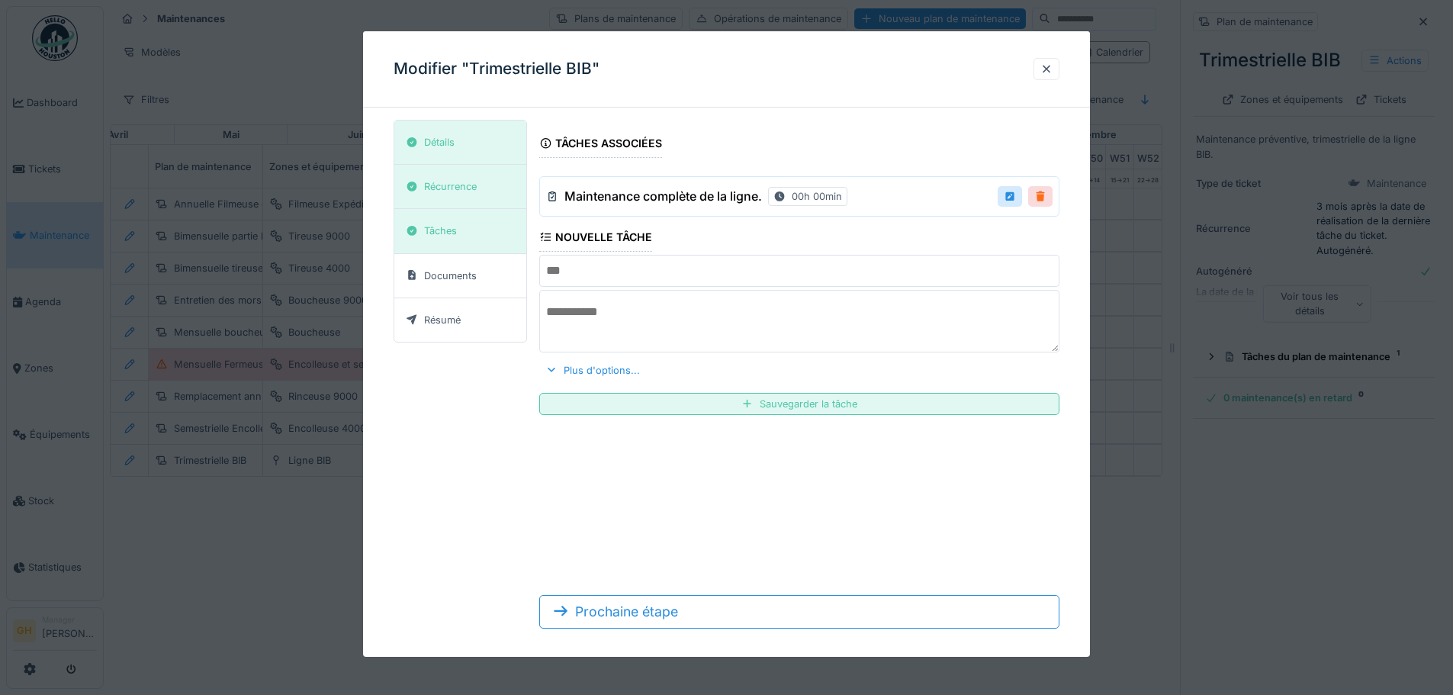
click at [1046, 196] on div at bounding box center [1040, 196] width 12 height 14
click at [1041, 198] on div "Remove ?" at bounding box center [1013, 197] width 77 height 22
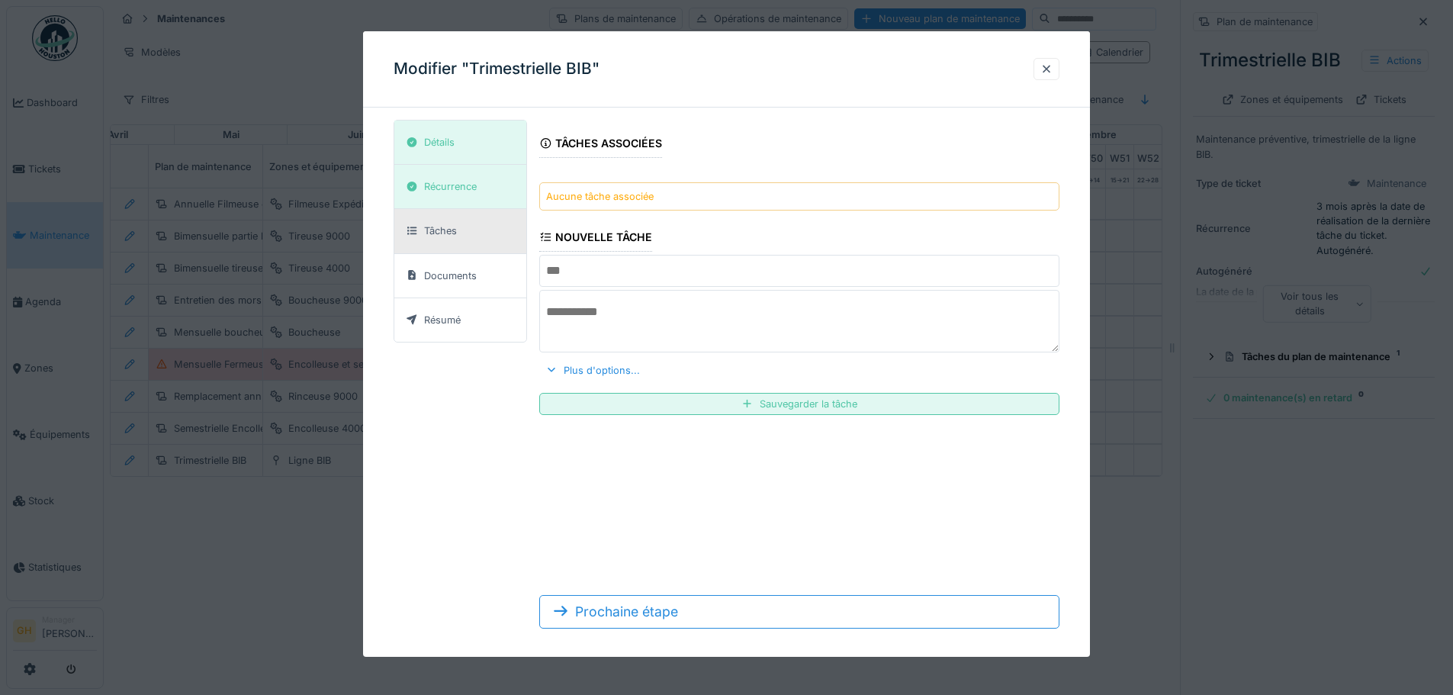
click at [620, 192] on div "Aucune tâche associée" at bounding box center [600, 196] width 108 height 14
click at [593, 271] on input "text" at bounding box center [799, 271] width 520 height 32
click at [618, 185] on div "Aucune tâche associée" at bounding box center [799, 196] width 520 height 28
click at [682, 406] on div "Sauvegarder la tâche" at bounding box center [799, 404] width 520 height 22
click at [664, 262] on input "text" at bounding box center [799, 271] width 520 height 32
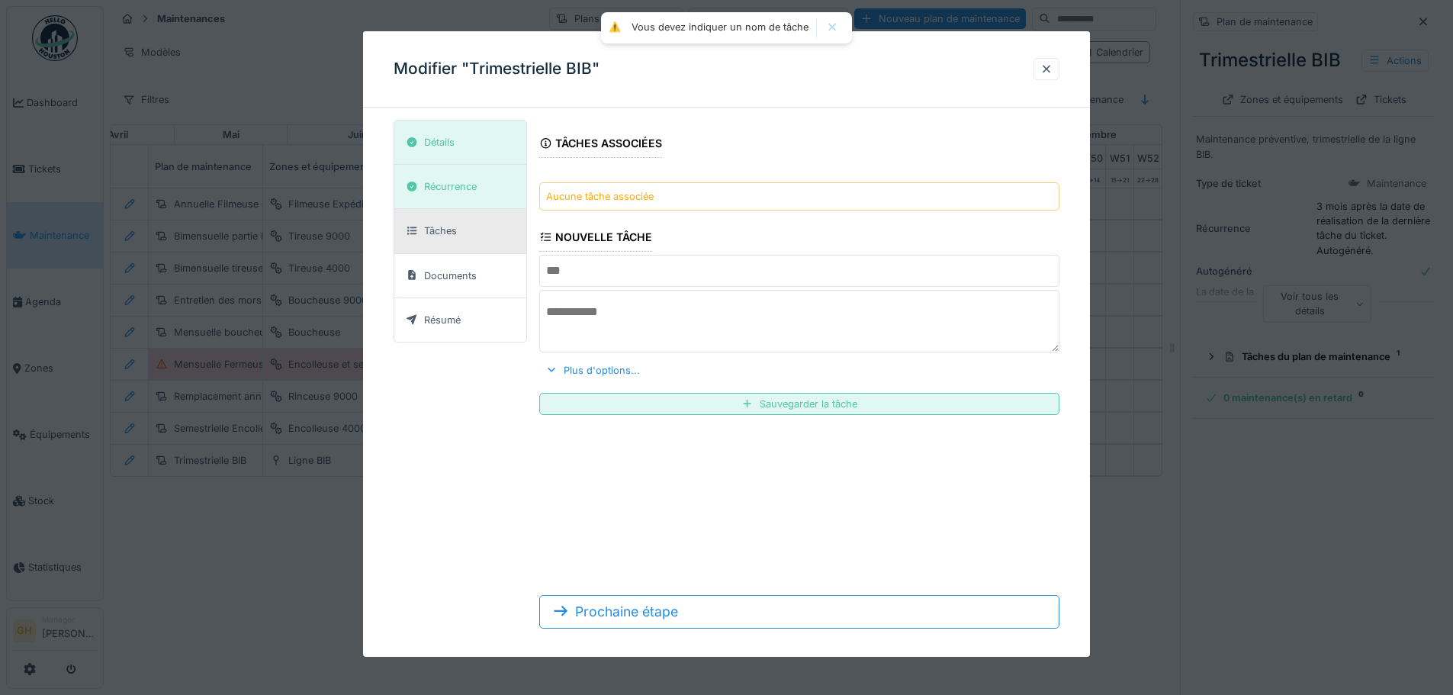
click at [599, 194] on div "Aucune tâche associée" at bounding box center [600, 196] width 108 height 14
click at [643, 276] on input "text" at bounding box center [799, 271] width 520 height 32
type input "**********"
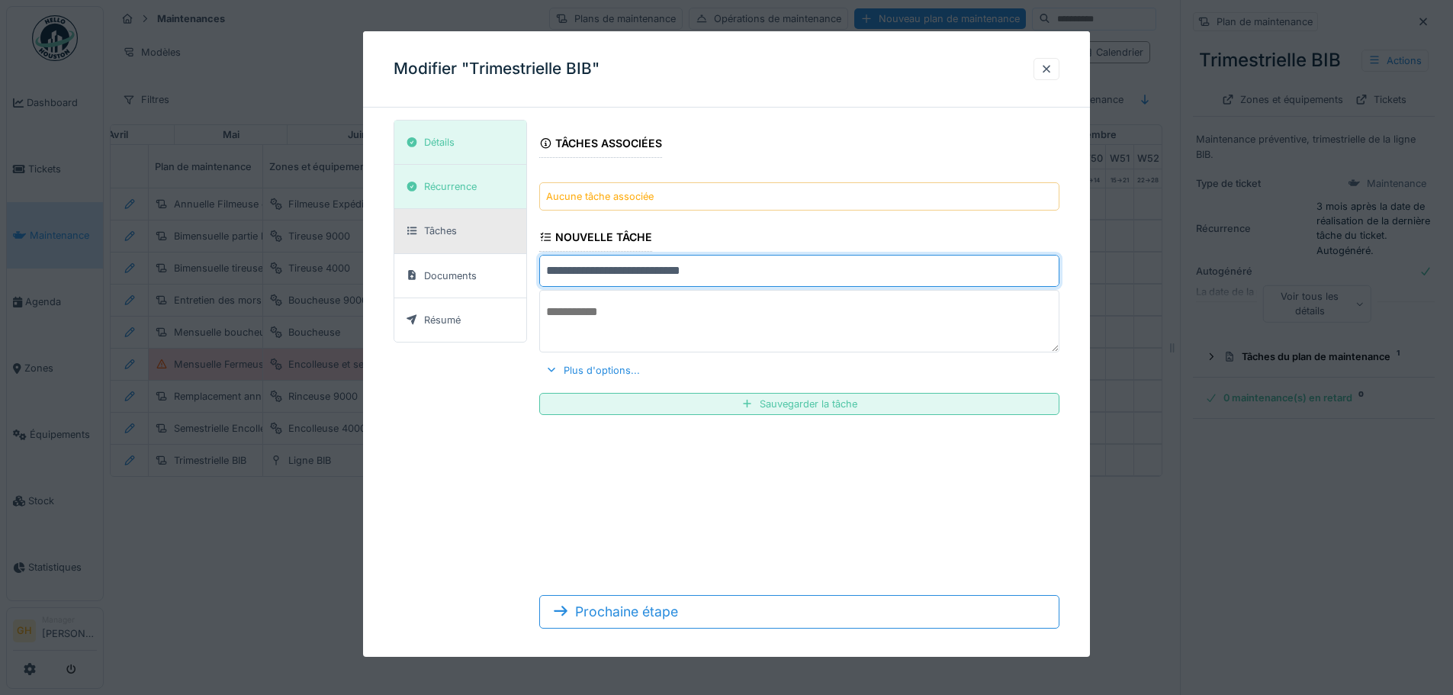
click at [621, 315] on textarea at bounding box center [799, 321] width 520 height 63
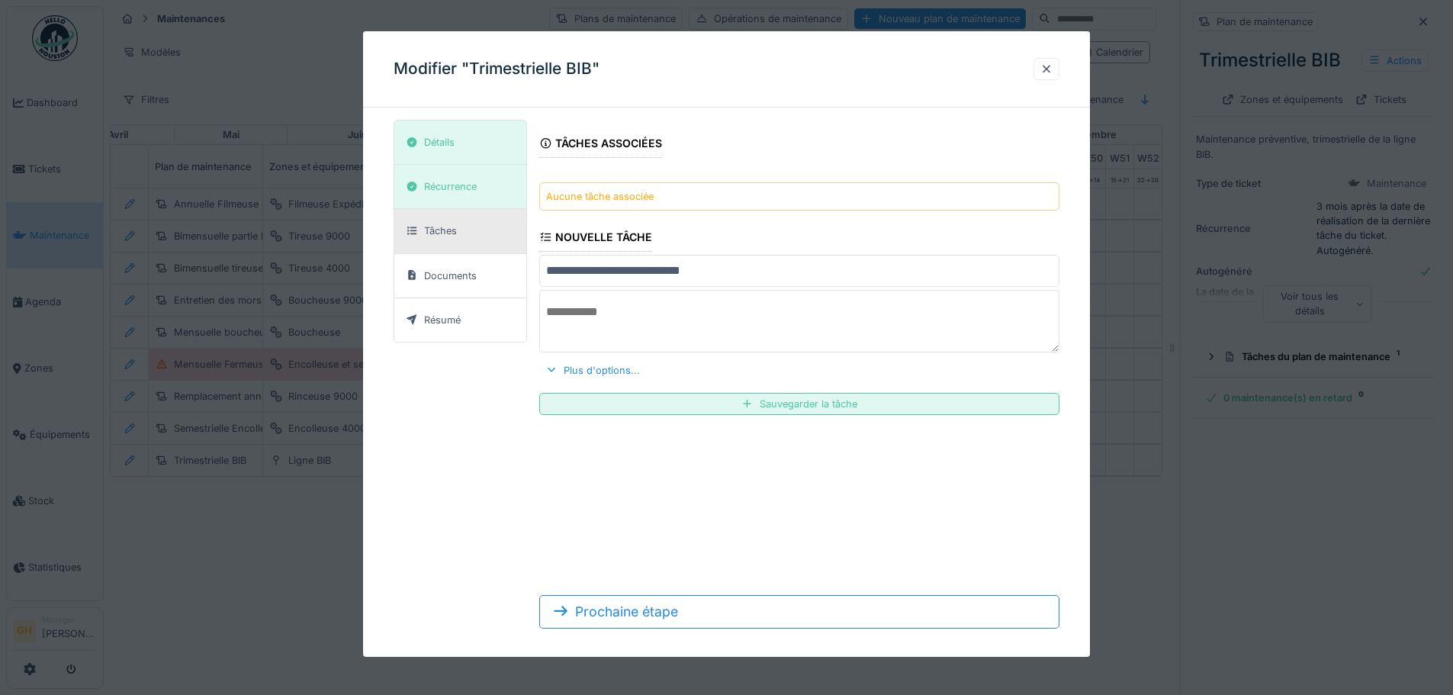
paste textarea "**********"
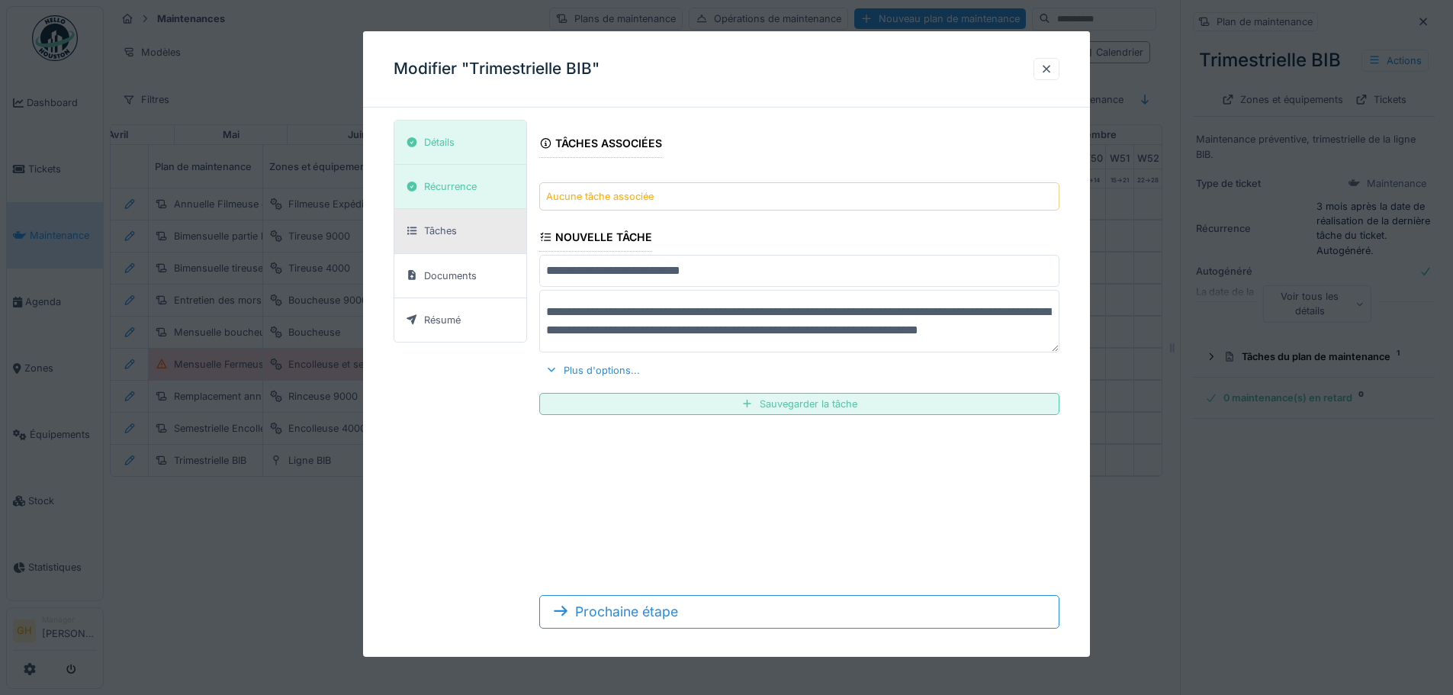
scroll to position [5, 0]
type textarea "**********"
drag, startPoint x: 772, startPoint y: 402, endPoint x: 692, endPoint y: 353, distance: 93.1
click at [693, 352] on div "**********" at bounding box center [797, 273] width 525 height 307
click at [611, 368] on div "Plus d'options..." at bounding box center [588, 370] width 107 height 21
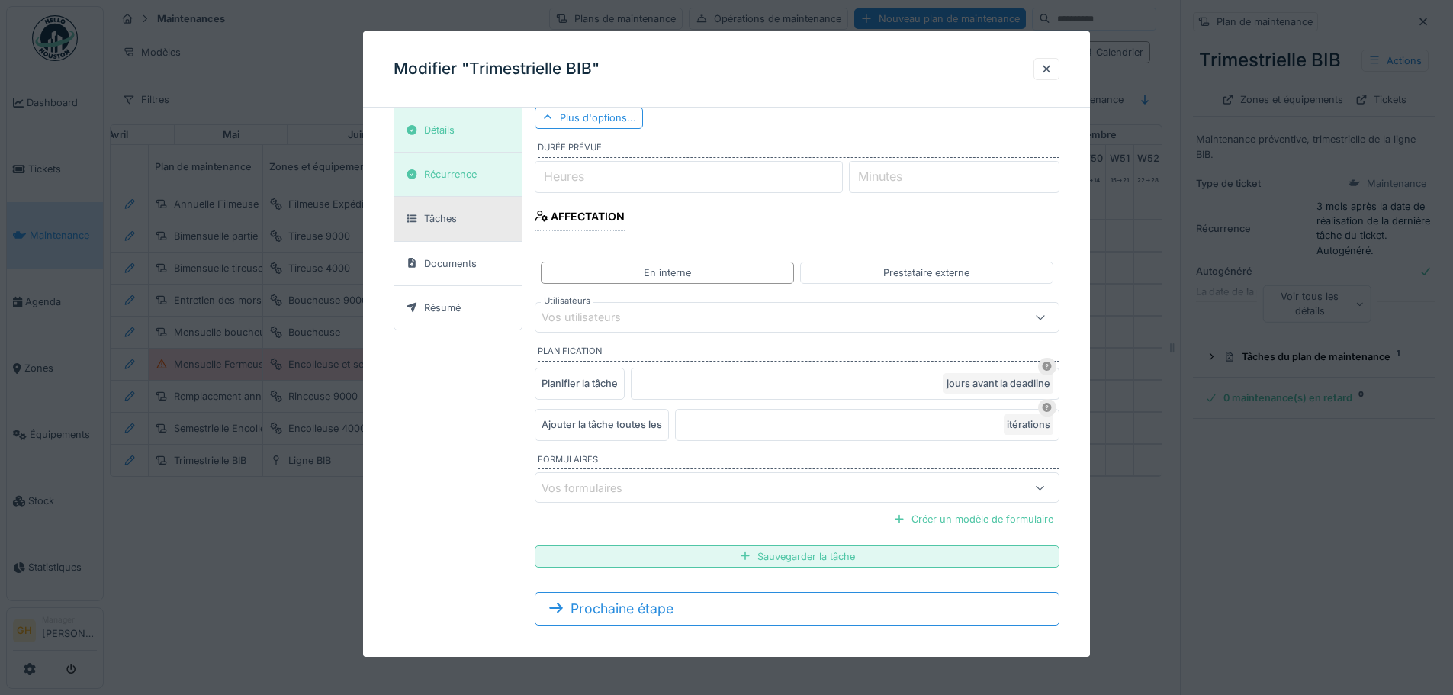
scroll to position [265, 0]
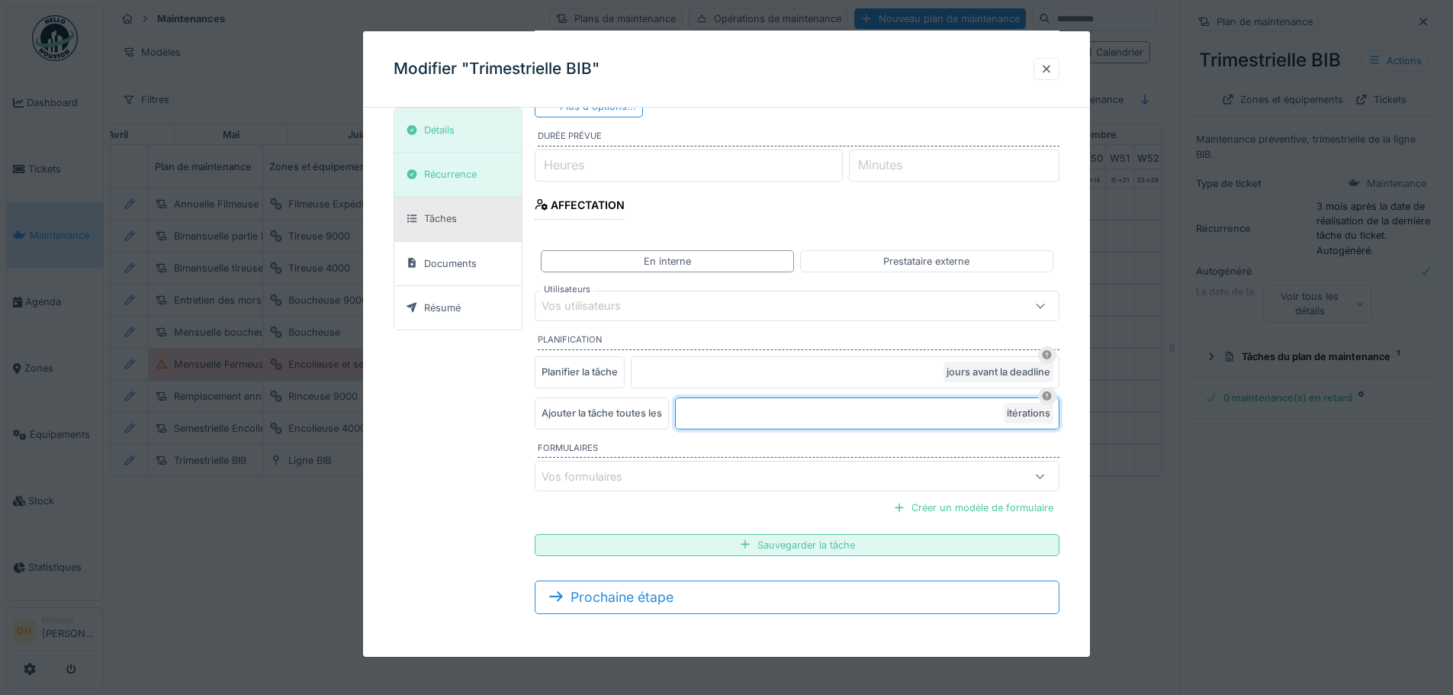
click at [730, 418] on input "*" at bounding box center [867, 413] width 384 height 32
type input "*"
click at [826, 544] on div "Sauvegarder la tâche" at bounding box center [797, 545] width 525 height 22
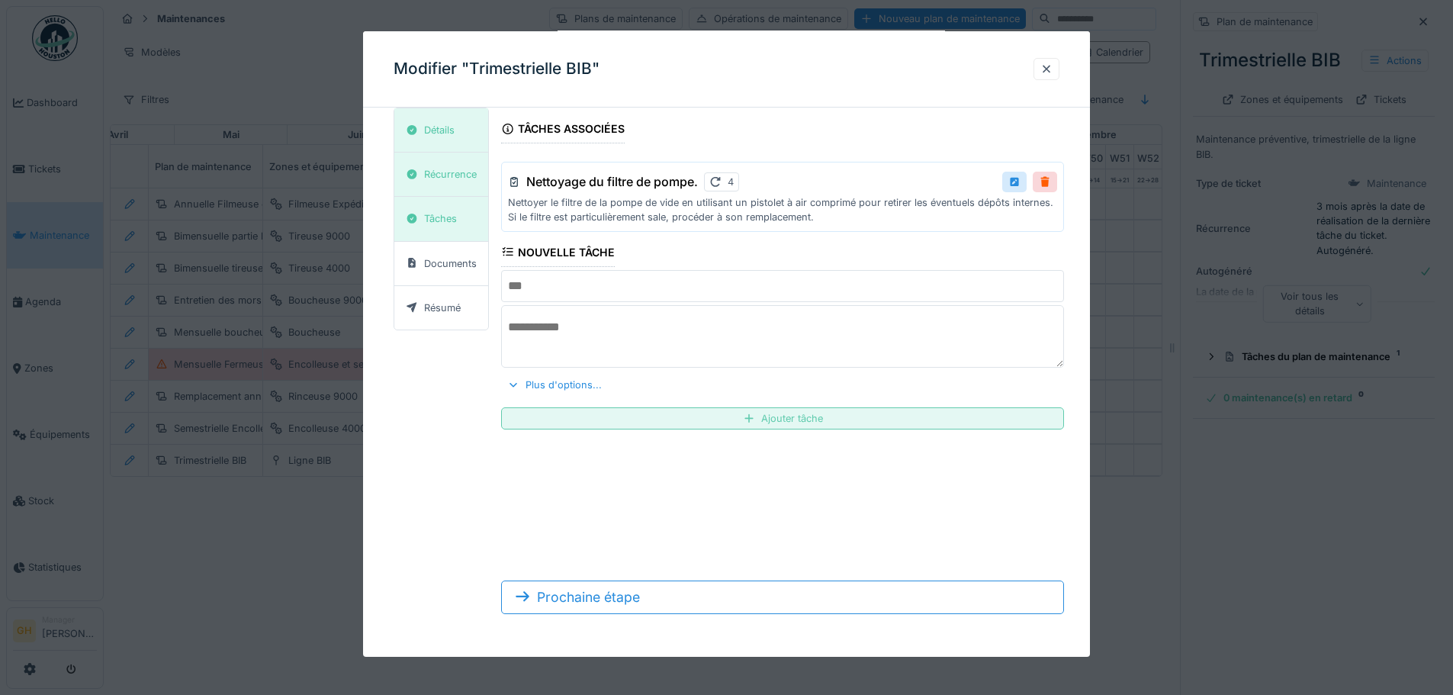
scroll to position [14, 0]
click at [566, 298] on input "text" at bounding box center [782, 286] width 563 height 32
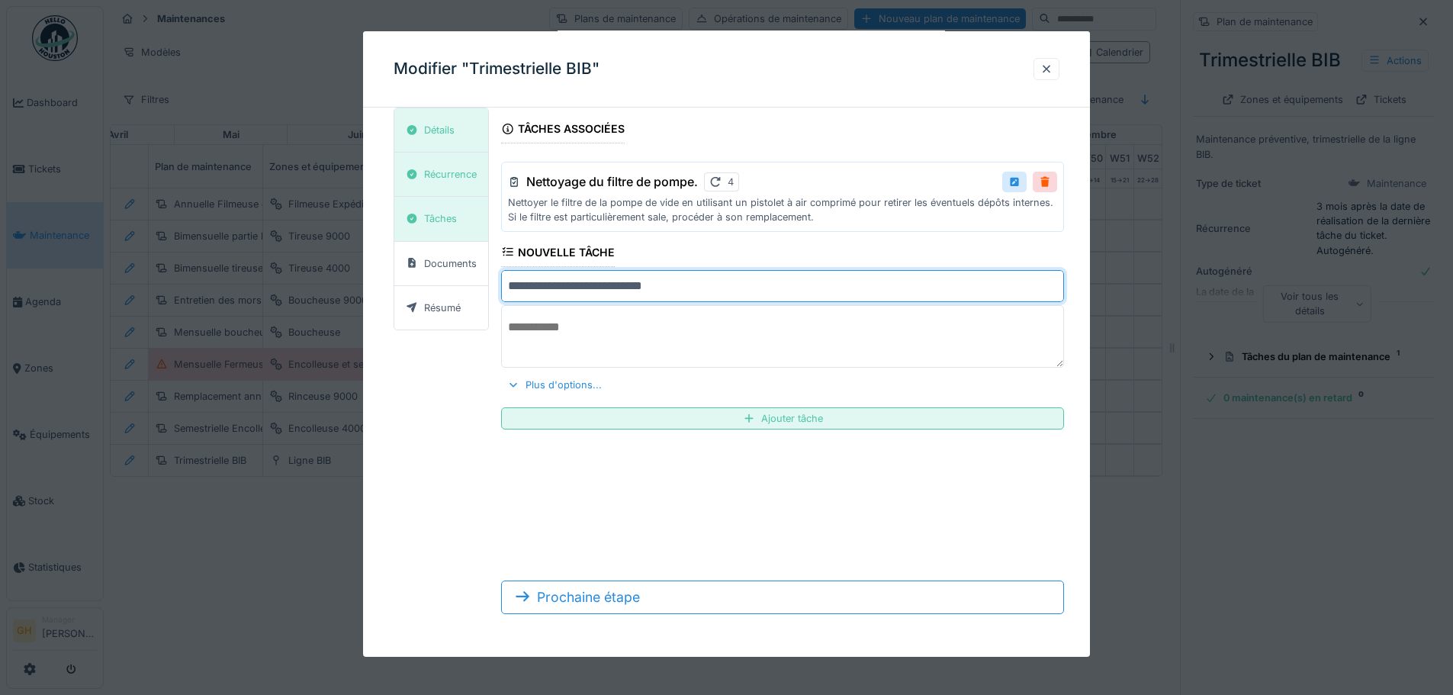
type input "**********"
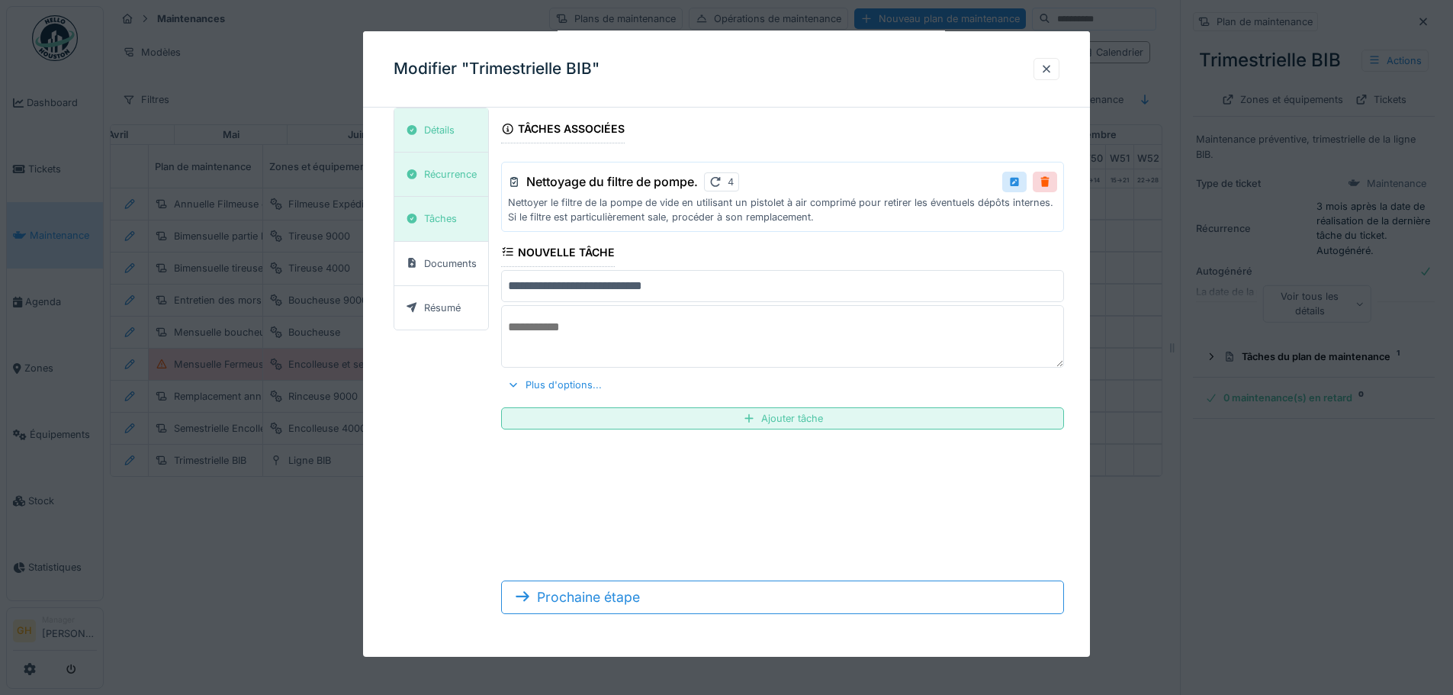
click at [637, 343] on textarea at bounding box center [782, 336] width 563 height 63
paste textarea "**********"
drag, startPoint x: 808, startPoint y: 325, endPoint x: 924, endPoint y: 342, distance: 118.0
click at [924, 342] on textarea "**********" at bounding box center [782, 336] width 563 height 63
type textarea "**********"
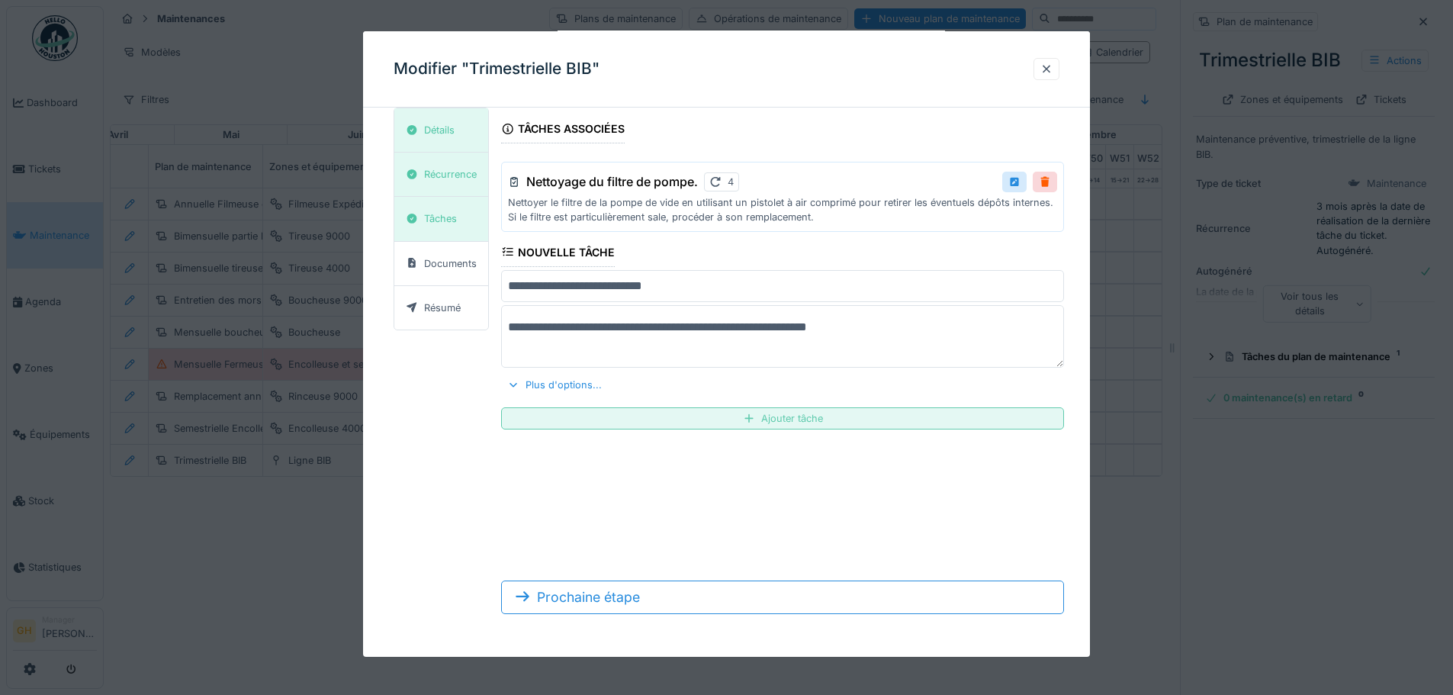
click at [798, 422] on div "Ajouter tâche" at bounding box center [782, 418] width 563 height 22
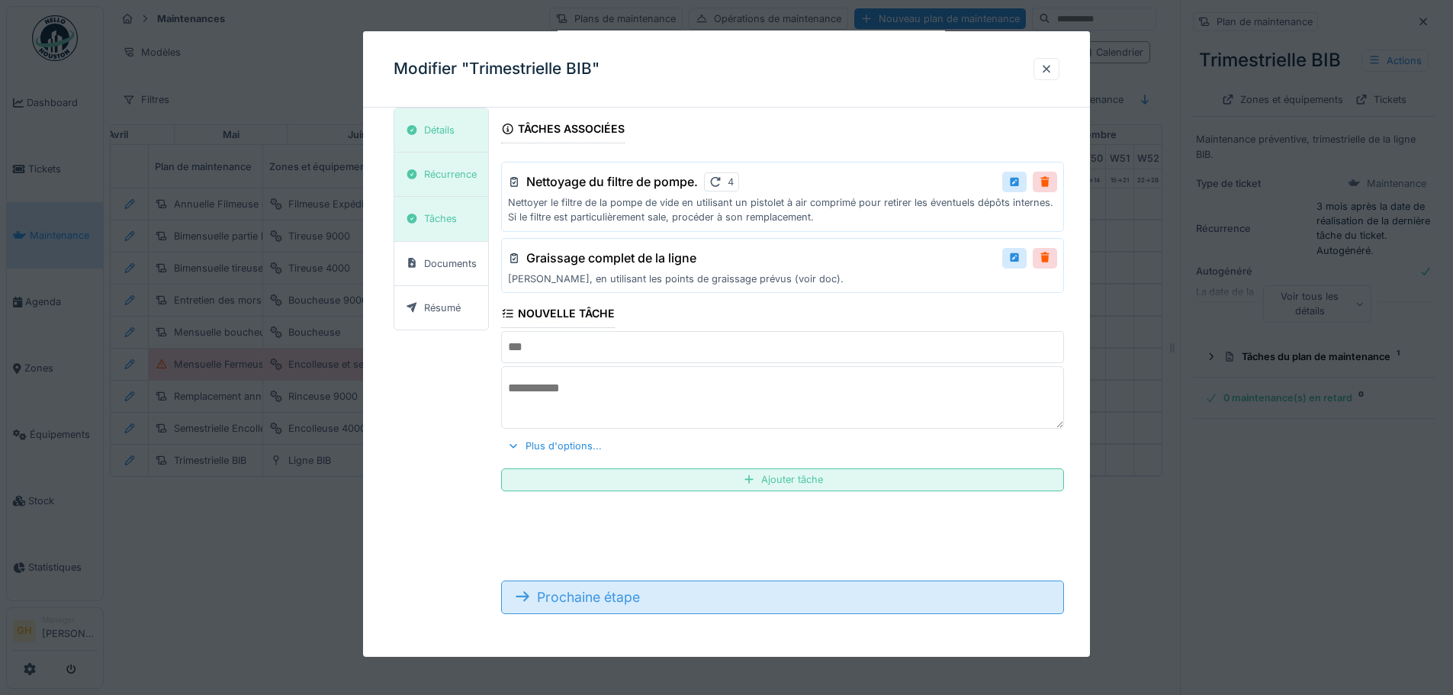
click at [600, 594] on div "Prochaine étape" at bounding box center [782, 597] width 563 height 34
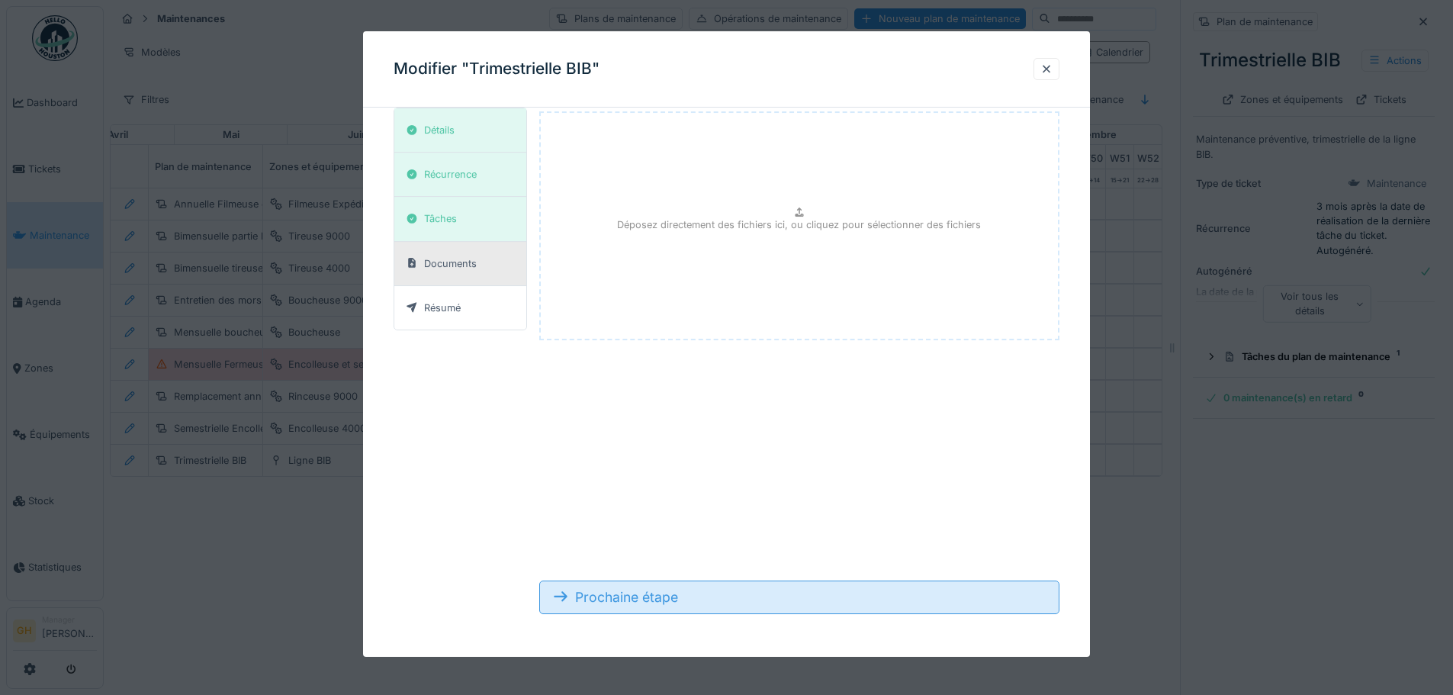
click at [638, 605] on div "Prochaine étape" at bounding box center [799, 597] width 520 height 34
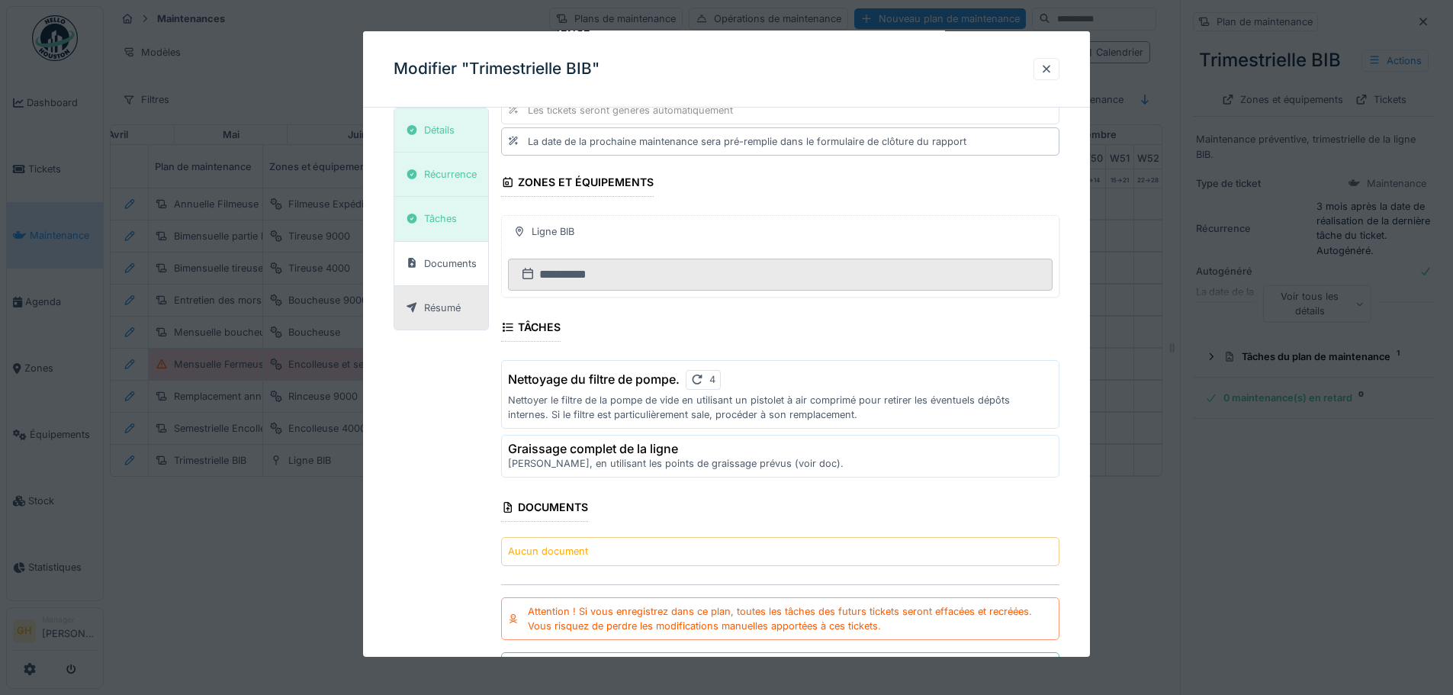
scroll to position [277, 0]
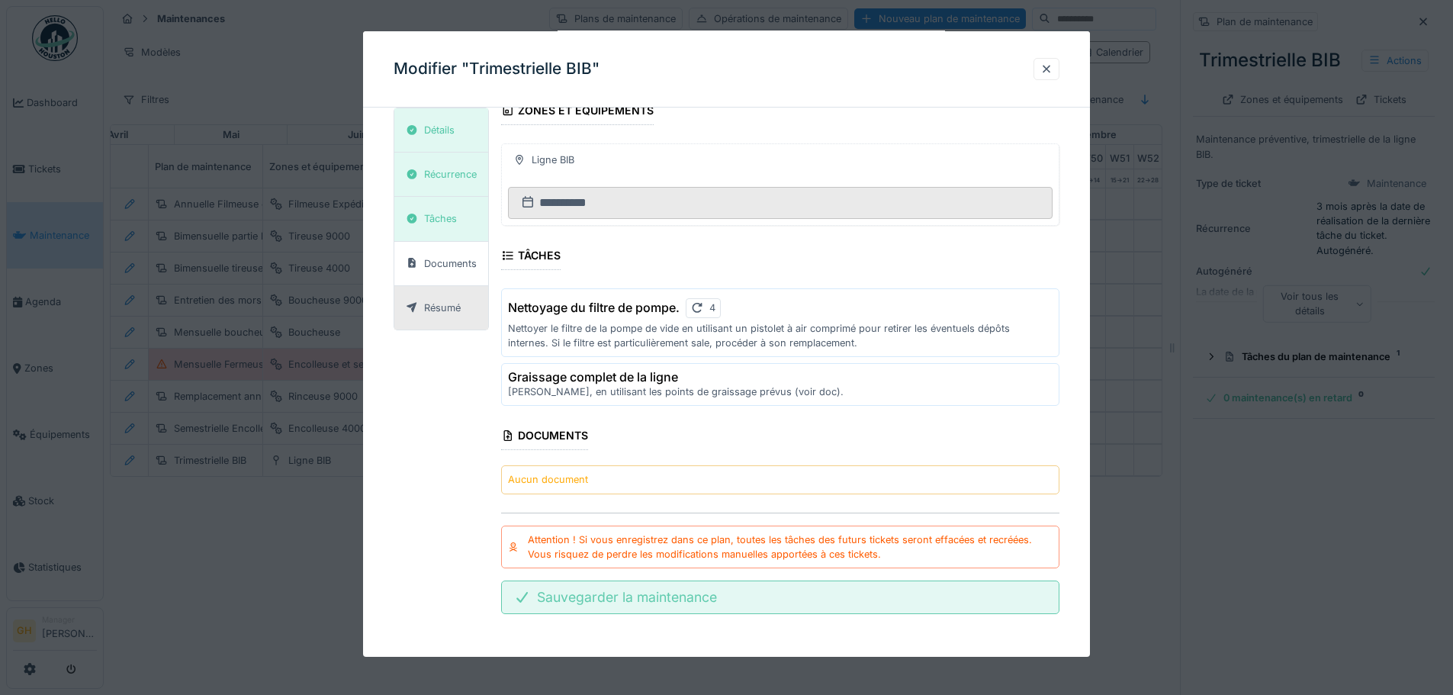
click at [686, 596] on div "Sauvegarder la maintenance" at bounding box center [780, 597] width 558 height 34
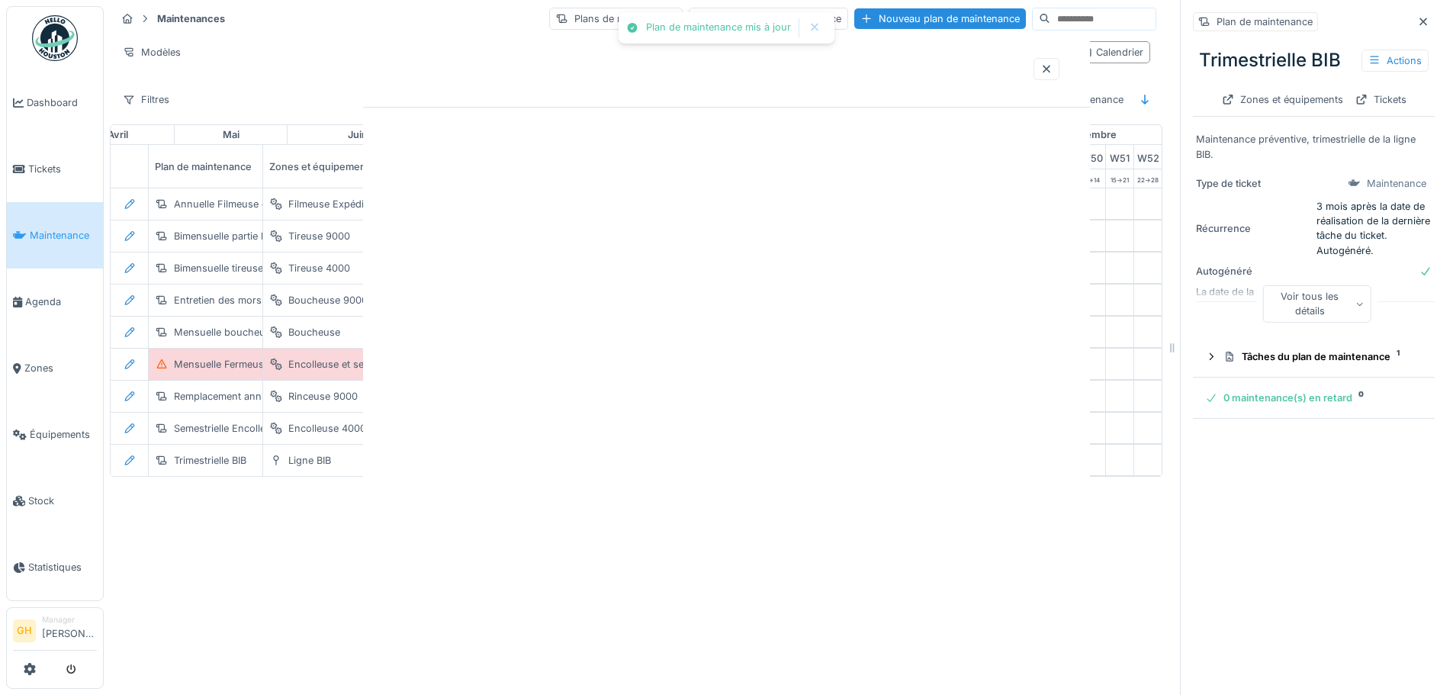
scroll to position [0, 0]
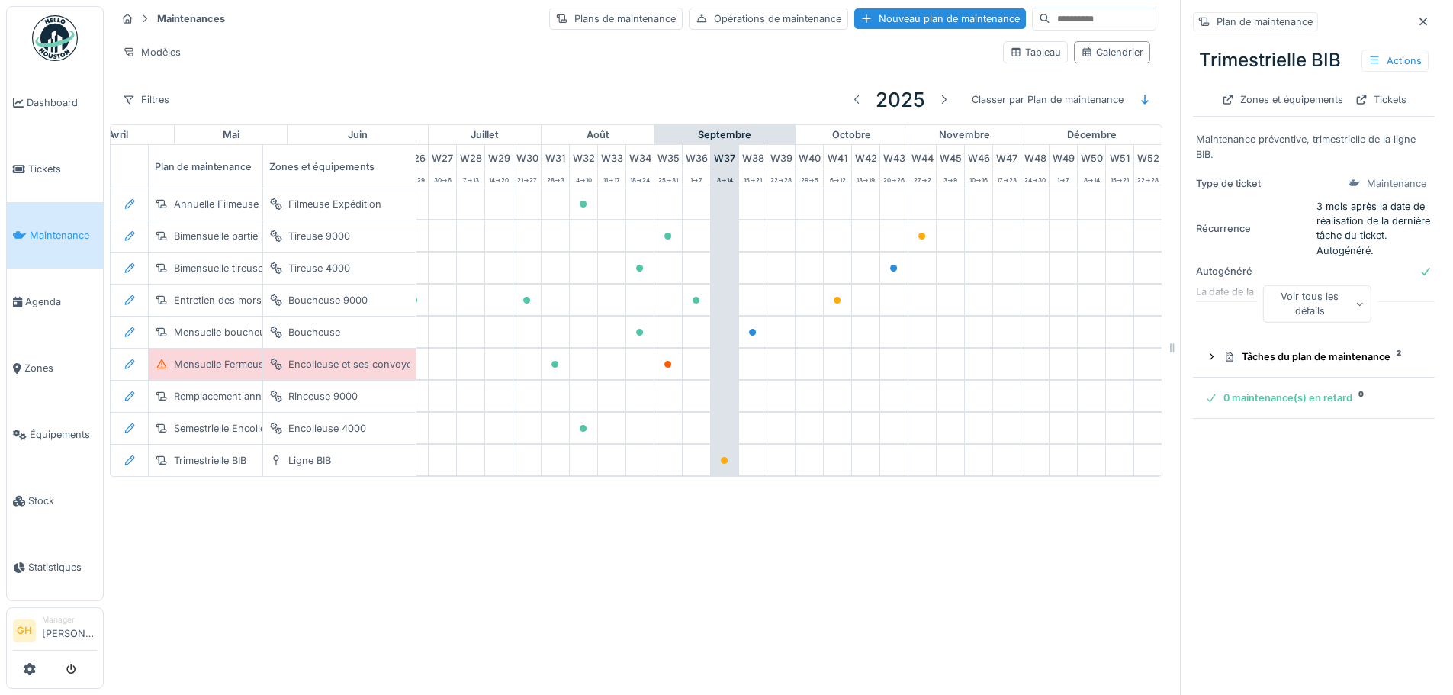
scroll to position [0, 795]
click at [1255, 349] on div "Tâches du plan de maintenance 2" at bounding box center [1319, 356] width 193 height 14
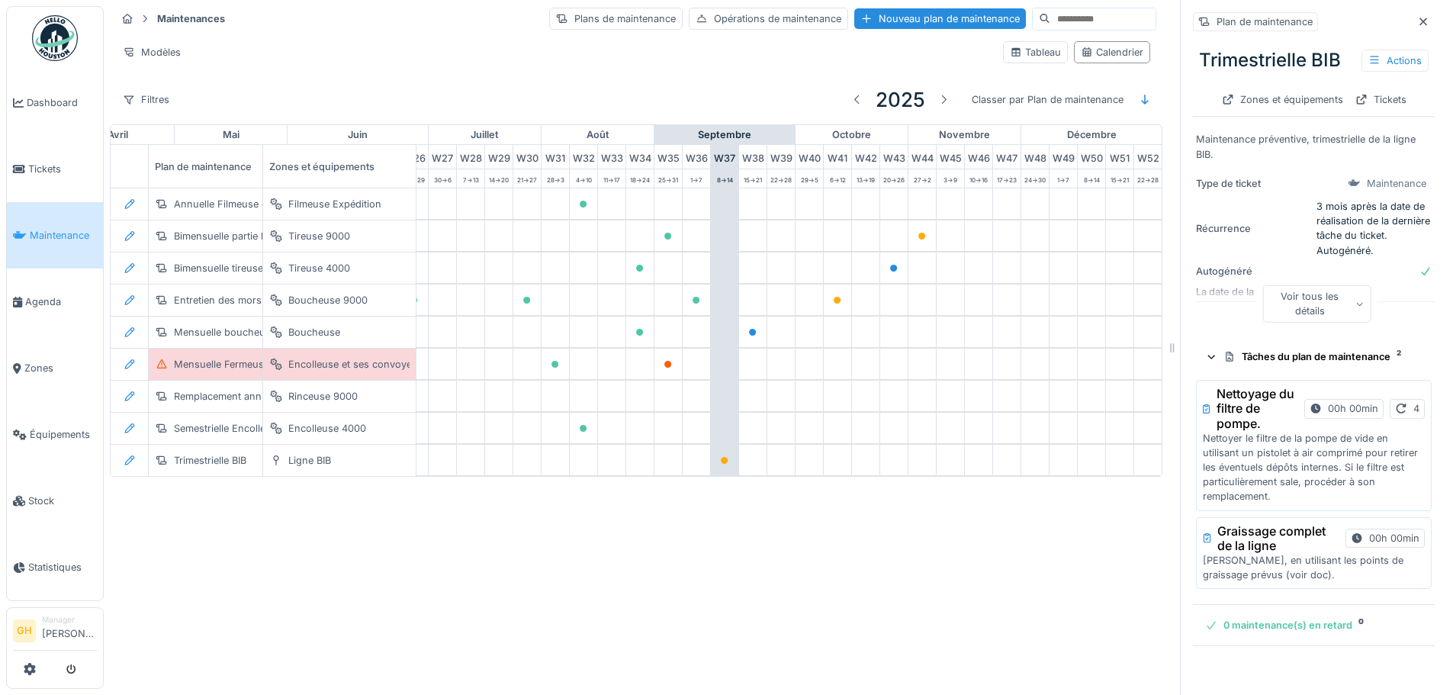
click at [1267, 433] on p "Nettoyer le filtre de la pompe de vide en utilisant un pistolet à air comprimé …" at bounding box center [1314, 467] width 222 height 73
click at [937, 92] on div at bounding box center [943, 99] width 12 height 14
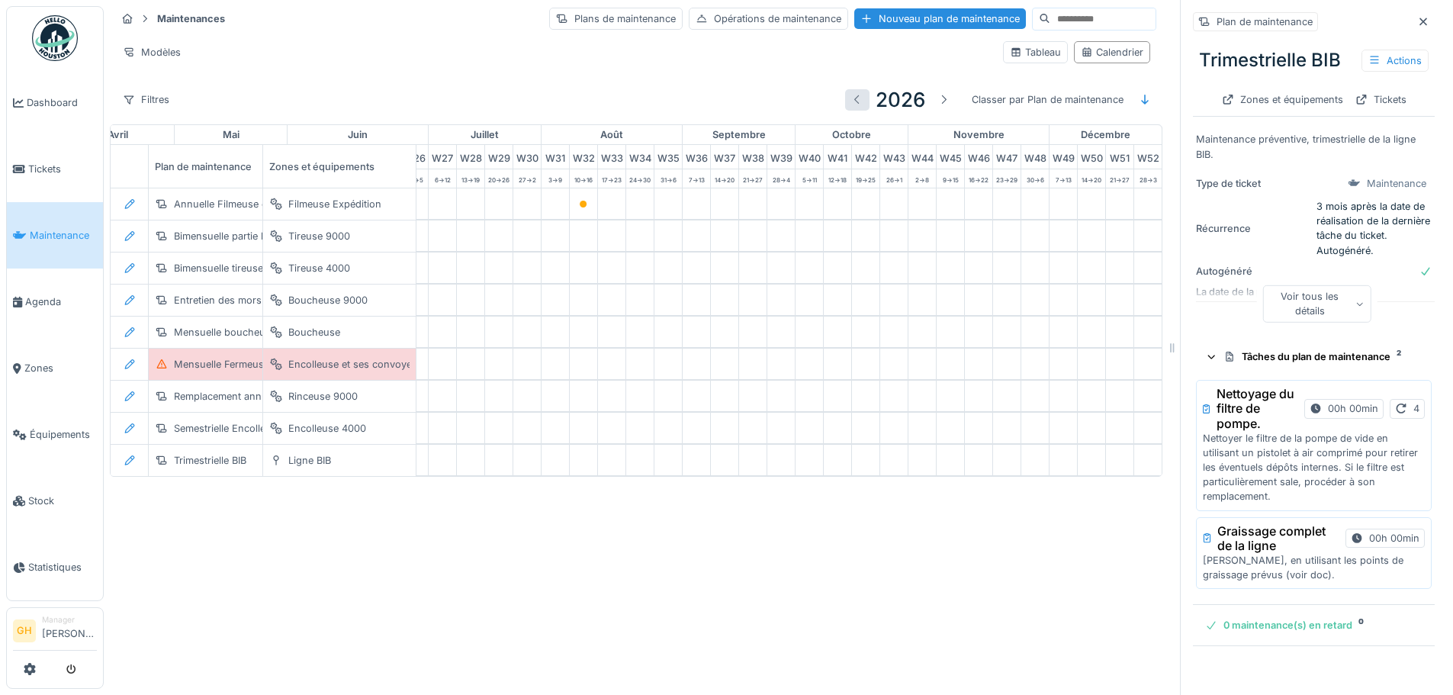
click at [851, 92] on div at bounding box center [857, 99] width 12 height 14
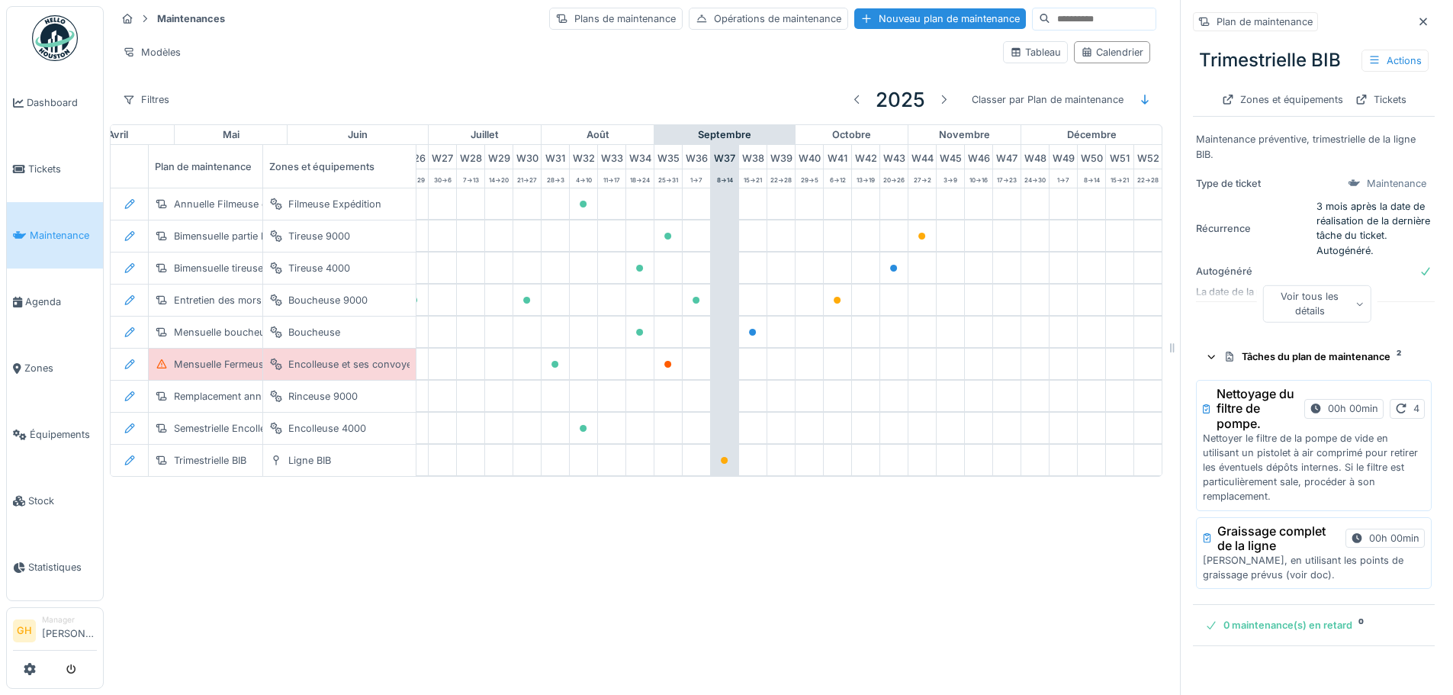
click at [1364, 445] on p "Nettoyer le filtre de la pompe de vide en utilisant un pistolet à air comprimé …" at bounding box center [1314, 467] width 222 height 73
click at [1369, 59] on div "Actions" at bounding box center [1394, 61] width 67 height 22
click at [1341, 83] on div "Modifier" at bounding box center [1320, 94] width 137 height 23
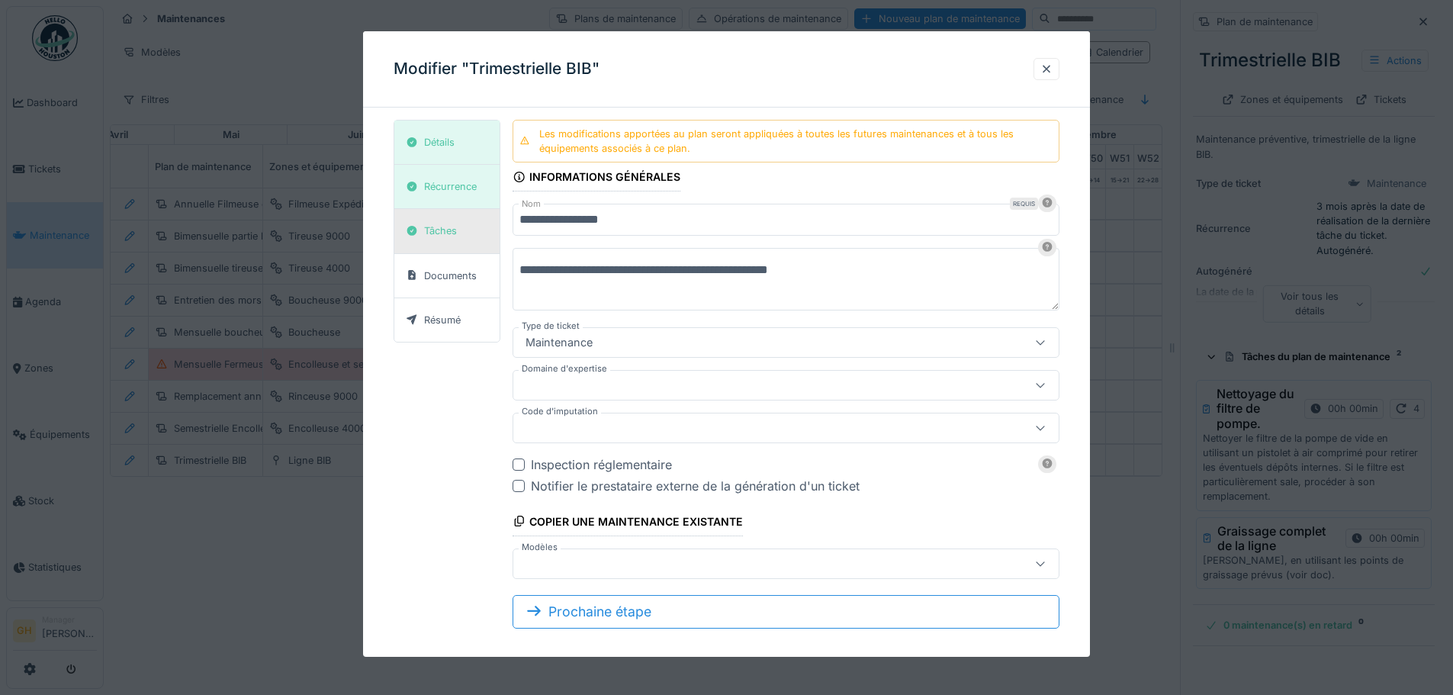
click at [464, 236] on div "Tâches" at bounding box center [446, 231] width 105 height 44
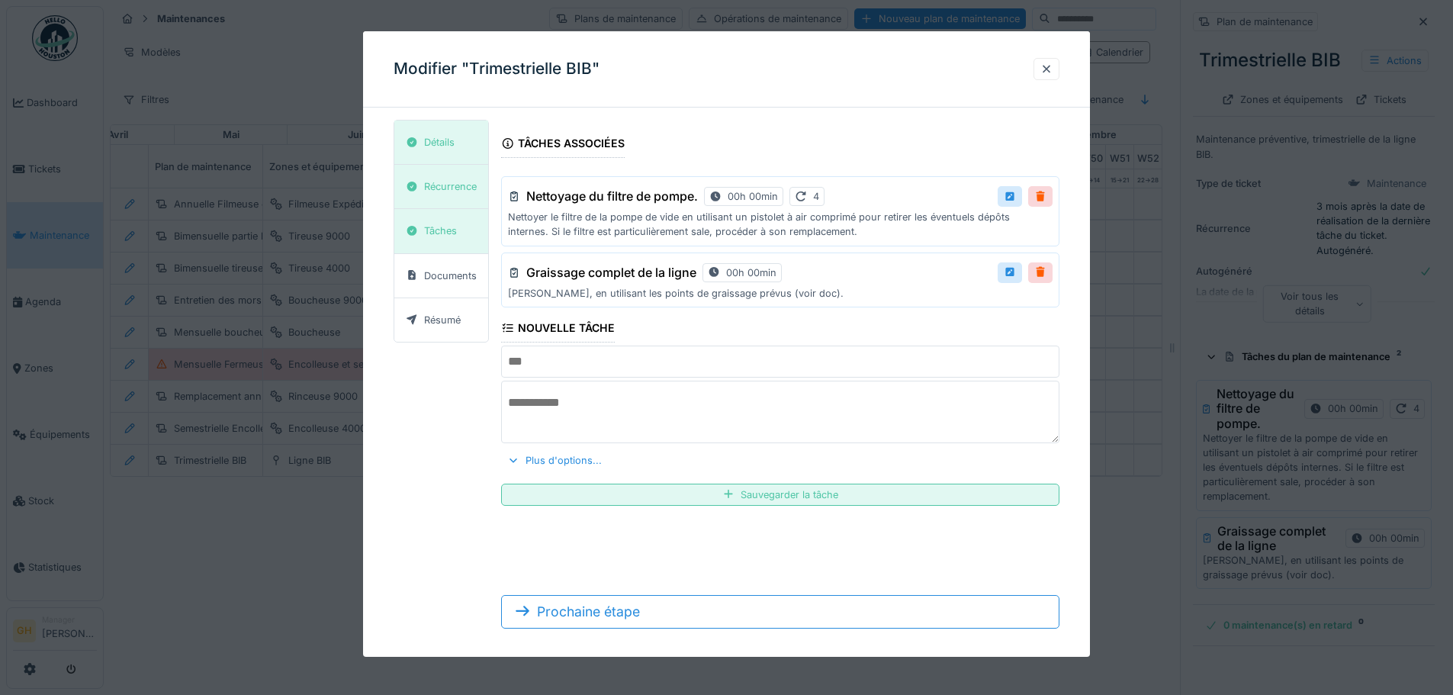
click at [853, 260] on div "Graissage complet de la ligne 00h 00min" at bounding box center [780, 272] width 545 height 27
click at [1022, 197] on div at bounding box center [1010, 196] width 24 height 21
type input "**********"
type textarea "**********"
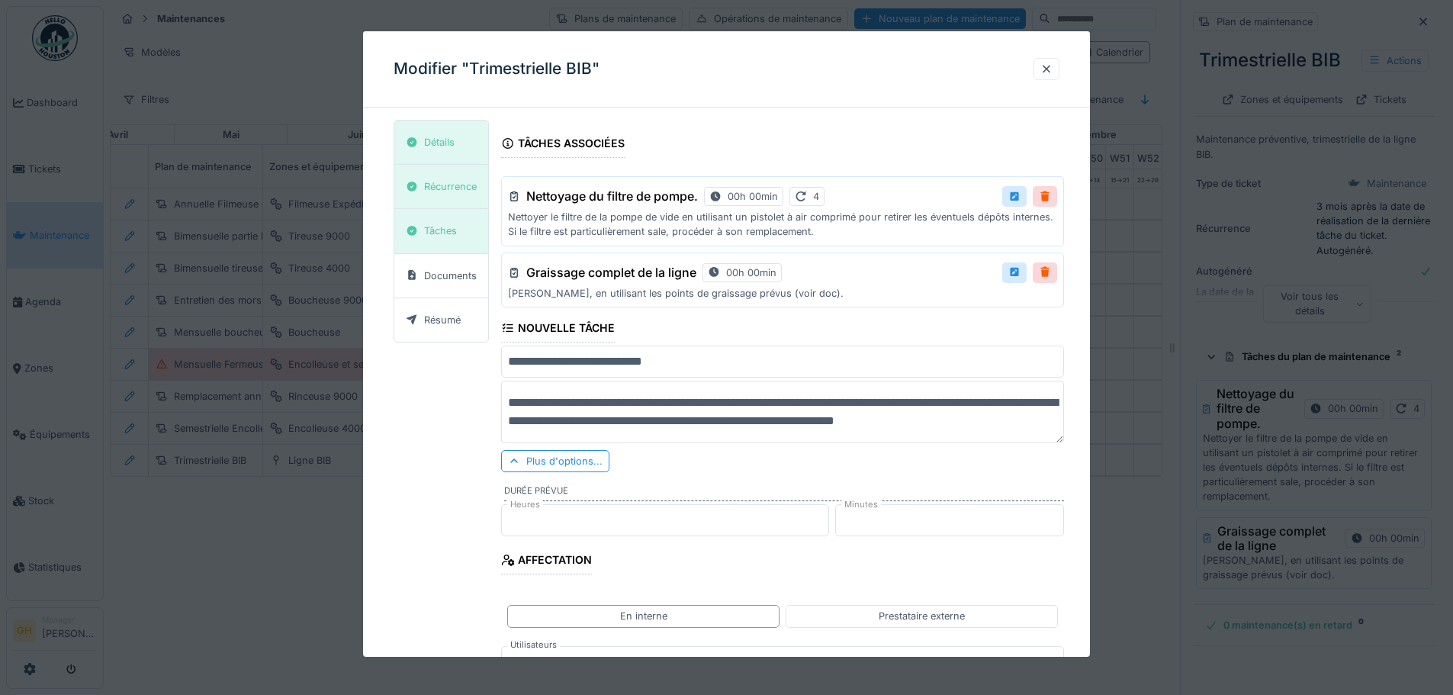
click at [571, 363] on input "**********" at bounding box center [782, 361] width 563 height 32
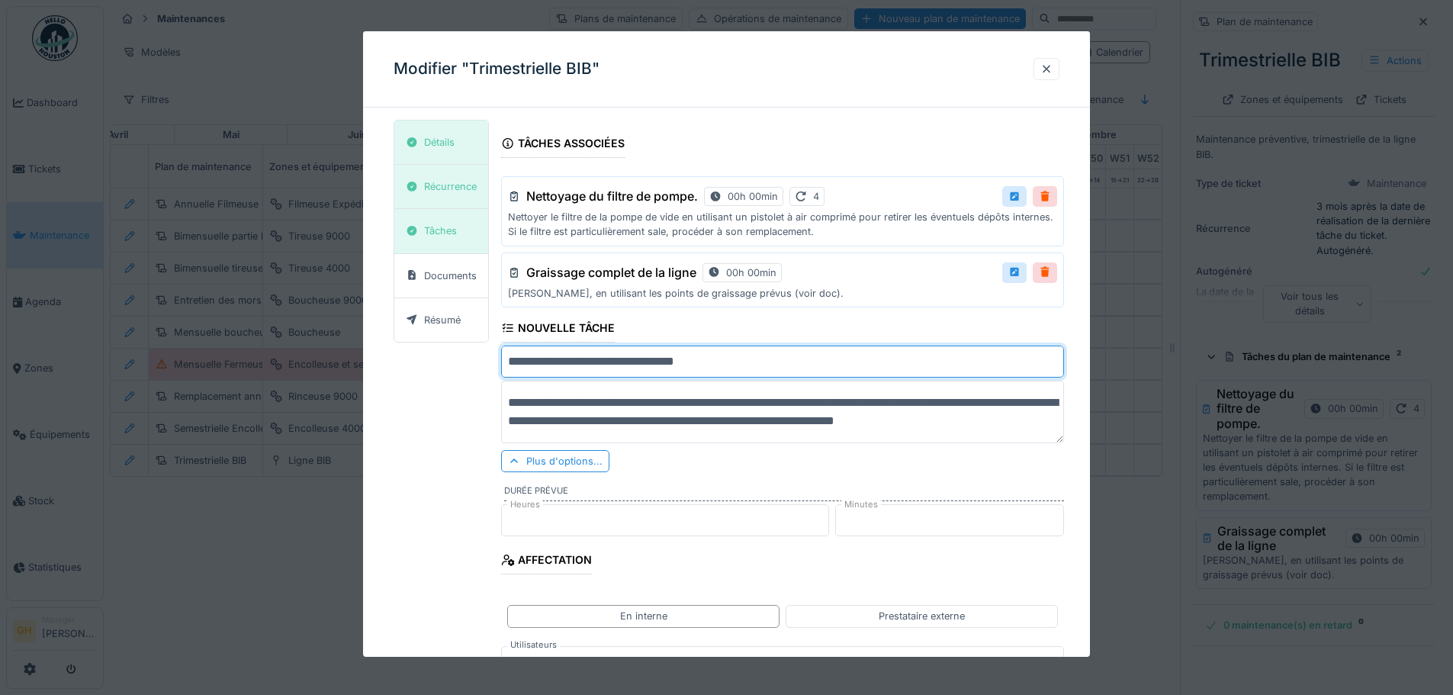
click at [679, 366] on input "**********" at bounding box center [782, 361] width 563 height 32
click at [701, 364] on input "**********" at bounding box center [782, 361] width 563 height 32
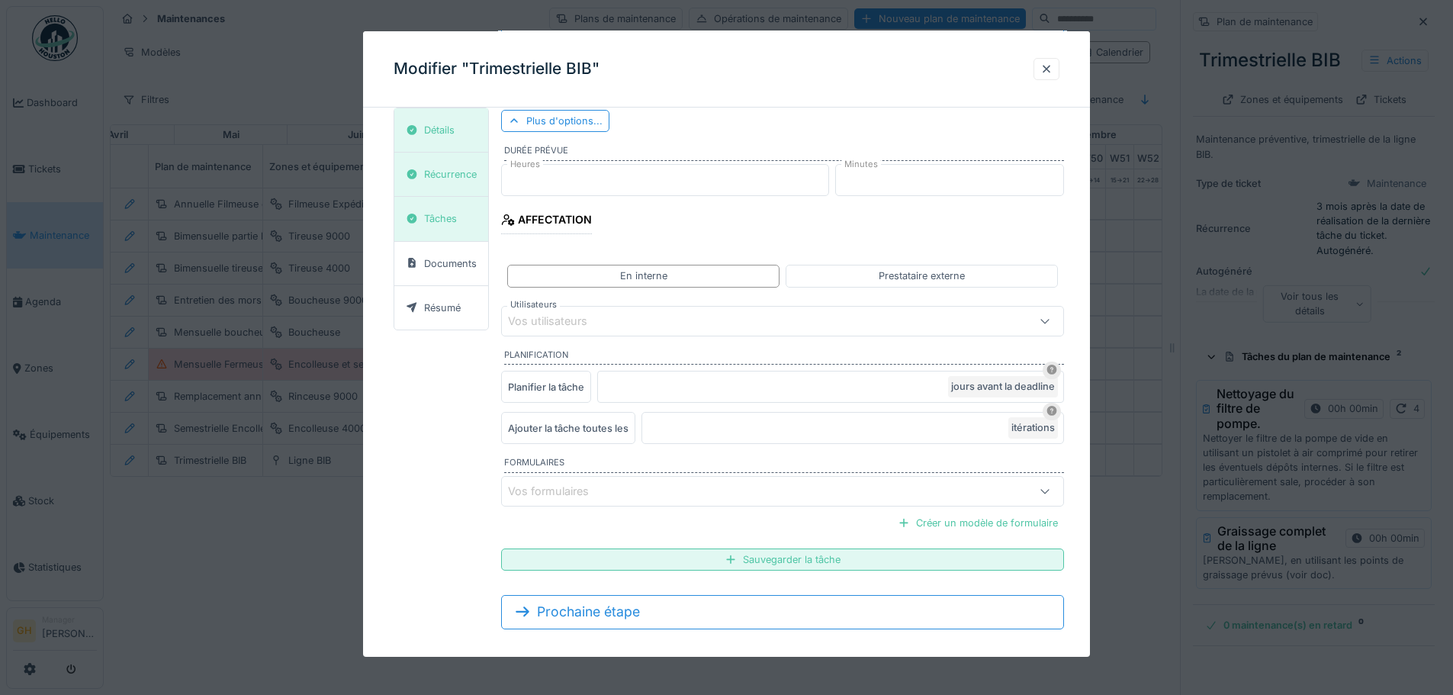
scroll to position [355, 0]
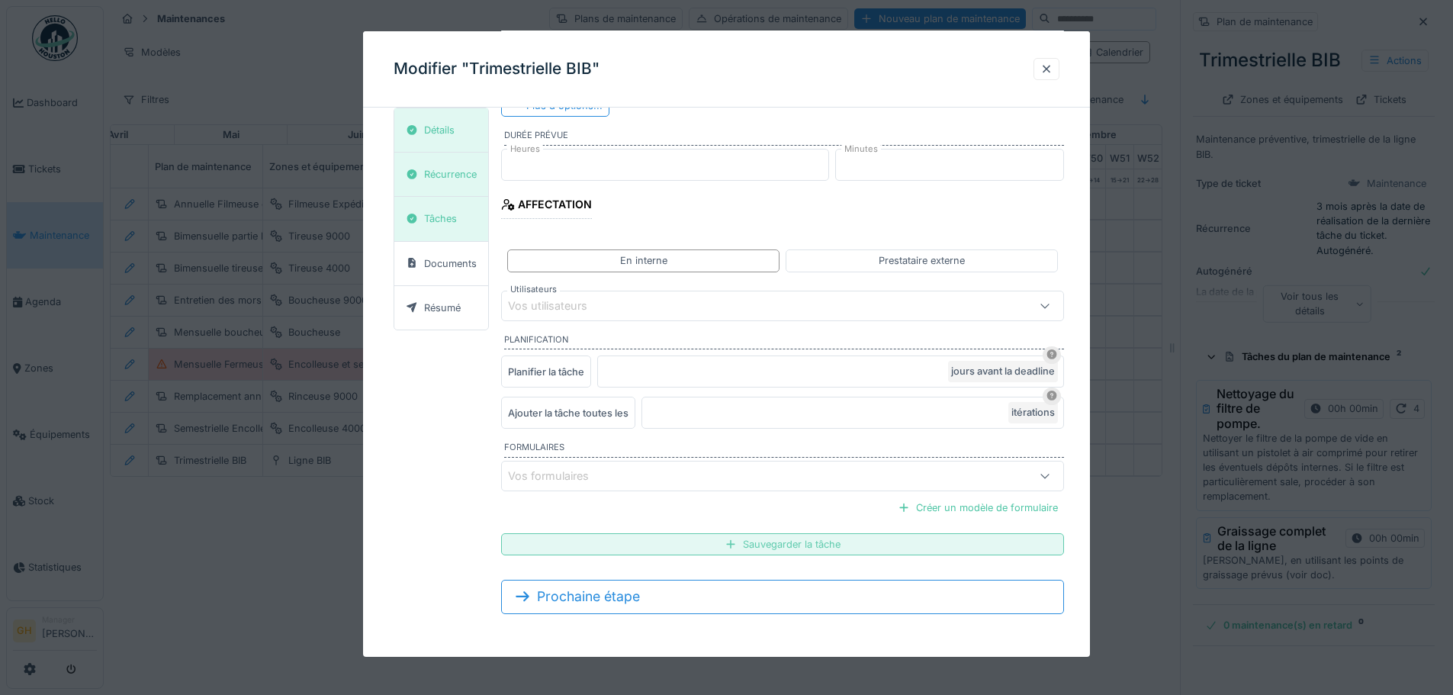
type input "**********"
click at [750, 545] on div "Sauvegarder la tâche" at bounding box center [782, 544] width 563 height 22
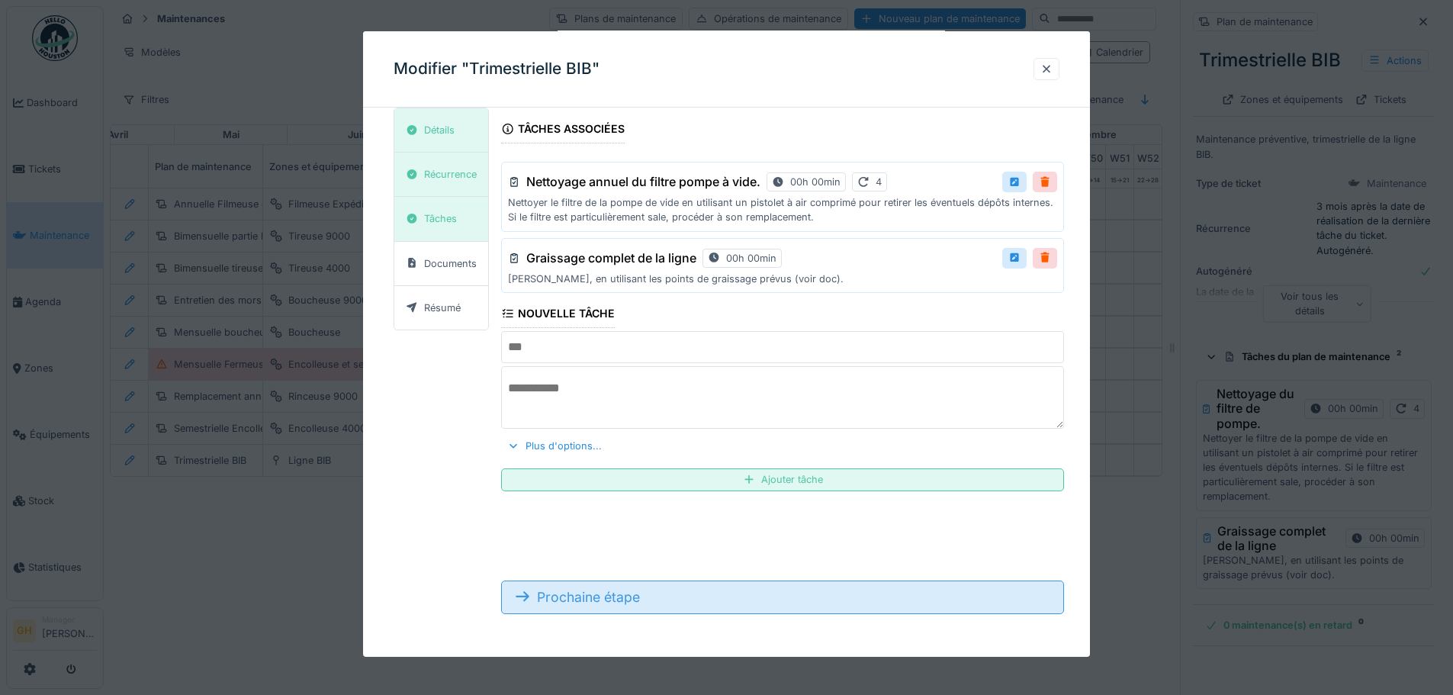
click at [738, 593] on div "Prochaine étape" at bounding box center [782, 597] width 563 height 34
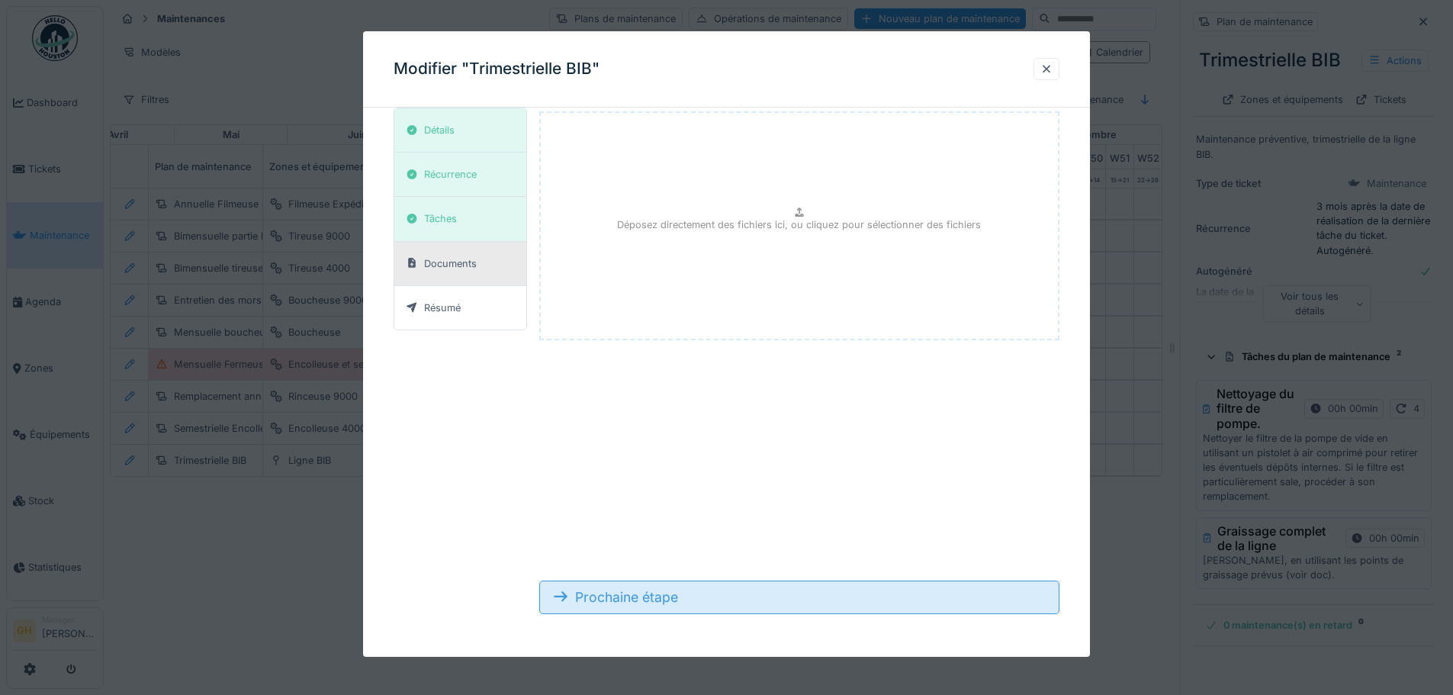
click at [738, 593] on div "Prochaine étape" at bounding box center [799, 597] width 520 height 34
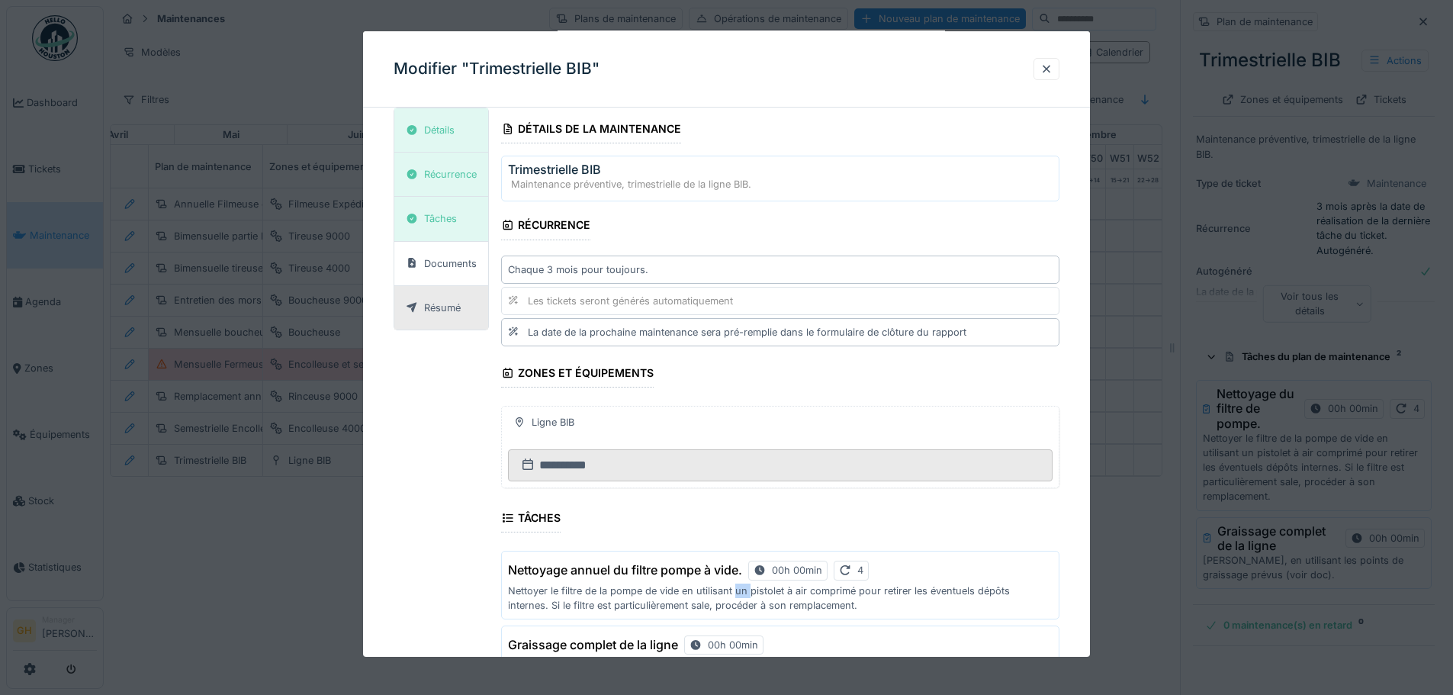
click at [738, 593] on p "Nettoyer le filtre de la pompe de vide en utilisant un pistolet à air comprimé …" at bounding box center [780, 597] width 545 height 29
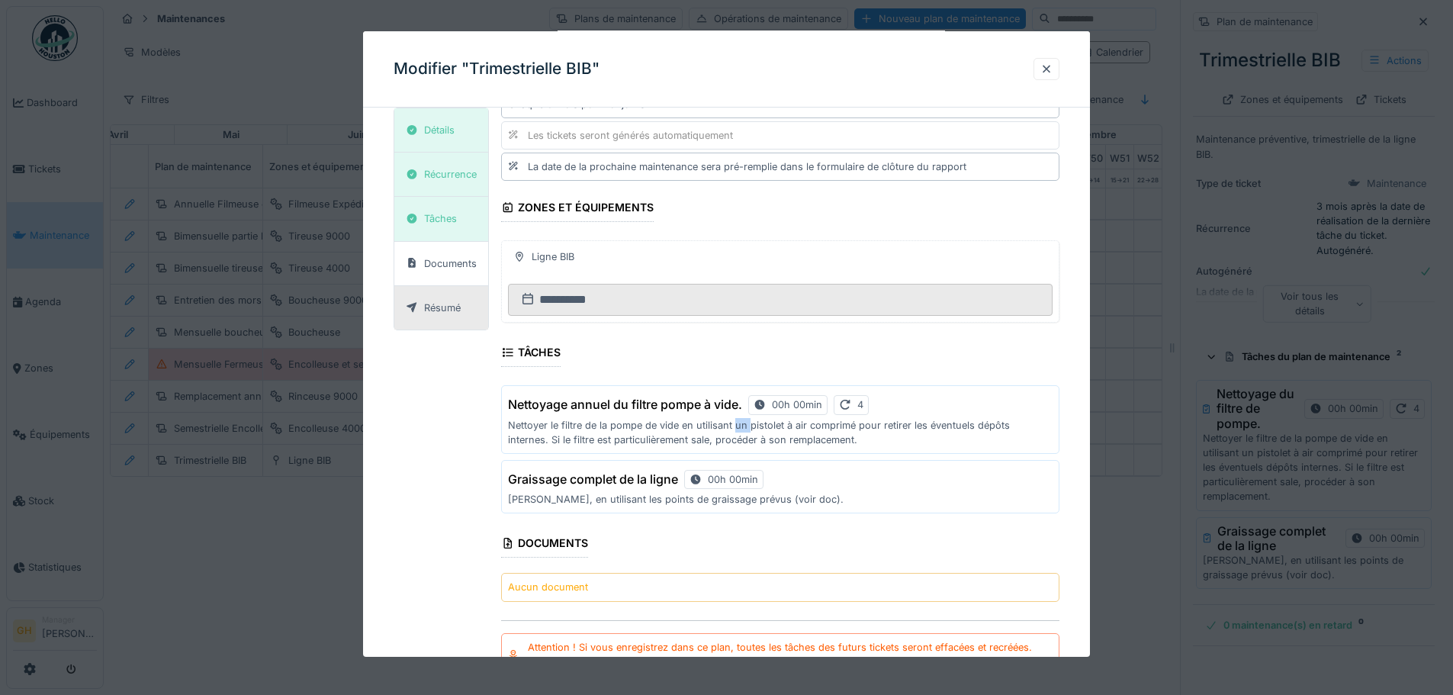
scroll to position [288, 0]
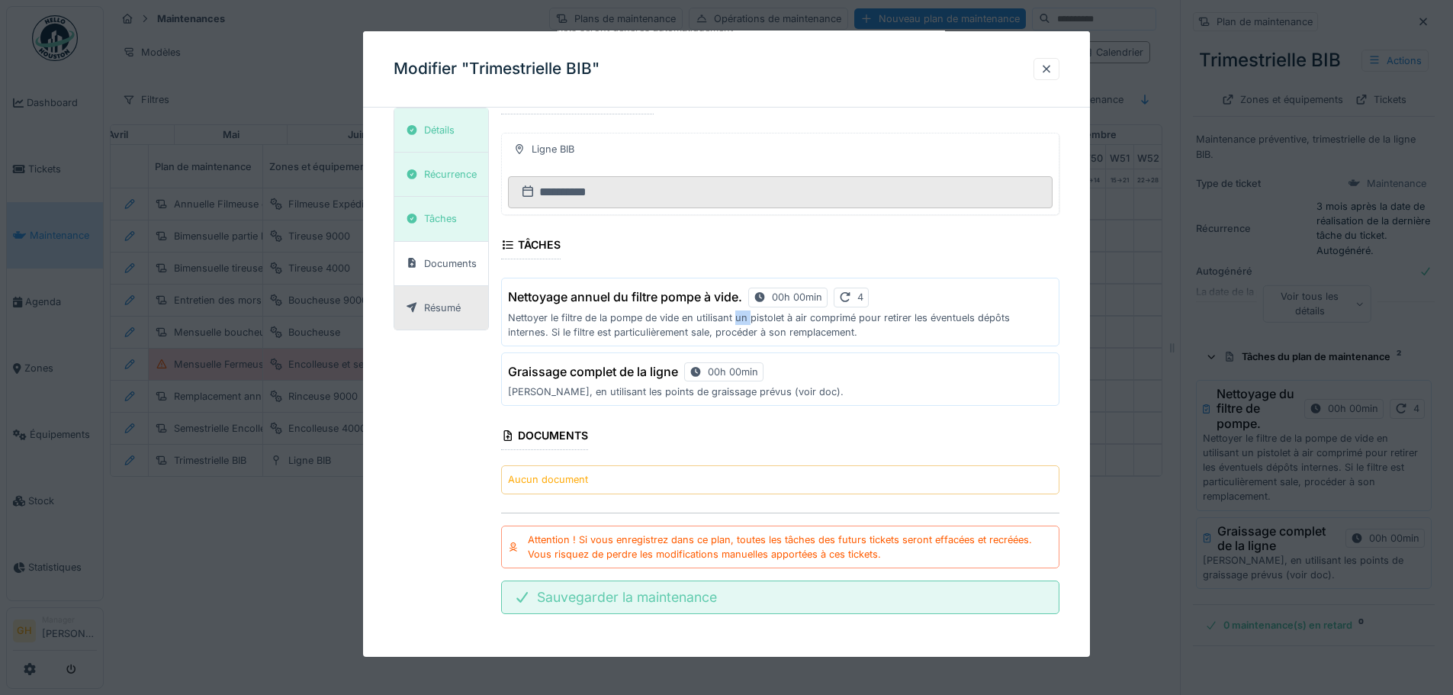
click at [720, 602] on div "Sauvegarder la maintenance" at bounding box center [780, 597] width 558 height 34
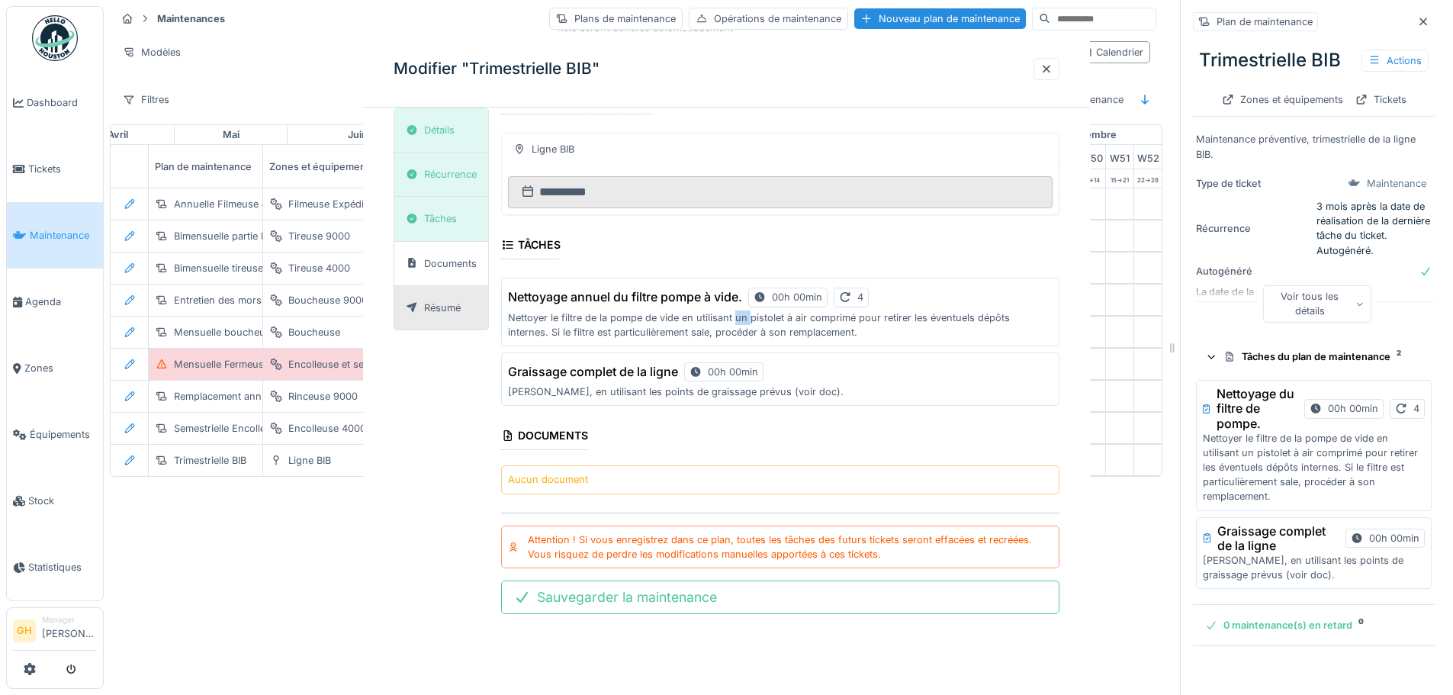
scroll to position [0, 0]
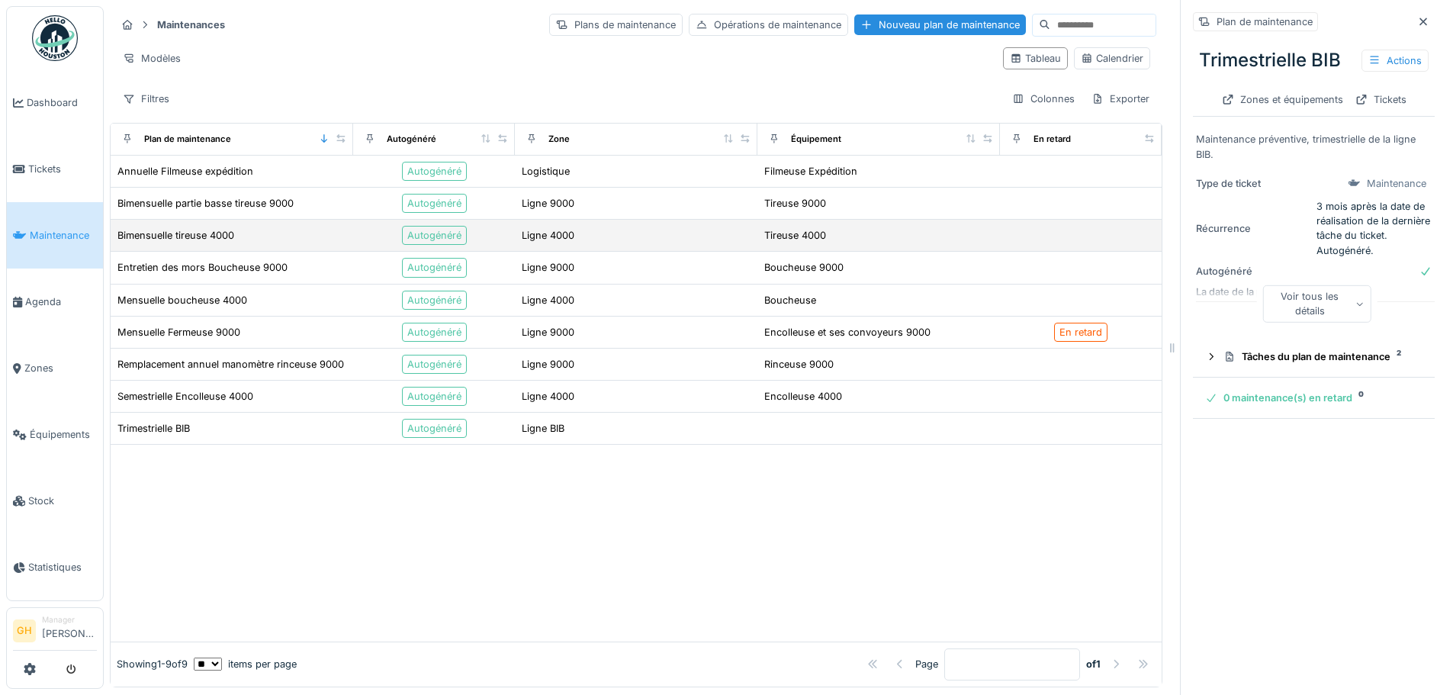
scroll to position [11, 0]
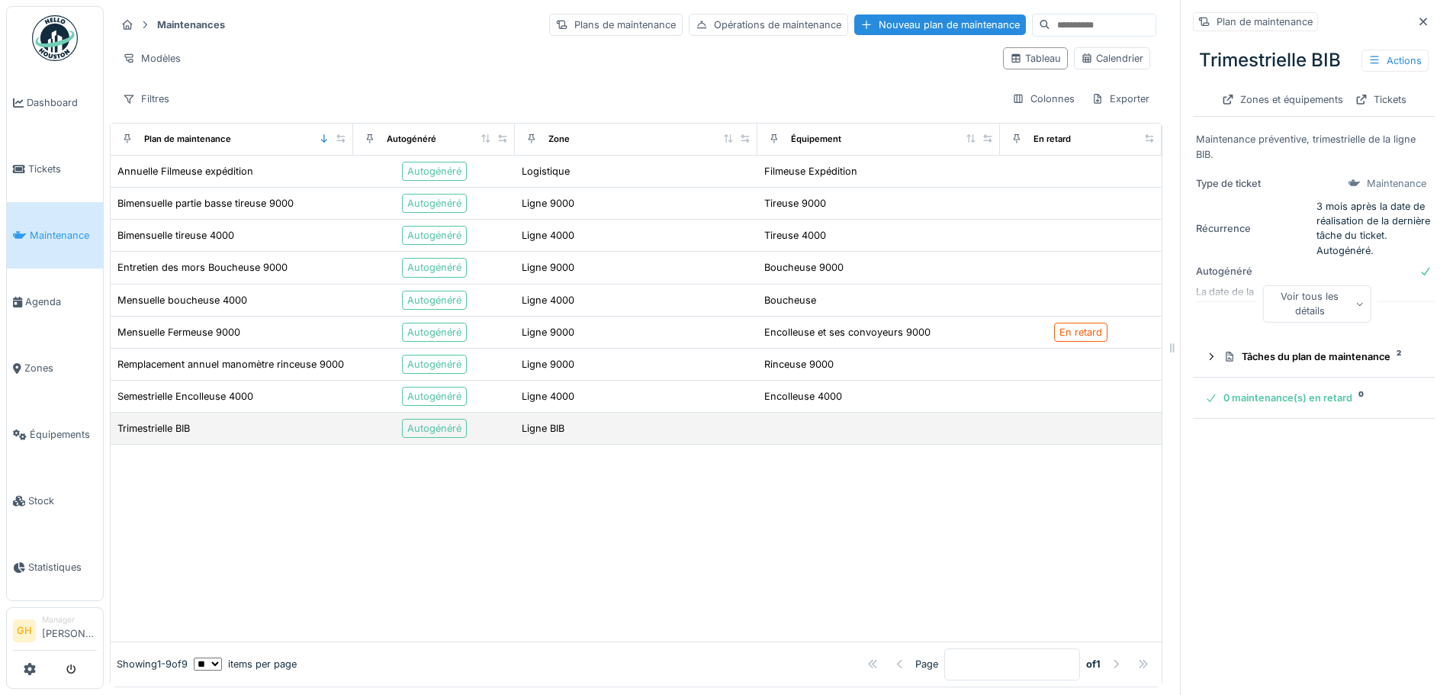
click at [298, 420] on div "Trimestrielle BIB" at bounding box center [232, 428] width 230 height 16
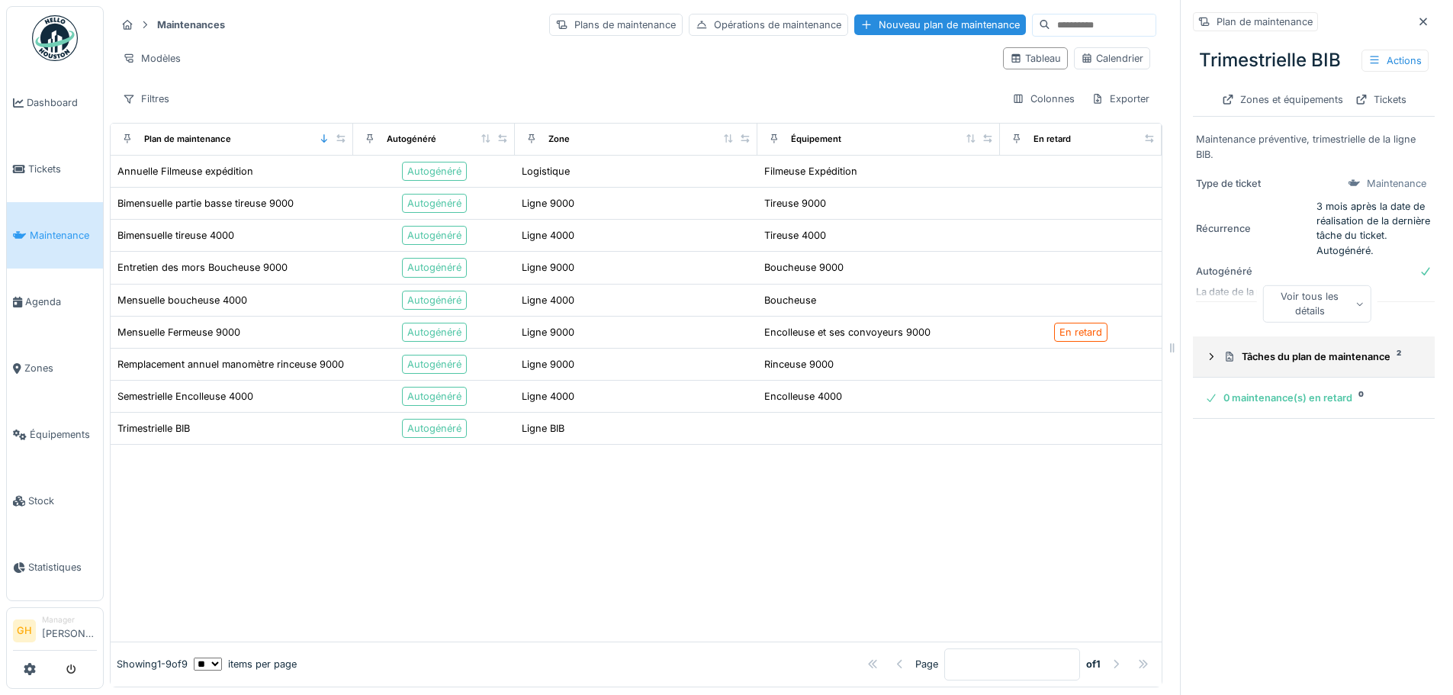
click at [1288, 342] on summary "Tâches du plan de maintenance 2" at bounding box center [1314, 356] width 230 height 28
